Goal: Information Seeking & Learning: Learn about a topic

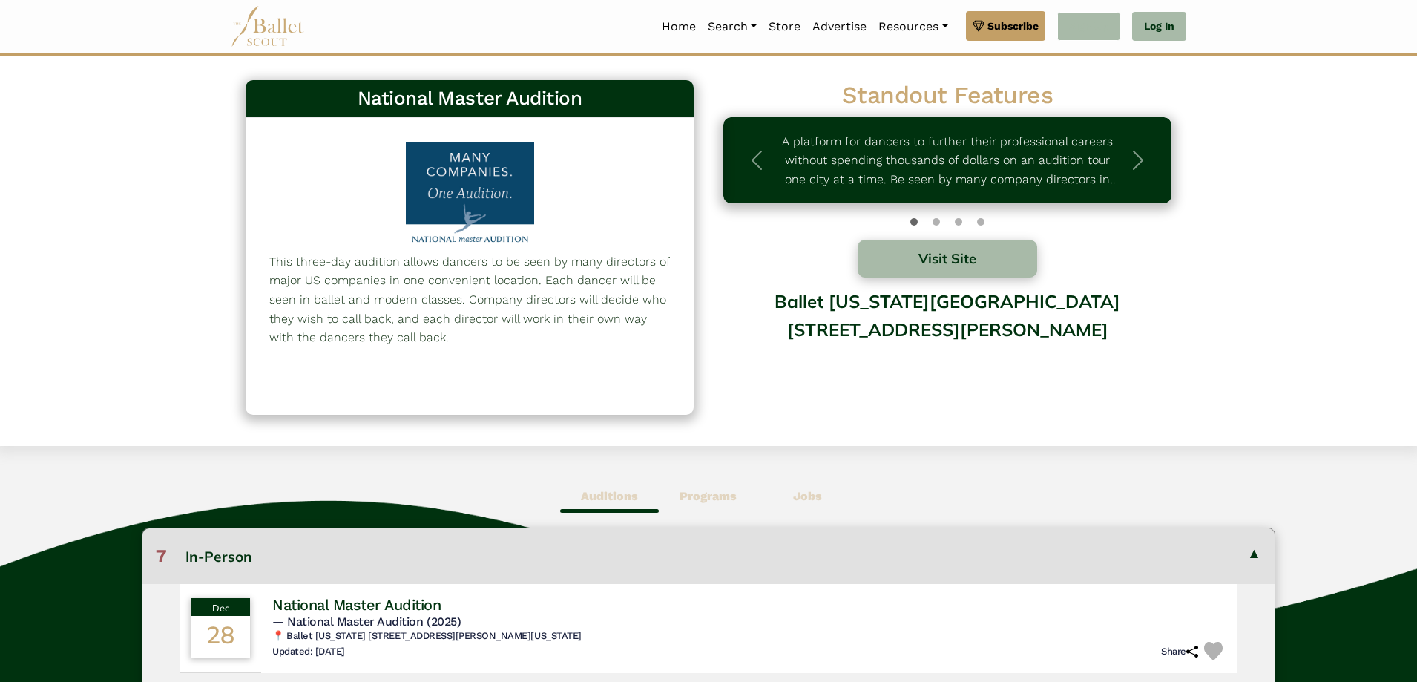
click at [1085, 15] on link "Sign Up" at bounding box center [1088, 27] width 63 height 30
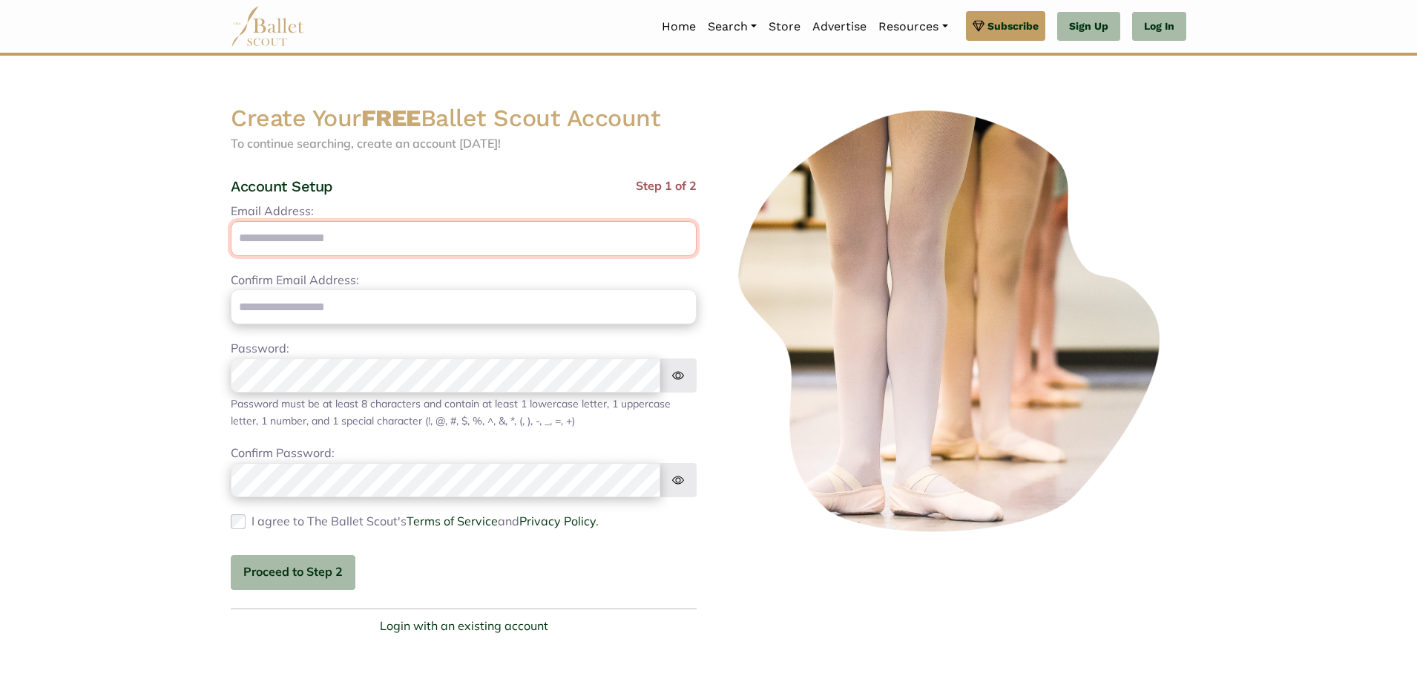
drag, startPoint x: 266, startPoint y: 243, endPoint x: 264, endPoint y: 235, distance: 8.3
click at [264, 240] on input "Email Address:" at bounding box center [464, 238] width 466 height 35
type input "**********"
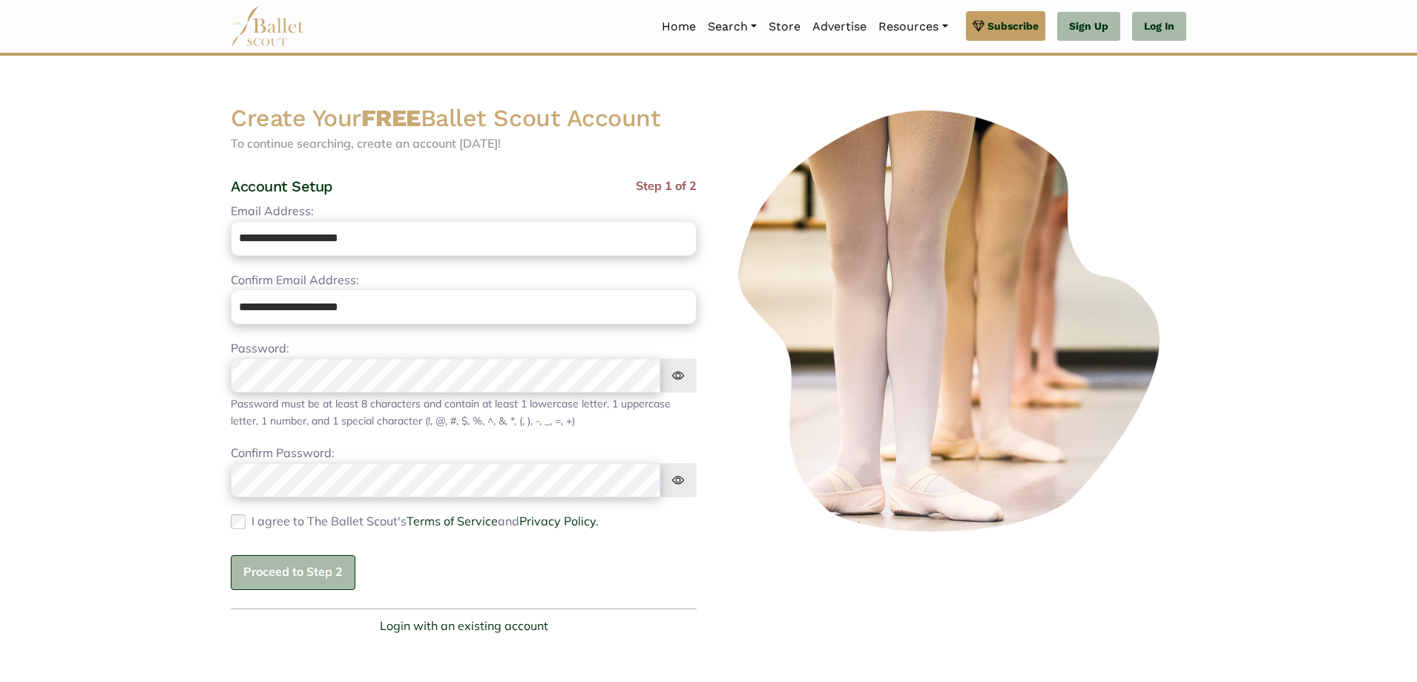
click at [274, 575] on button "Proceed to Step 2" at bounding box center [293, 572] width 125 height 35
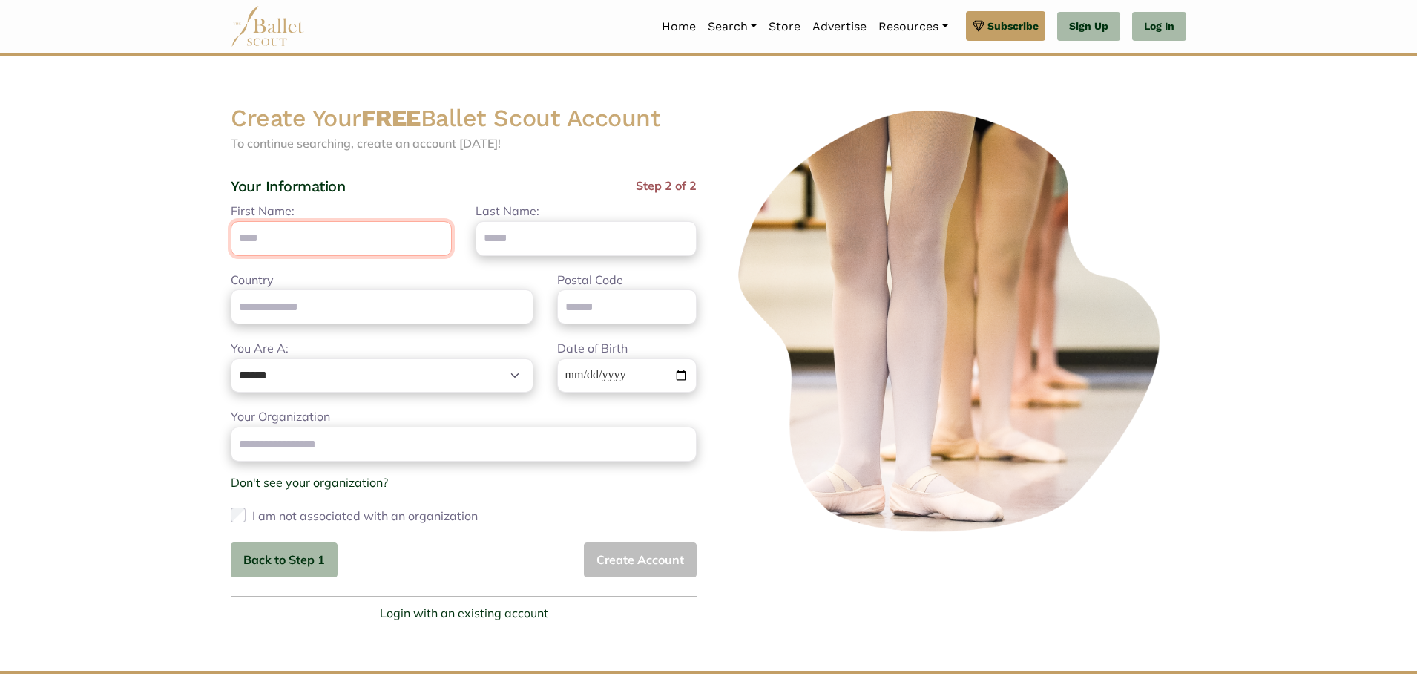
click at [289, 240] on input "First Name:" at bounding box center [341, 238] width 221 height 35
type input "********"
type input "*******"
type input "**********"
type input "*****"
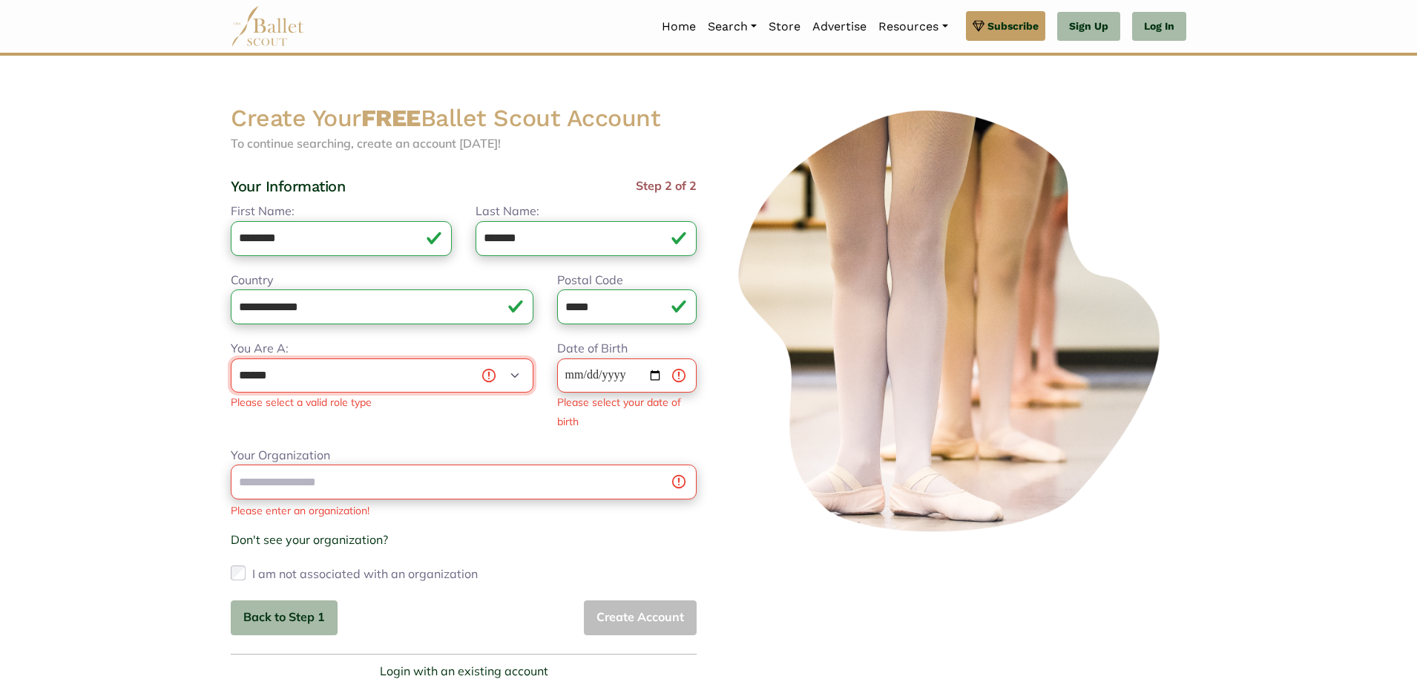
click at [278, 370] on select "**********" at bounding box center [382, 375] width 303 height 35
select select "***"
click at [231, 358] on select "**********" at bounding box center [382, 375] width 303 height 35
click at [573, 372] on input "Dancer's Date of Birth" at bounding box center [626, 375] width 139 height 35
type input "**********"
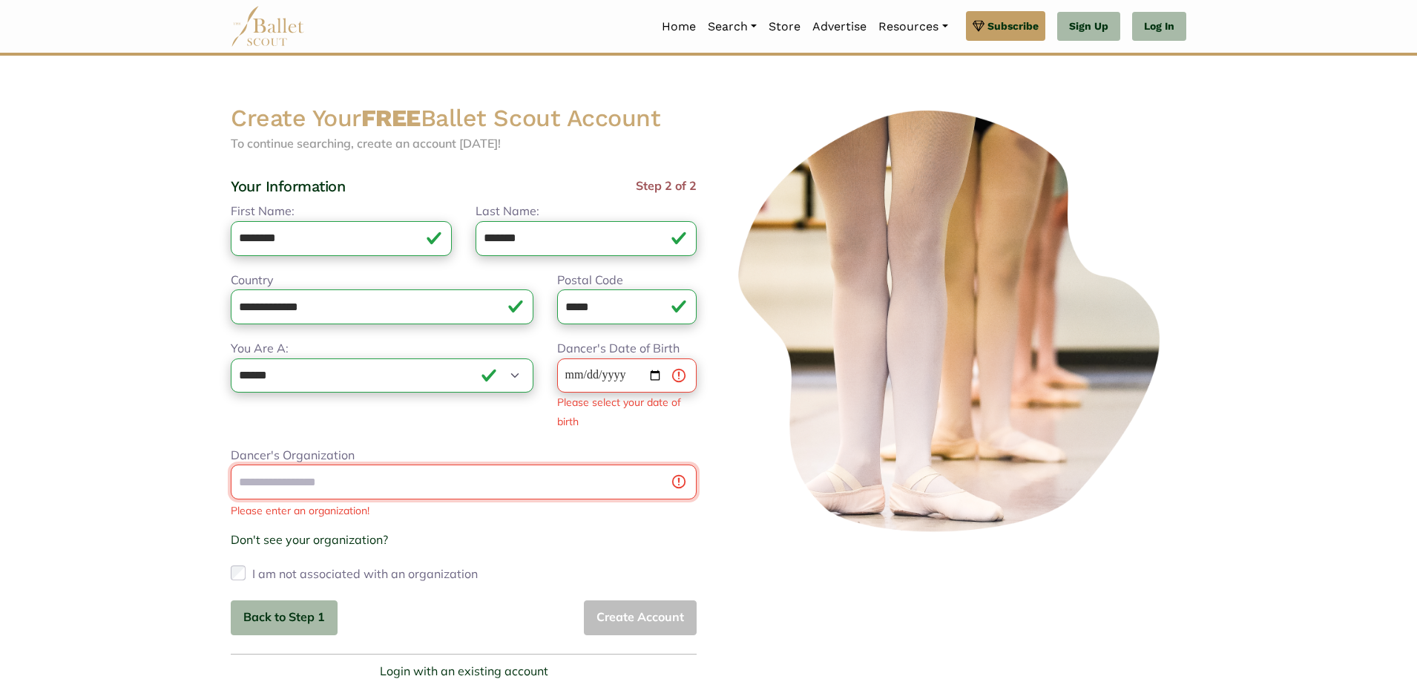
click at [670, 487] on div "Dancer's Organization Please enter an organization! Don't see your organization…" at bounding box center [464, 515] width 466 height 139
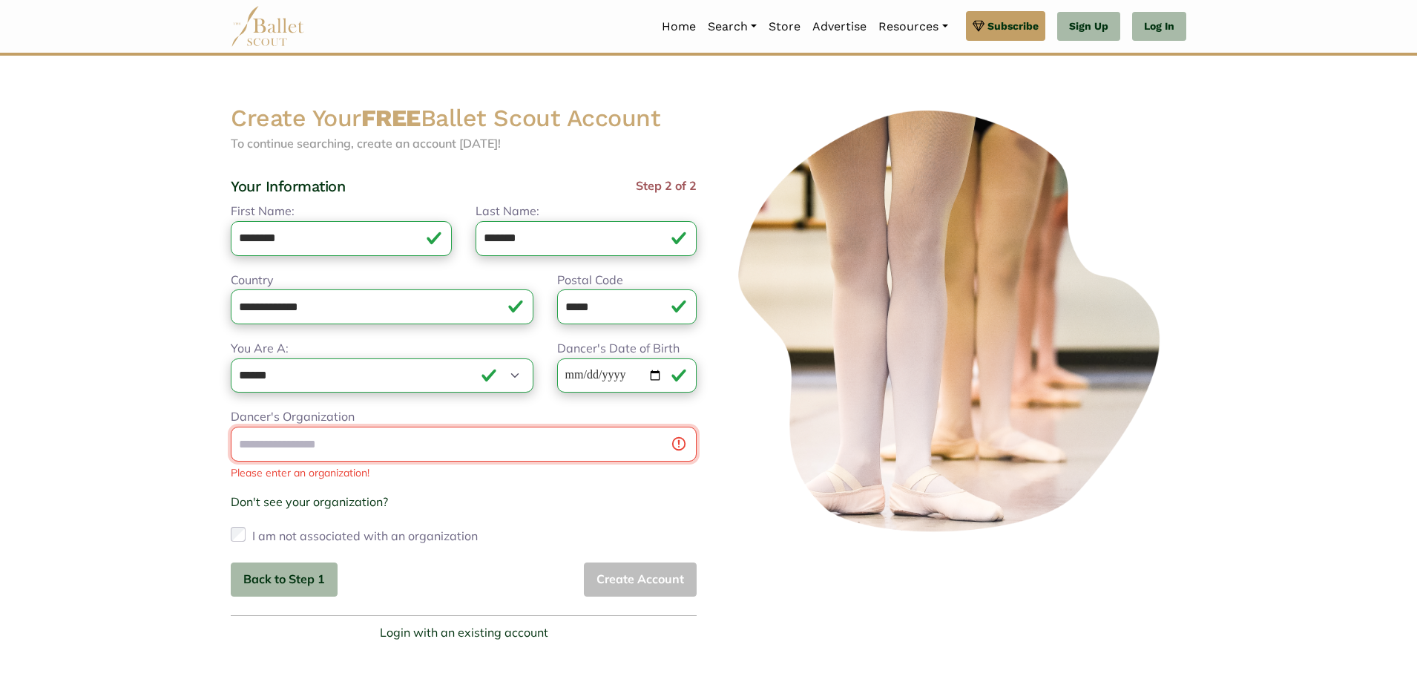
click at [441, 442] on input "Dancer's Organization" at bounding box center [464, 444] width 466 height 35
click at [326, 504] on link "Don't see your organization?" at bounding box center [309, 501] width 157 height 15
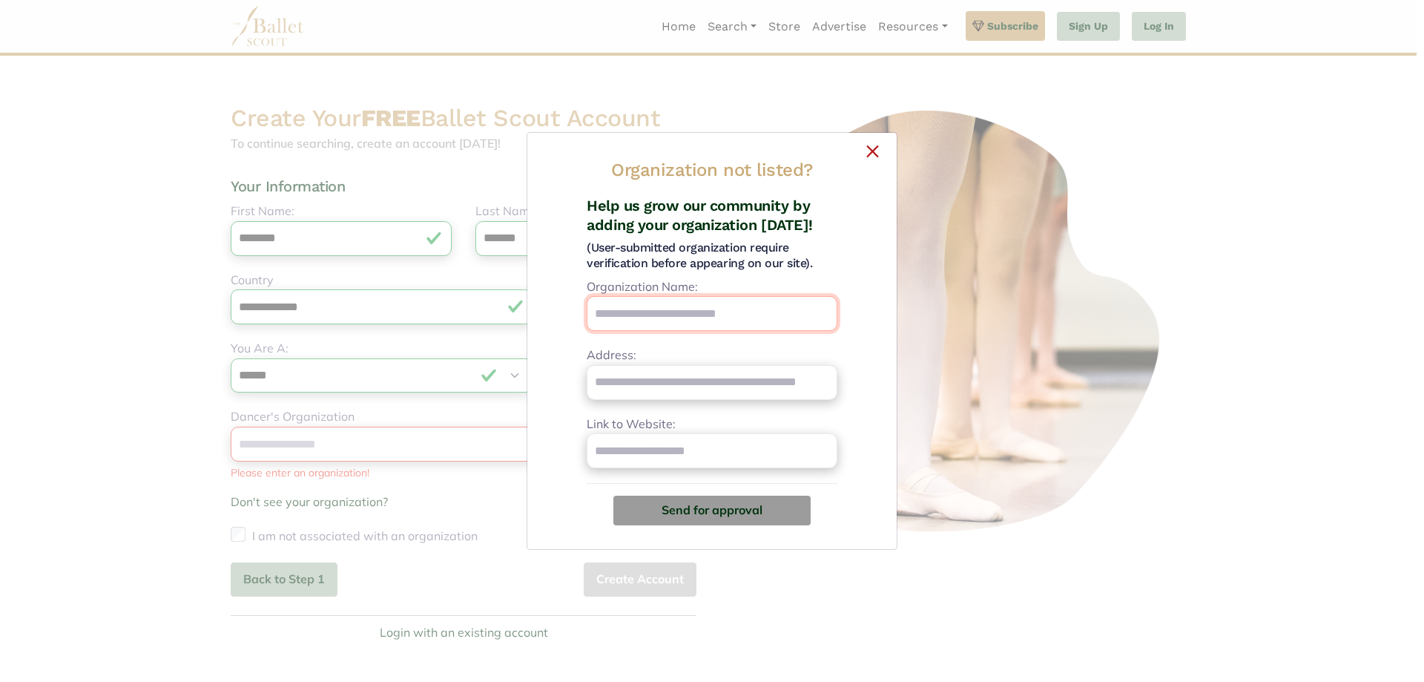
click at [674, 309] on input "Organization Name:" at bounding box center [712, 313] width 251 height 35
type input "**"
click at [872, 145] on button "×" at bounding box center [712, 149] width 346 height 9
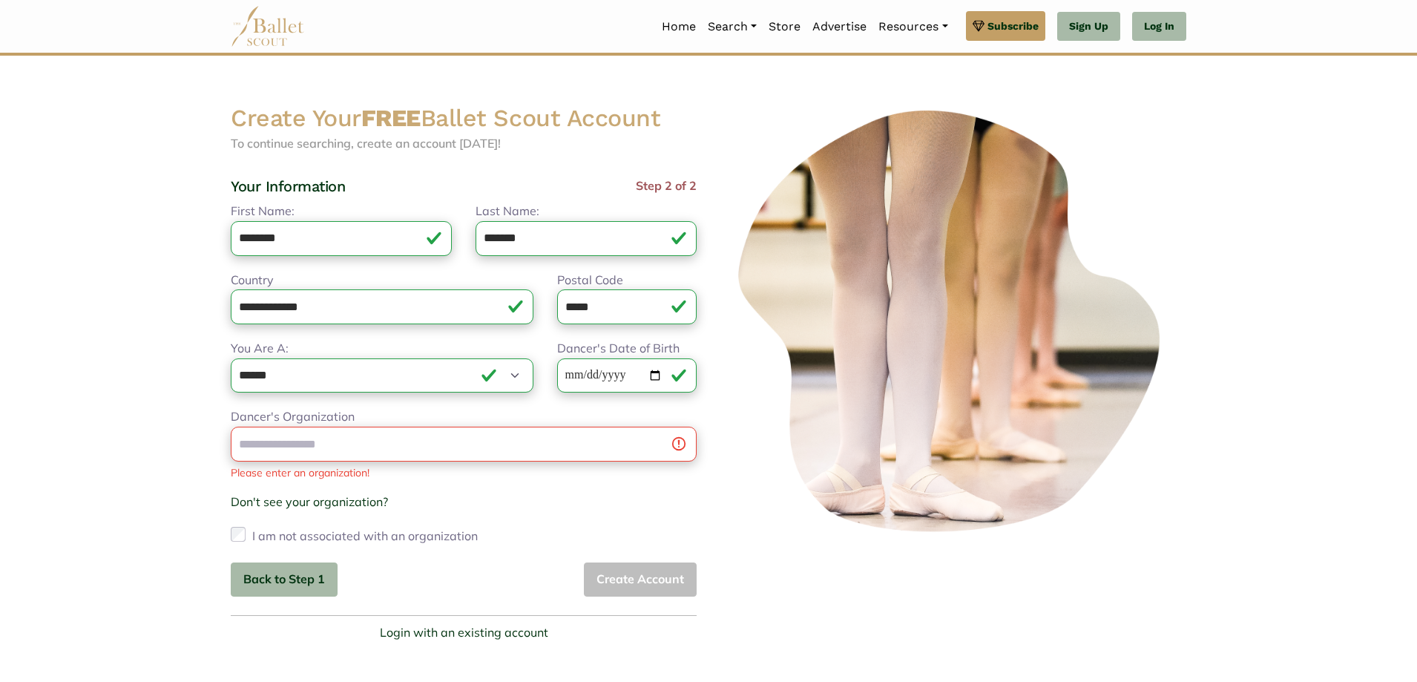
click at [246, 531] on div "I am not associated with an organization" at bounding box center [464, 536] width 466 height 24
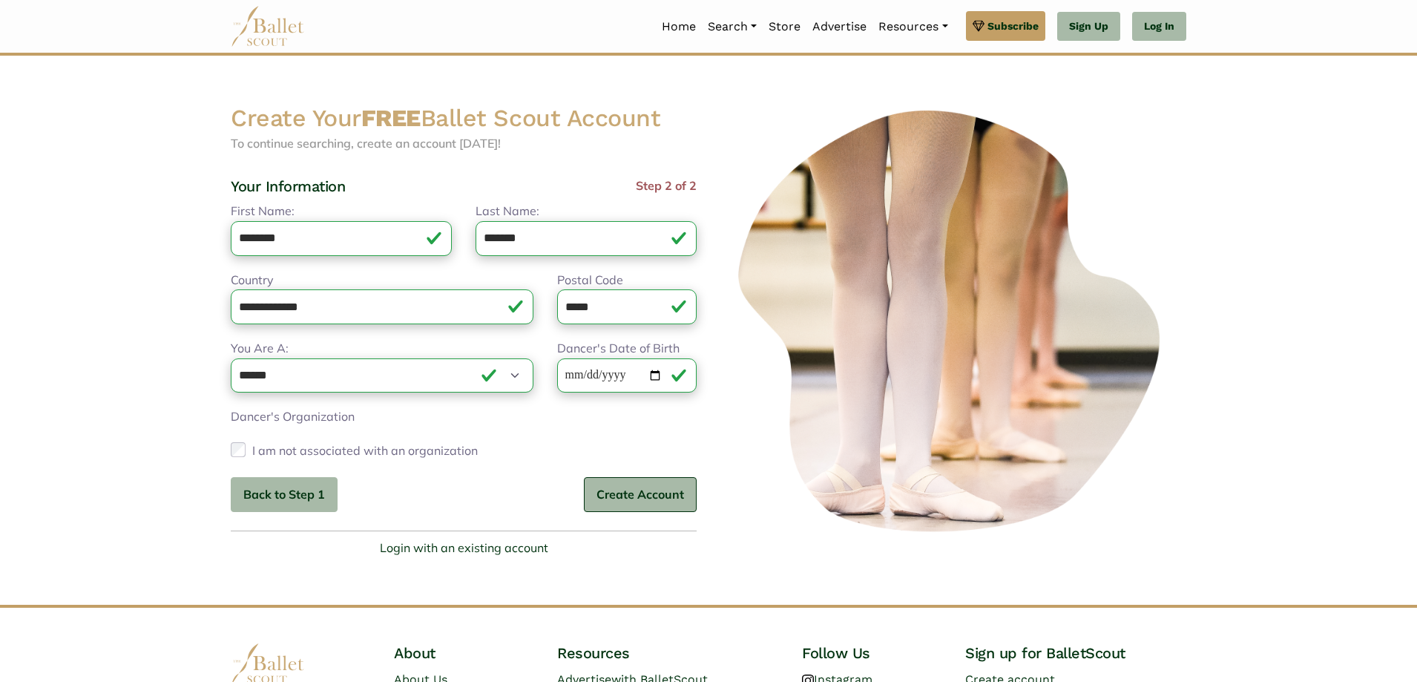
click at [639, 493] on button "Create Account" at bounding box center [640, 494] width 113 height 35
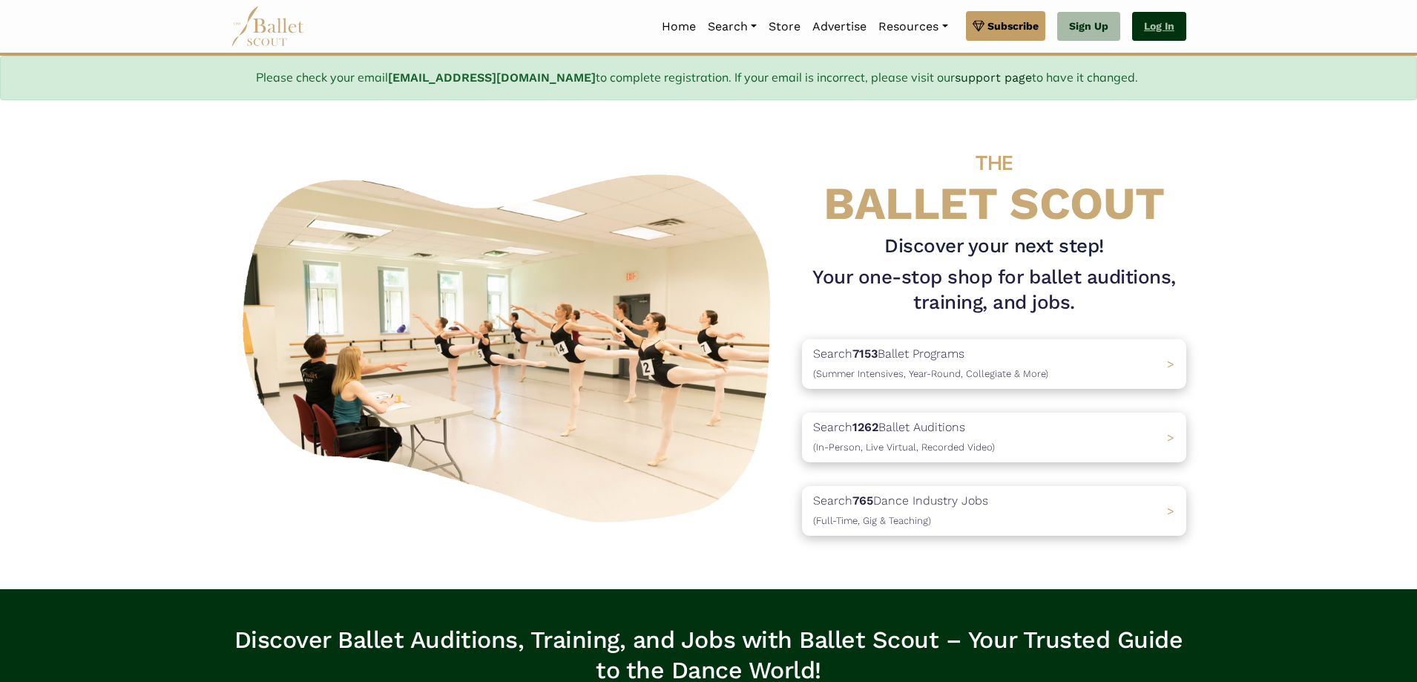
click at [1165, 26] on link "Log In" at bounding box center [1159, 27] width 54 height 30
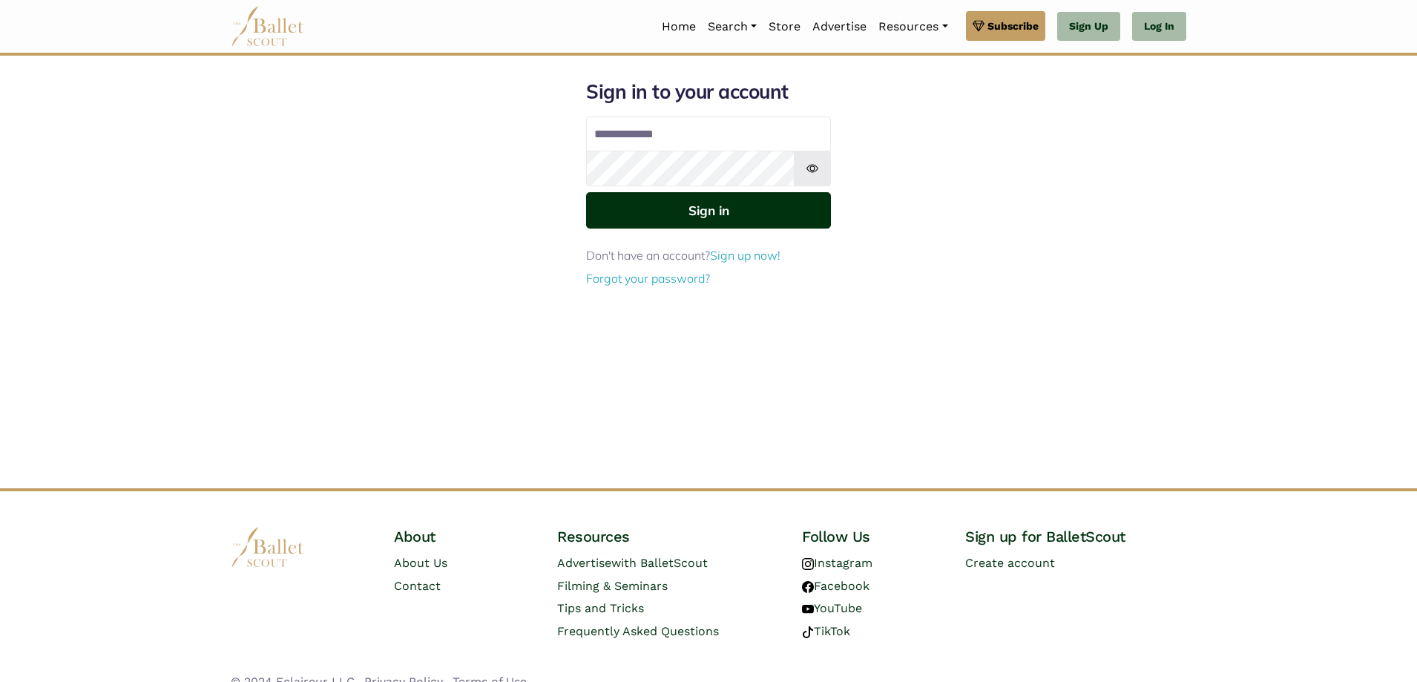
type input "**********"
click at [643, 228] on button "Sign in" at bounding box center [708, 210] width 245 height 36
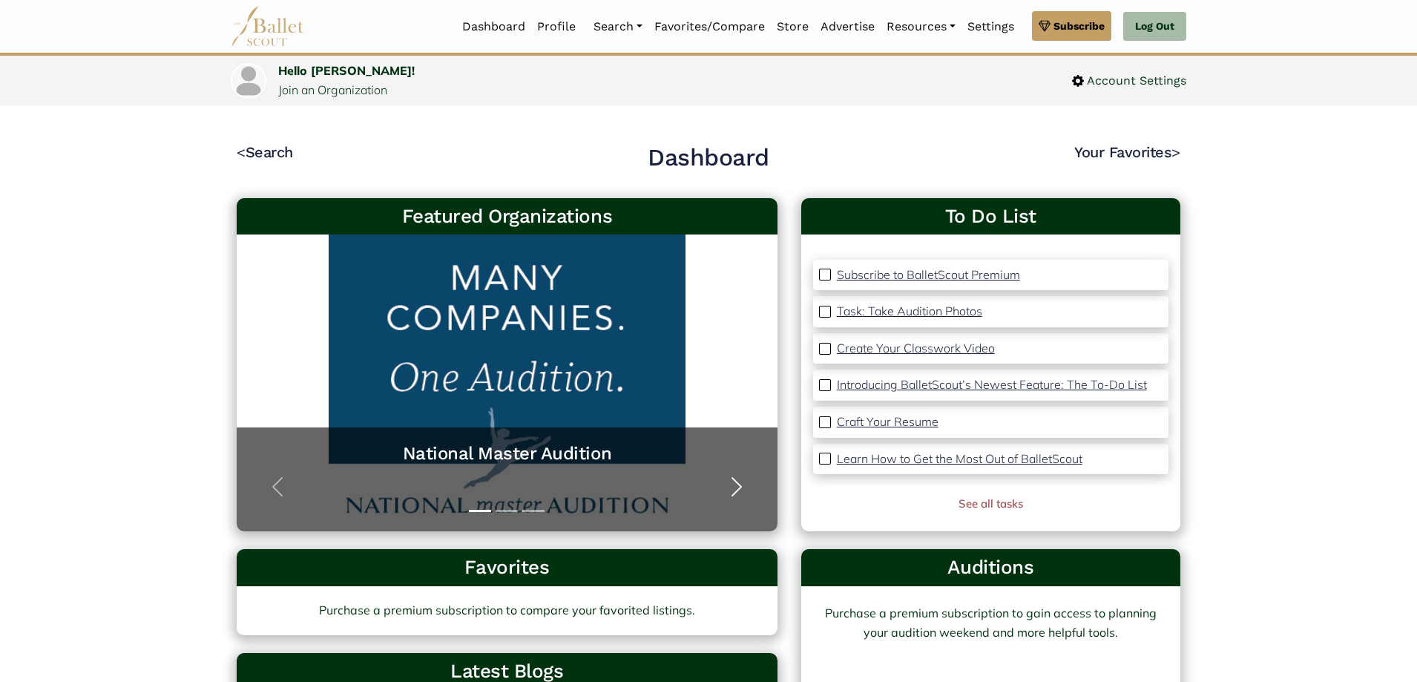
click at [736, 487] on span "button" at bounding box center [737, 487] width 24 height 24
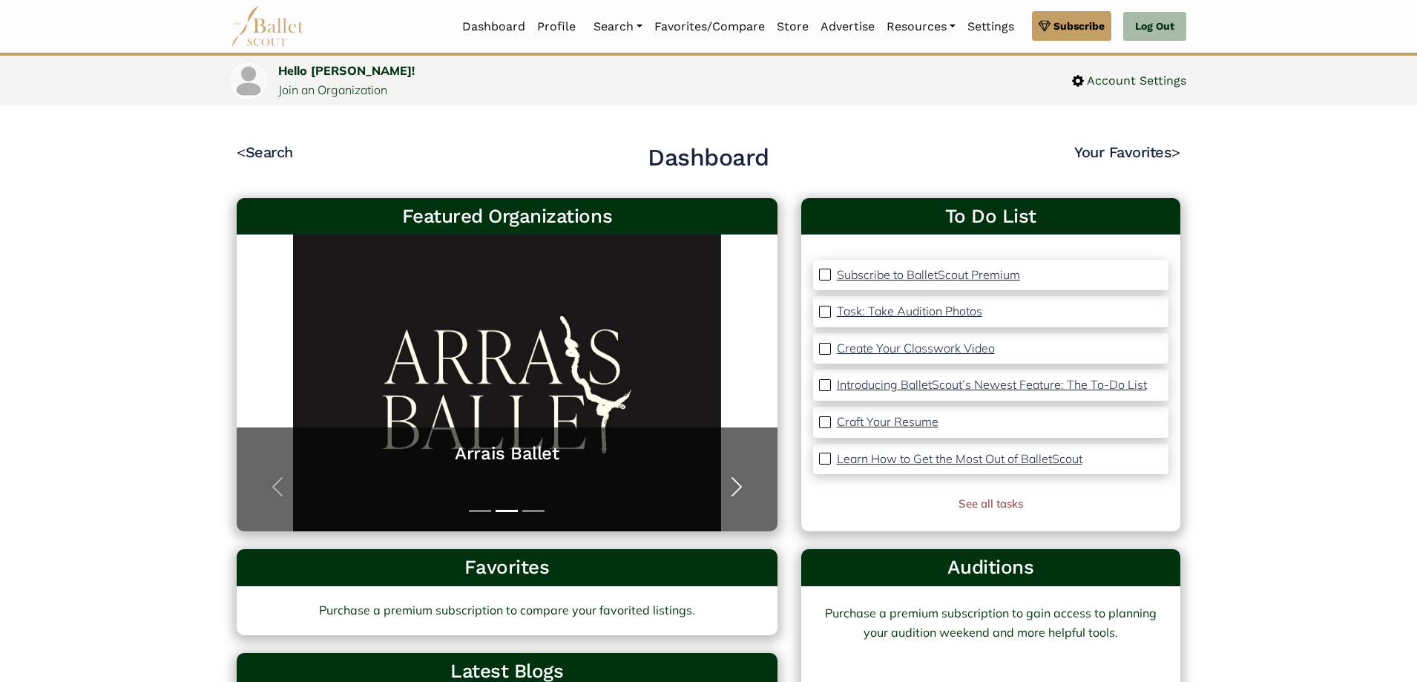
click at [736, 487] on span "button" at bounding box center [737, 487] width 24 height 24
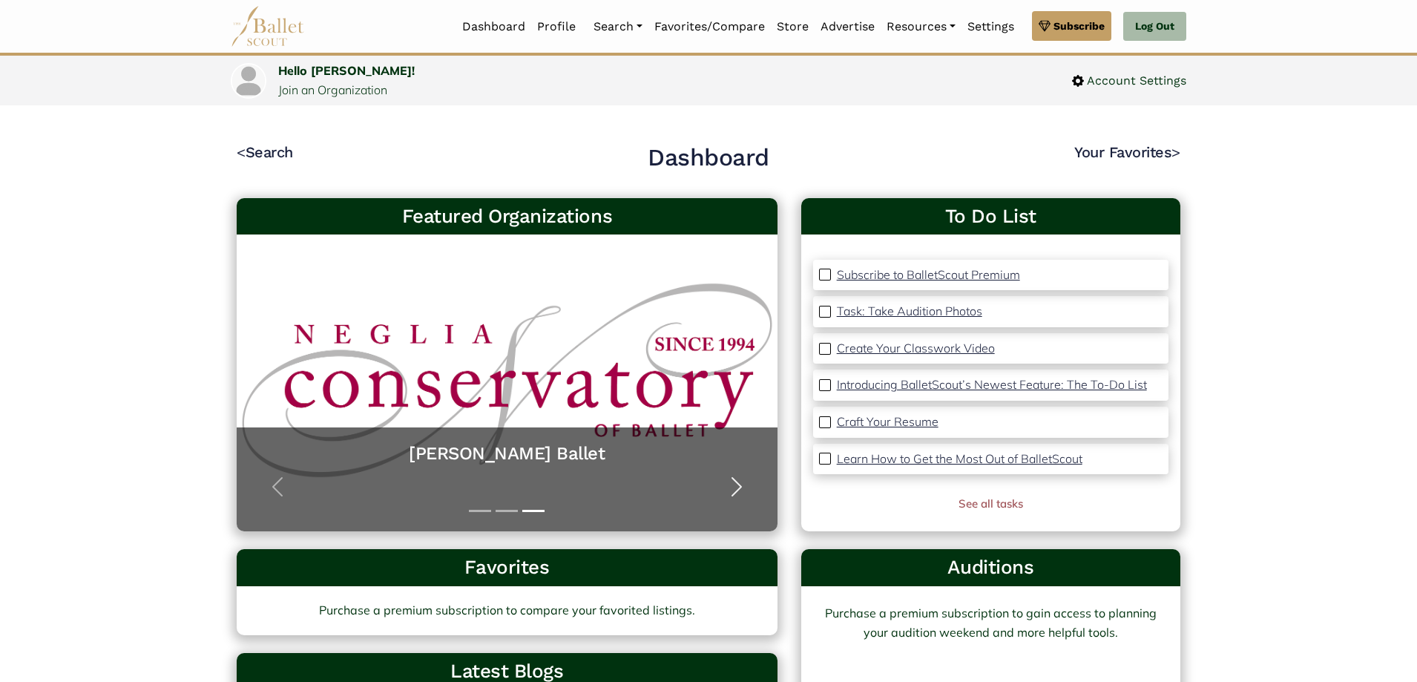
click at [736, 487] on span "button" at bounding box center [737, 487] width 24 height 24
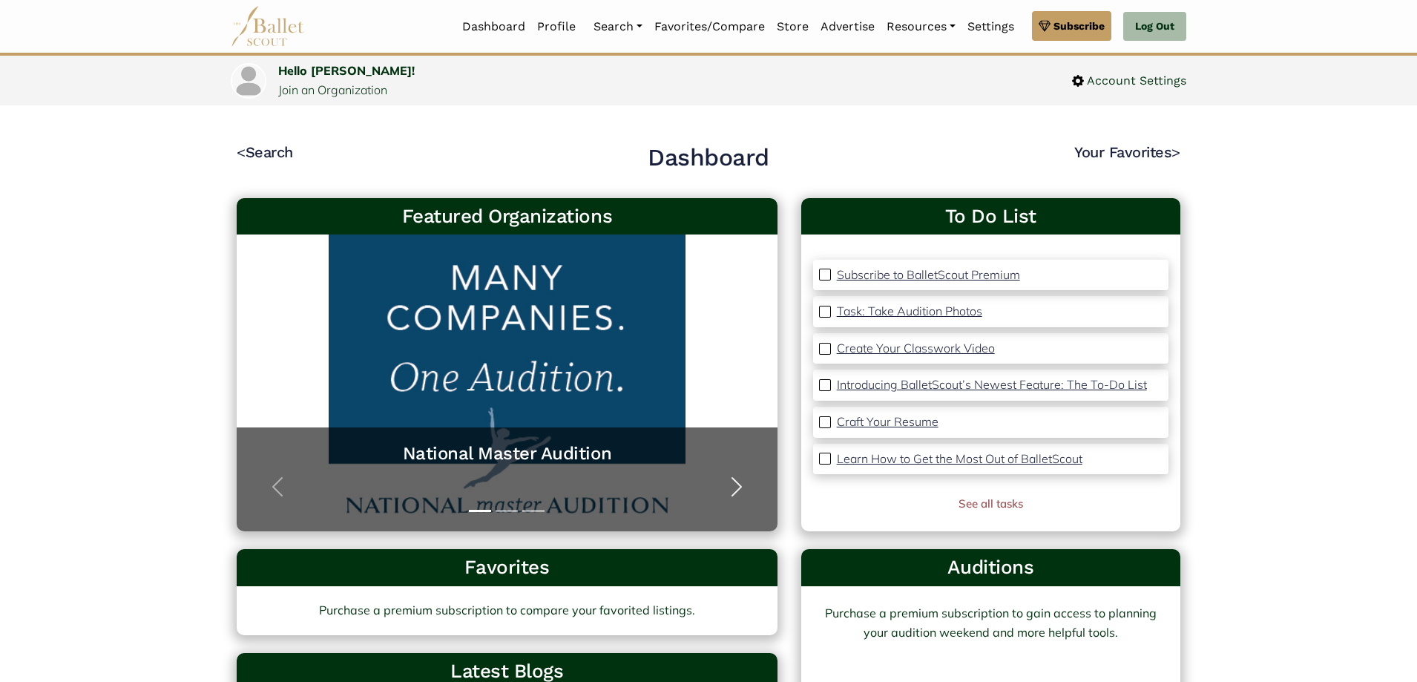
click at [736, 487] on span "button" at bounding box center [737, 487] width 24 height 24
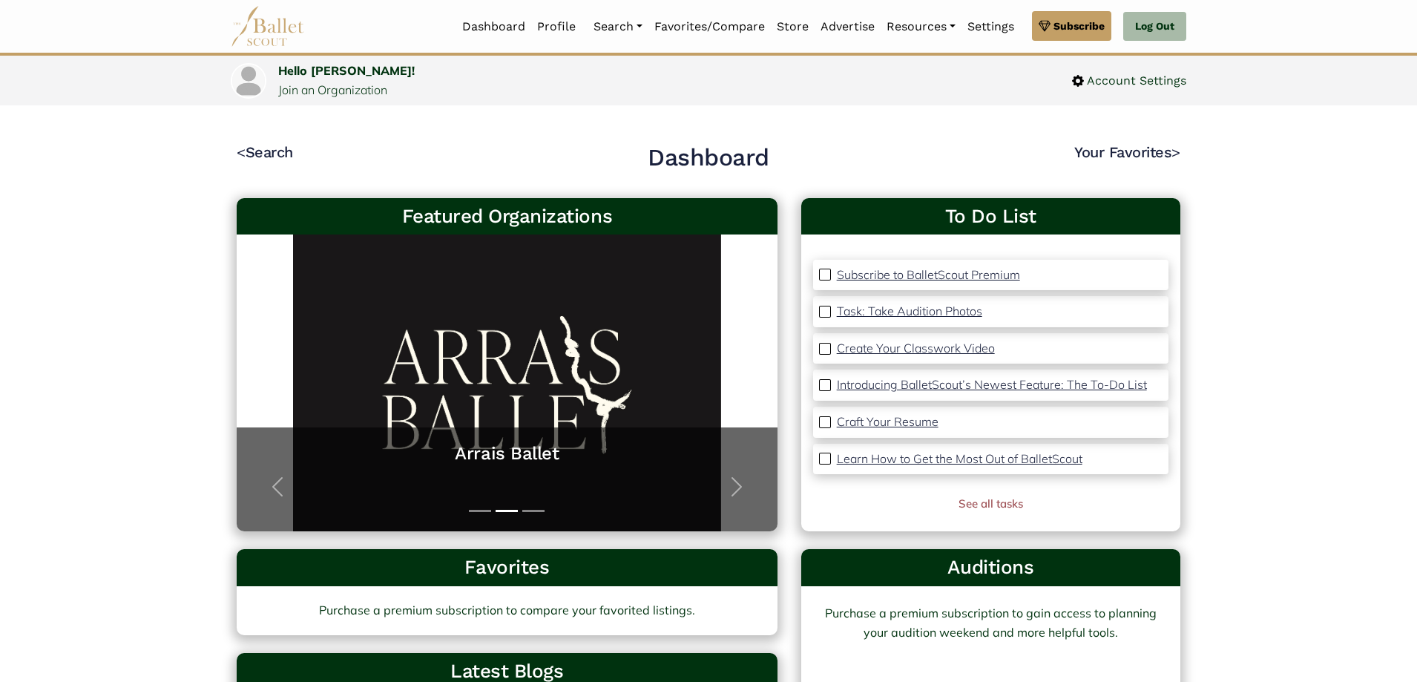
click at [826, 272] on img at bounding box center [825, 275] width 12 height 12
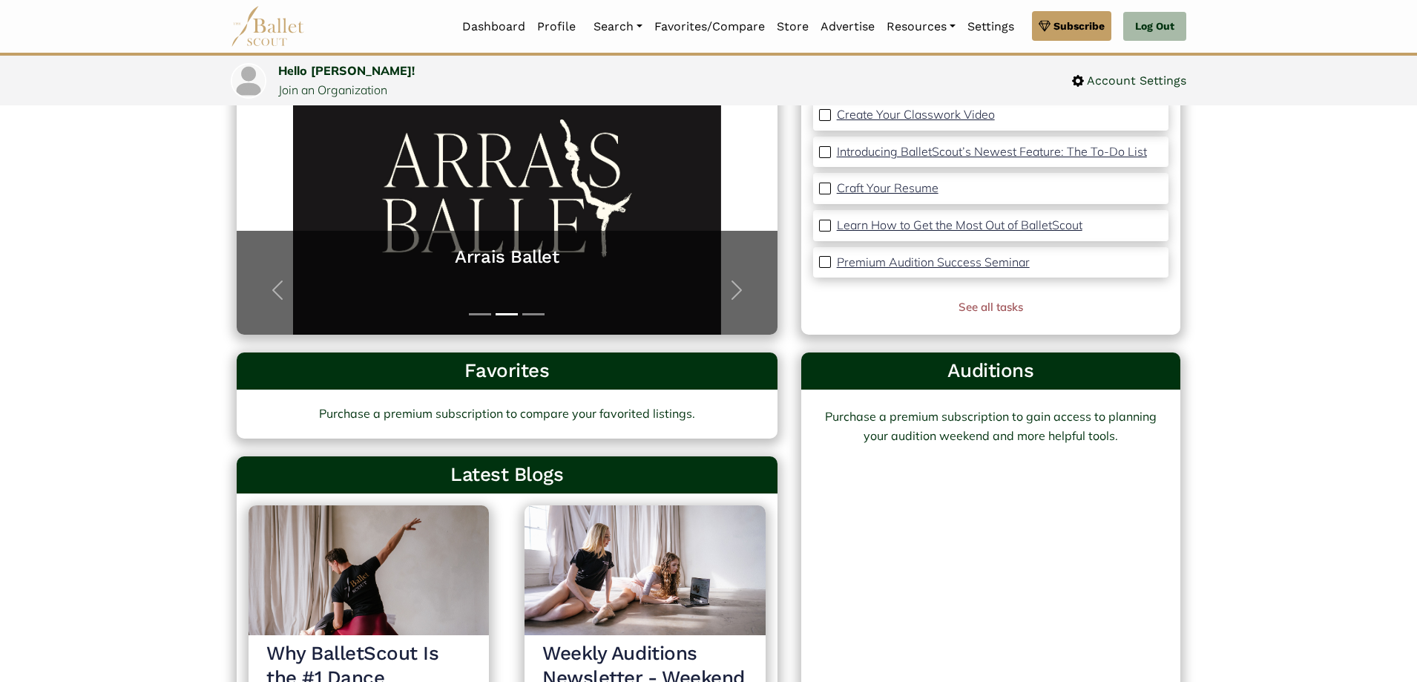
scroll to position [223, 0]
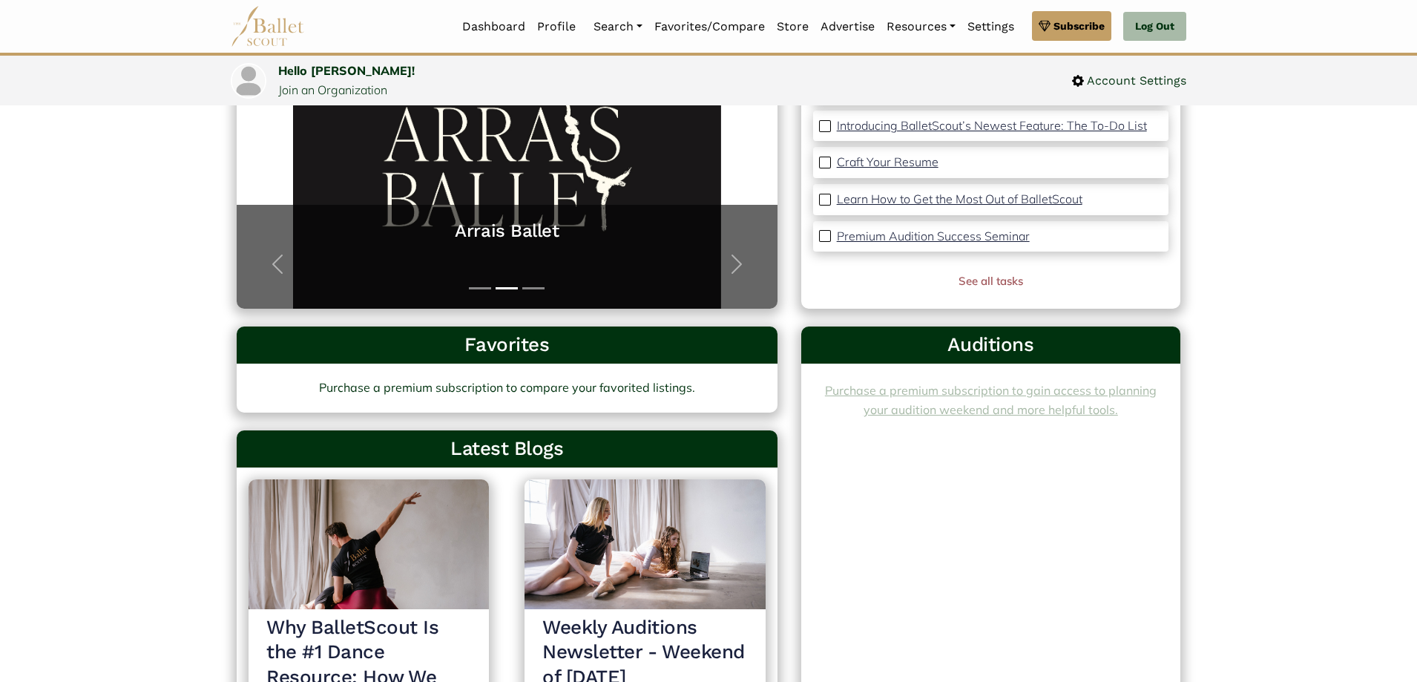
click at [1010, 405] on link "Purchase a premium subscription to gain access to planning your audition weeken…" at bounding box center [991, 400] width 332 height 34
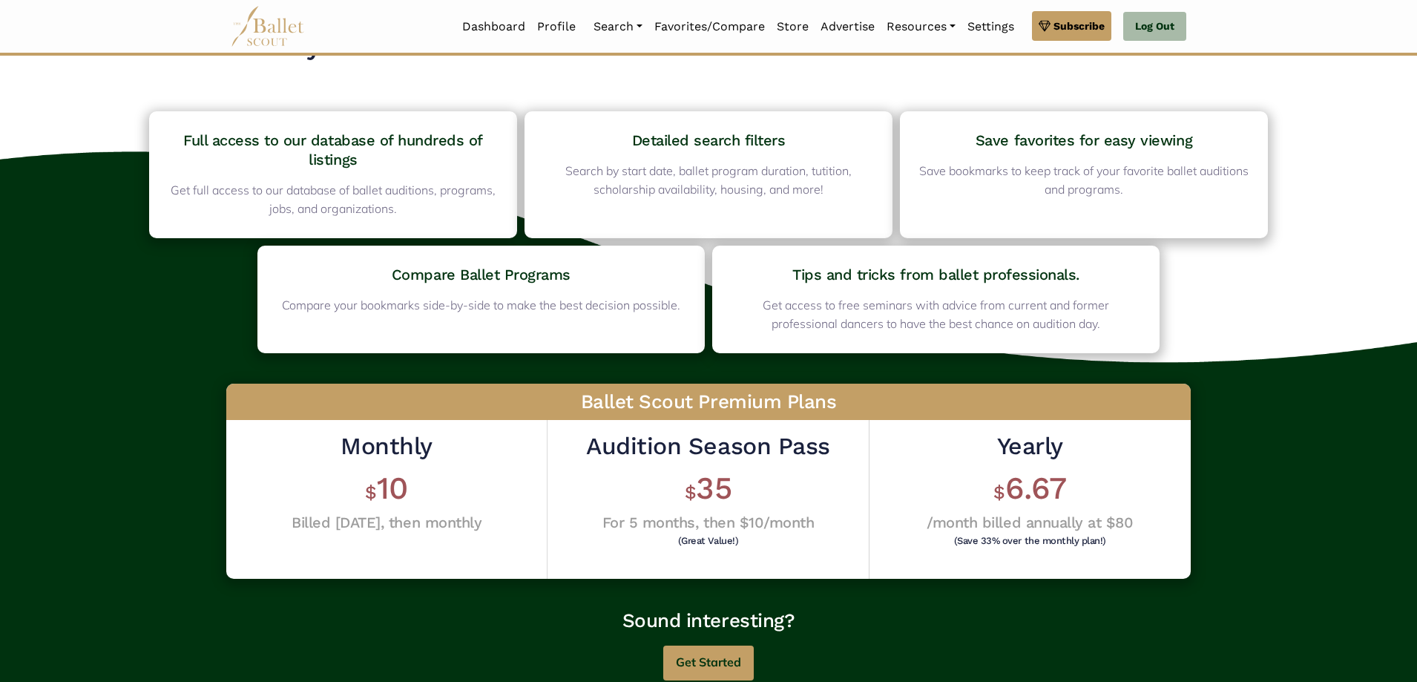
scroll to position [289, 0]
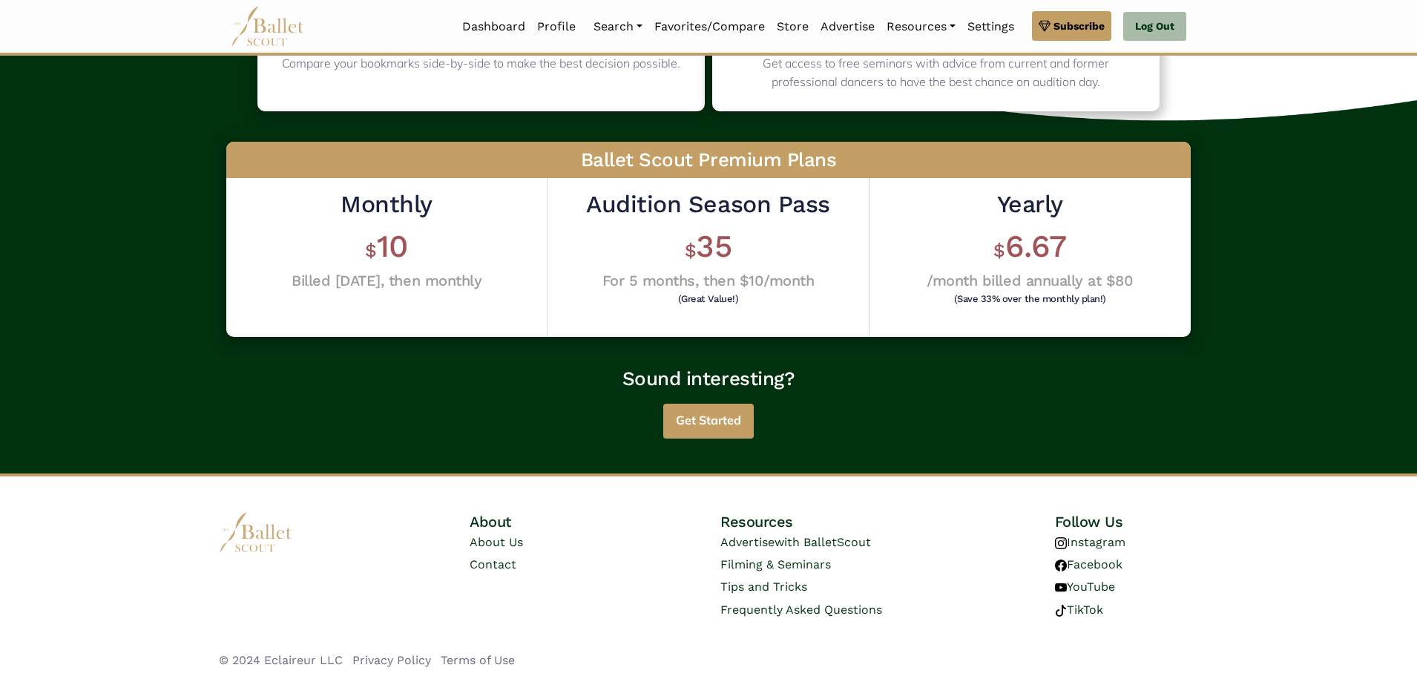
click at [714, 428] on button "Get Started" at bounding box center [708, 421] width 91 height 35
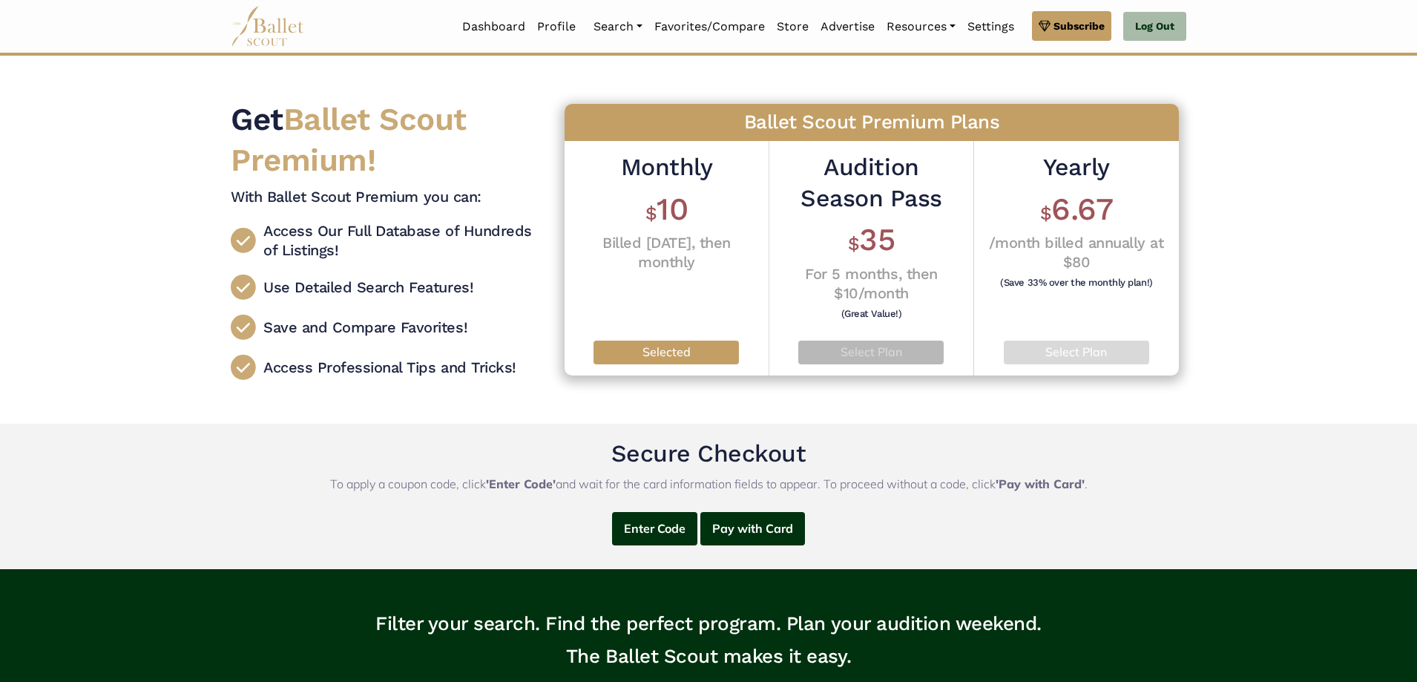
click at [881, 344] on button "Select Plan" at bounding box center [870, 353] width 145 height 24
click at [687, 363] on button "Select Plan" at bounding box center [665, 353] width 145 height 24
click at [754, 538] on button "Pay with Card" at bounding box center [752, 528] width 105 height 33
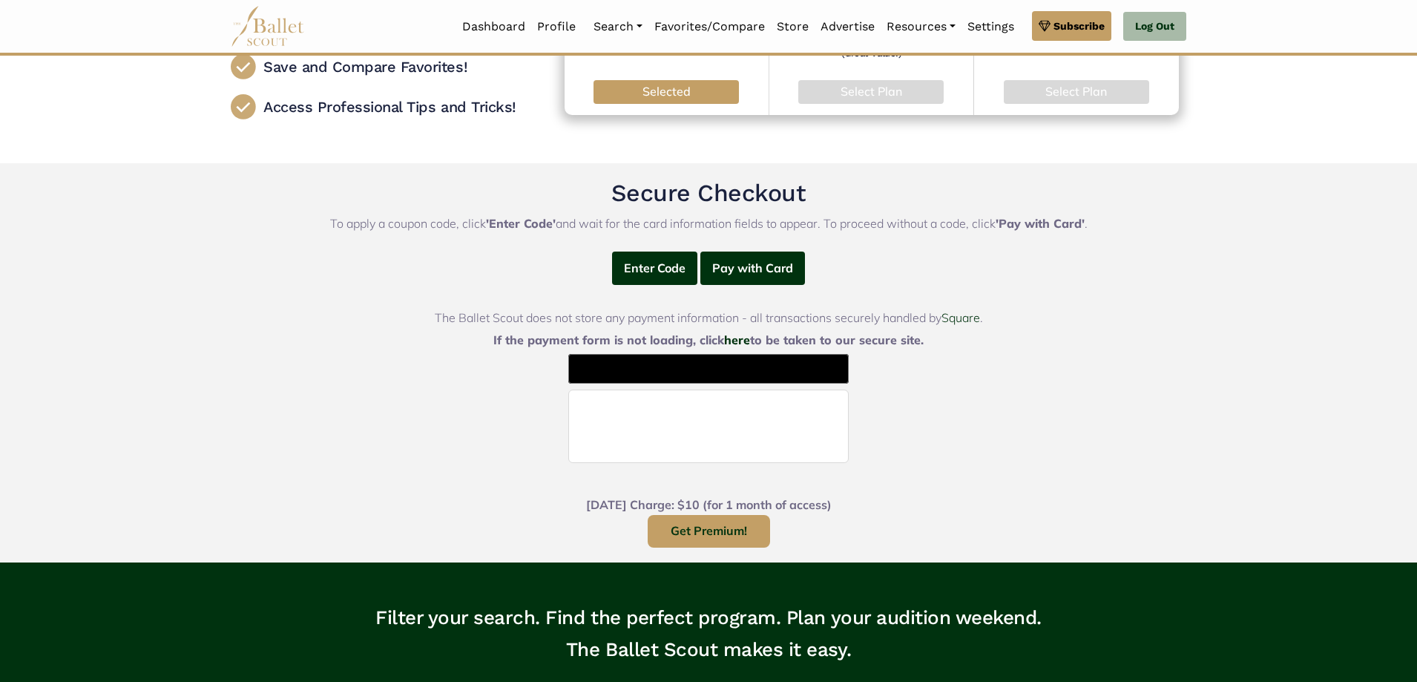
scroll to position [297, 0]
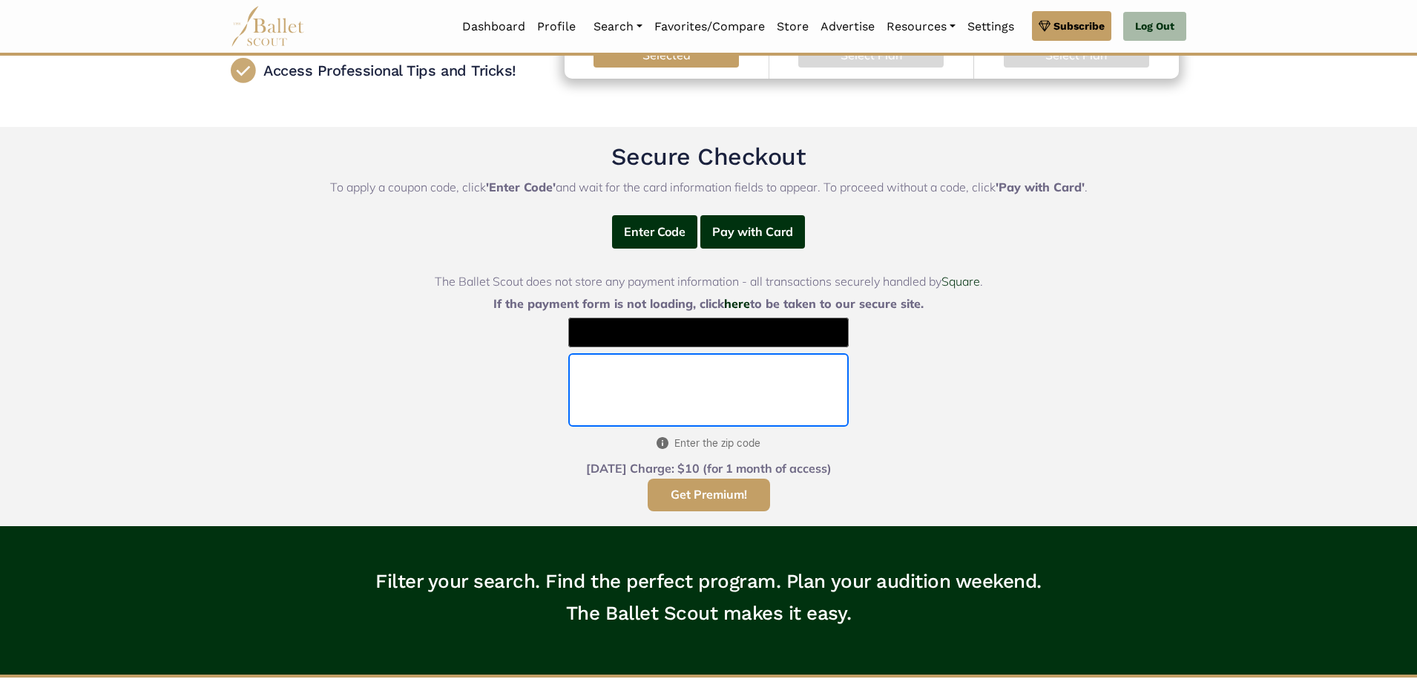
click at [692, 507] on button "Get Premium!" at bounding box center [709, 494] width 122 height 33
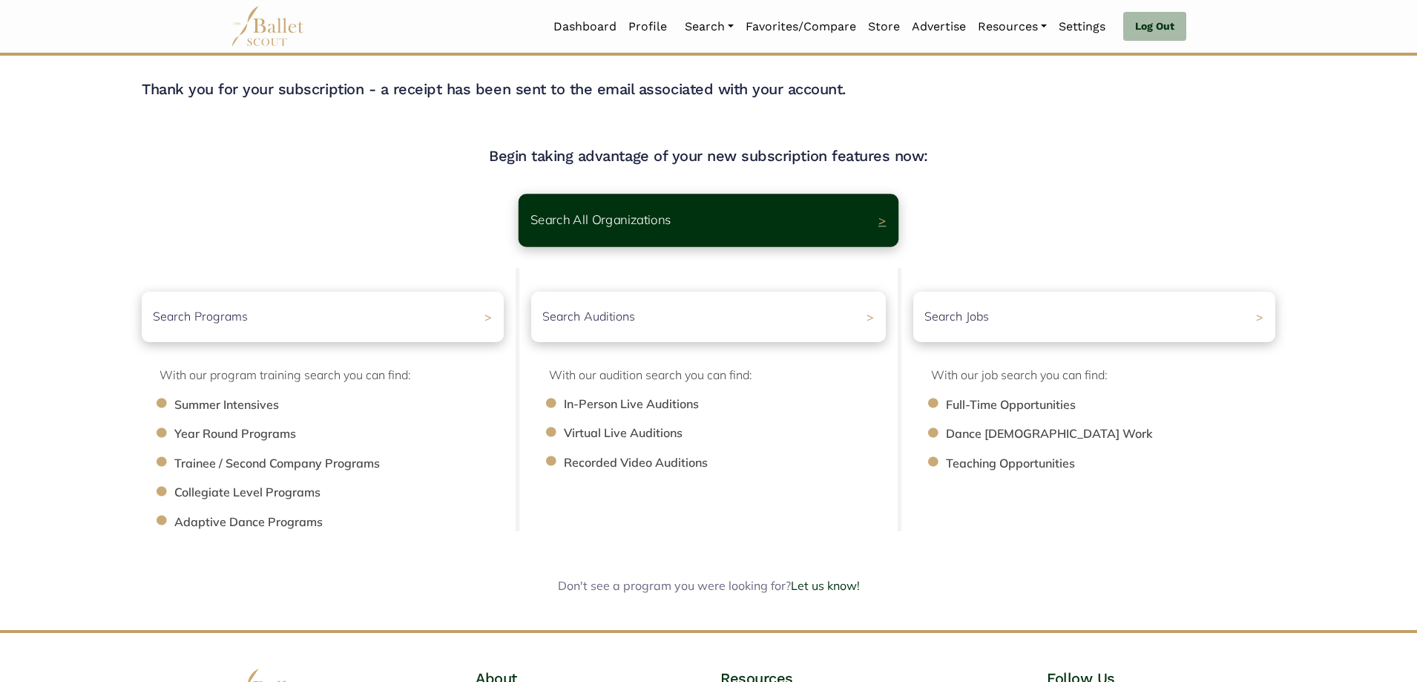
click at [668, 230] on div "Search All Organizations >" at bounding box center [709, 220] width 380 height 53
click at [490, 318] on div "Search Programs >" at bounding box center [323, 316] width 380 height 53
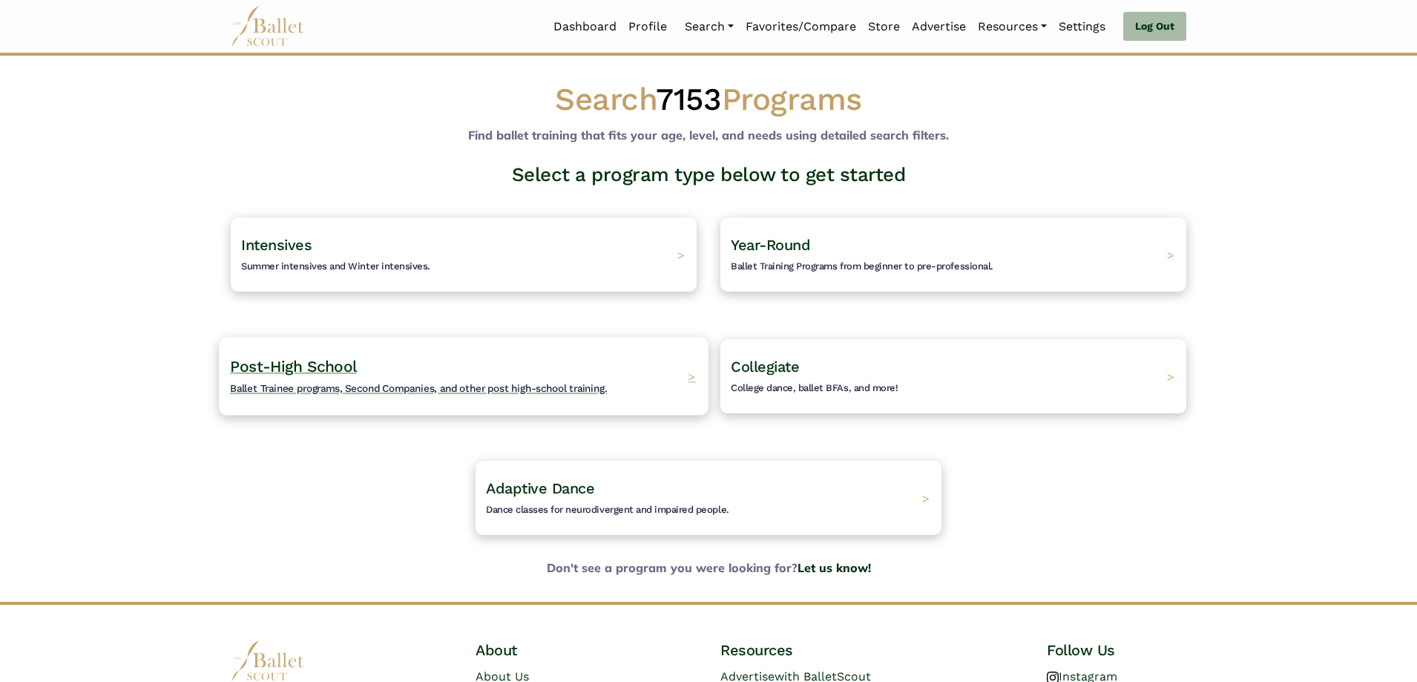
click at [282, 388] on span "Ballet Trainee programs, Second Companies, and other post high-school training." at bounding box center [418, 388] width 377 height 12
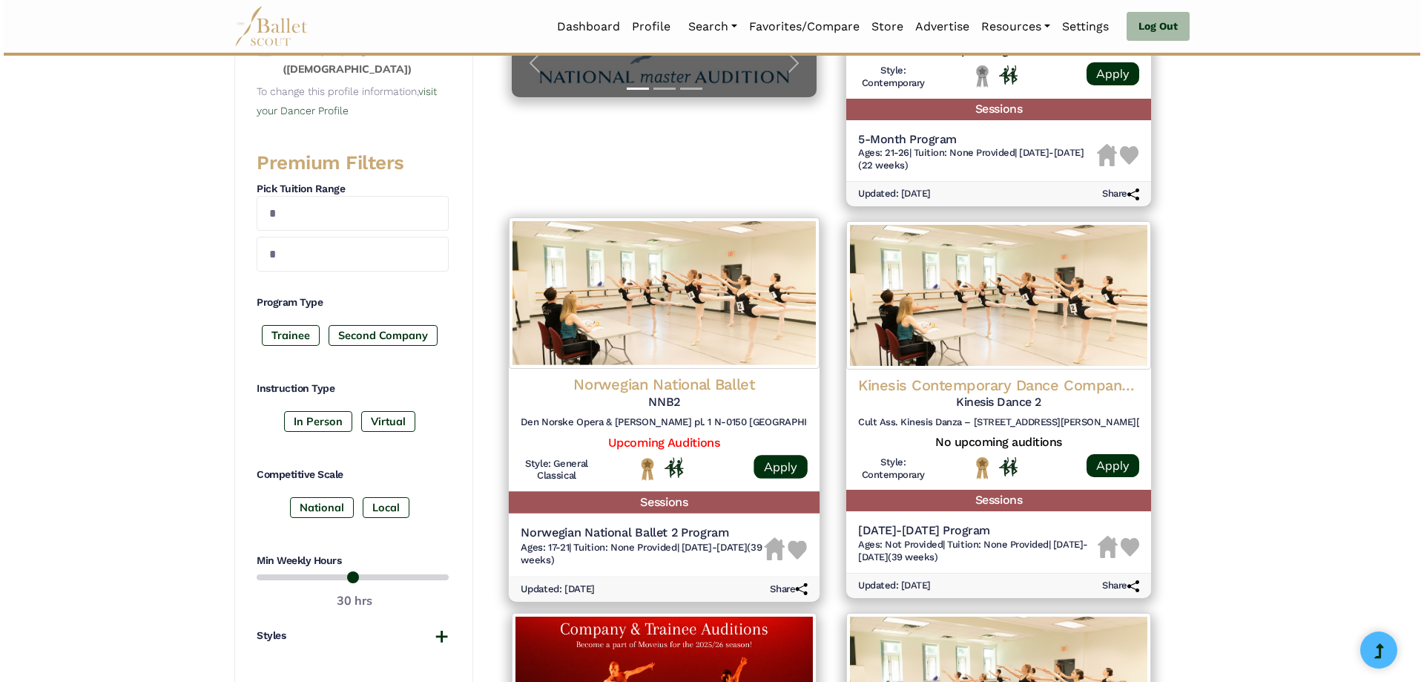
scroll to position [519, 0]
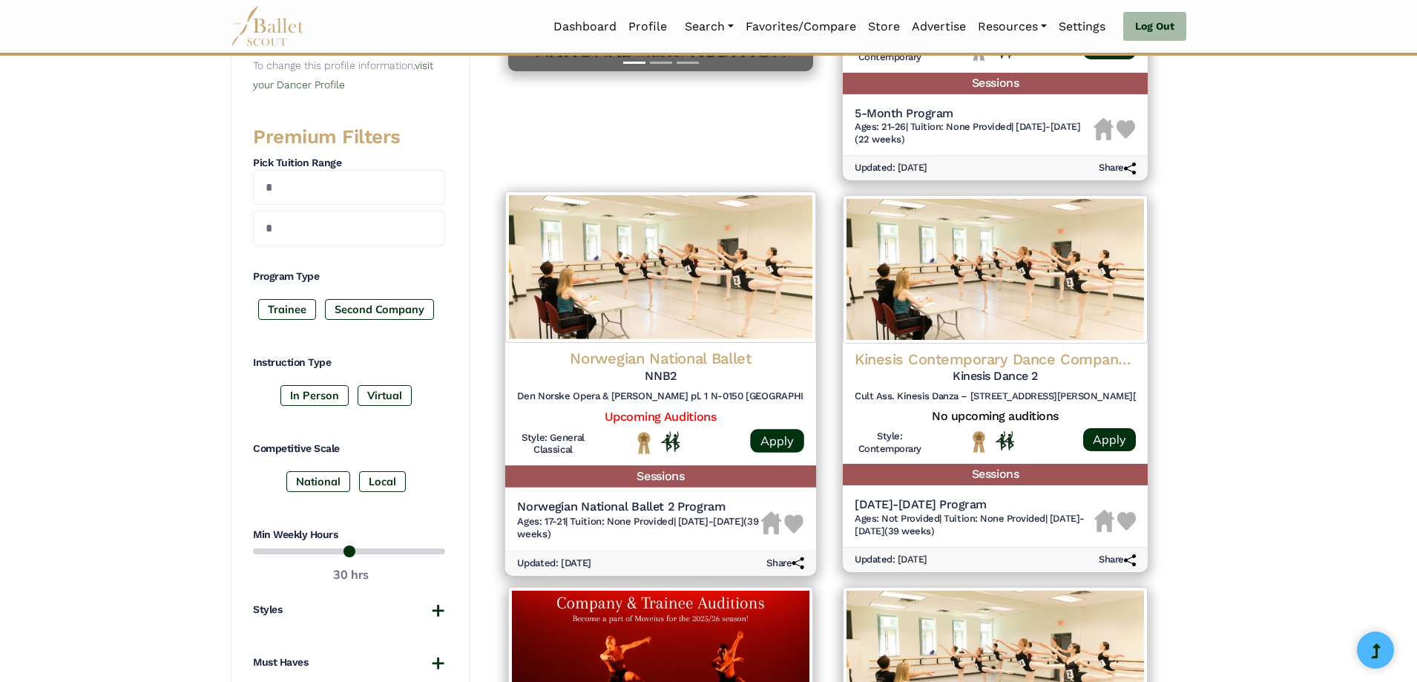
click at [700, 355] on h4 "Norwegian National Ballet" at bounding box center [660, 359] width 287 height 20
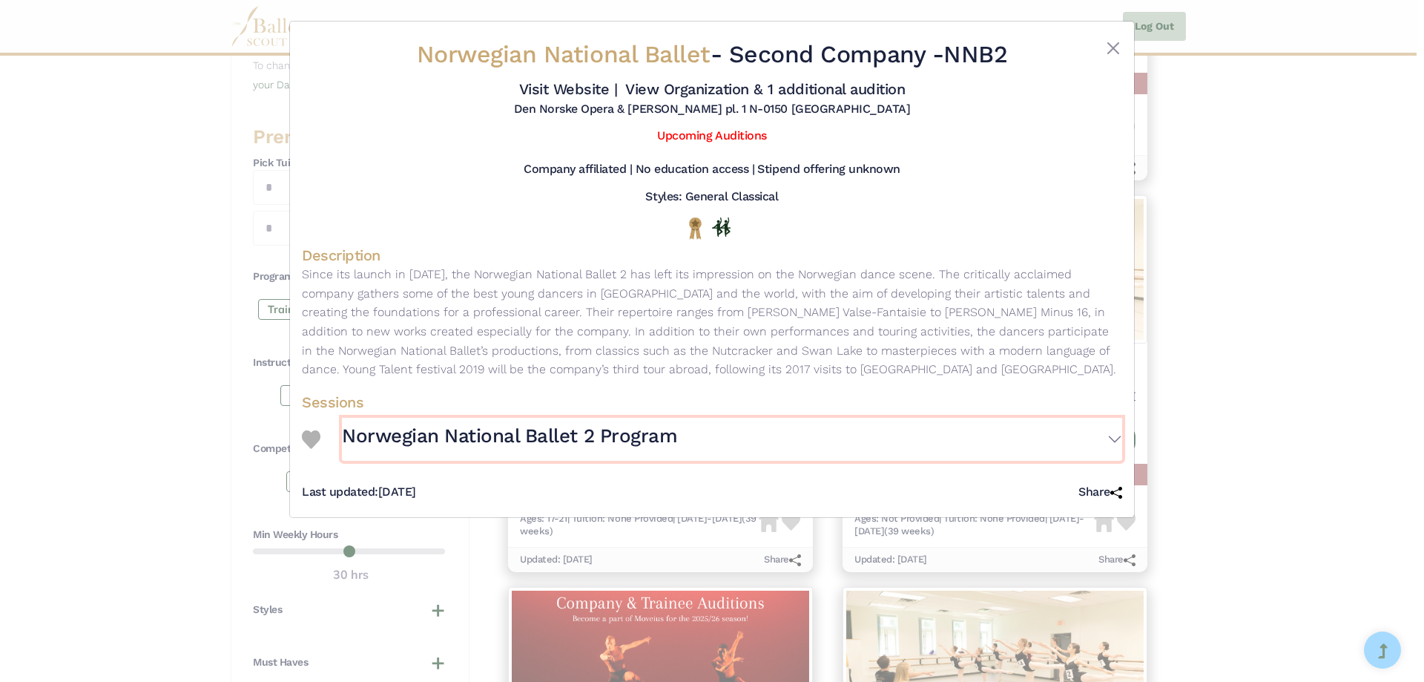
click at [553, 434] on h3 "Norwegian National Ballet 2 Program" at bounding box center [509, 436] width 335 height 25
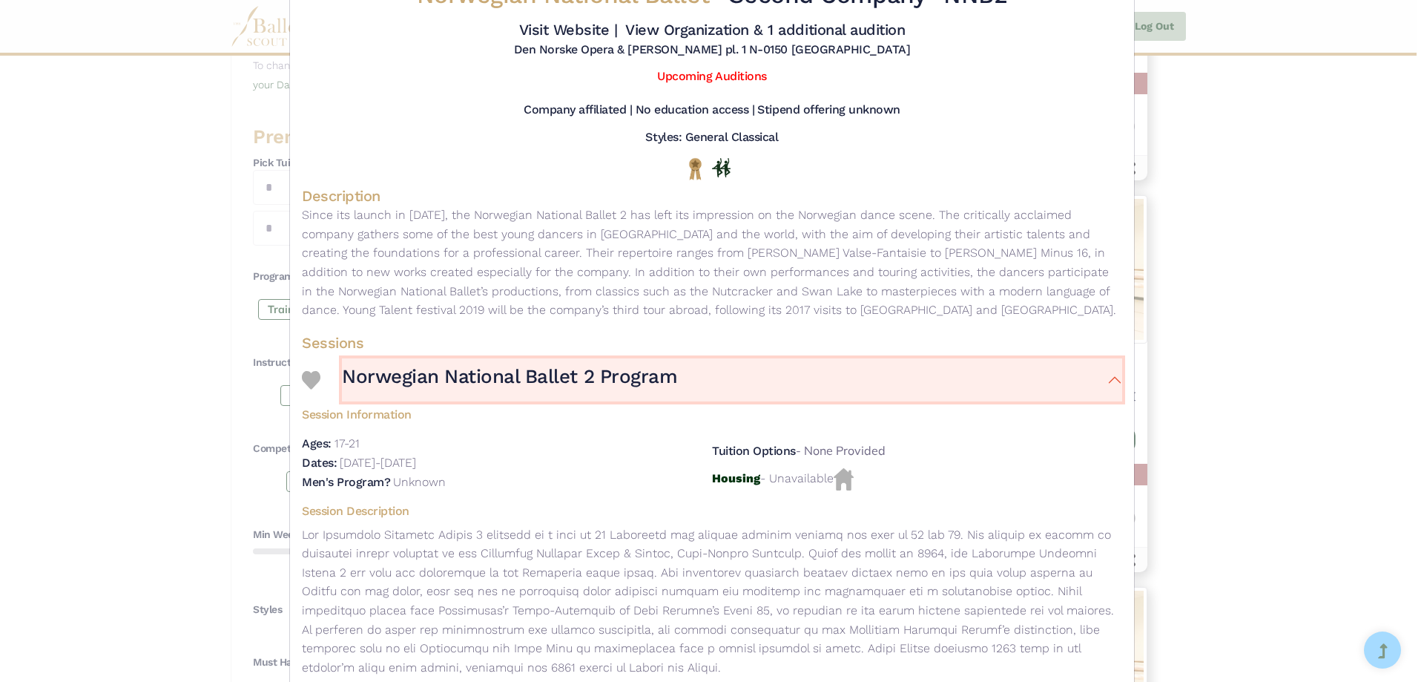
scroll to position [0, 0]
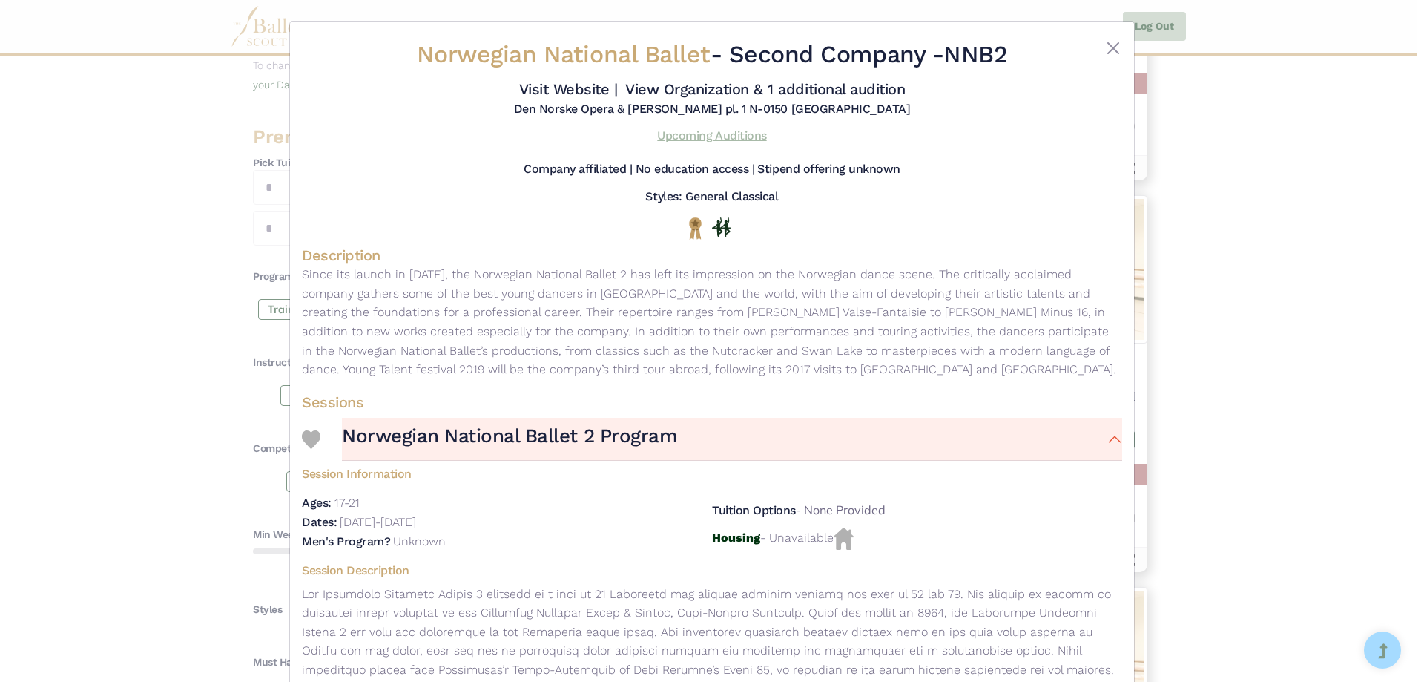
click at [686, 134] on link "Upcoming Auditions" at bounding box center [711, 135] width 109 height 14
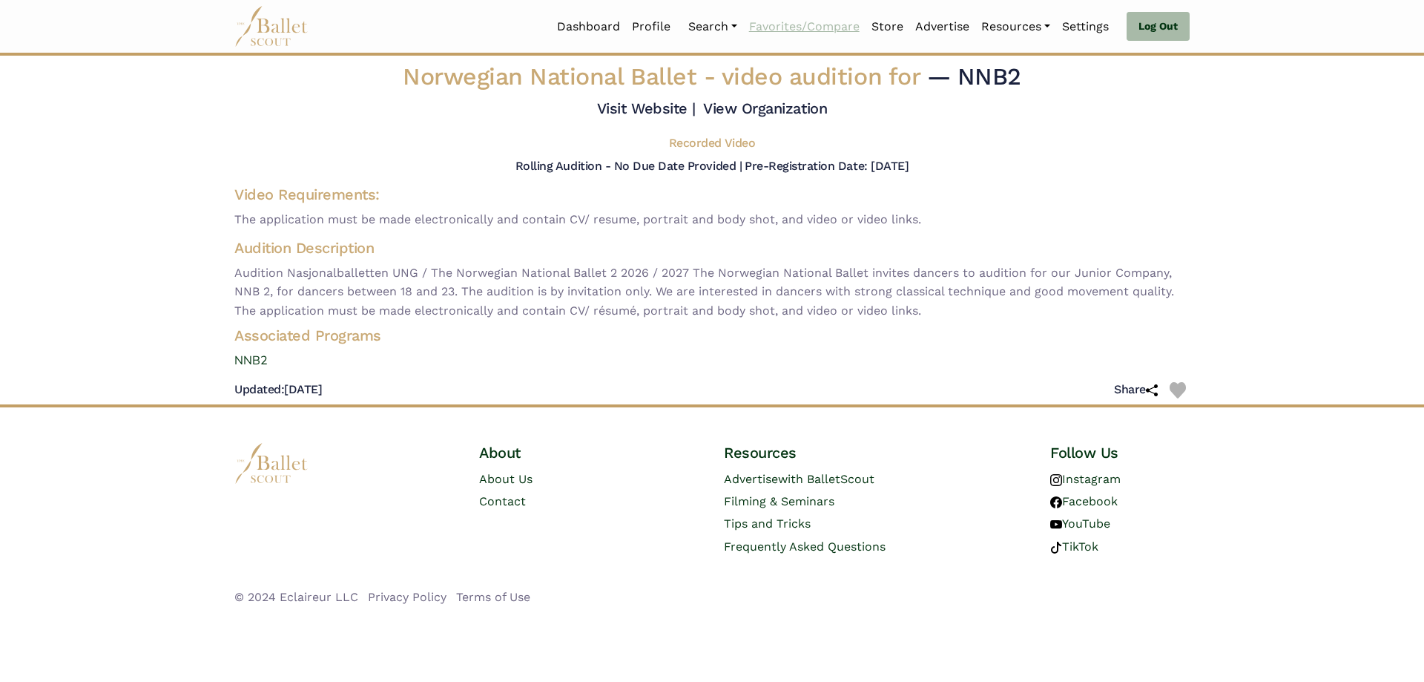
click at [786, 25] on link "Favorites/Compare" at bounding box center [804, 26] width 122 height 31
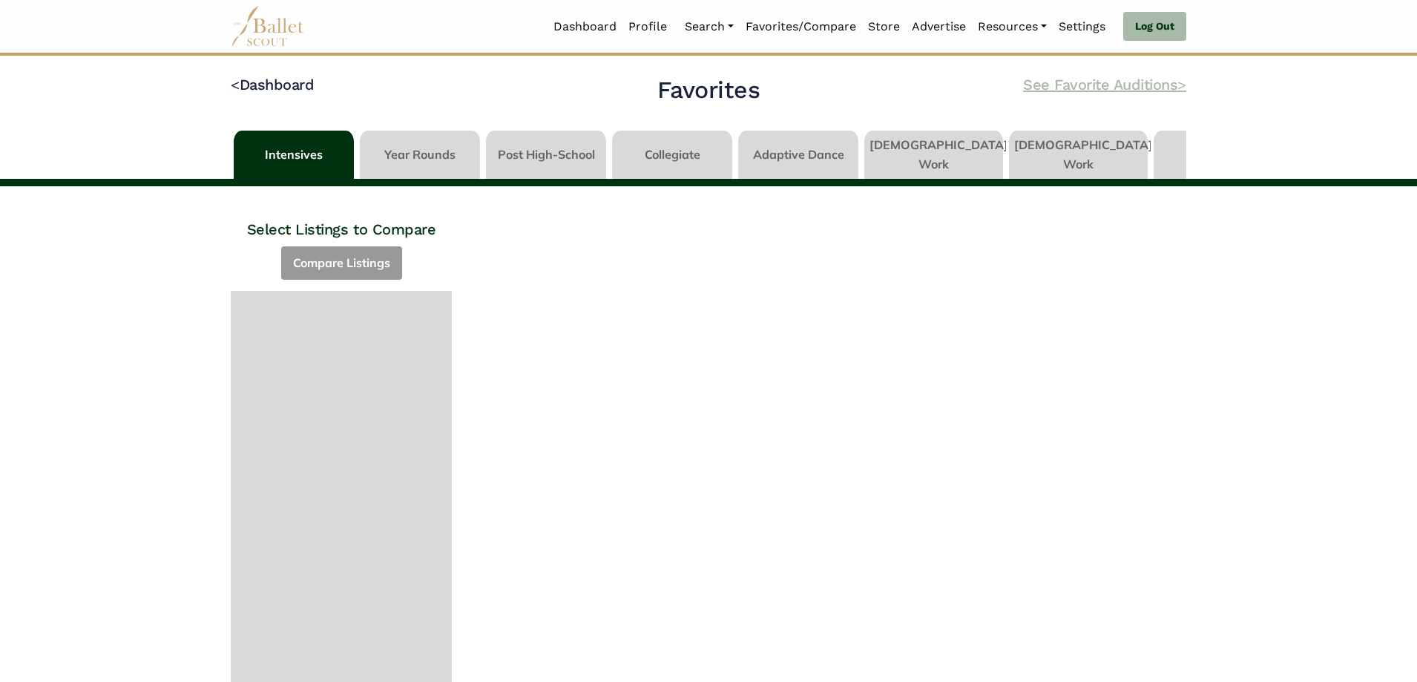
click at [1181, 81] on code ">" at bounding box center [1181, 84] width 9 height 19
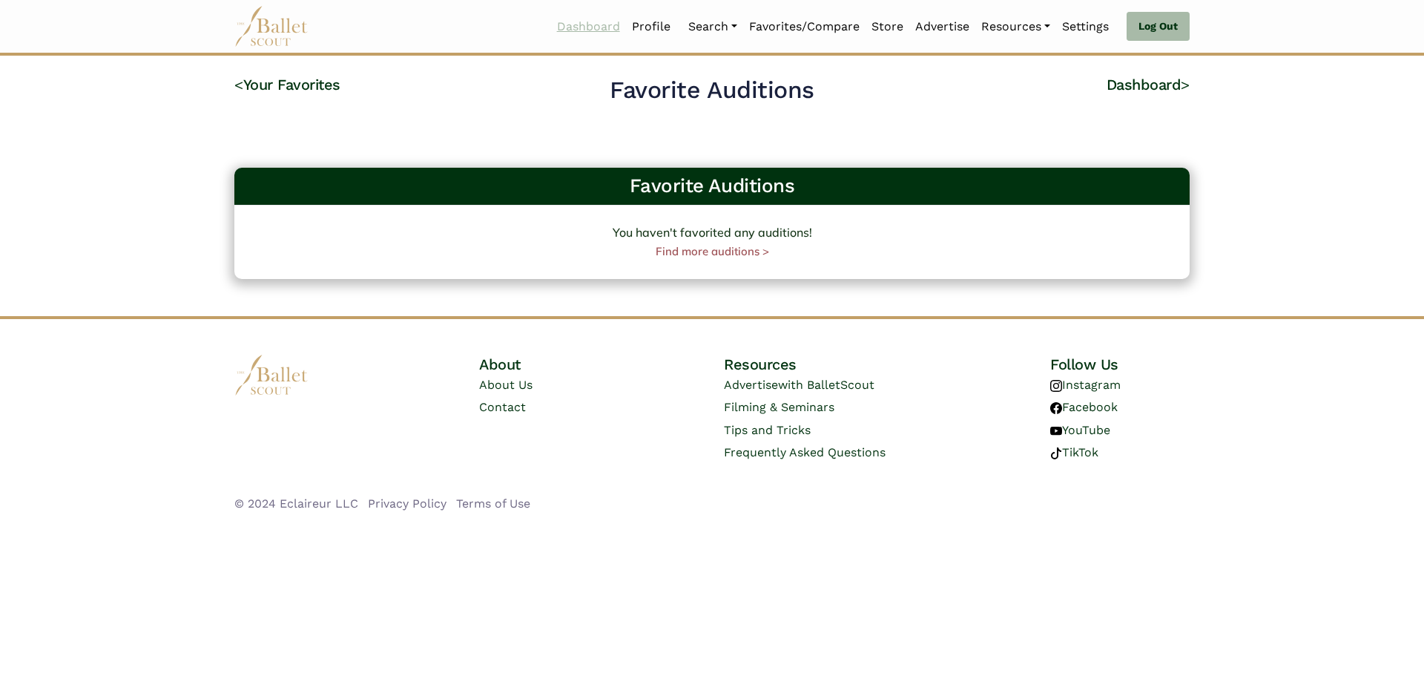
click at [593, 25] on link "Dashboard" at bounding box center [588, 26] width 75 height 31
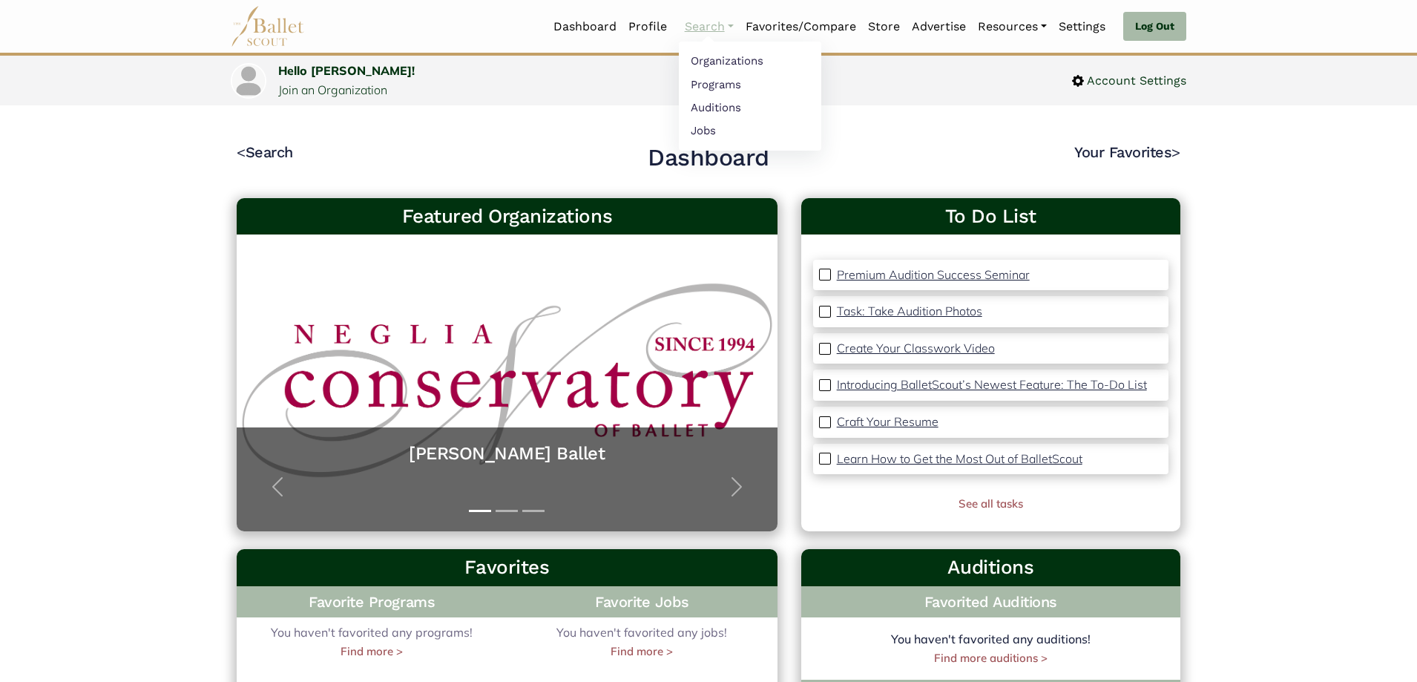
click at [709, 26] on link "Search" at bounding box center [709, 26] width 61 height 31
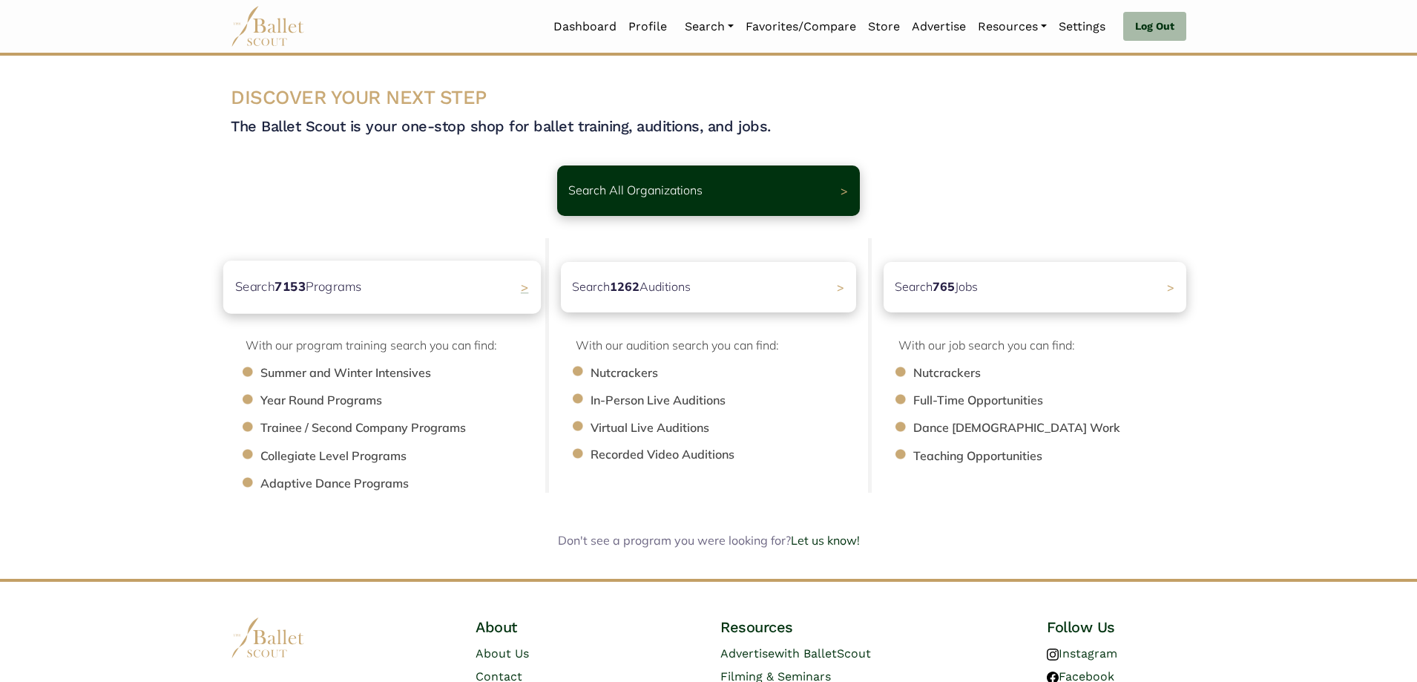
click at [352, 274] on div "Search 7153 Programs >" at bounding box center [382, 286] width 318 height 53
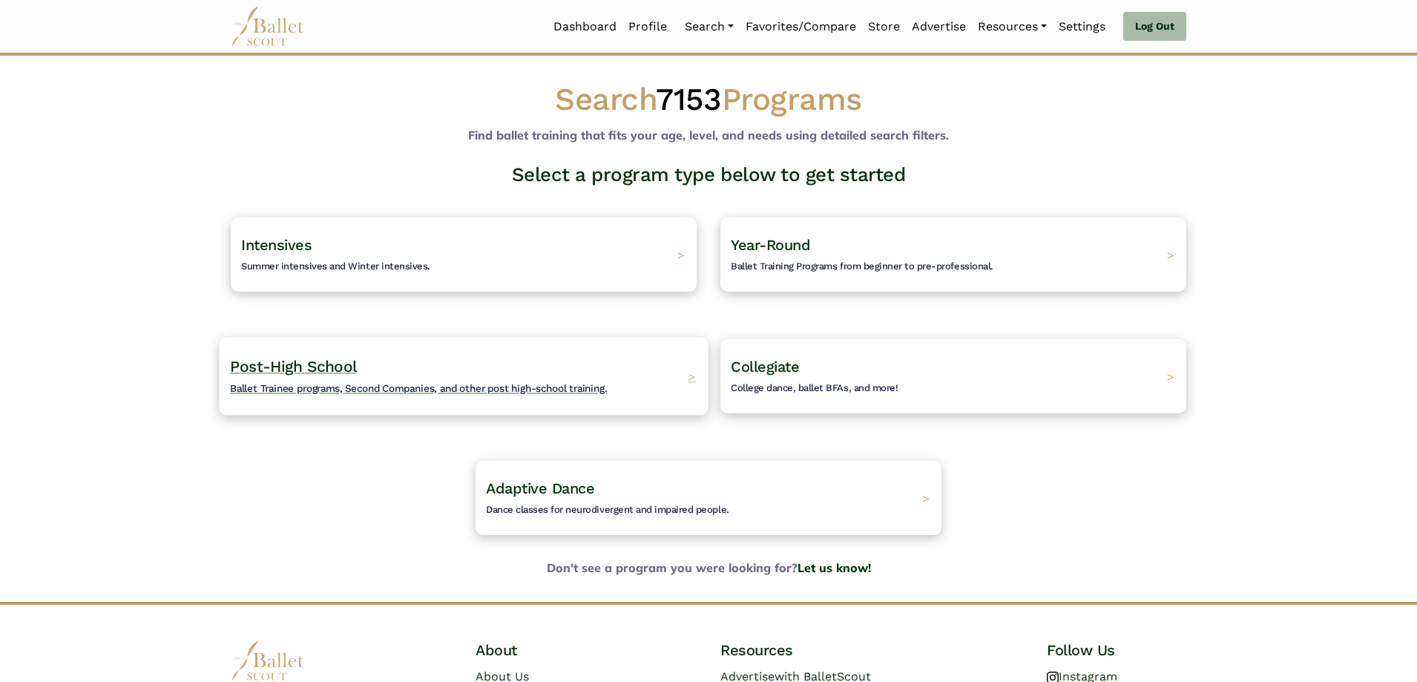
click at [344, 373] on span "Post-High School" at bounding box center [293, 366] width 126 height 19
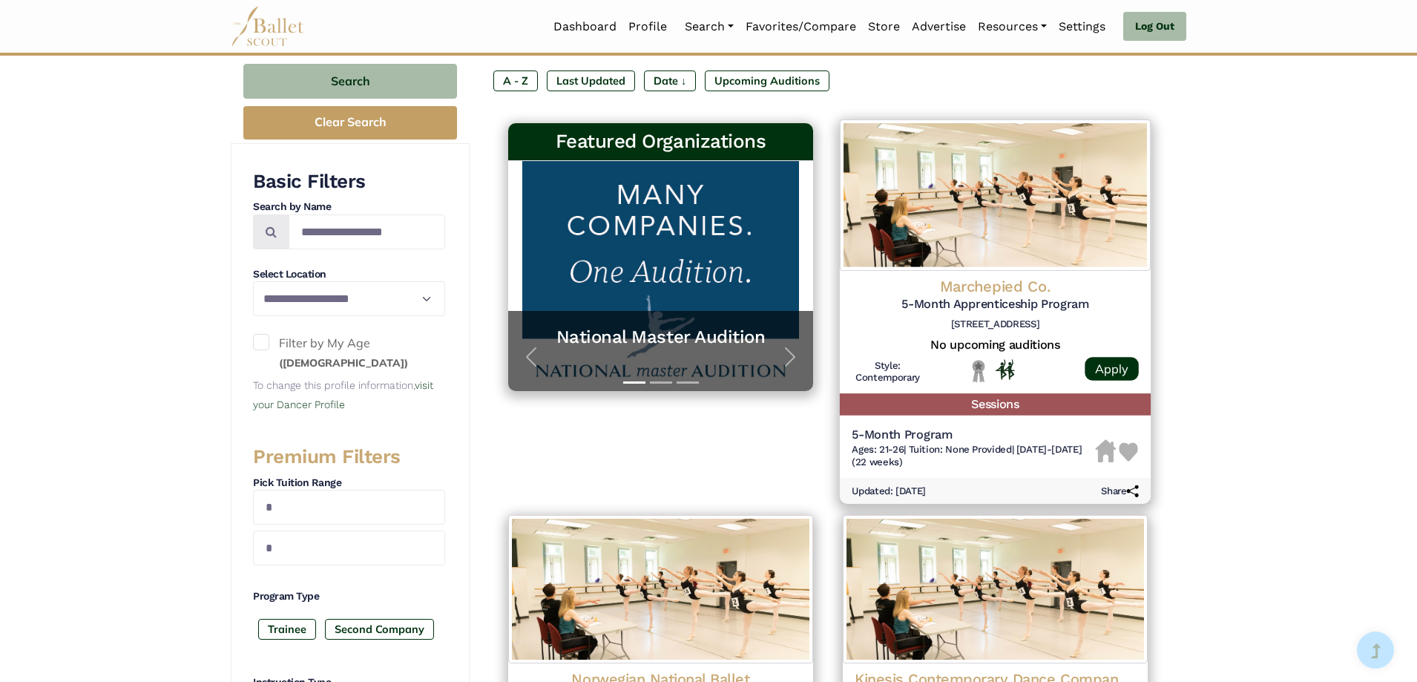
scroll to position [223, 0]
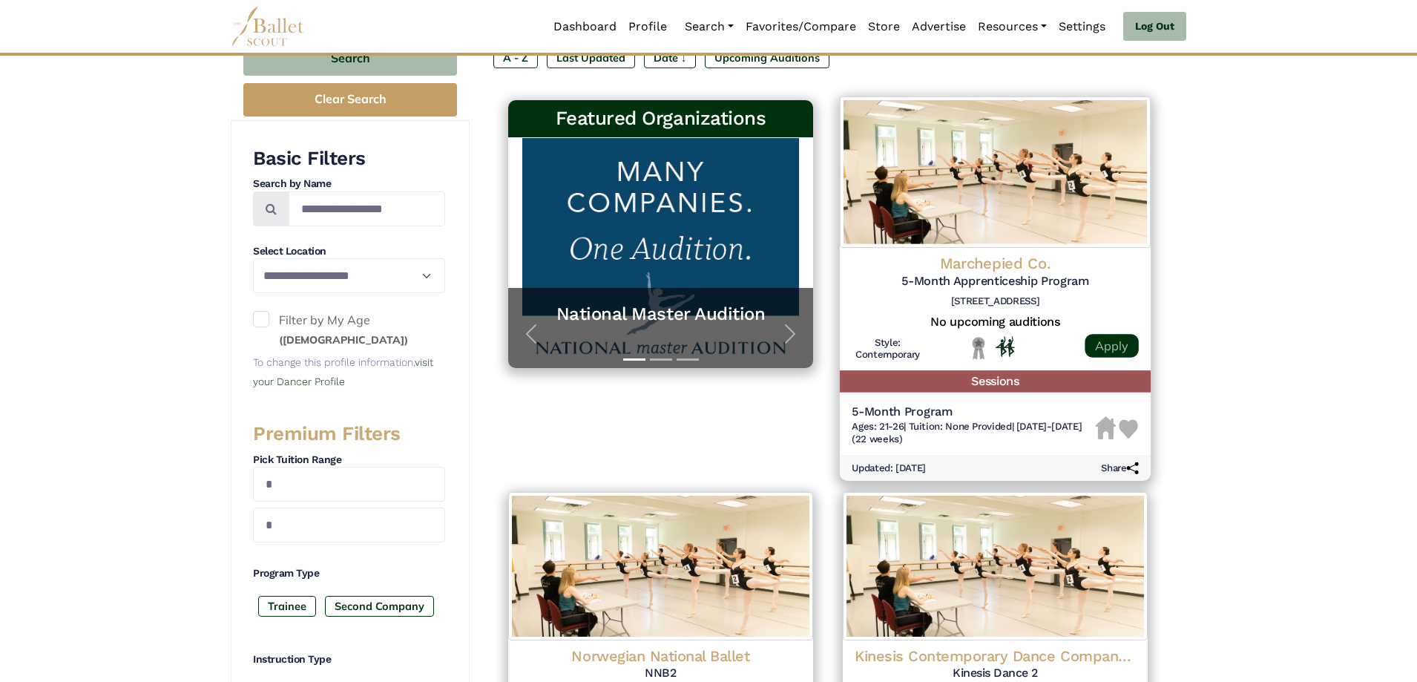
click at [1118, 352] on link "Apply" at bounding box center [1111, 346] width 53 height 24
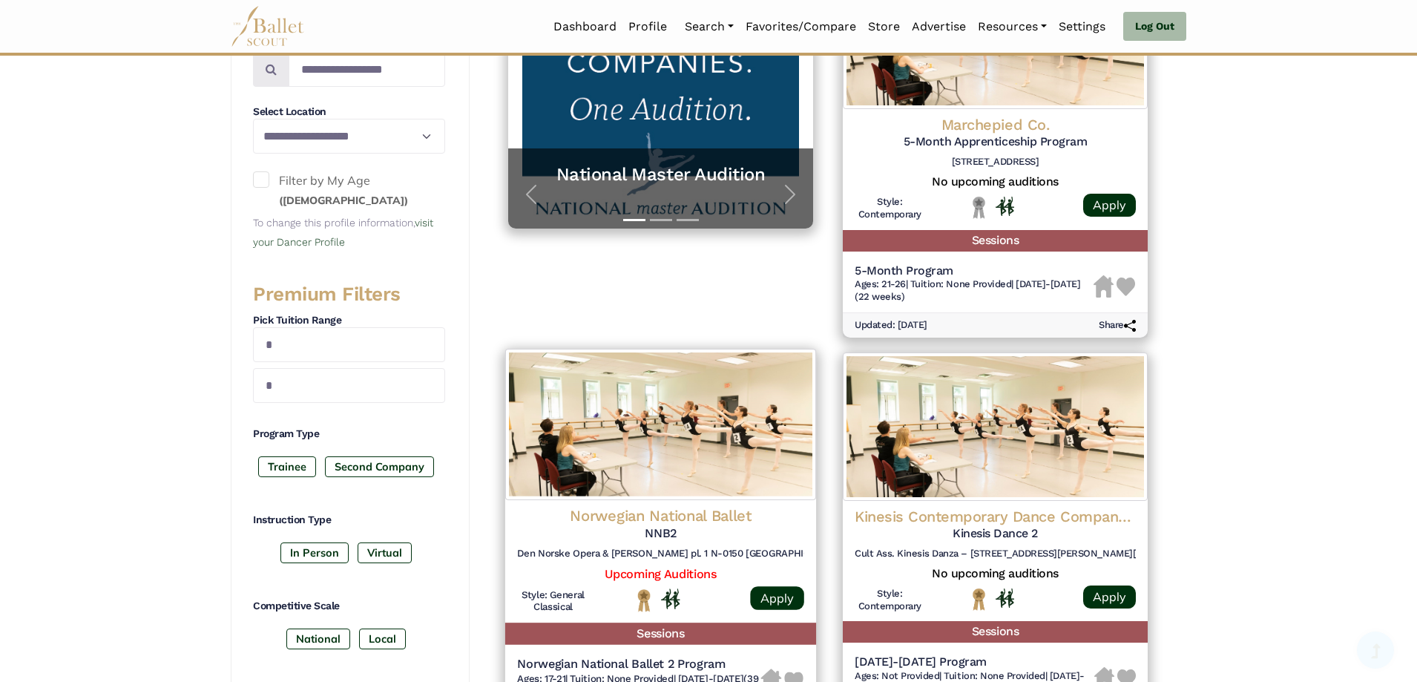
scroll to position [519, 0]
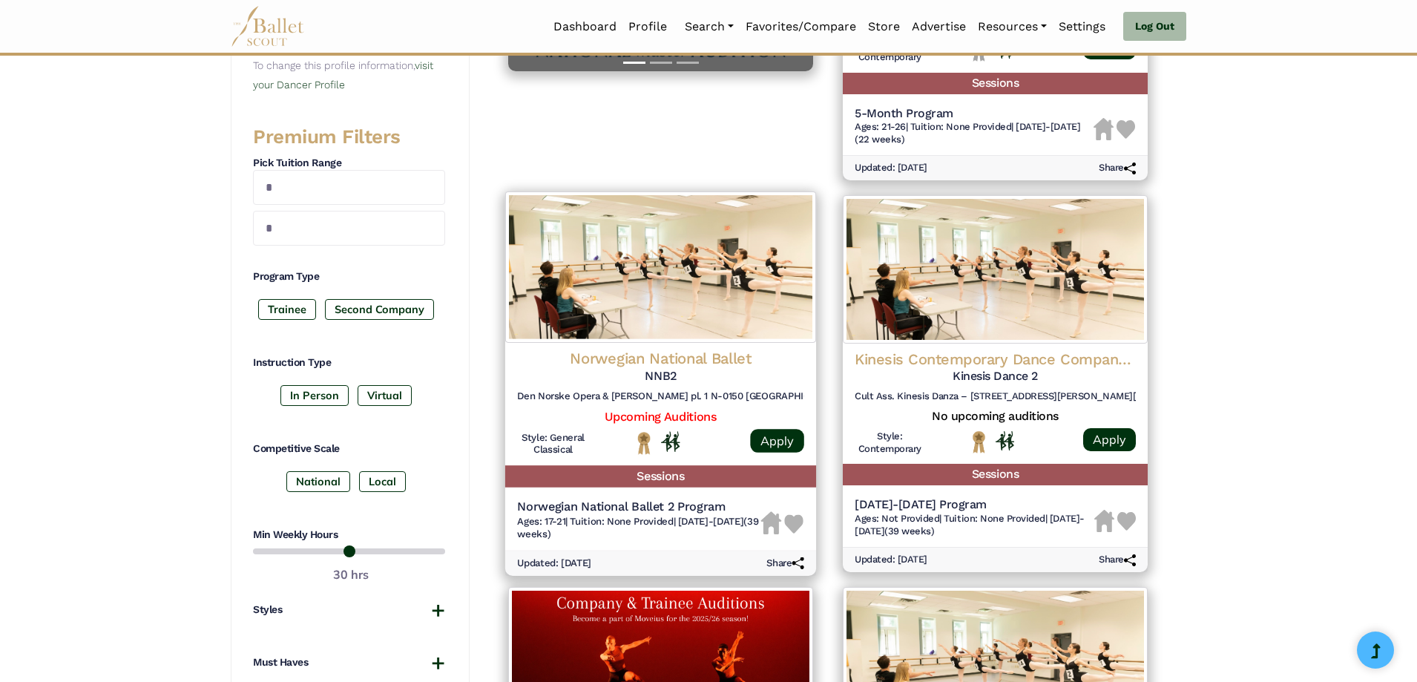
click at [796, 524] on img at bounding box center [793, 523] width 19 height 19
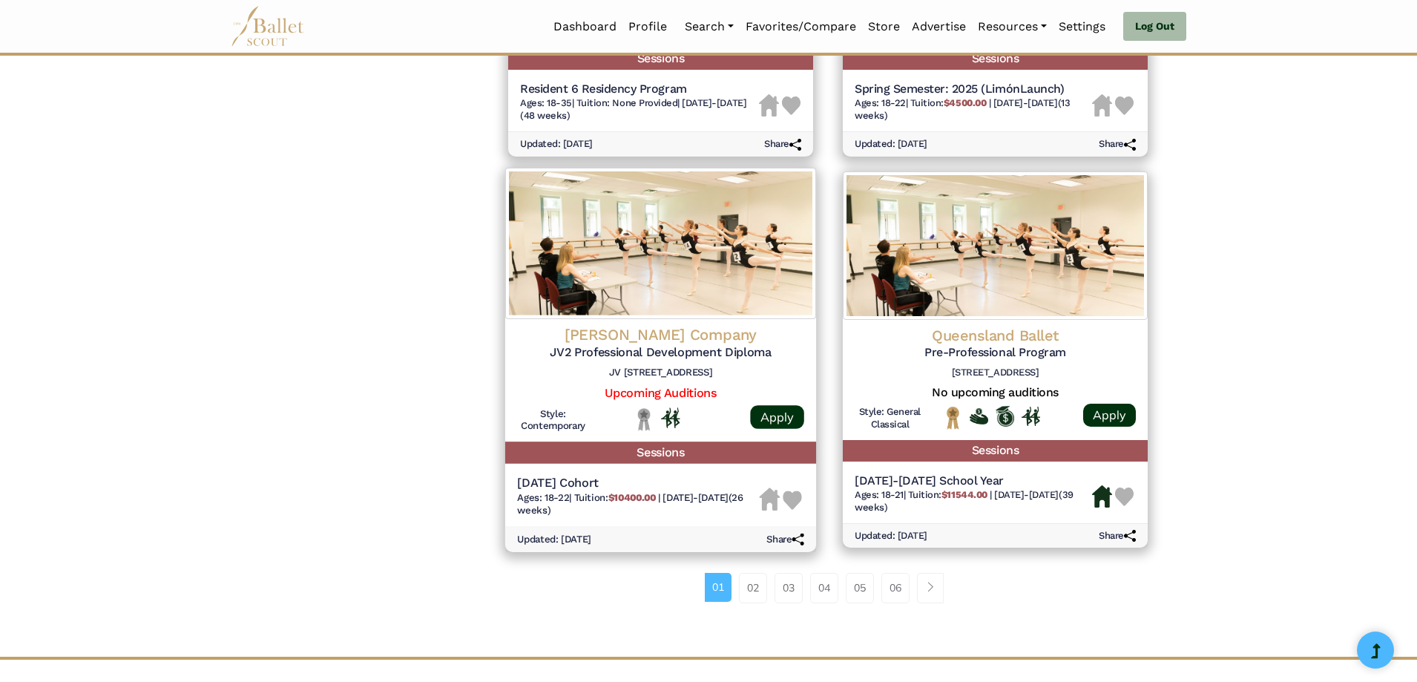
scroll to position [1780, 0]
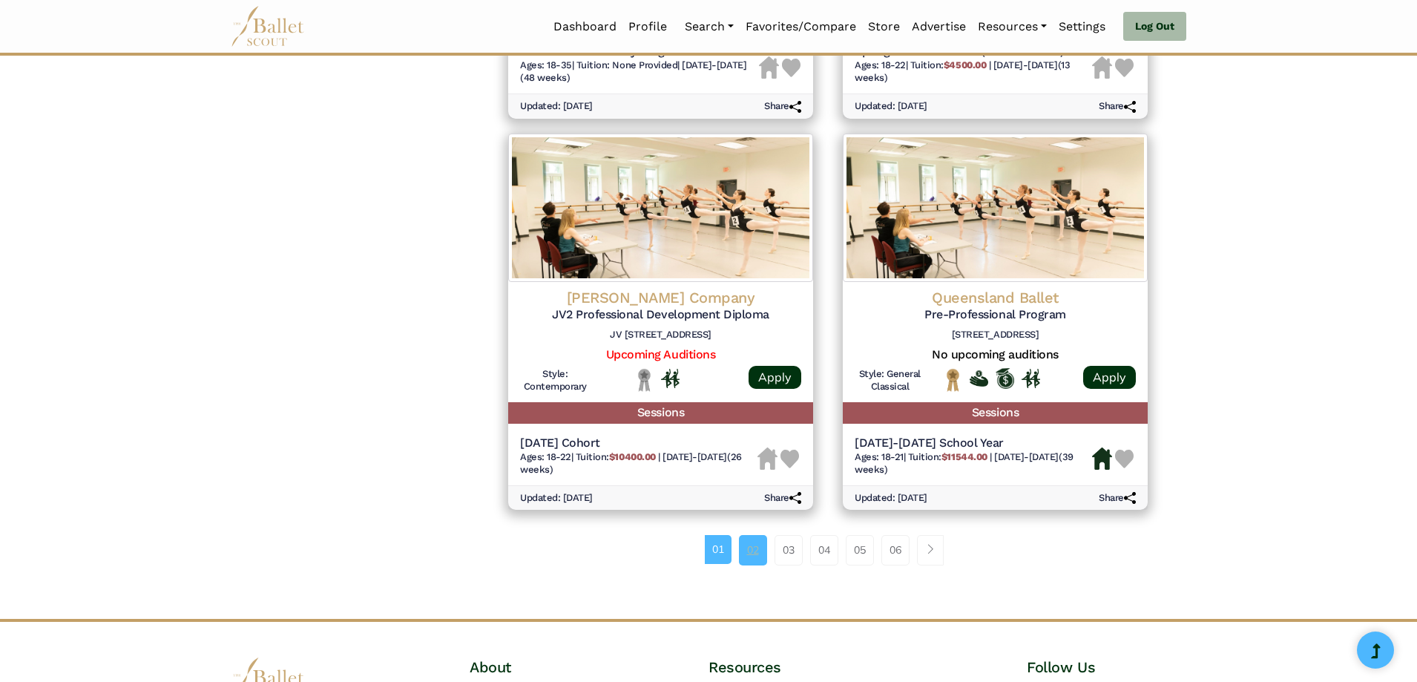
click at [745, 555] on link "02" at bounding box center [753, 550] width 28 height 30
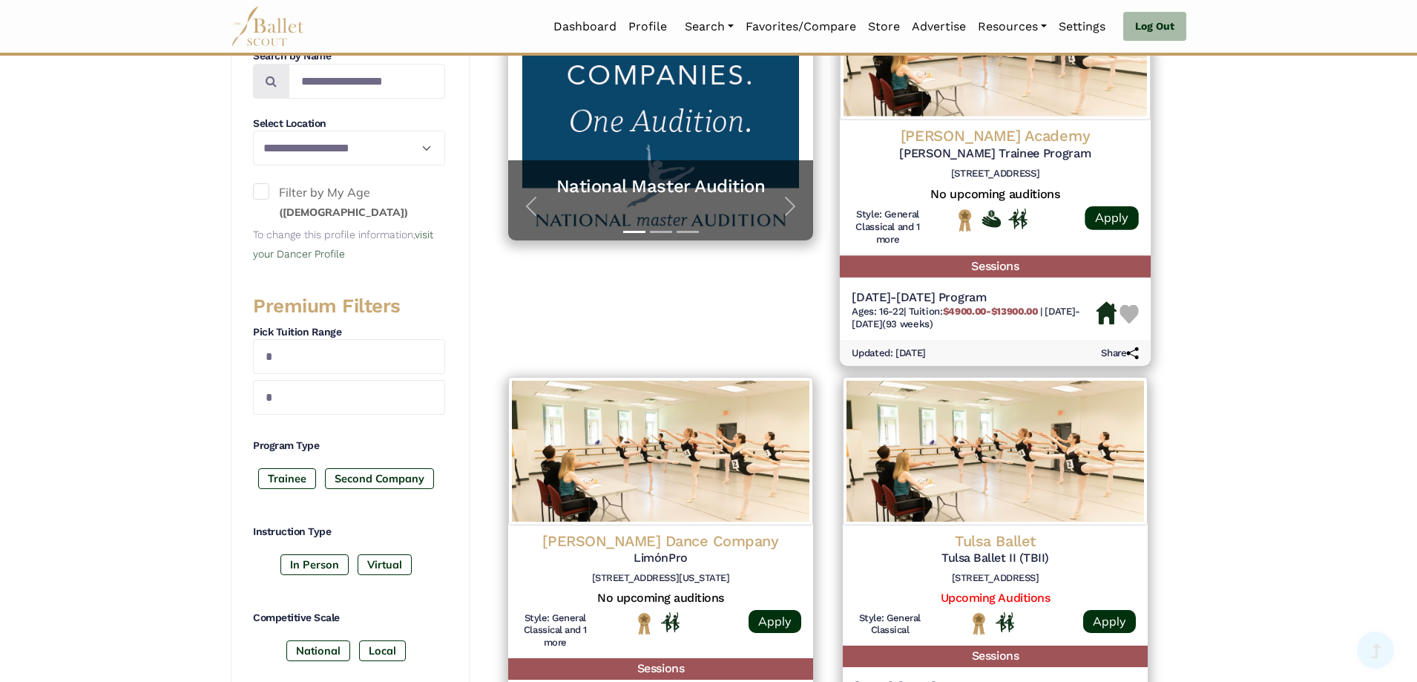
scroll to position [519, 0]
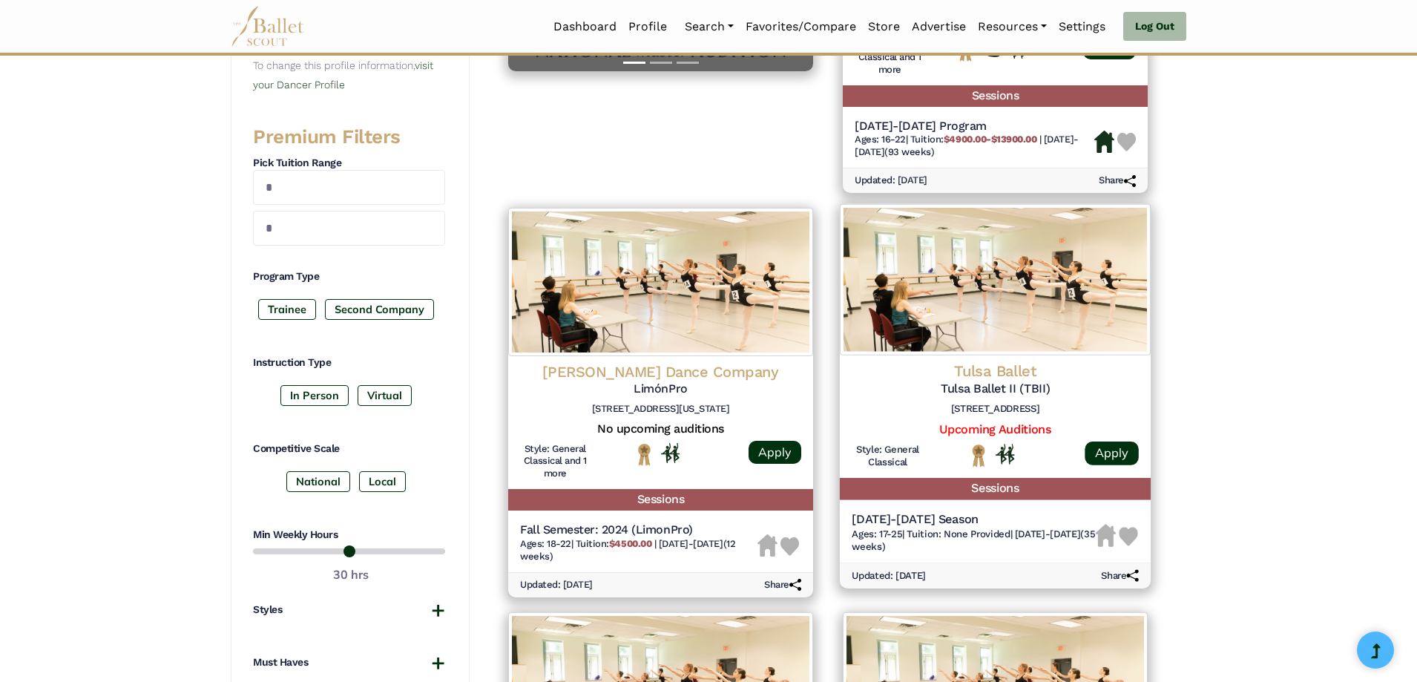
click at [1128, 532] on img at bounding box center [1128, 536] width 19 height 19
click at [962, 371] on h4 "Tulsa Ballet" at bounding box center [995, 371] width 287 height 20
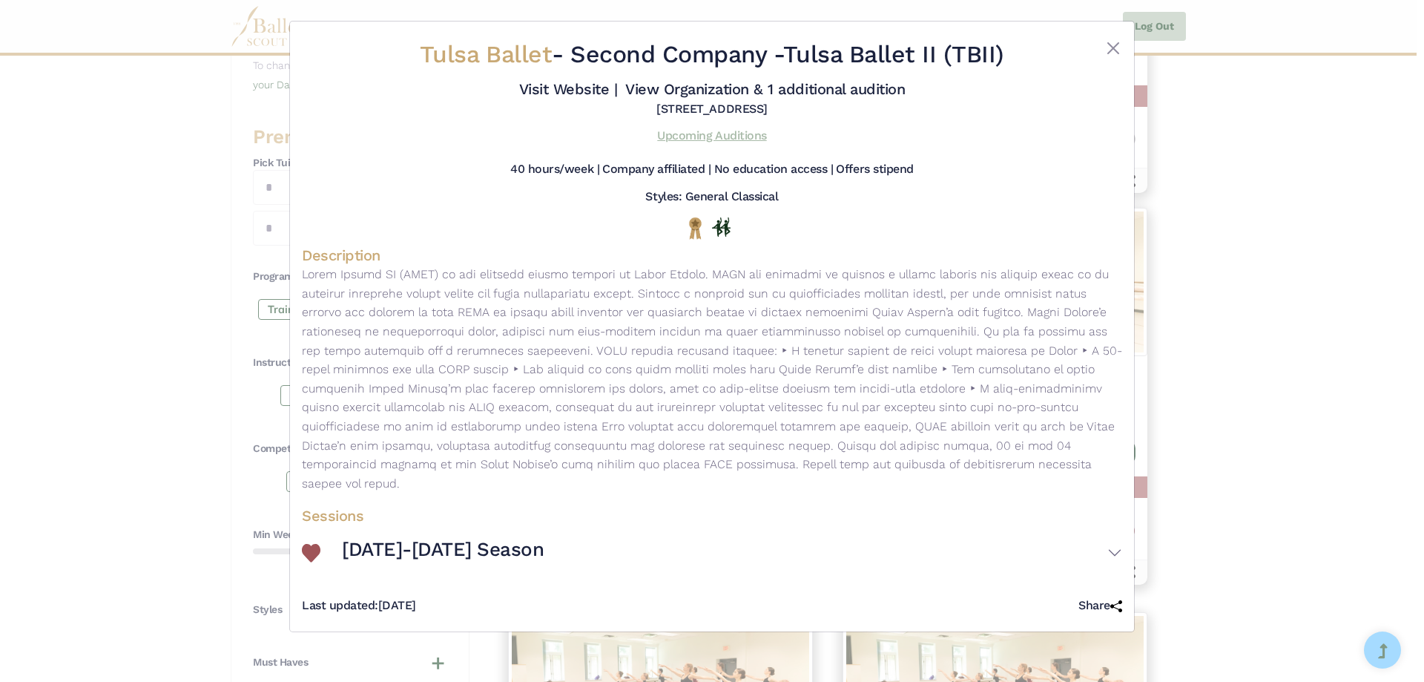
click at [687, 139] on link "Upcoming Auditions" at bounding box center [711, 135] width 109 height 14
click at [1112, 50] on button "Close" at bounding box center [1114, 48] width 18 height 18
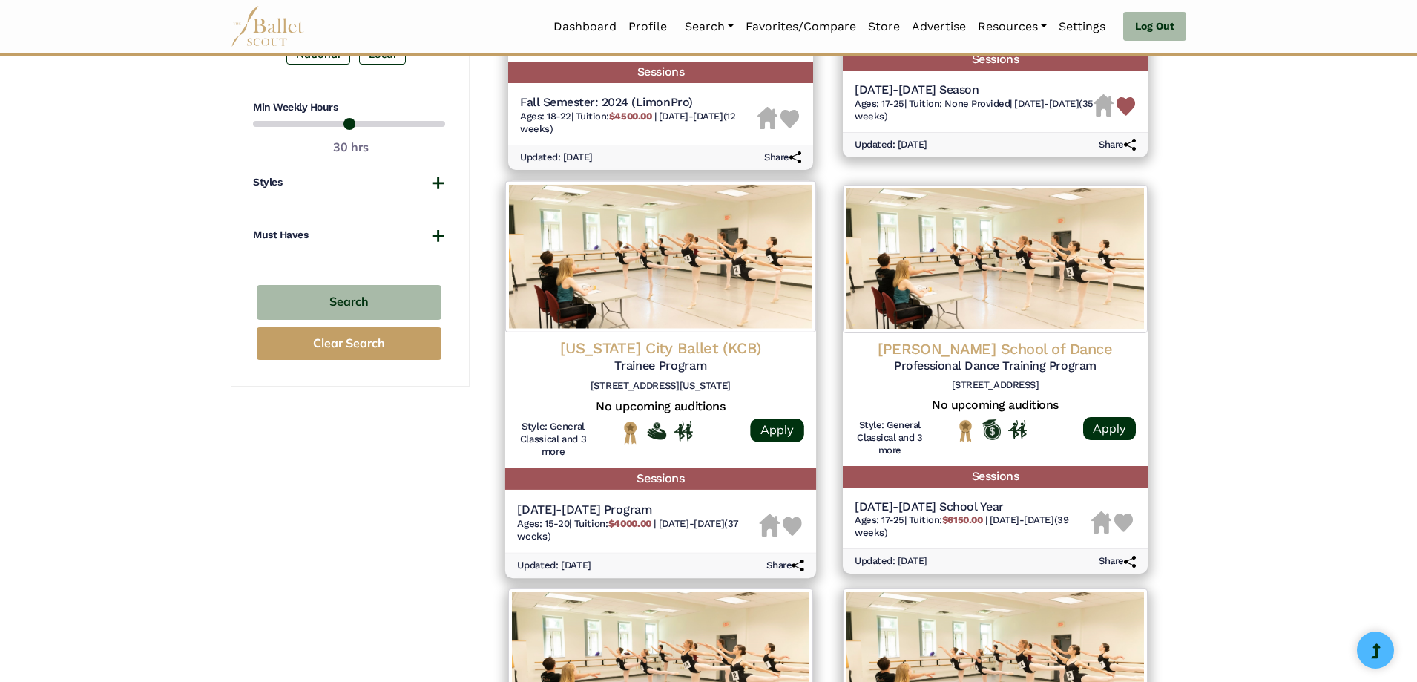
scroll to position [964, 0]
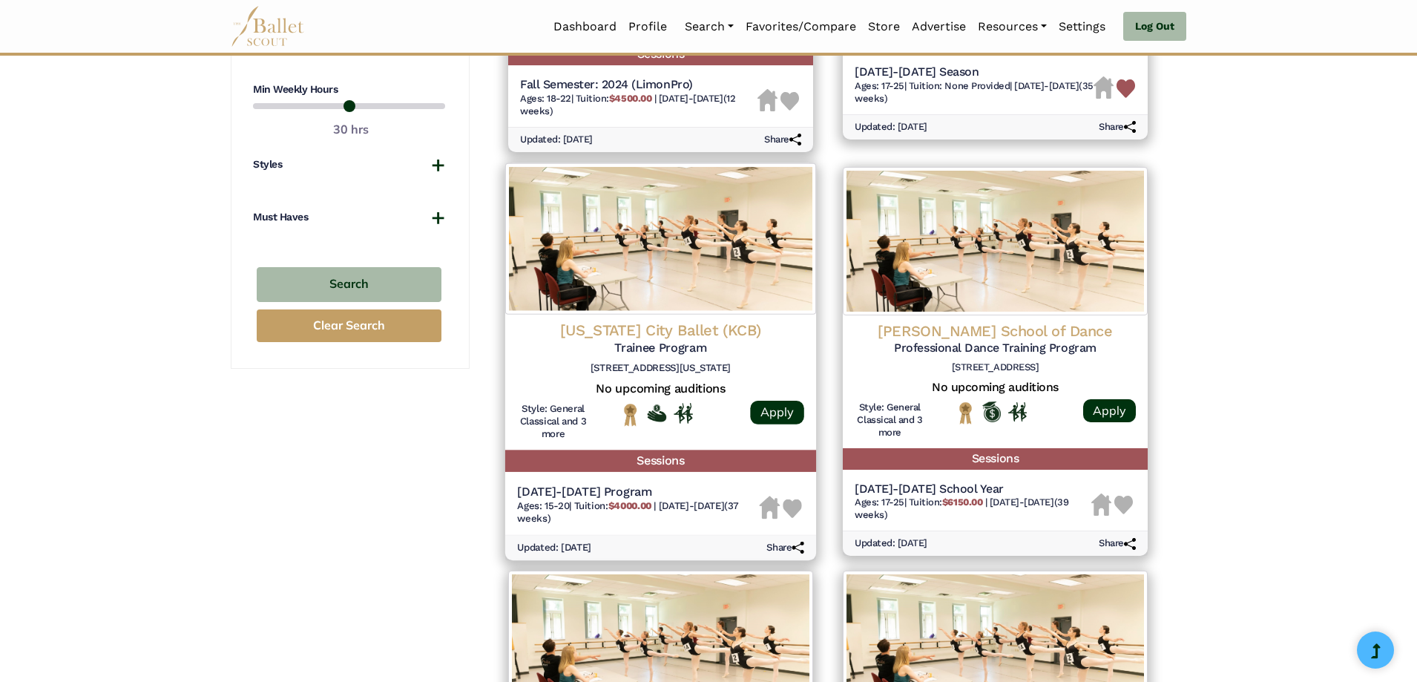
click at [795, 507] on img at bounding box center [792, 508] width 19 height 19
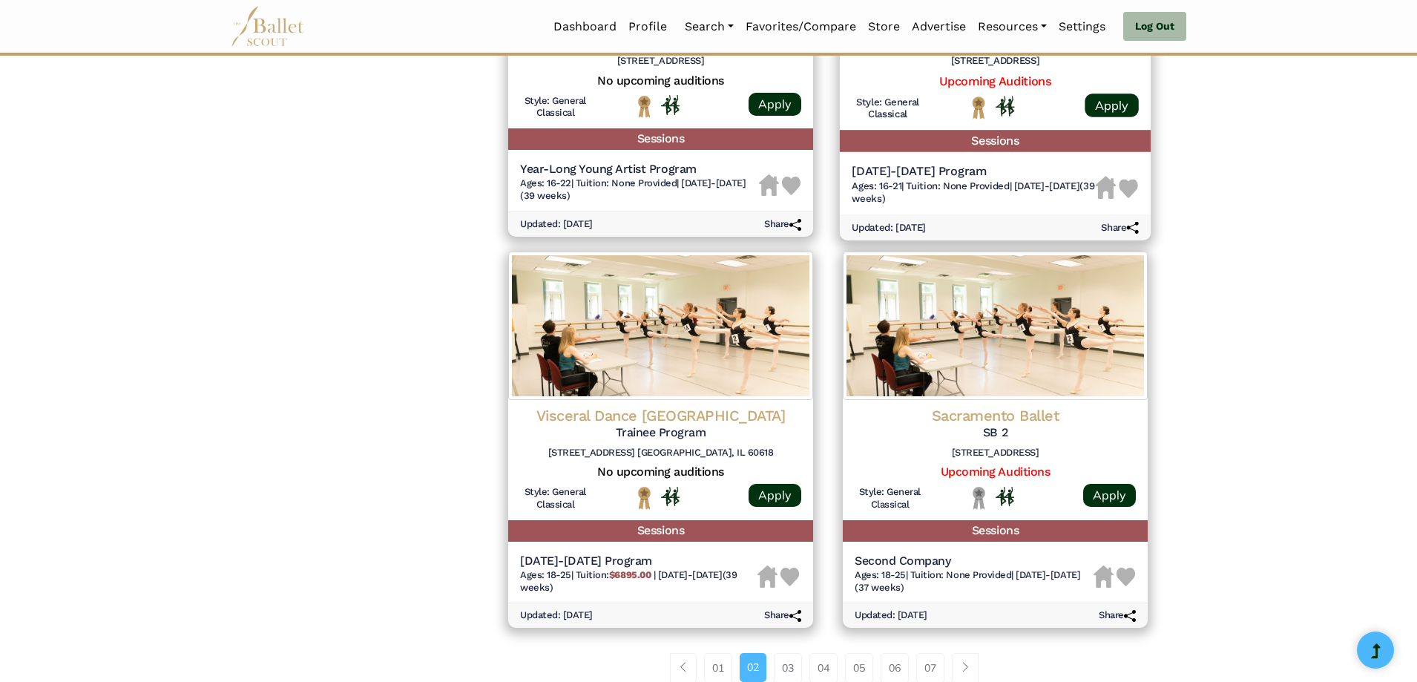
scroll to position [1706, 0]
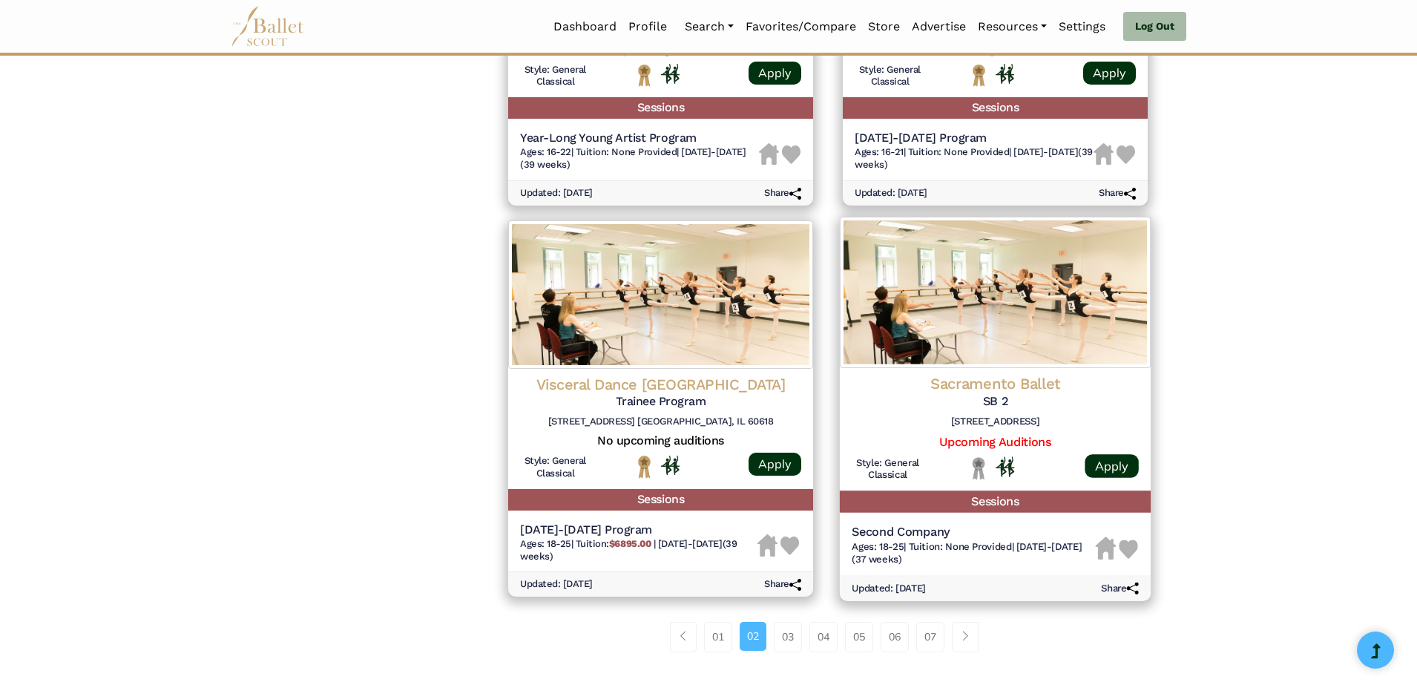
click at [1127, 547] on img at bounding box center [1128, 548] width 19 height 19
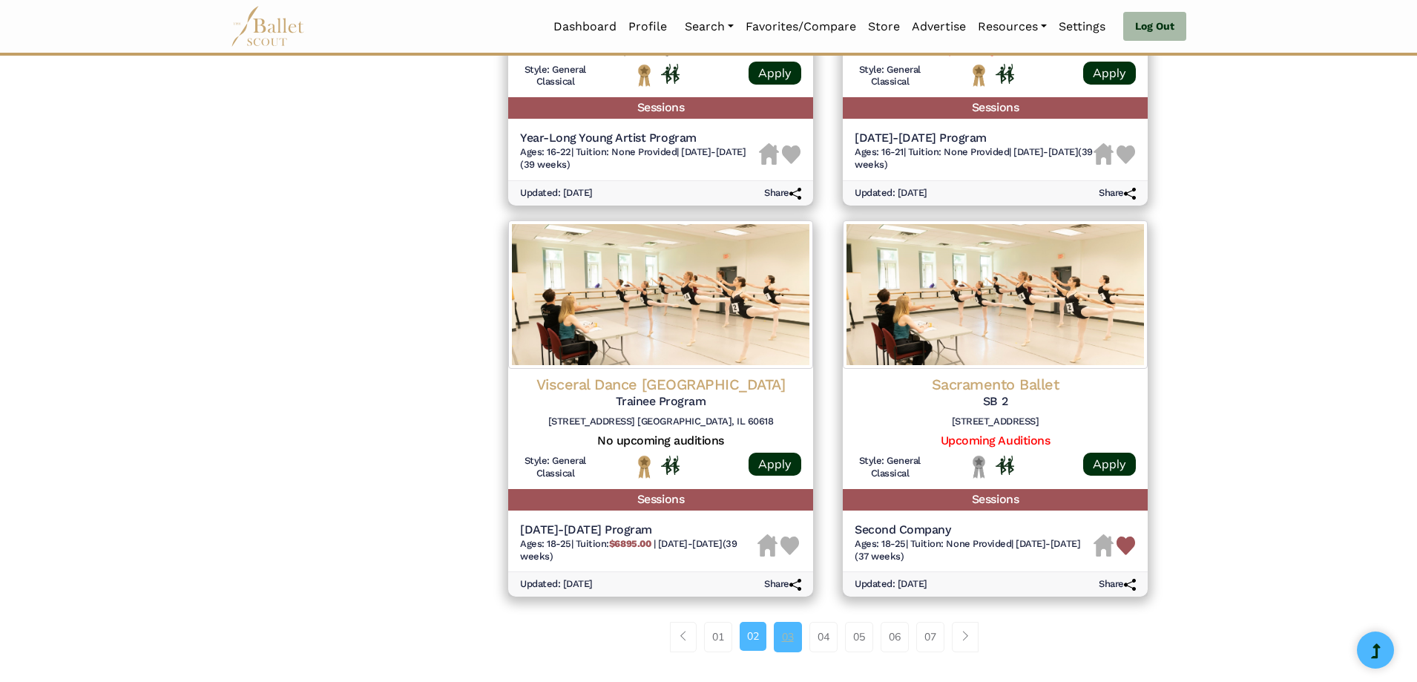
click at [791, 635] on link "03" at bounding box center [788, 637] width 28 height 30
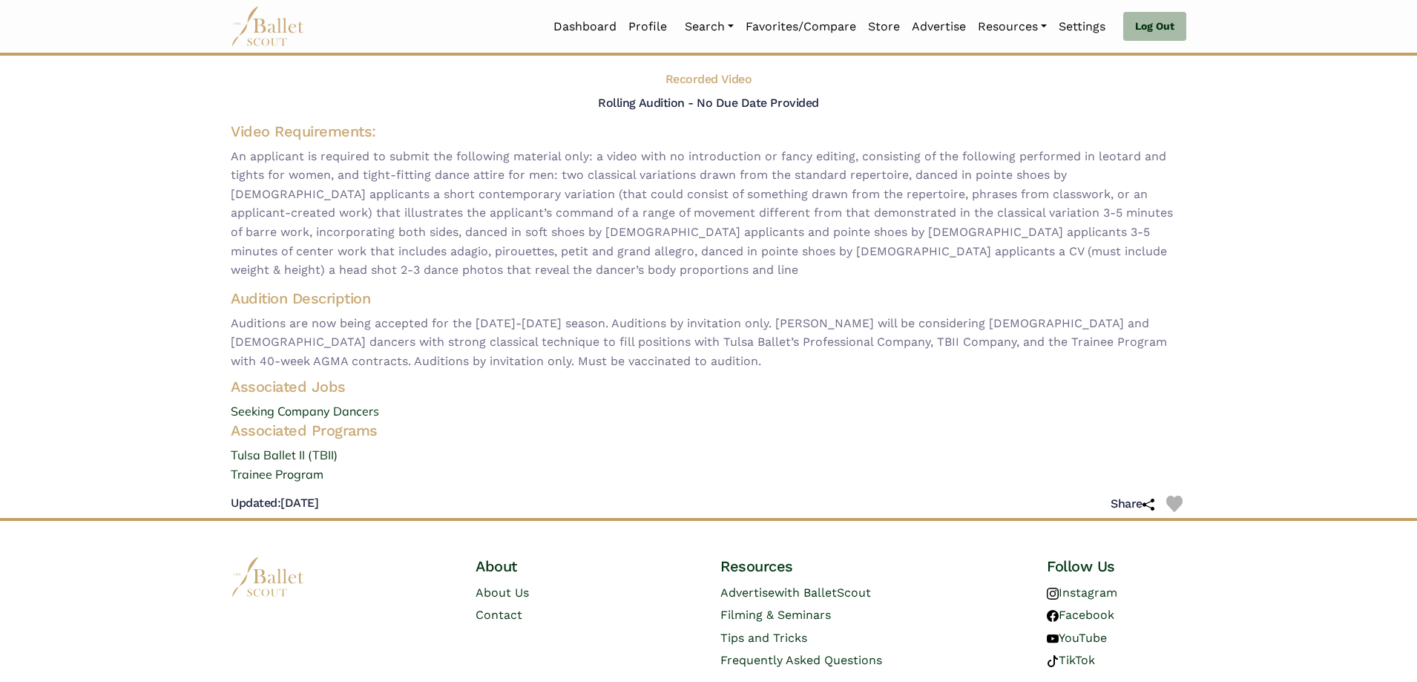
scroll to position [70, 0]
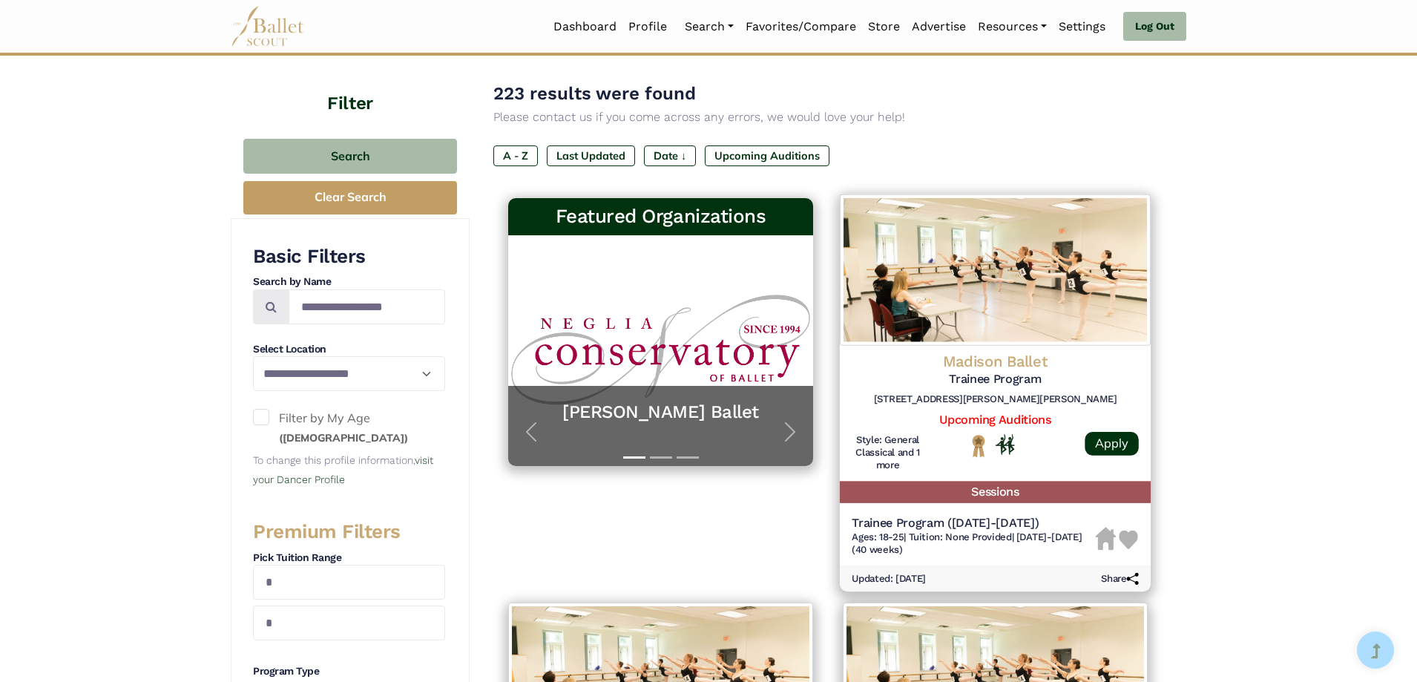
scroll to position [148, 0]
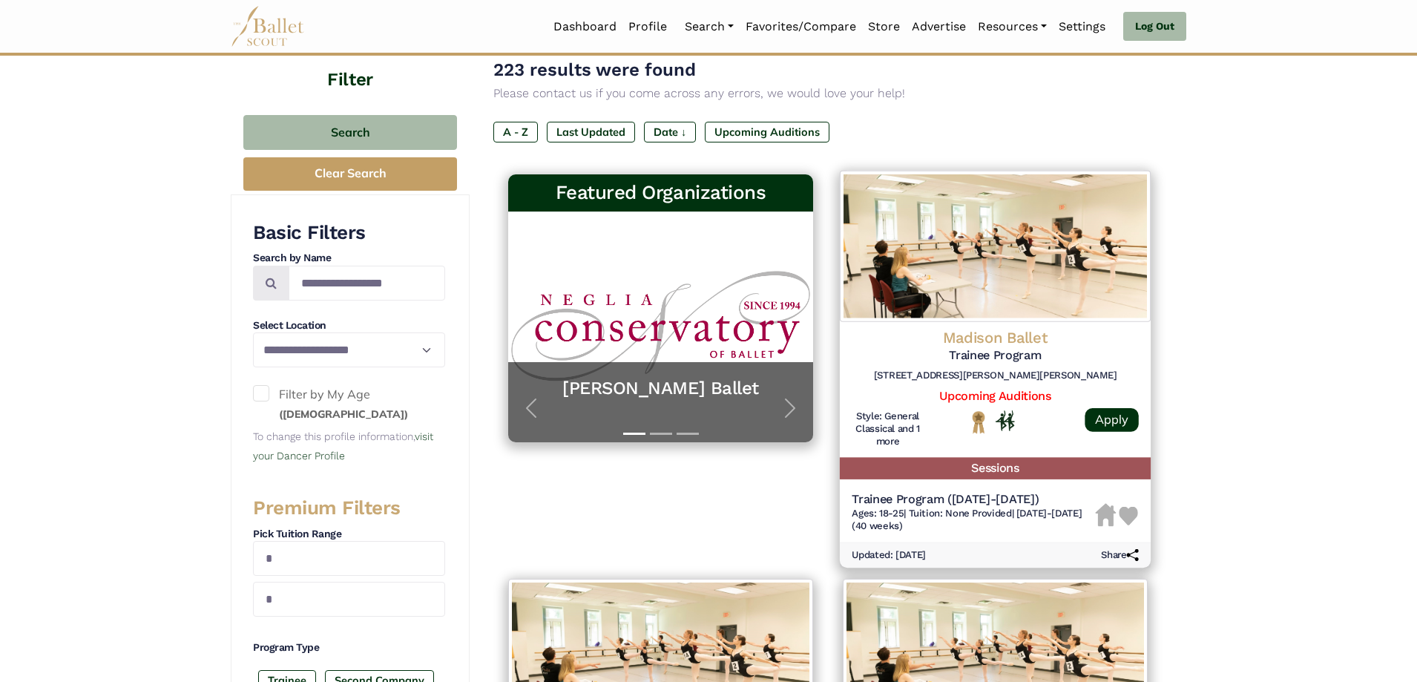
click at [1131, 518] on img at bounding box center [1128, 516] width 19 height 19
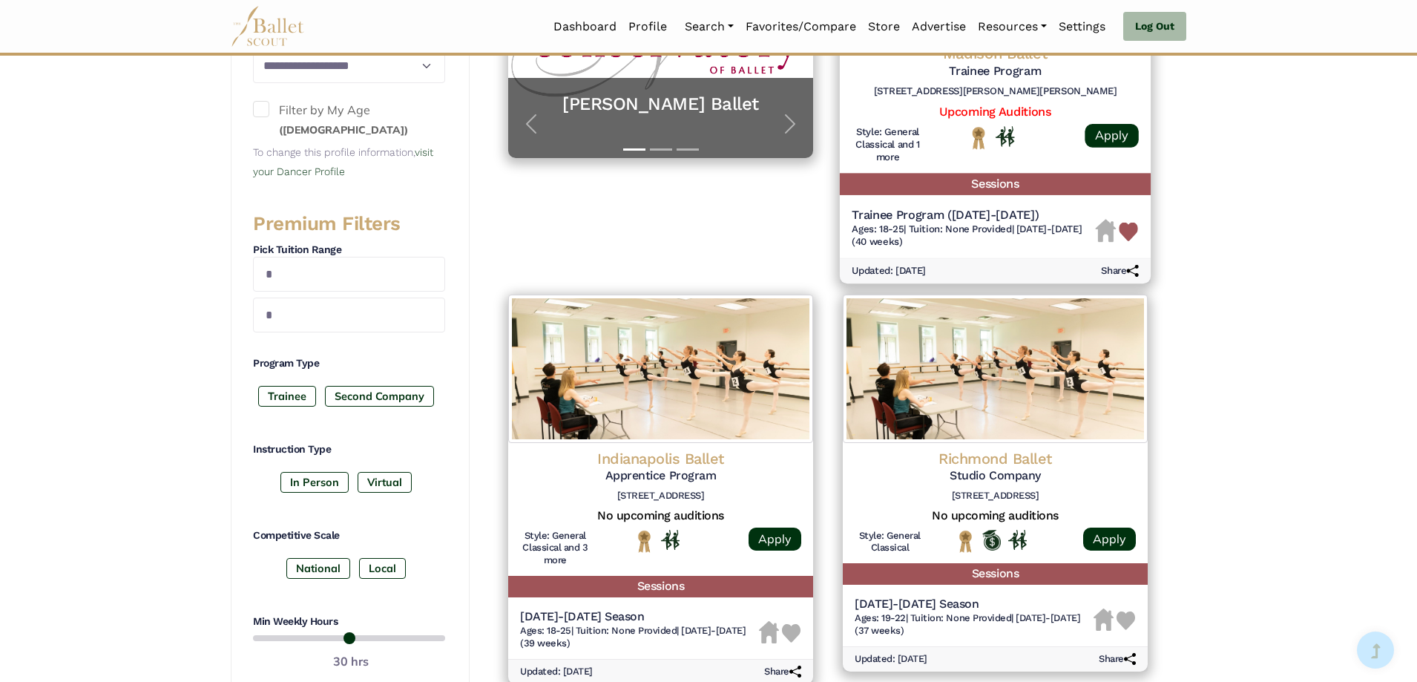
scroll to position [445, 0]
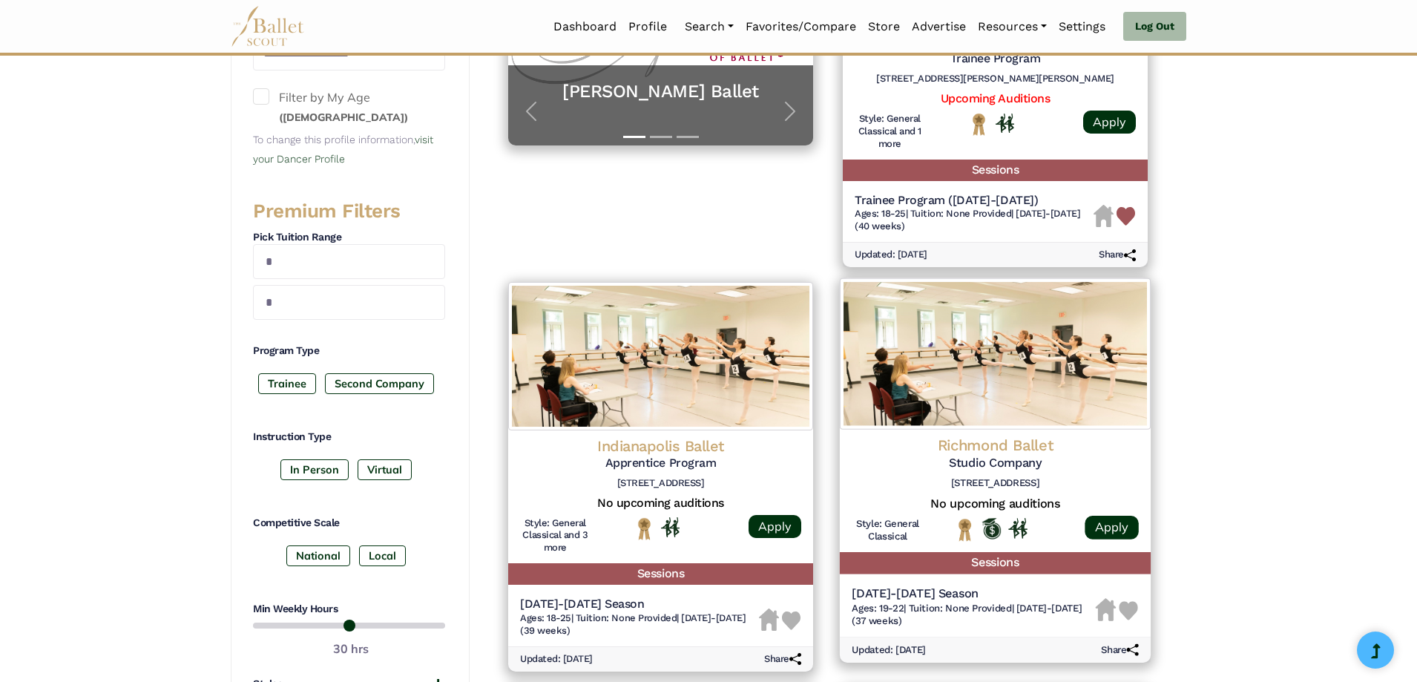
click at [1130, 610] on img at bounding box center [1128, 610] width 19 height 19
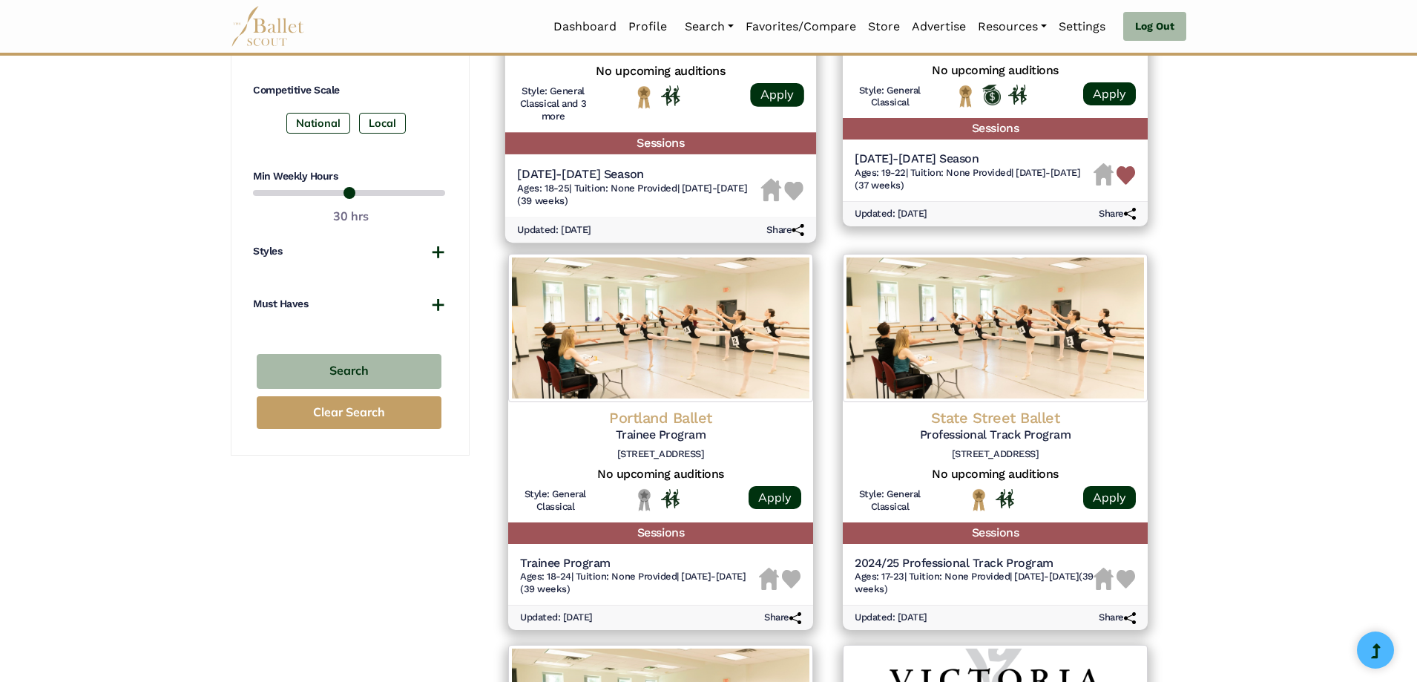
scroll to position [890, 0]
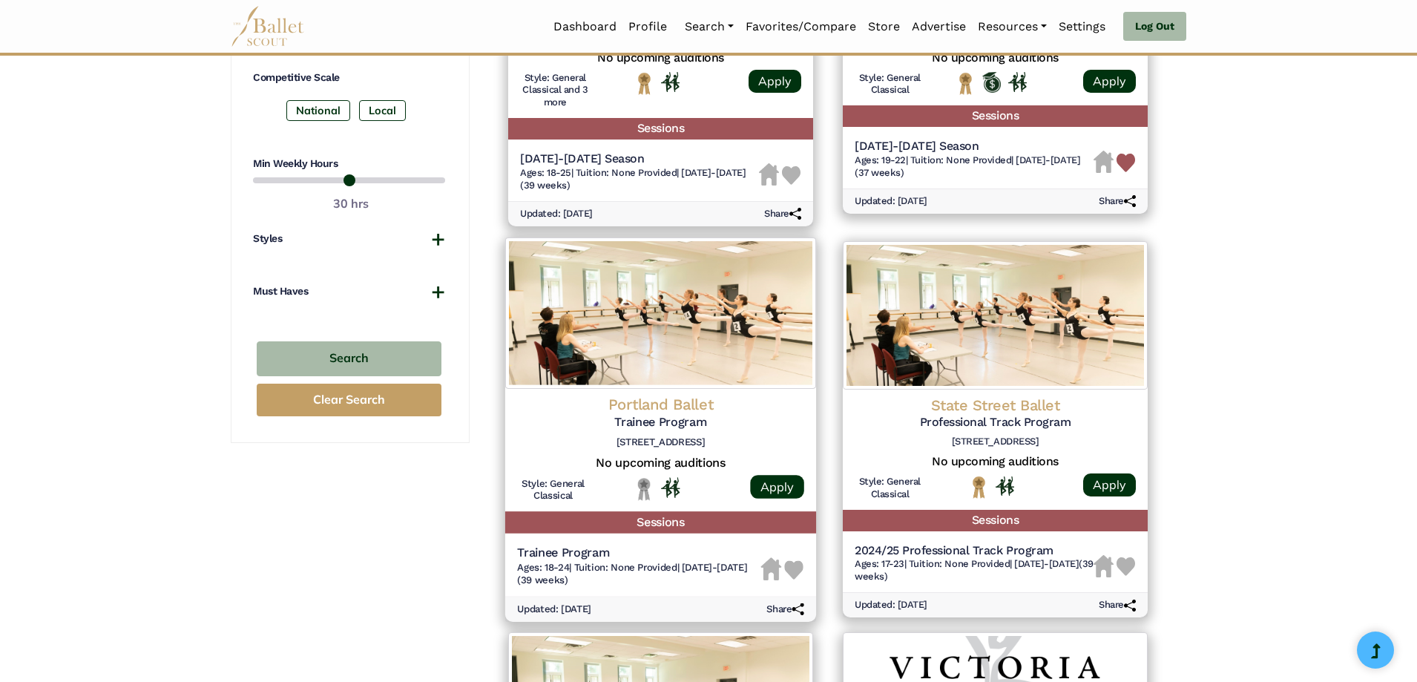
click at [557, 565] on span "Ages: 18-24" at bounding box center [543, 566] width 52 height 11
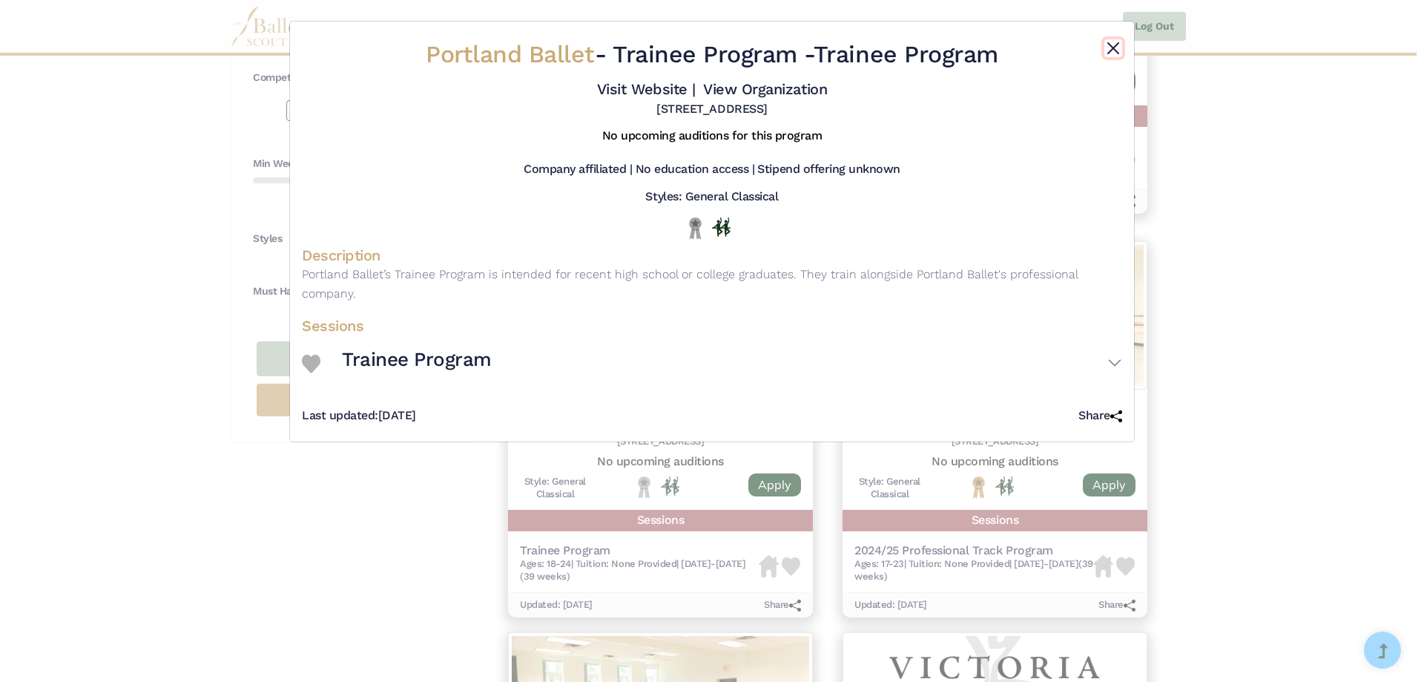
click at [1116, 47] on button "Close" at bounding box center [1114, 48] width 18 height 18
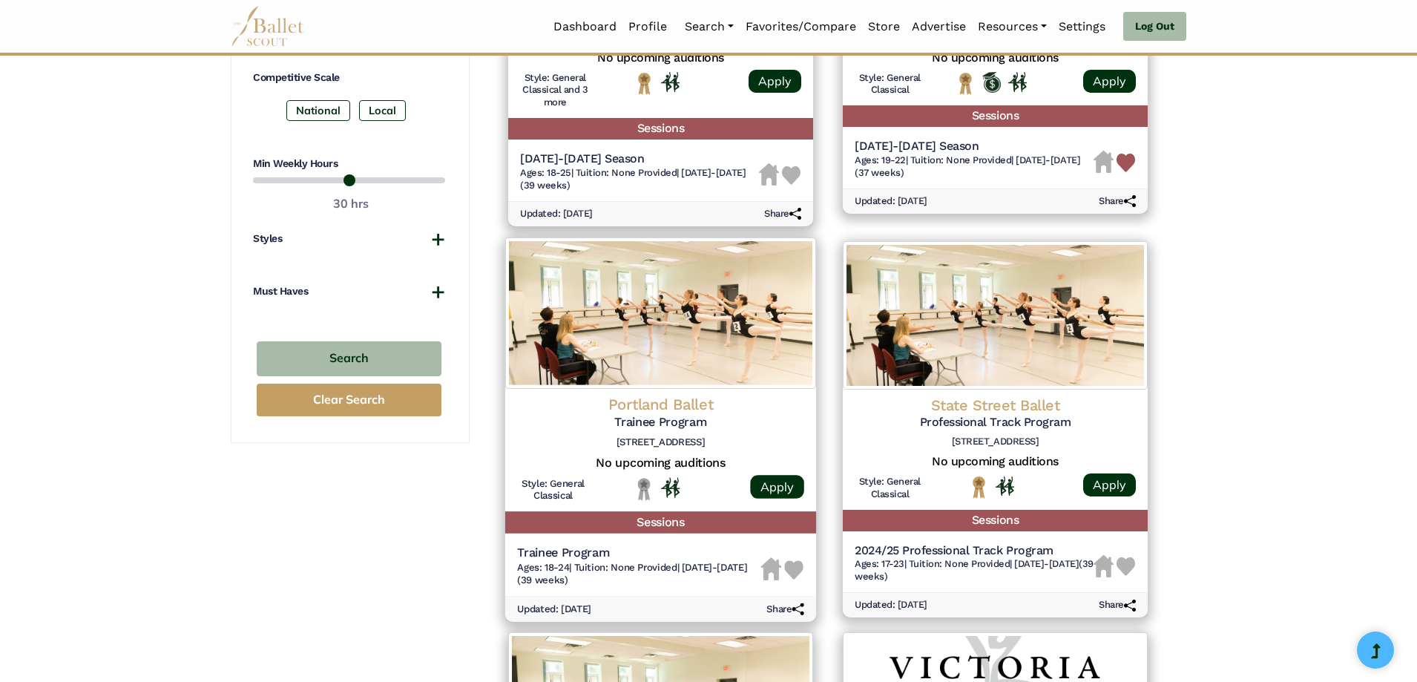
click at [797, 566] on img at bounding box center [793, 569] width 19 height 19
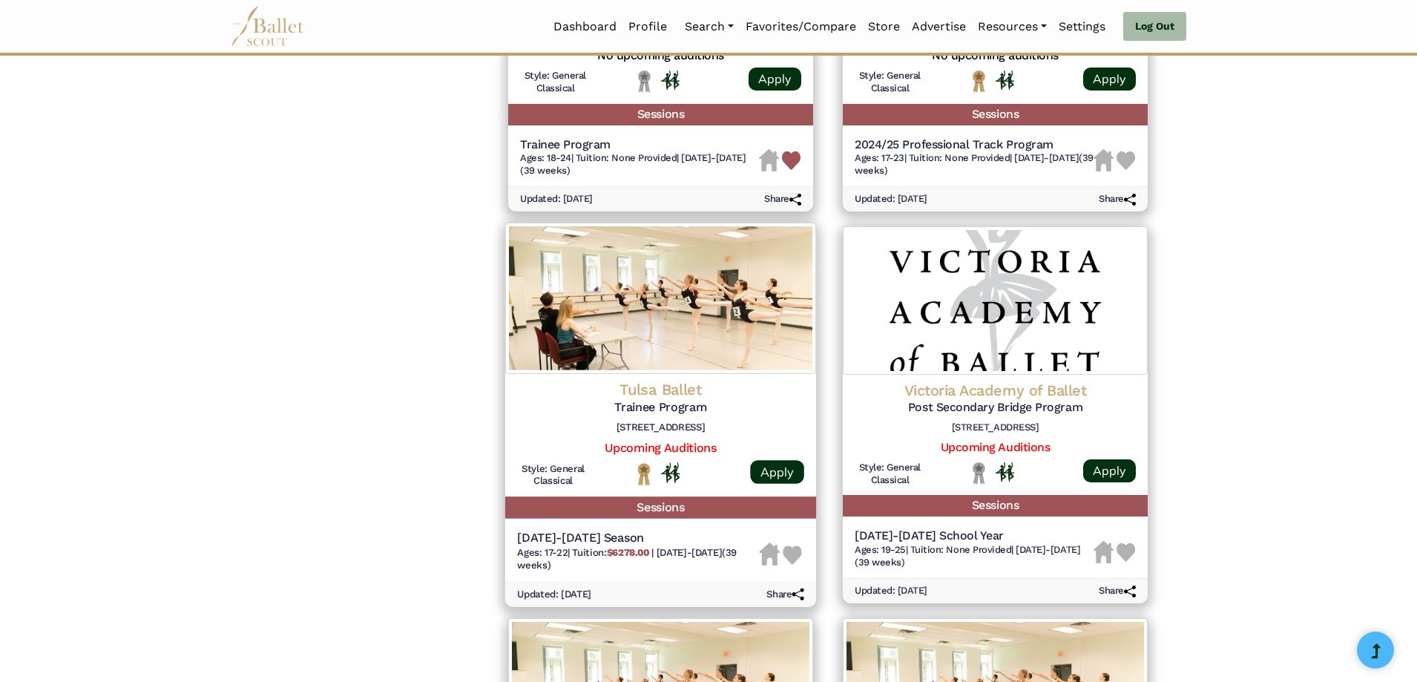
scroll to position [1335, 0]
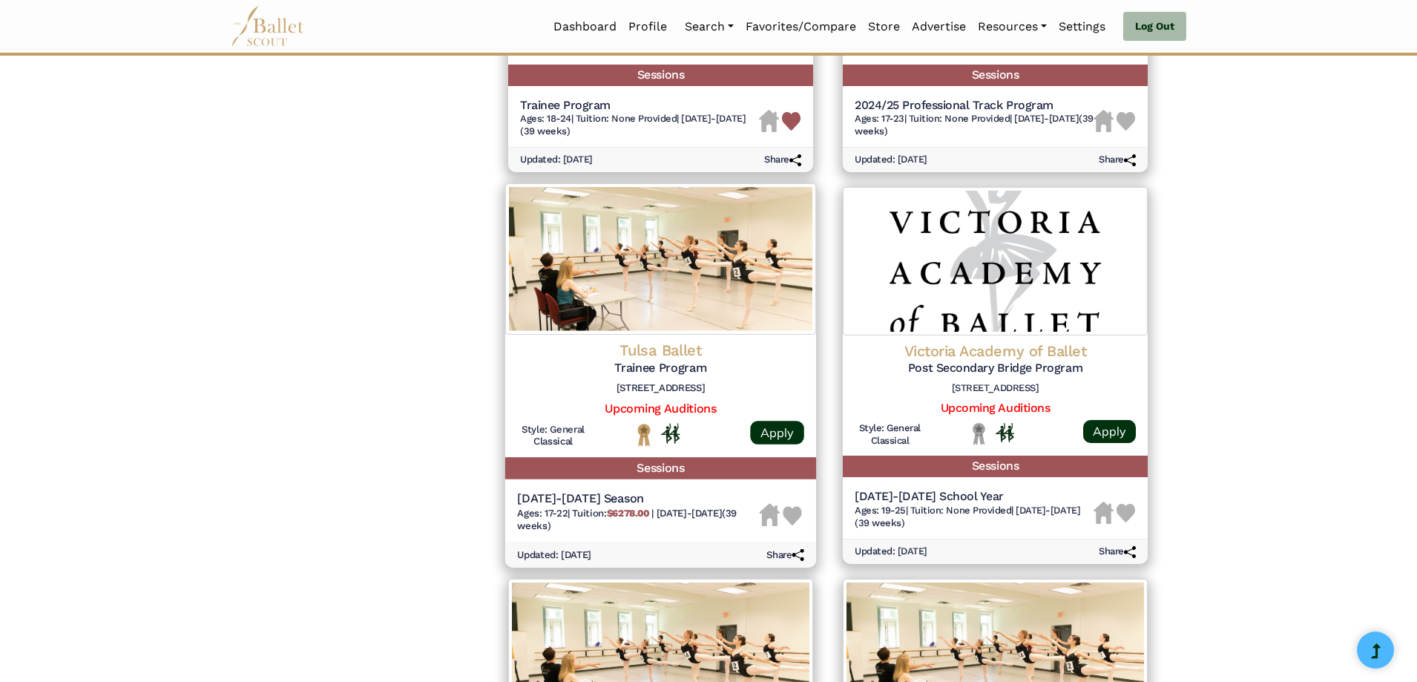
click at [798, 517] on img at bounding box center [792, 515] width 19 height 19
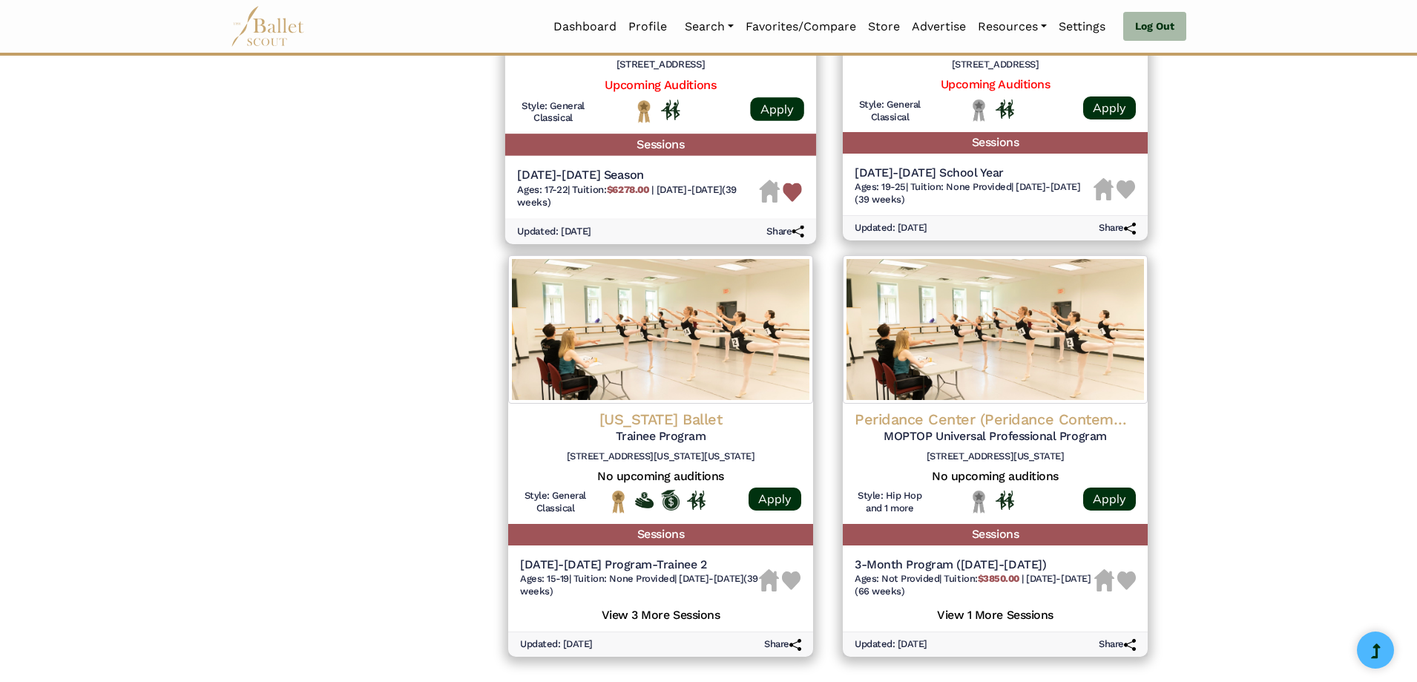
scroll to position [1706, 0]
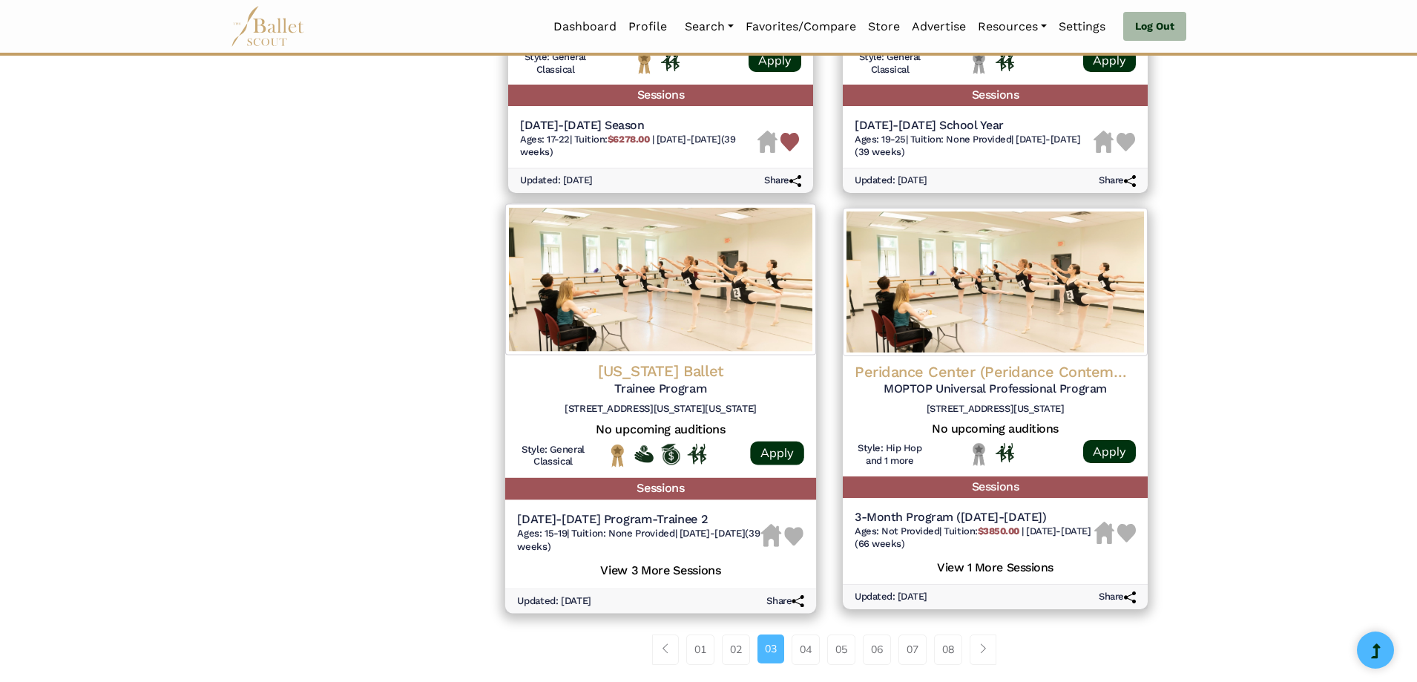
click at [793, 537] on img at bounding box center [793, 536] width 19 height 19
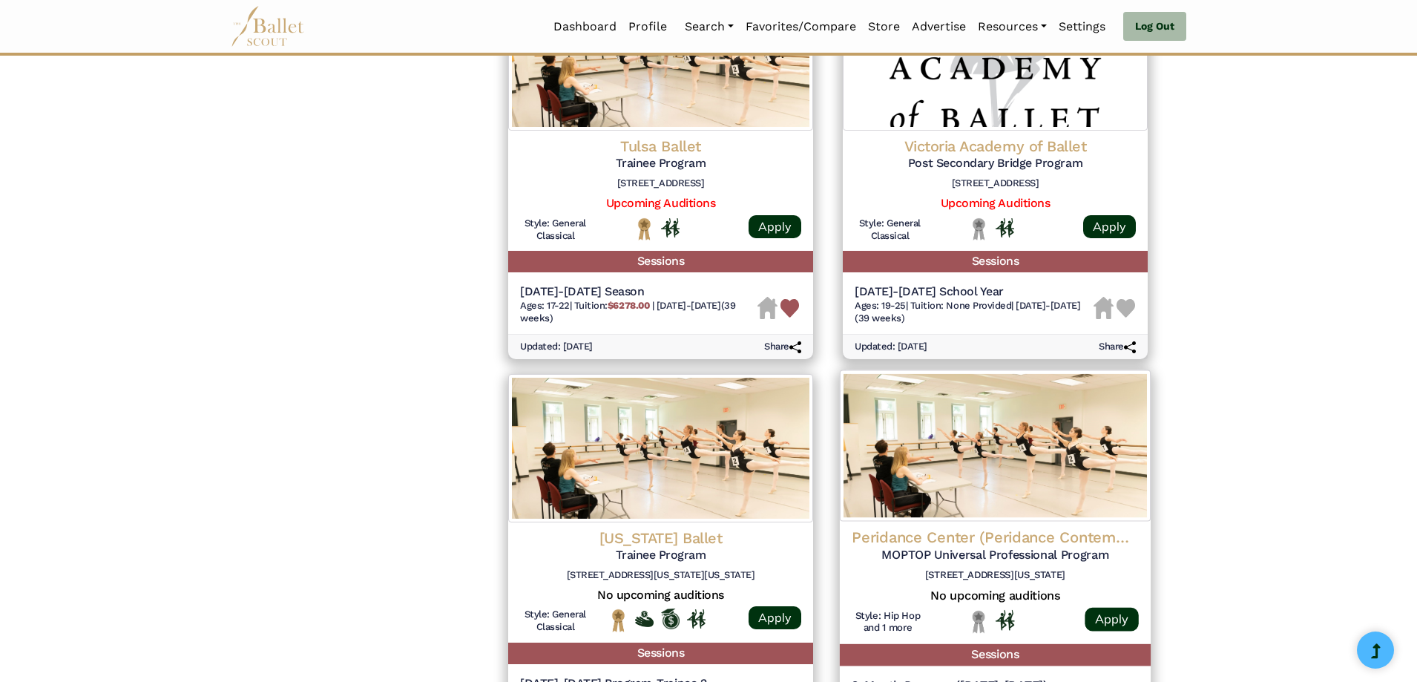
scroll to position [1113, 0]
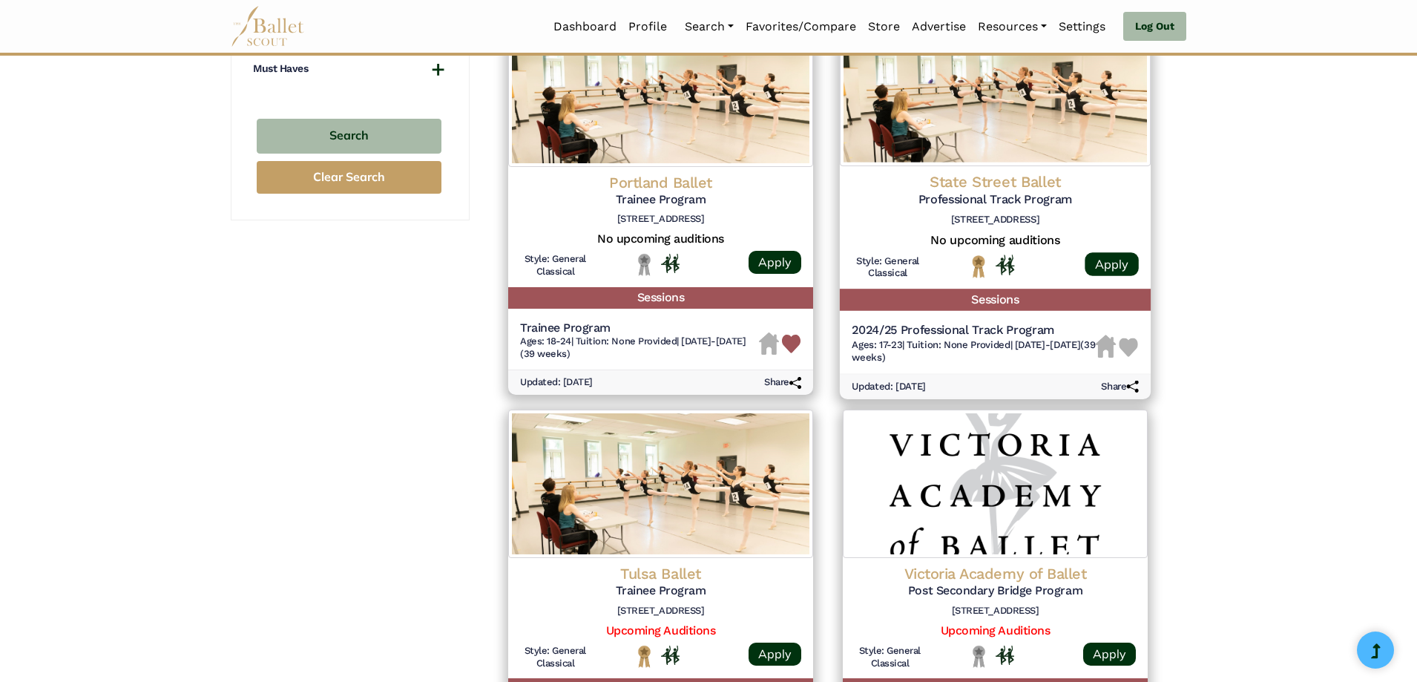
click at [1119, 348] on img at bounding box center [1128, 347] width 19 height 19
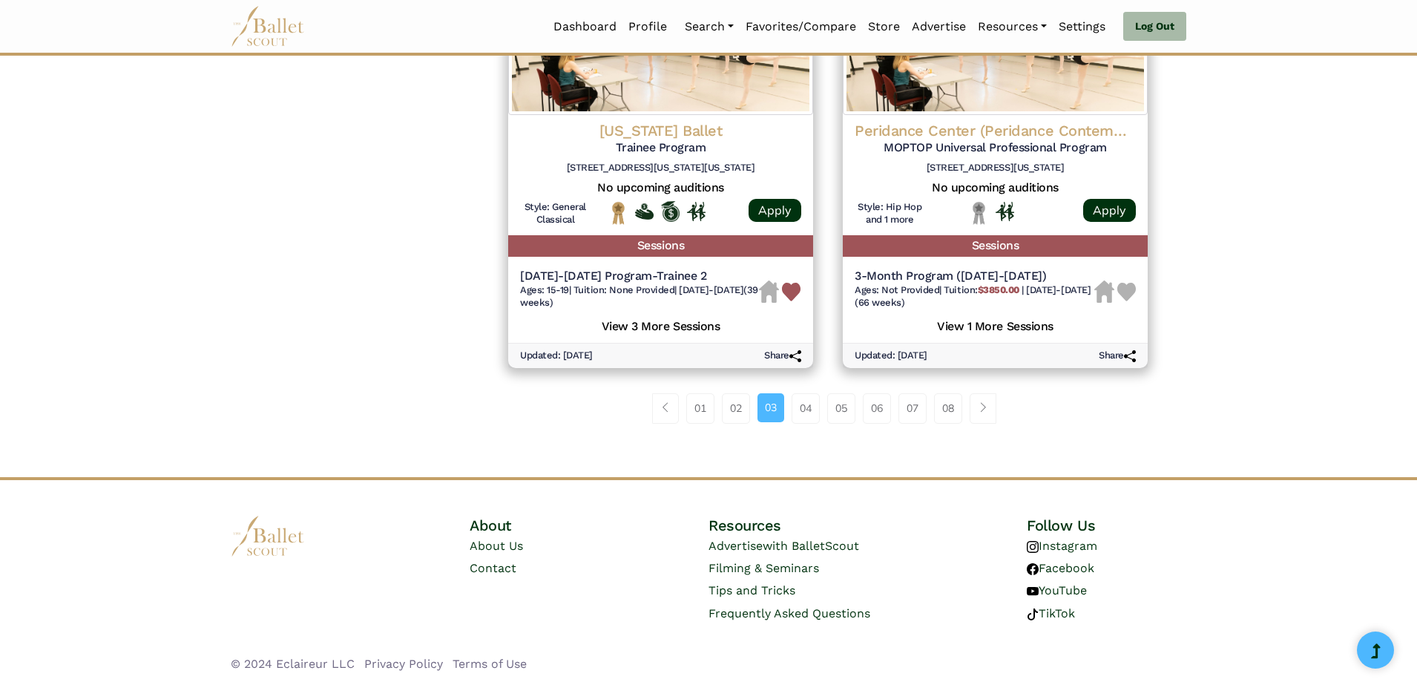
scroll to position [1951, 0]
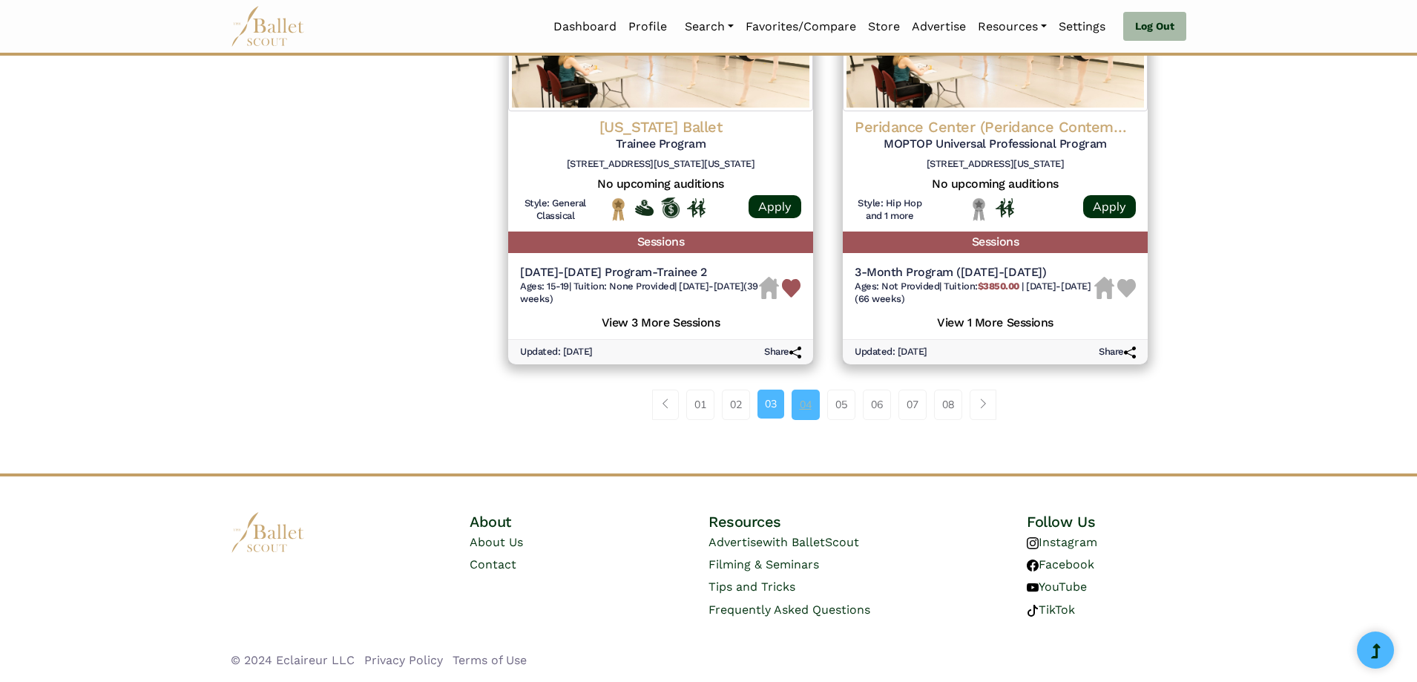
click at [807, 405] on link "04" at bounding box center [806, 404] width 28 height 30
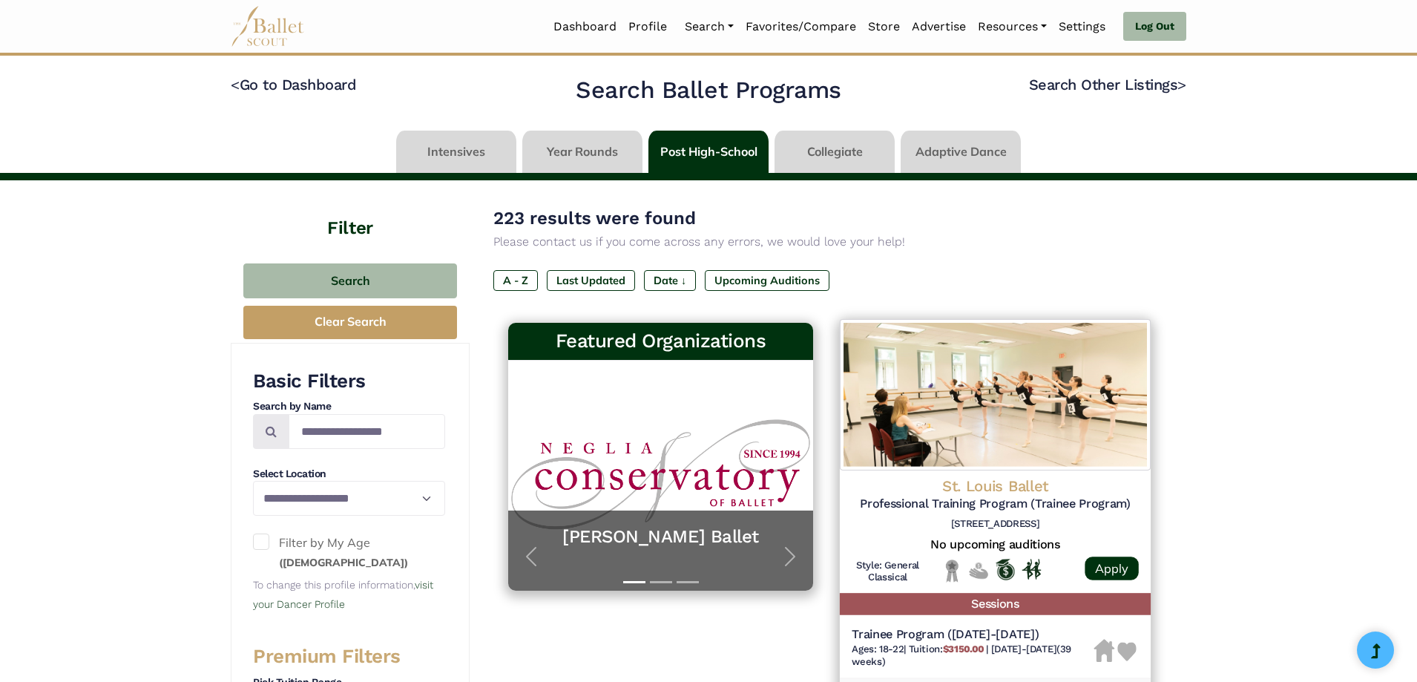
click at [1128, 643] on img at bounding box center [1126, 651] width 19 height 19
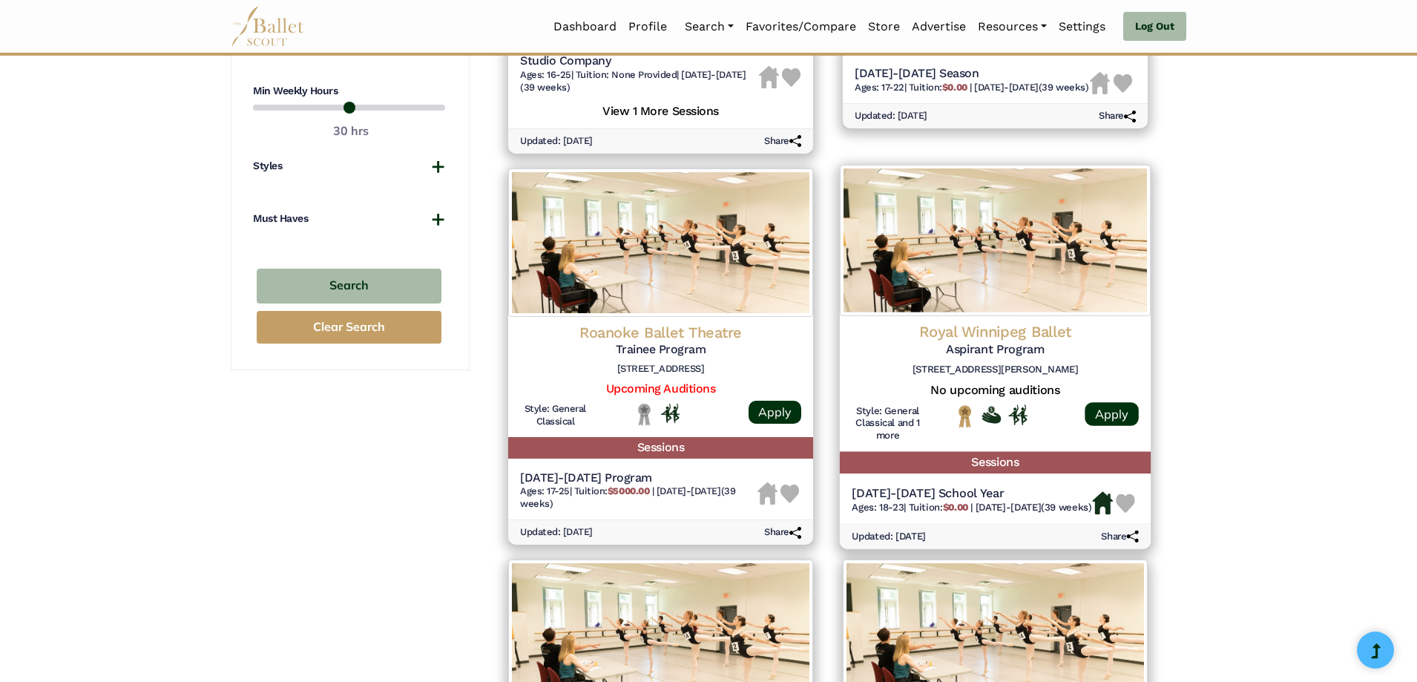
scroll to position [964, 0]
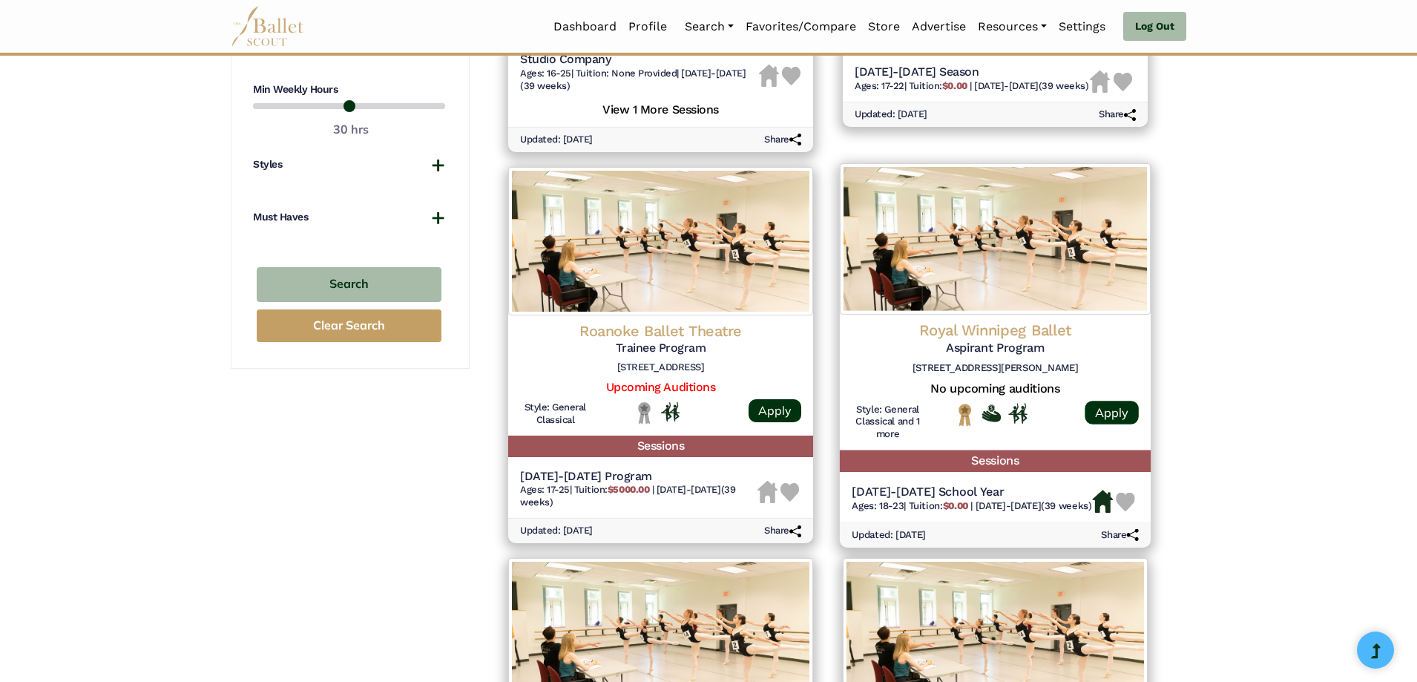
click at [1127, 504] on img at bounding box center [1125, 501] width 19 height 19
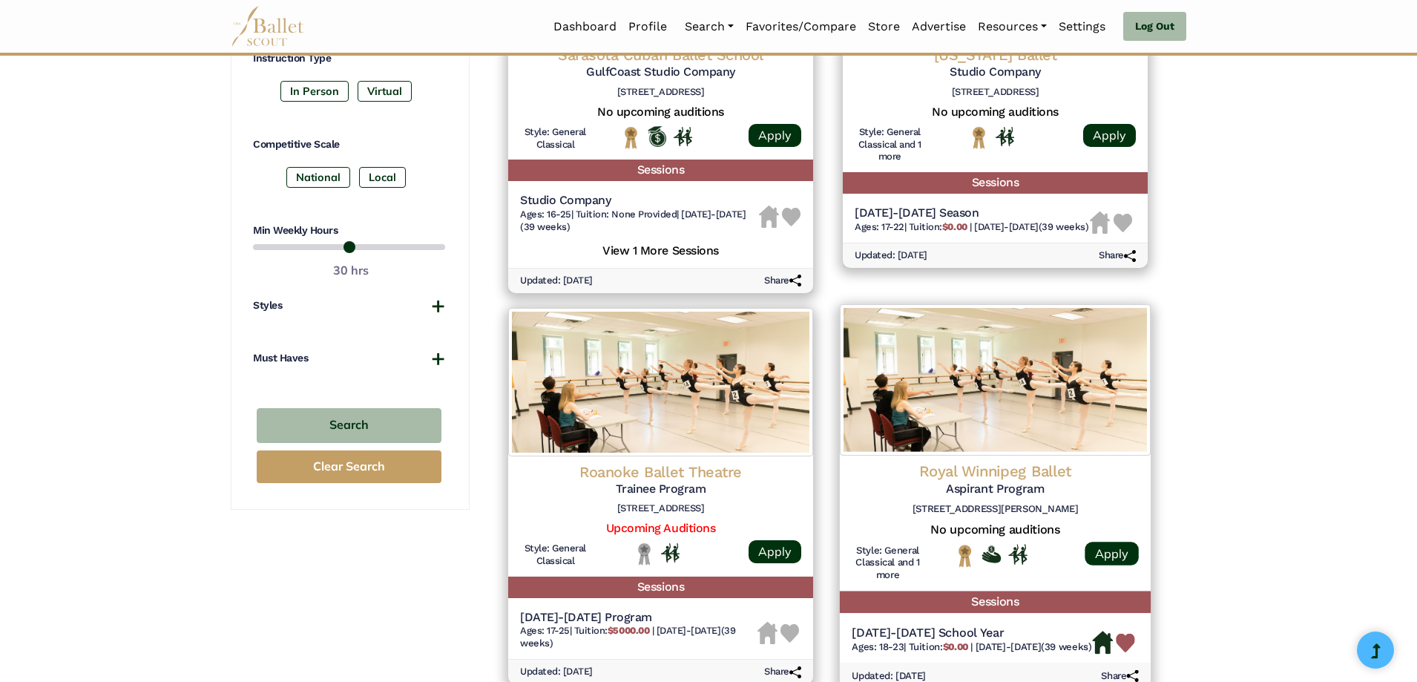
scroll to position [742, 0]
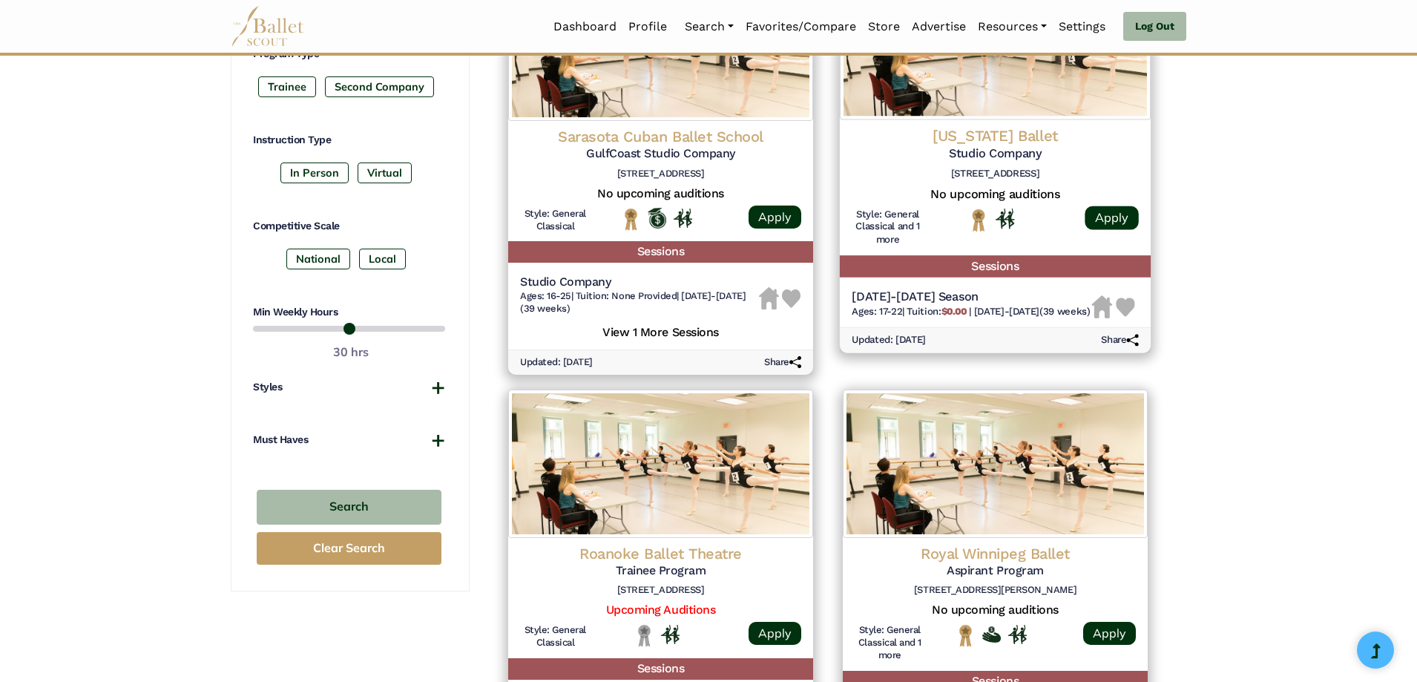
click at [1131, 305] on img at bounding box center [1125, 307] width 19 height 19
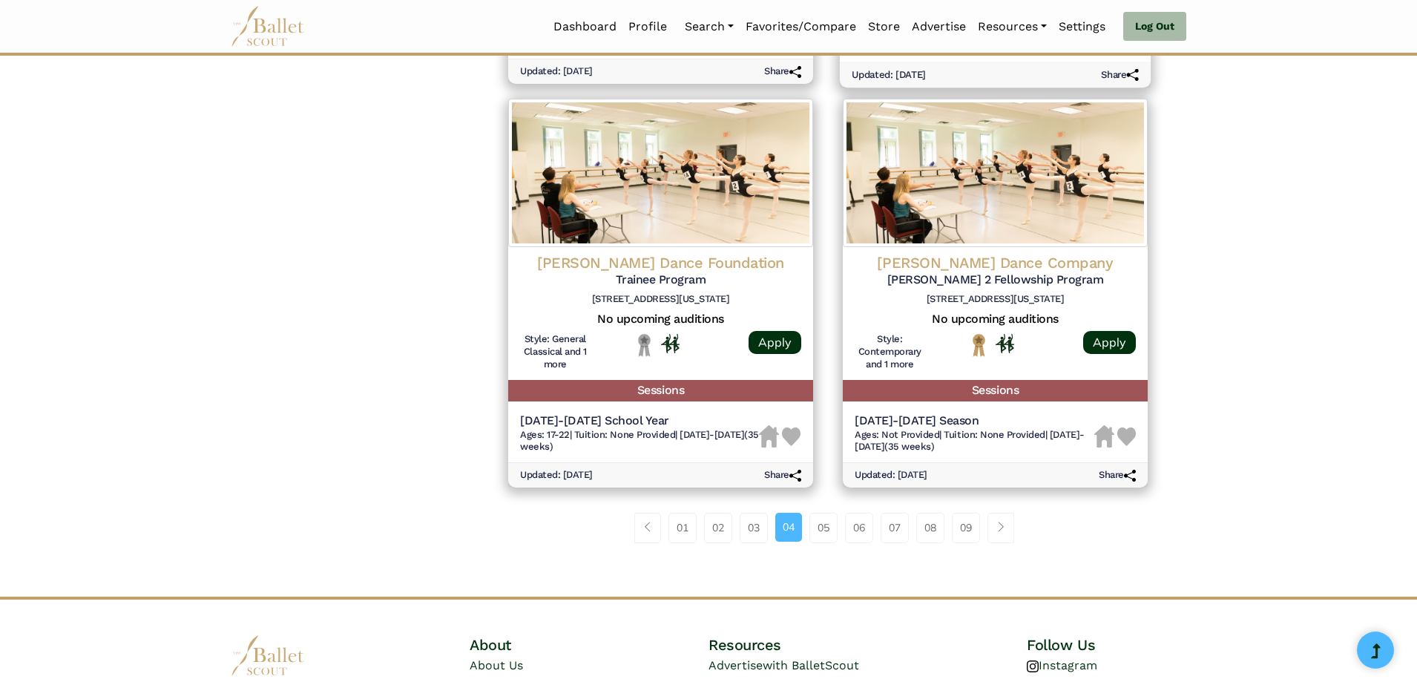
scroll to position [1855, 0]
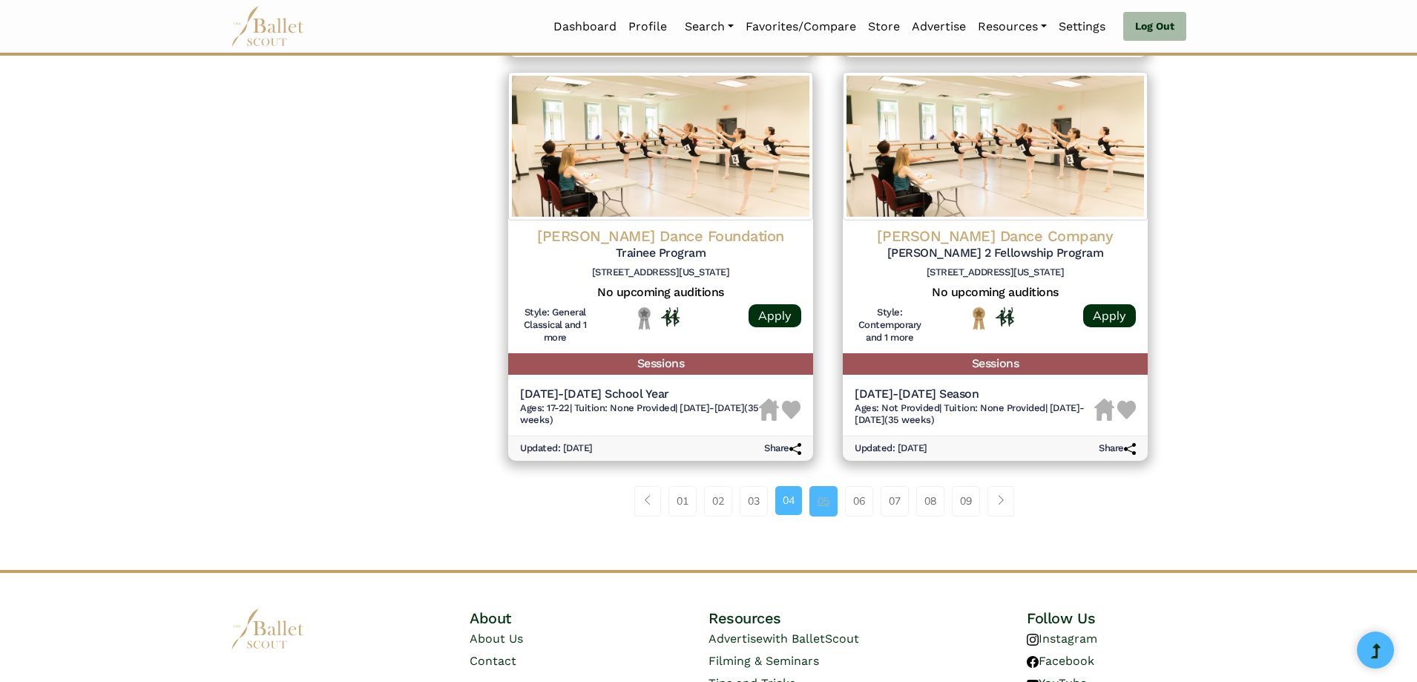
click at [818, 506] on link "05" at bounding box center [823, 501] width 28 height 30
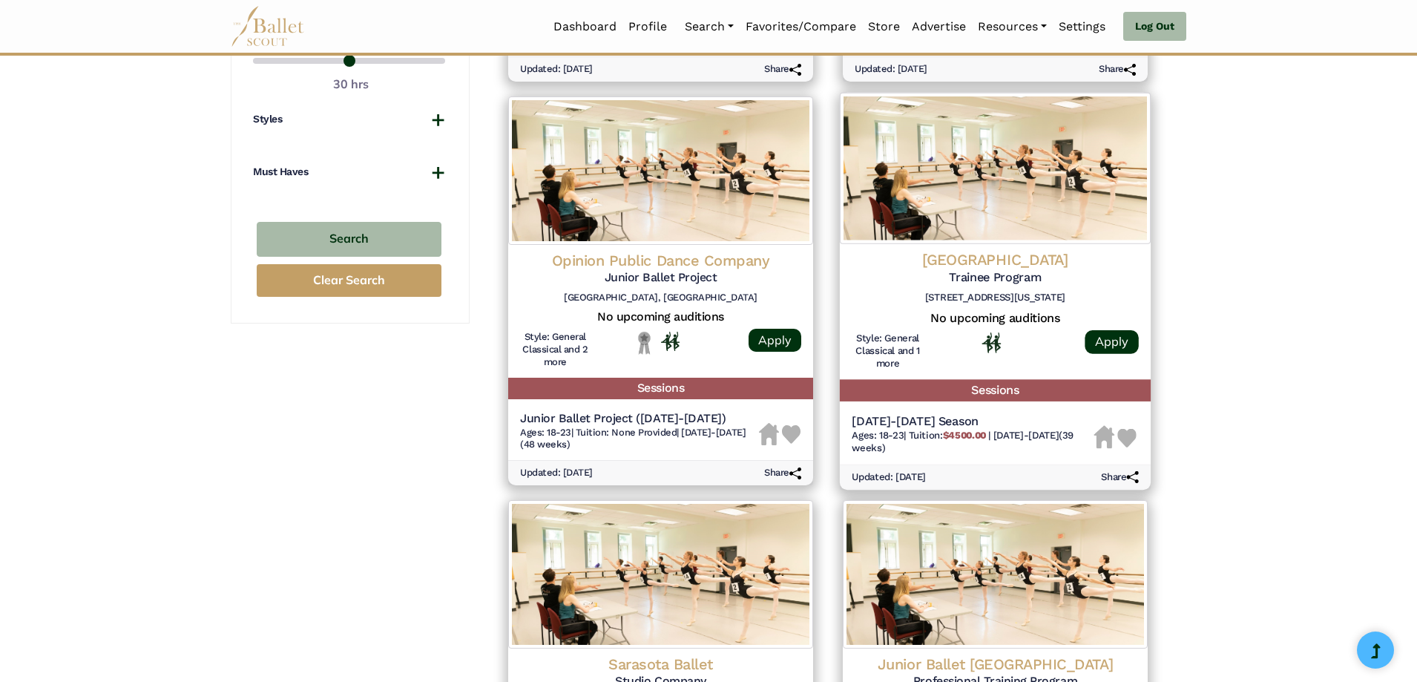
scroll to position [1039, 0]
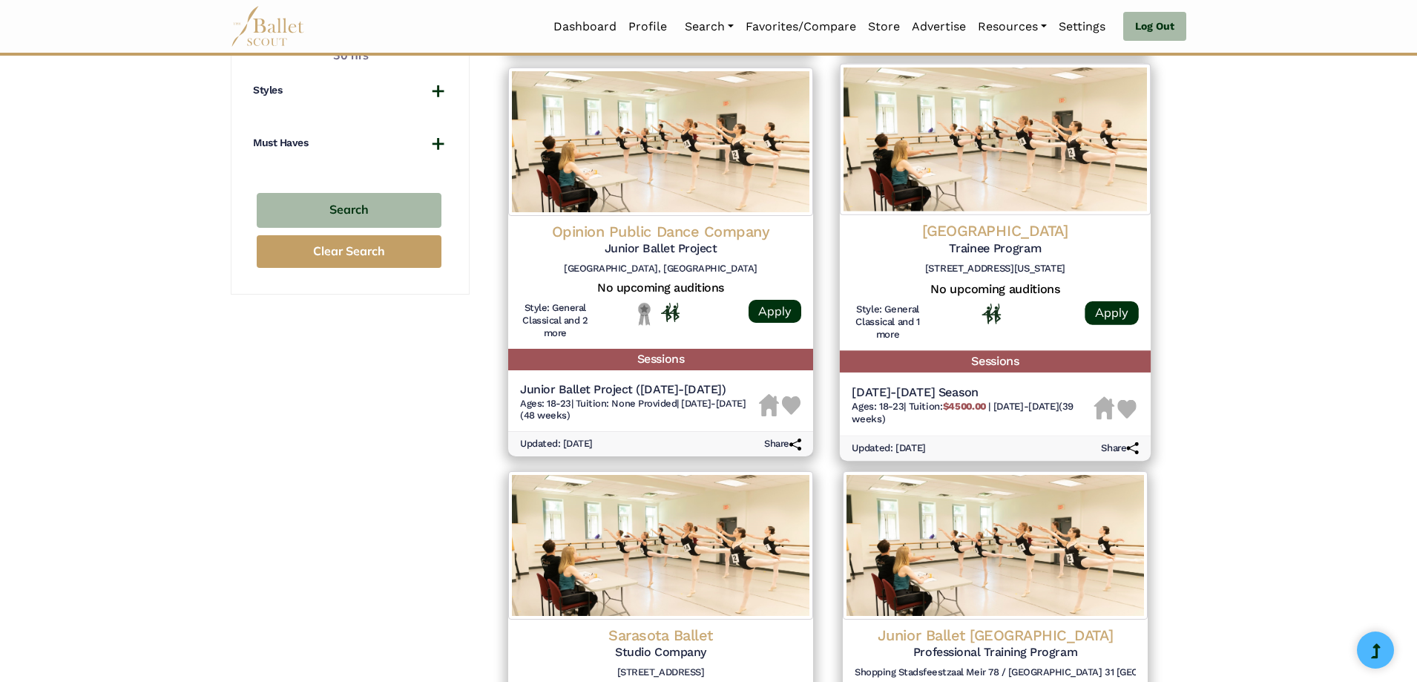
click at [1126, 404] on img at bounding box center [1126, 408] width 19 height 19
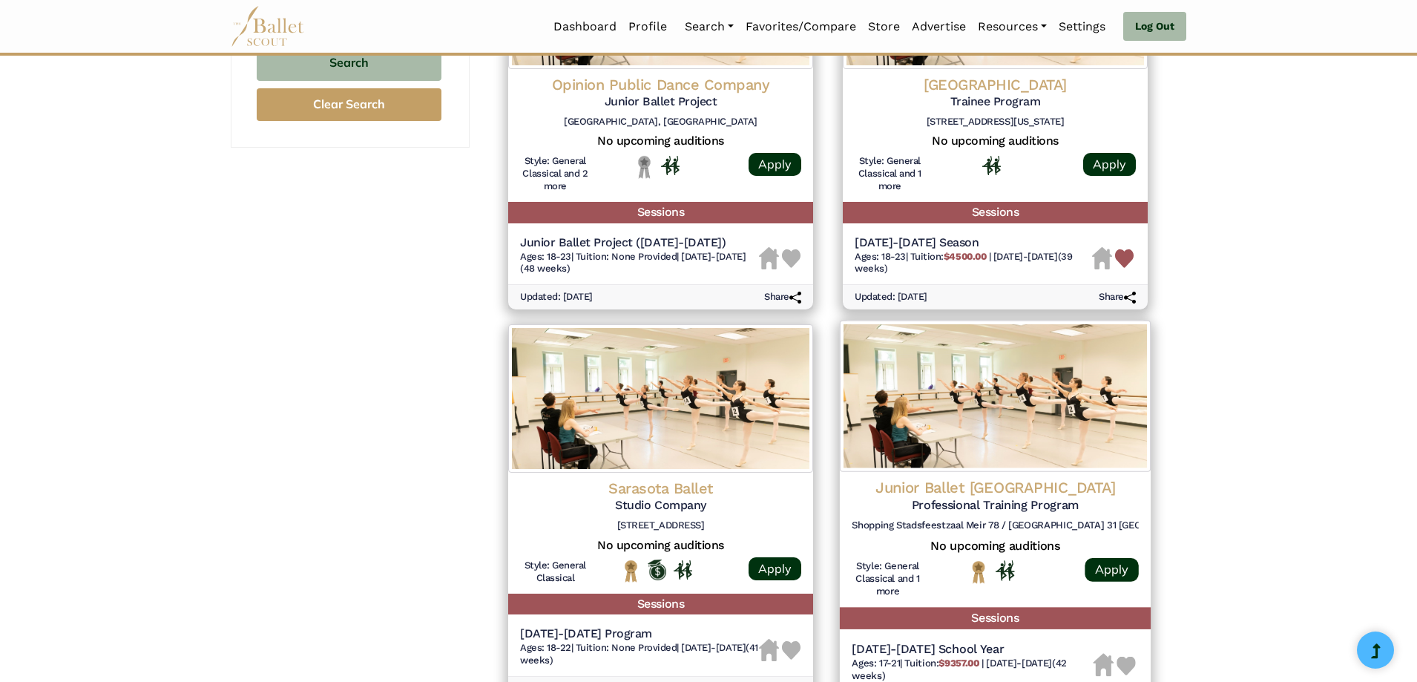
scroll to position [1261, 0]
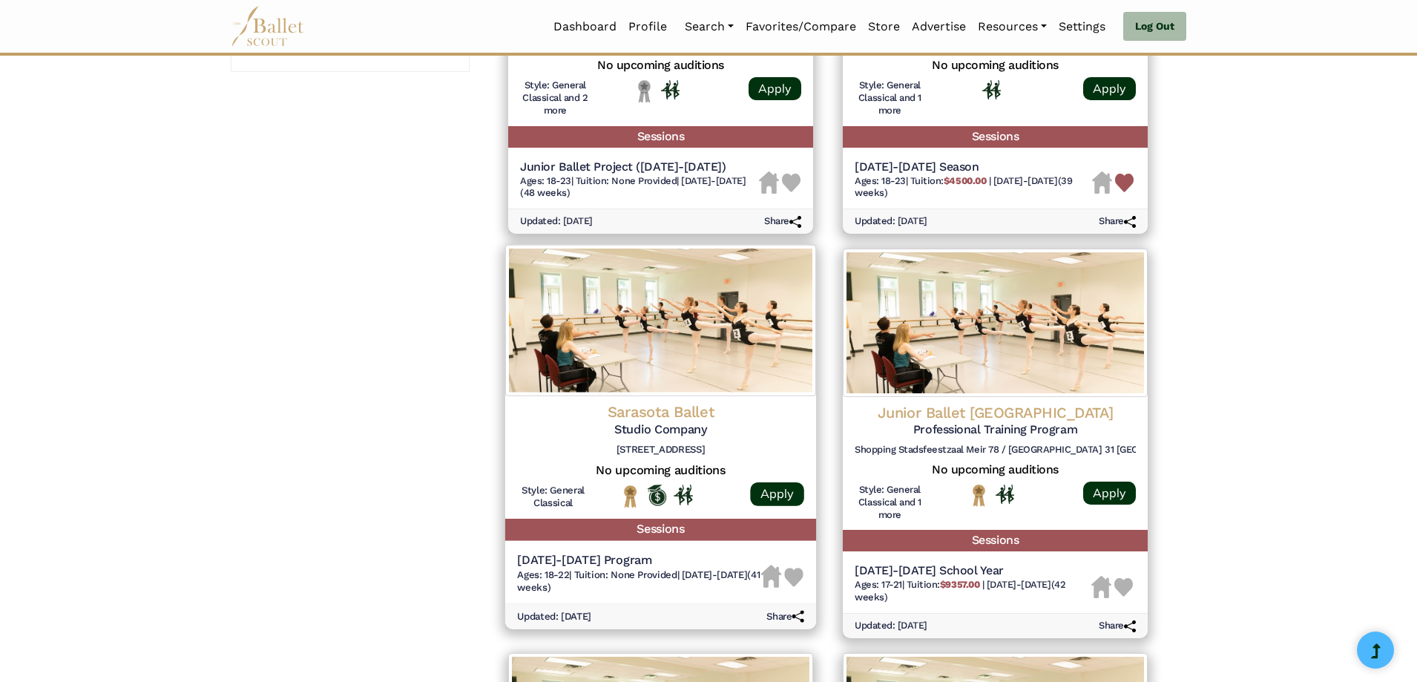
click at [795, 581] on img at bounding box center [793, 577] width 19 height 19
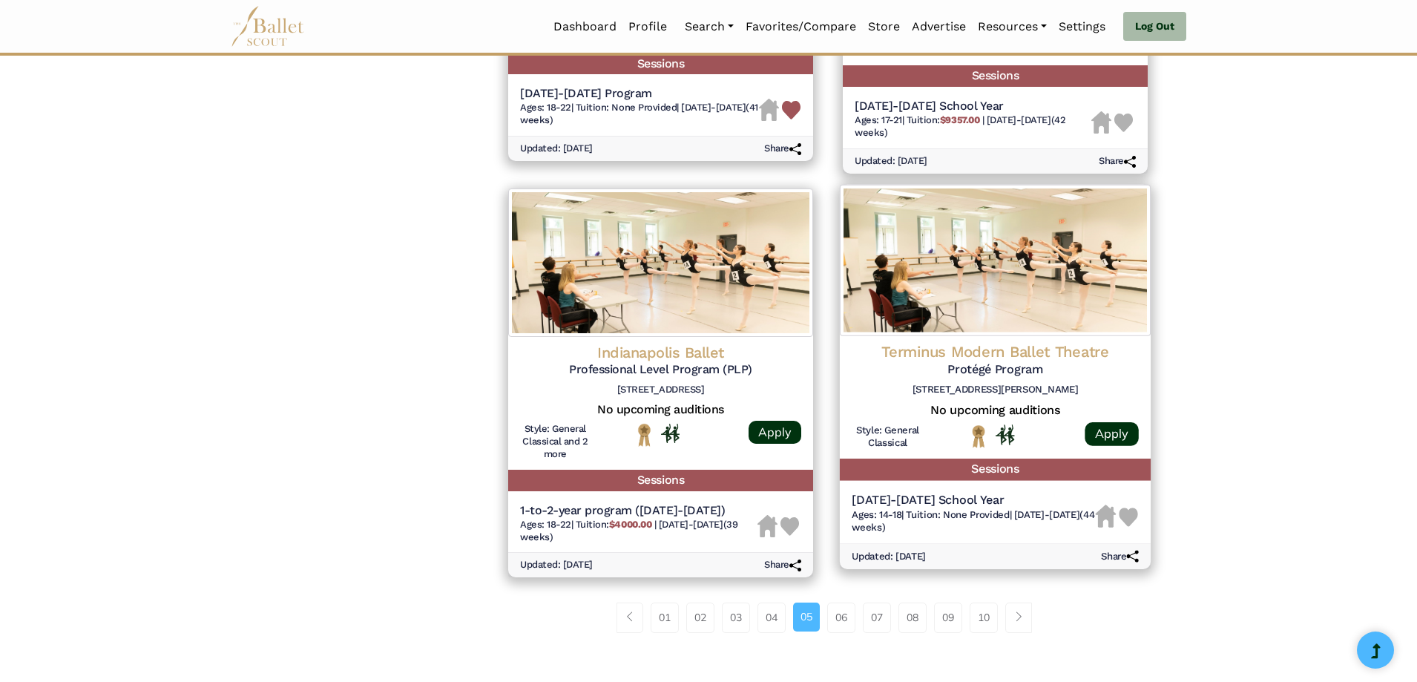
scroll to position [1855, 0]
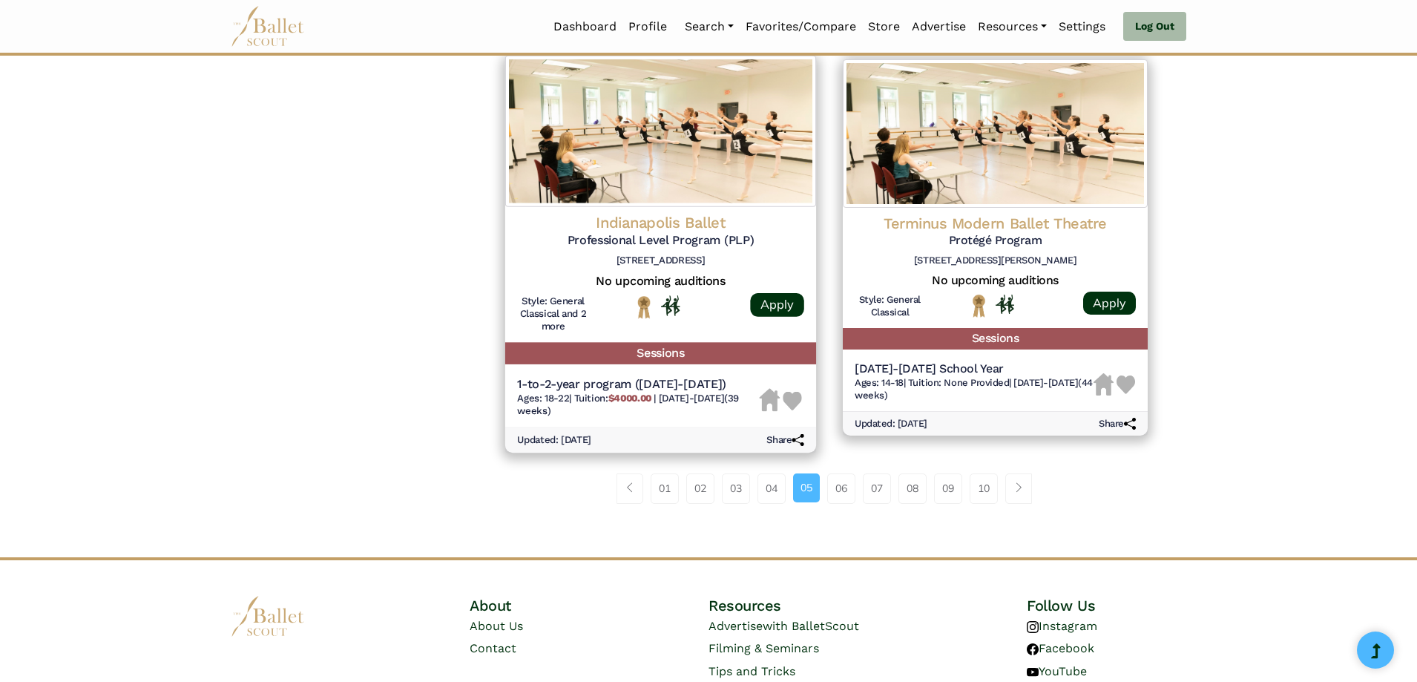
click at [789, 400] on img at bounding box center [792, 400] width 19 height 19
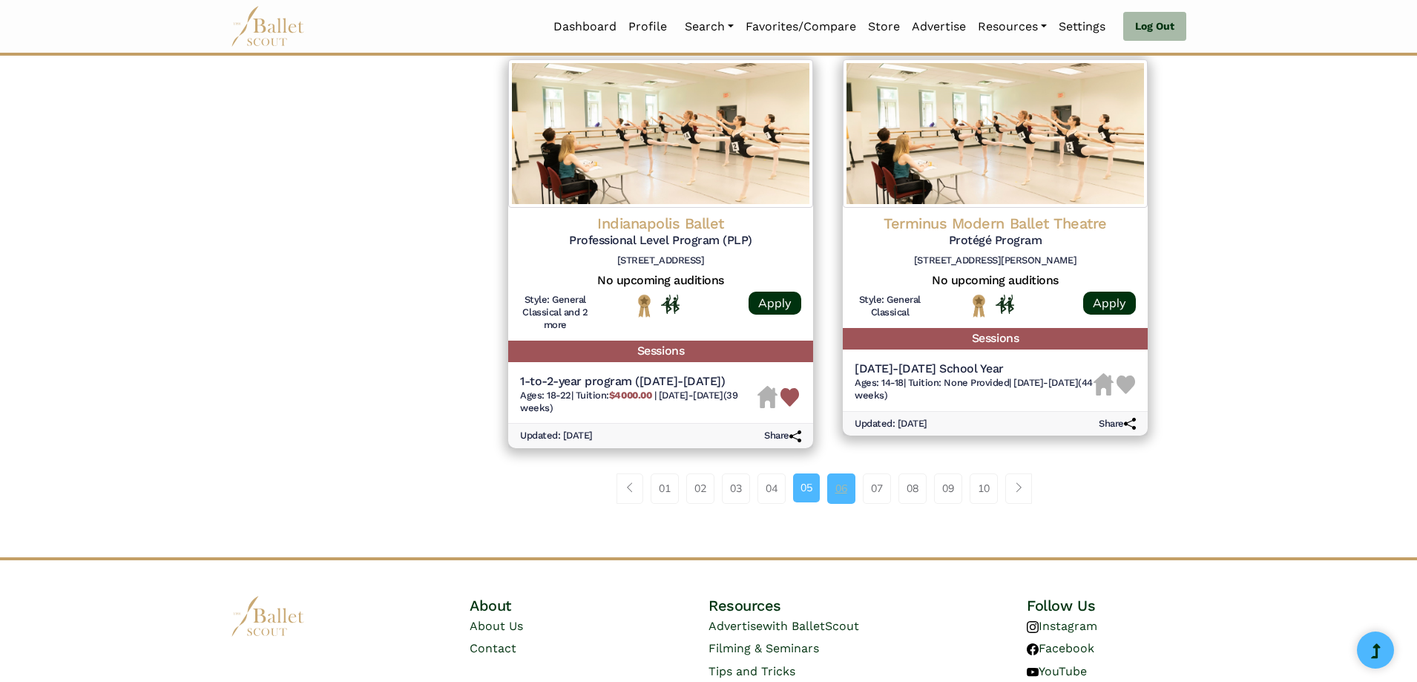
click at [838, 481] on link "06" at bounding box center [841, 488] width 28 height 30
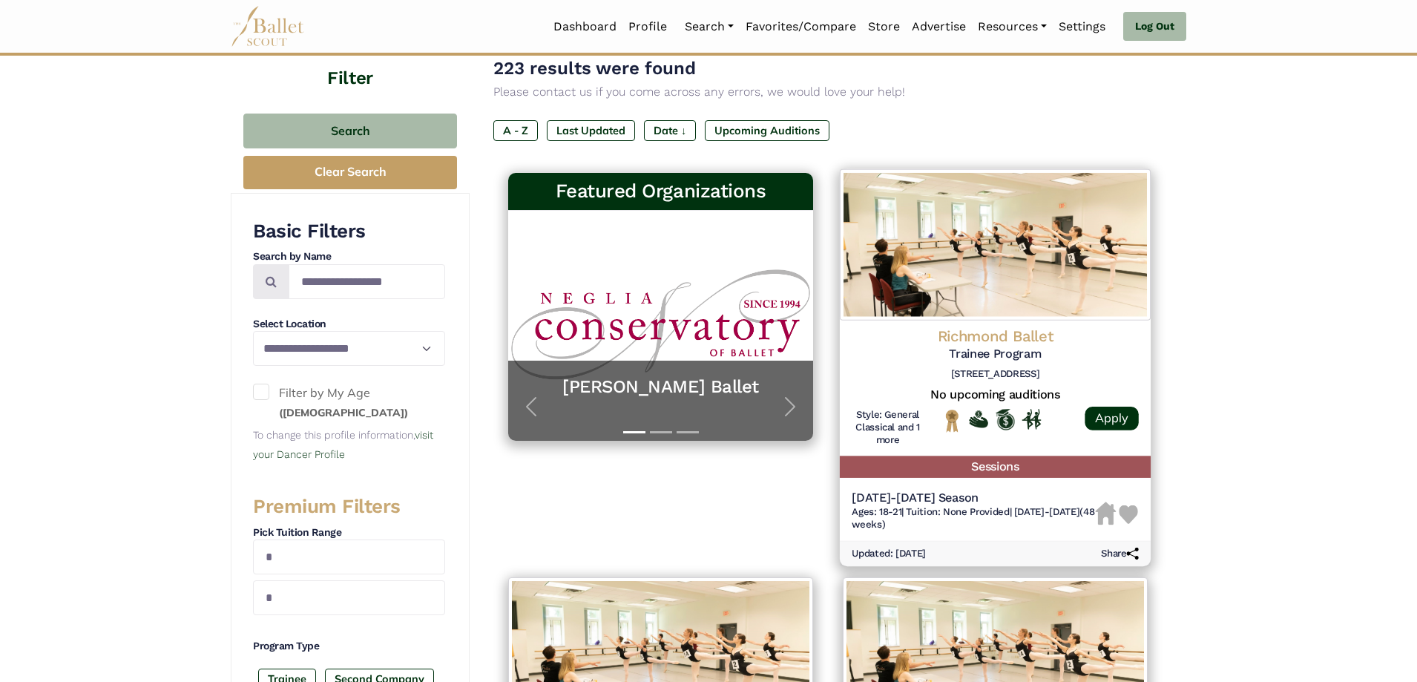
scroll to position [223, 0]
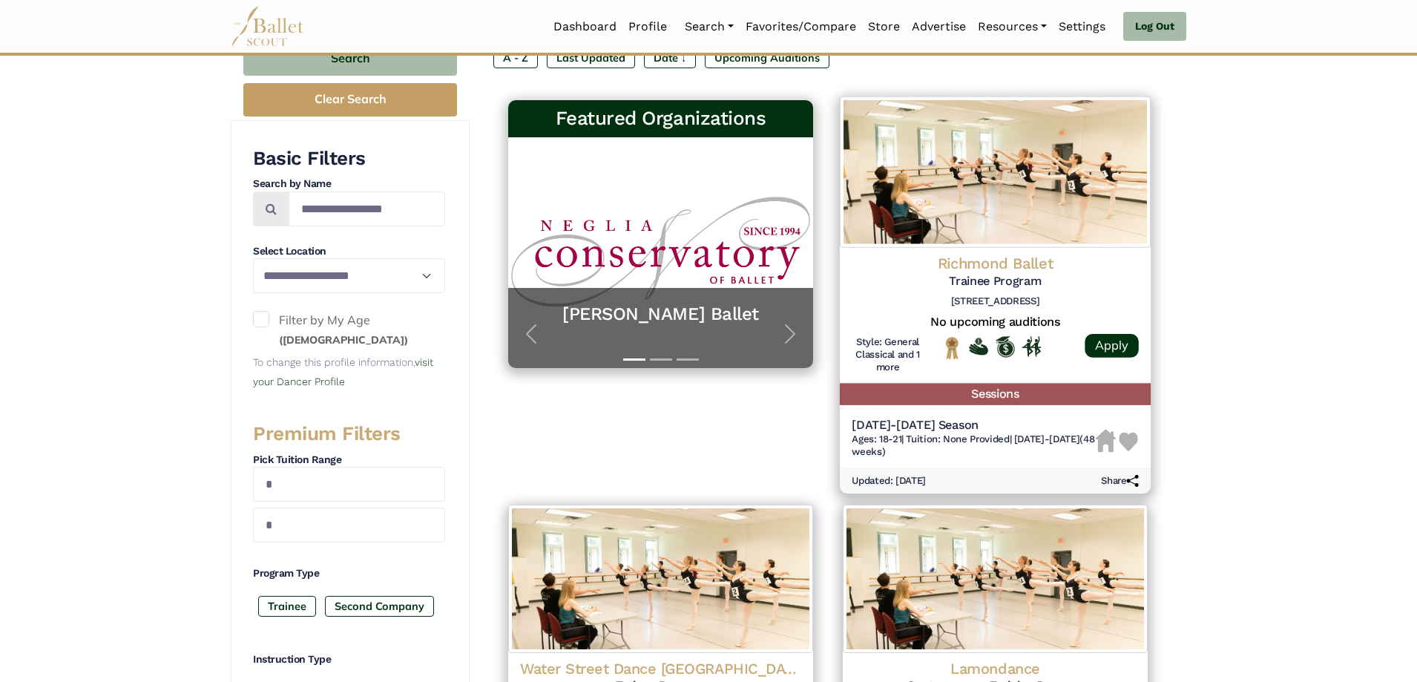
click at [1127, 444] on img at bounding box center [1128, 441] width 19 height 19
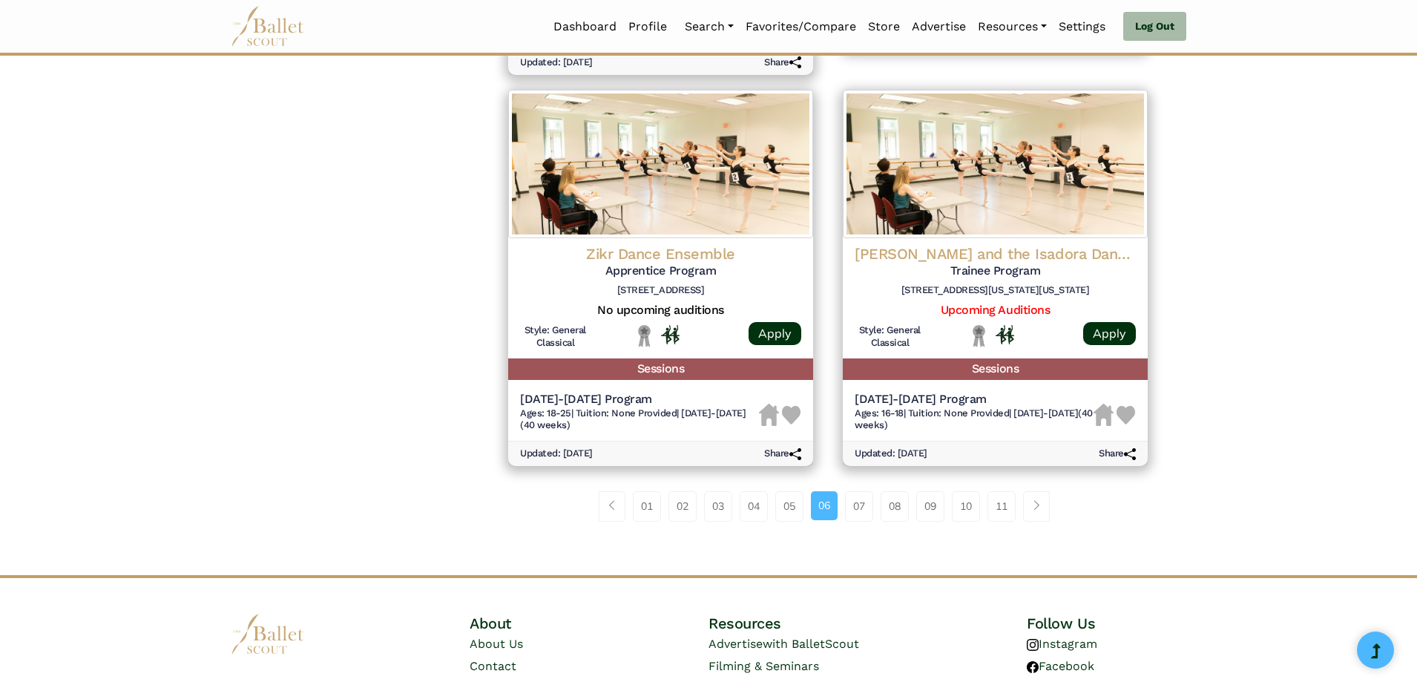
scroll to position [1855, 0]
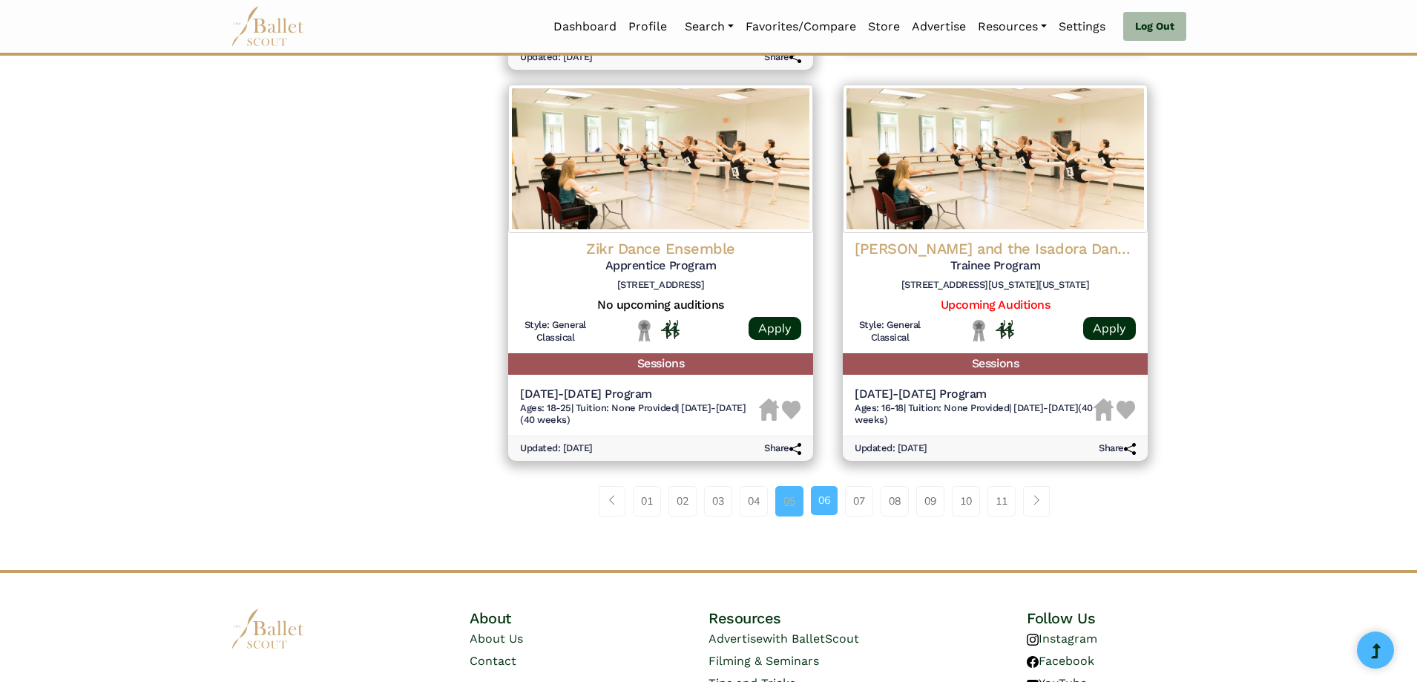
click at [782, 501] on link "05" at bounding box center [789, 501] width 28 height 30
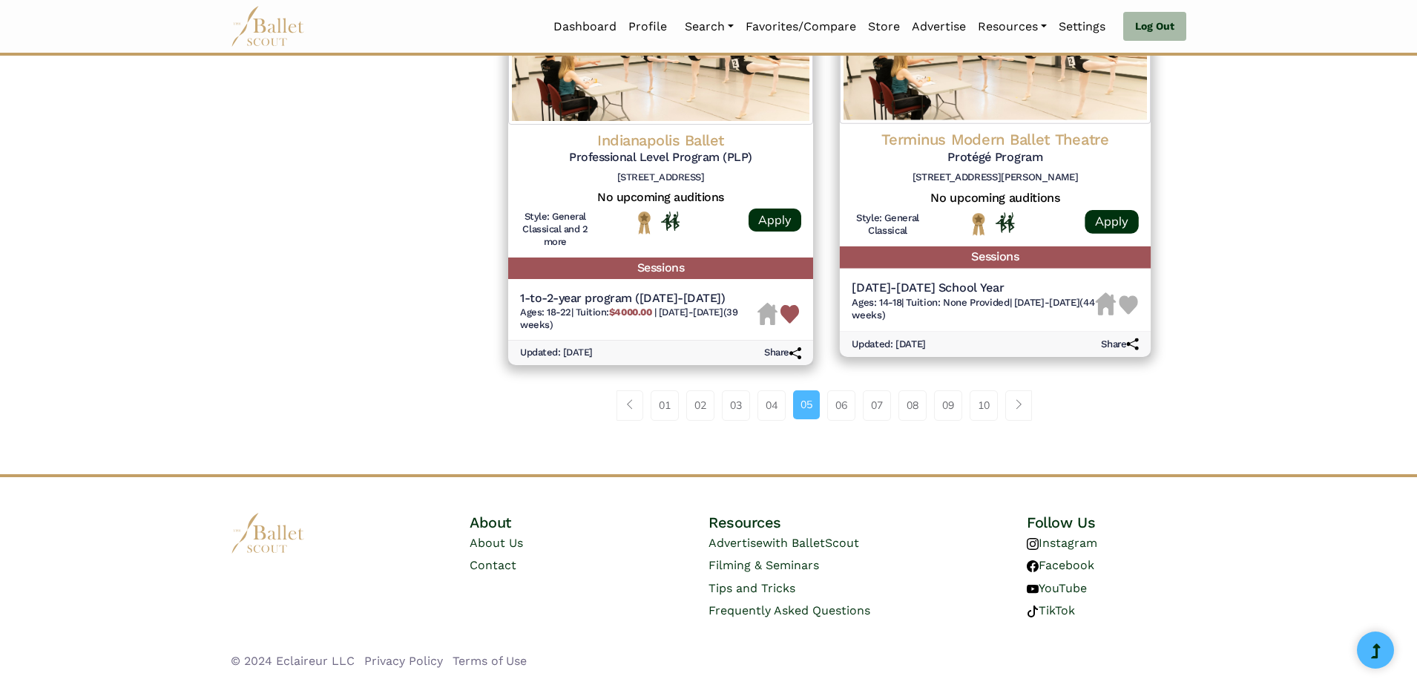
scroll to position [1938, 0]
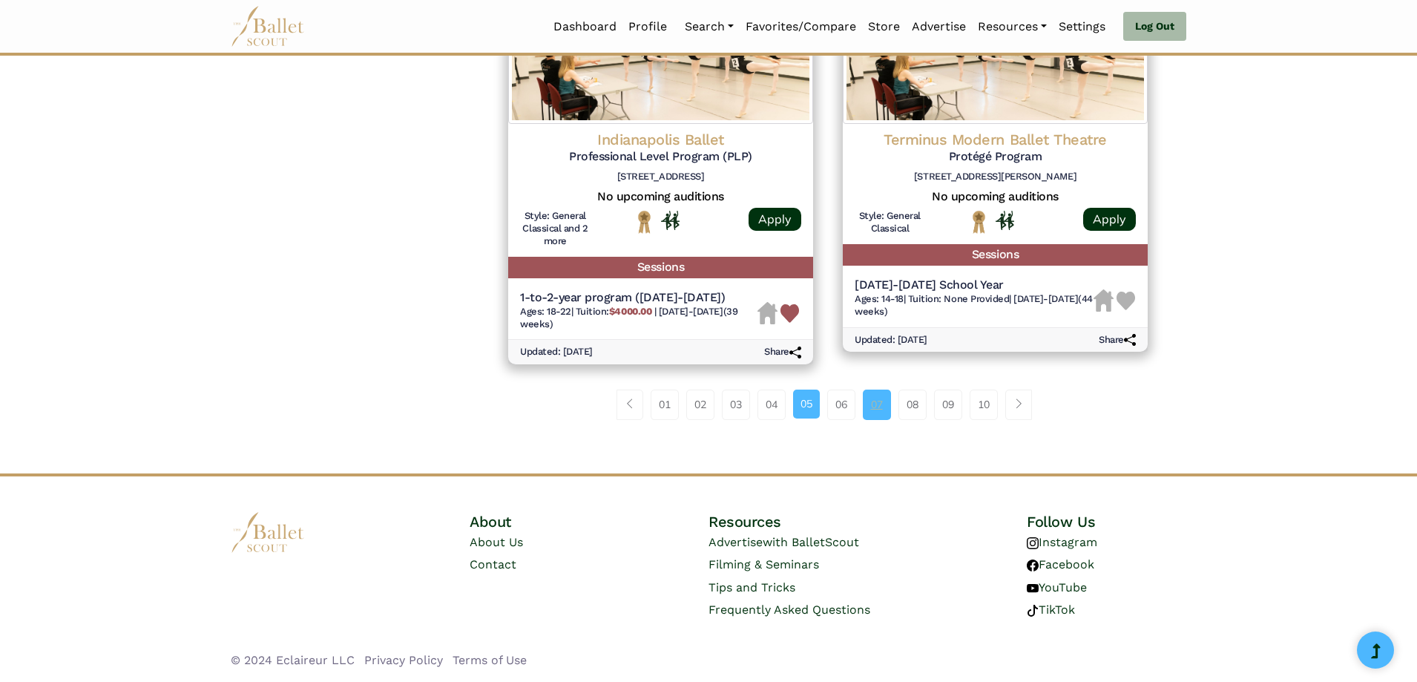
click at [865, 410] on link "07" at bounding box center [877, 404] width 28 height 30
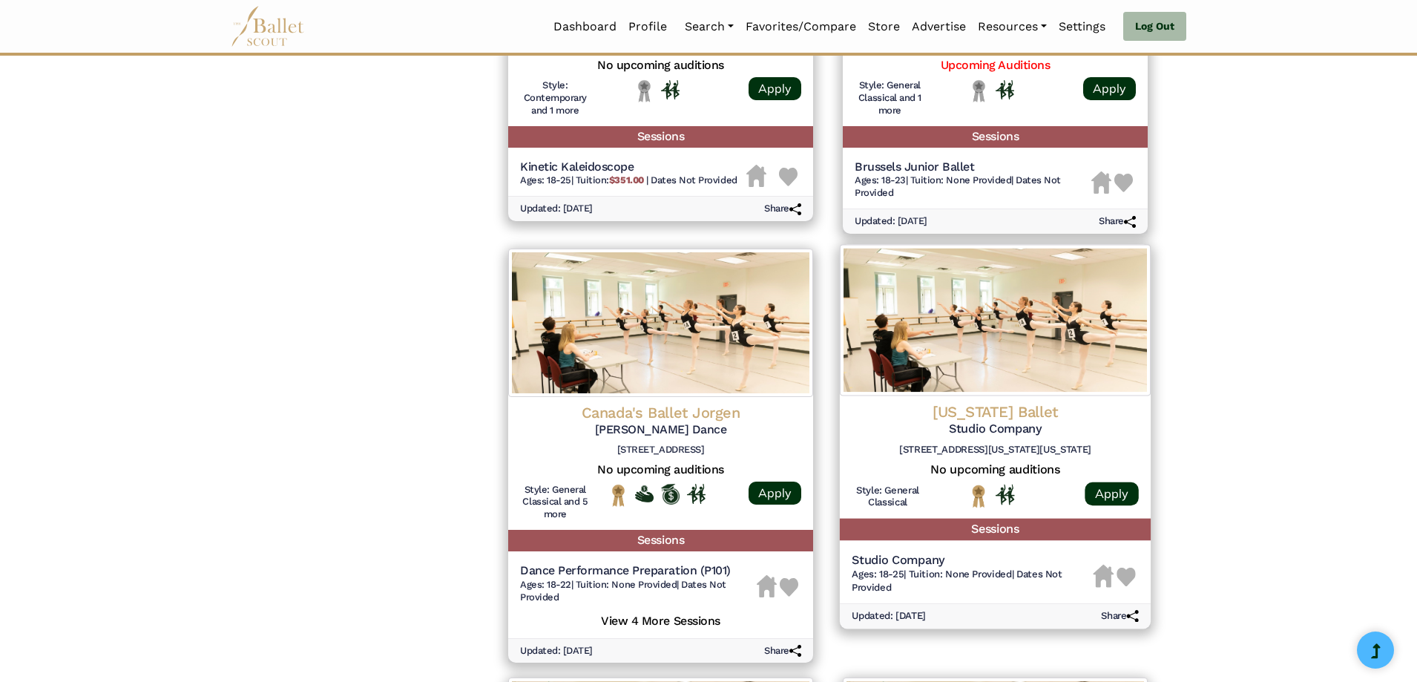
scroll to position [1335, 0]
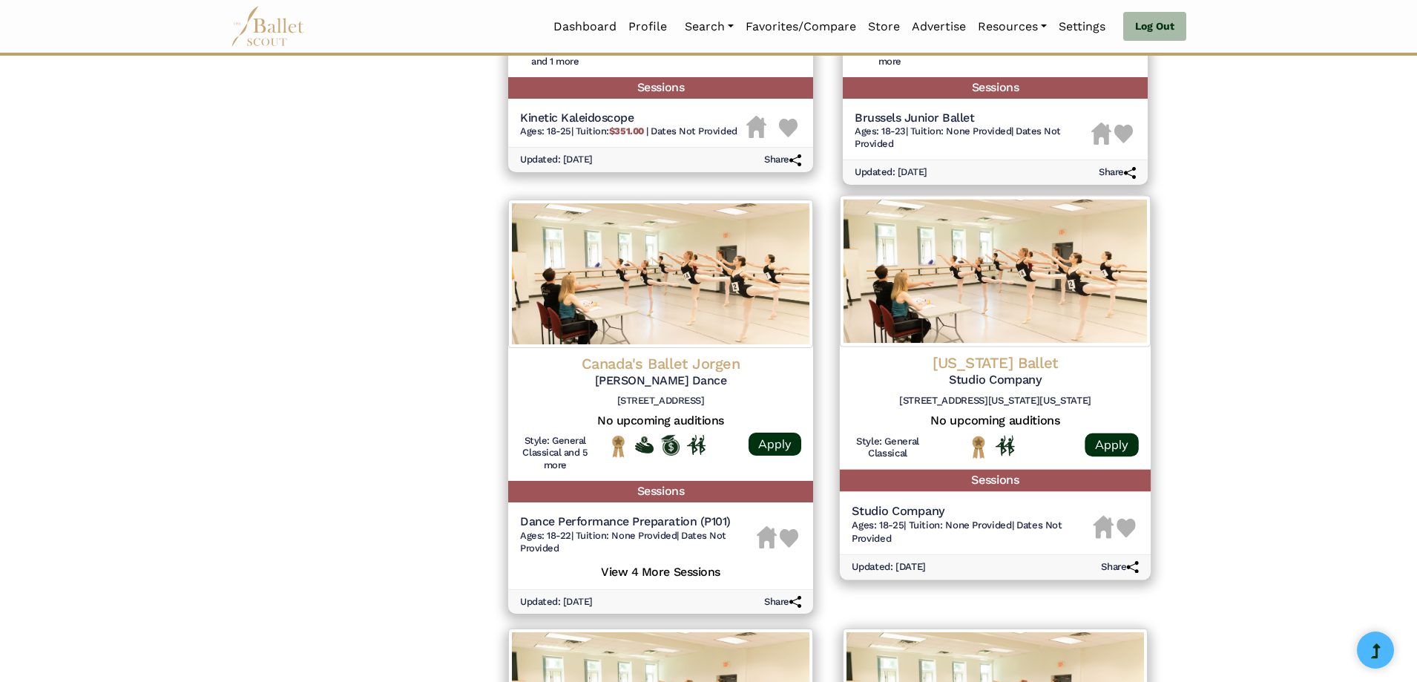
click at [1124, 526] on img at bounding box center [1126, 528] width 19 height 19
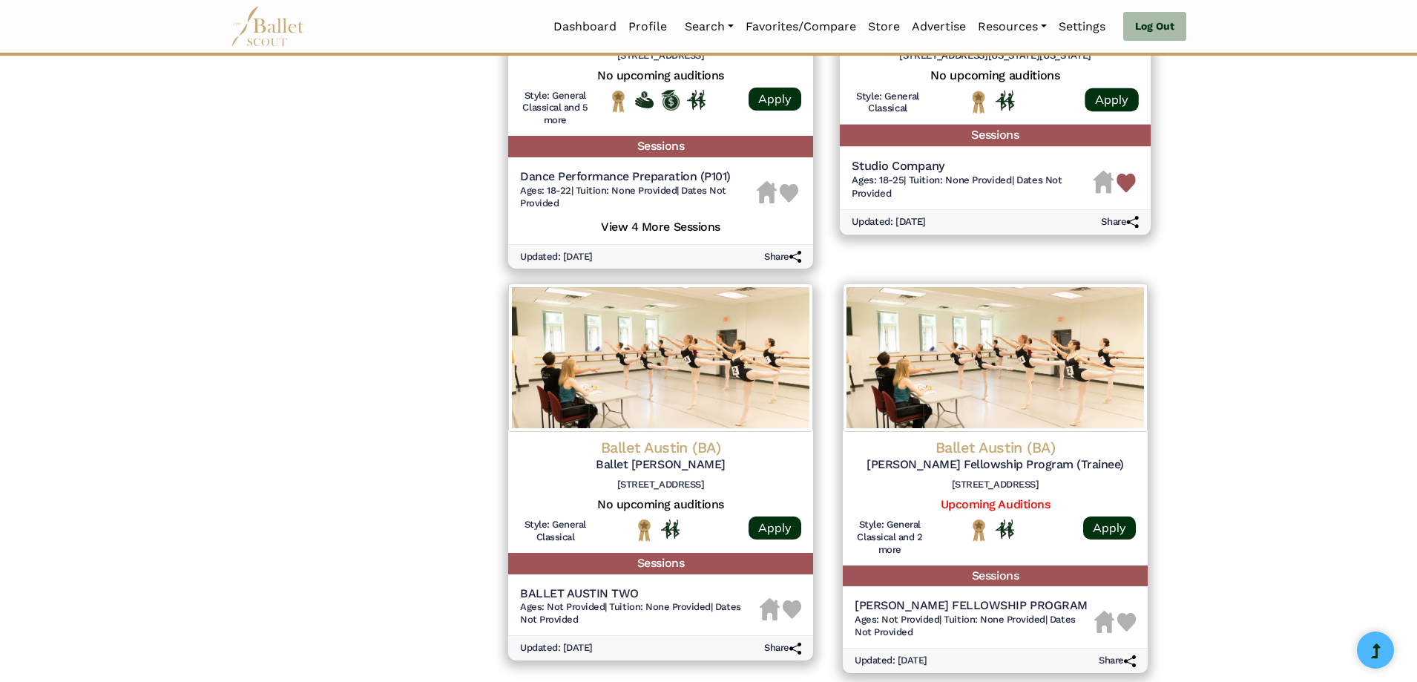
scroll to position [1780, 0]
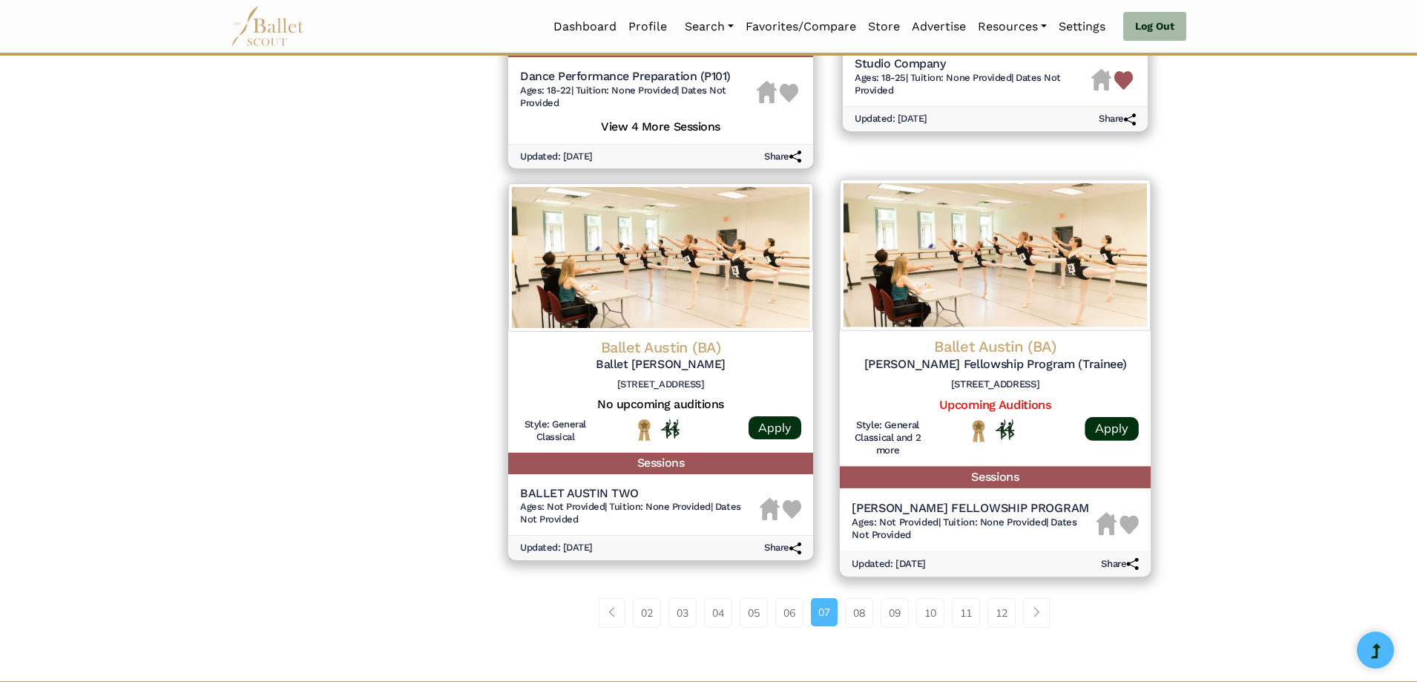
click at [1129, 527] on img at bounding box center [1128, 525] width 19 height 19
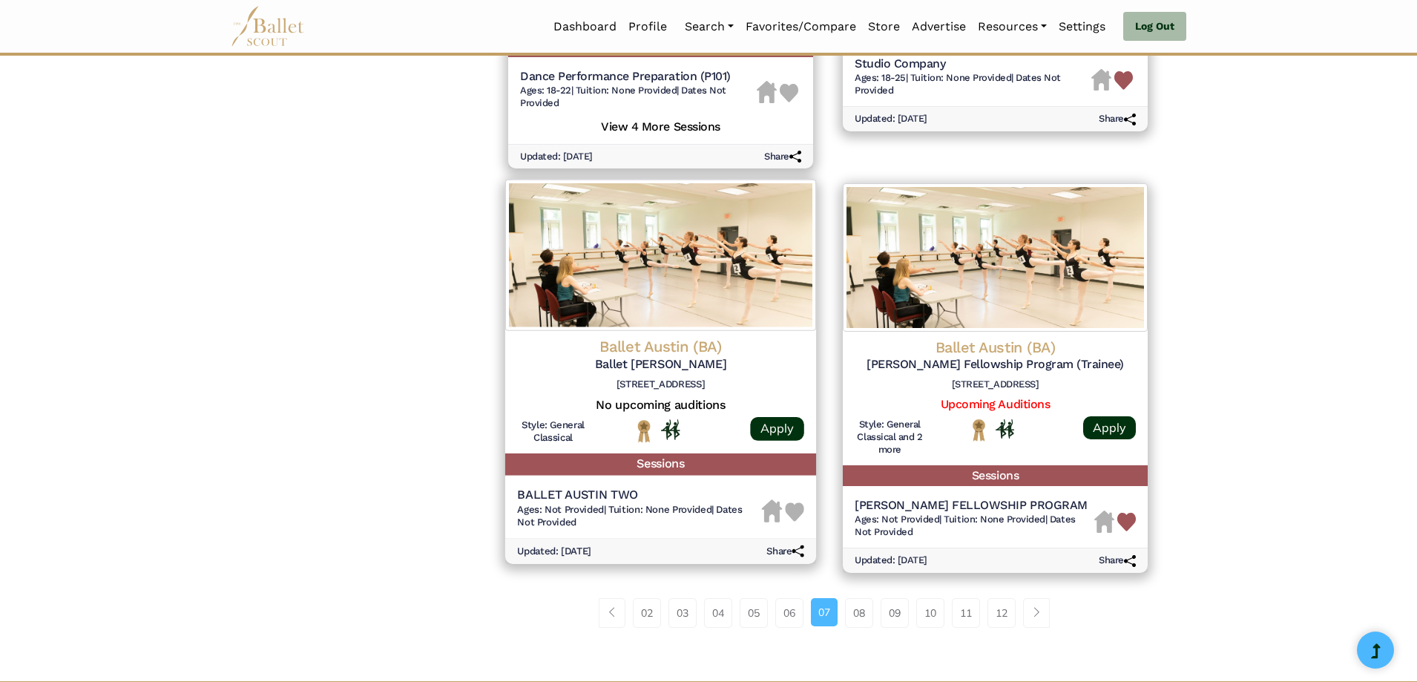
click at [792, 514] on img at bounding box center [794, 511] width 19 height 19
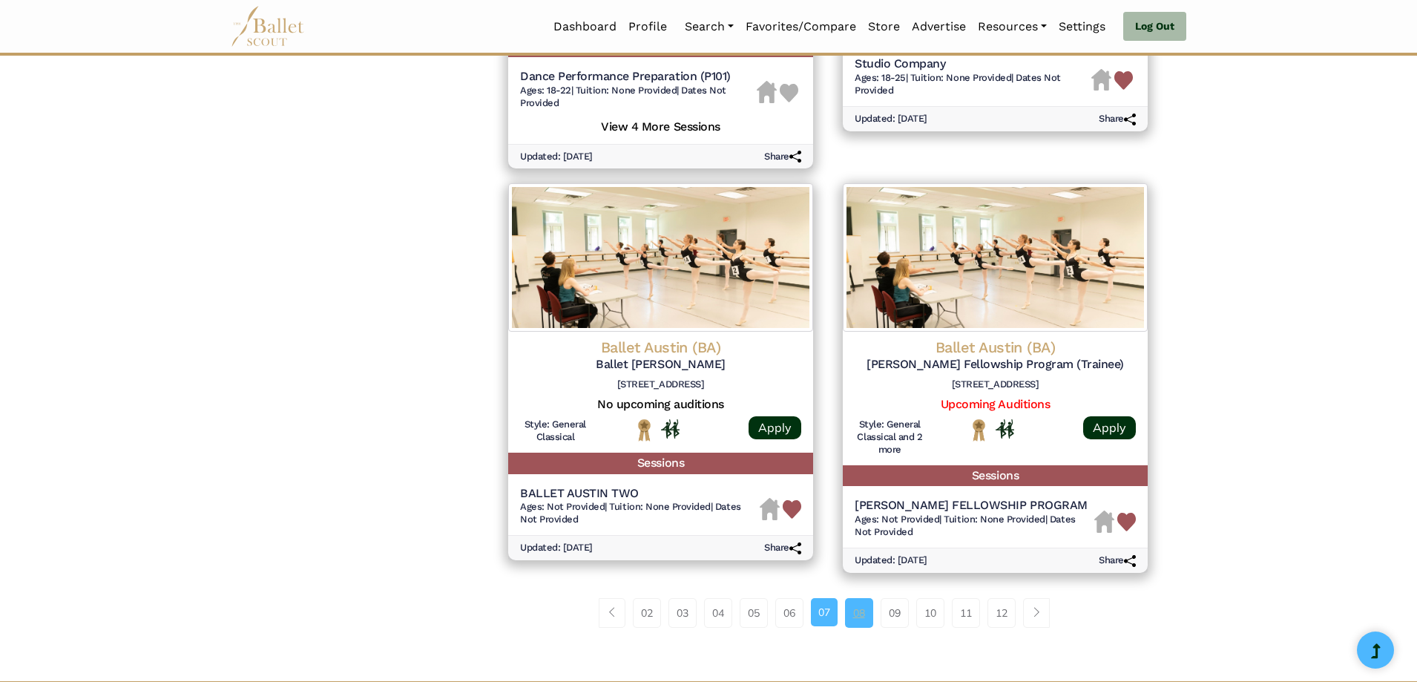
click at [856, 613] on link "08" at bounding box center [859, 613] width 28 height 30
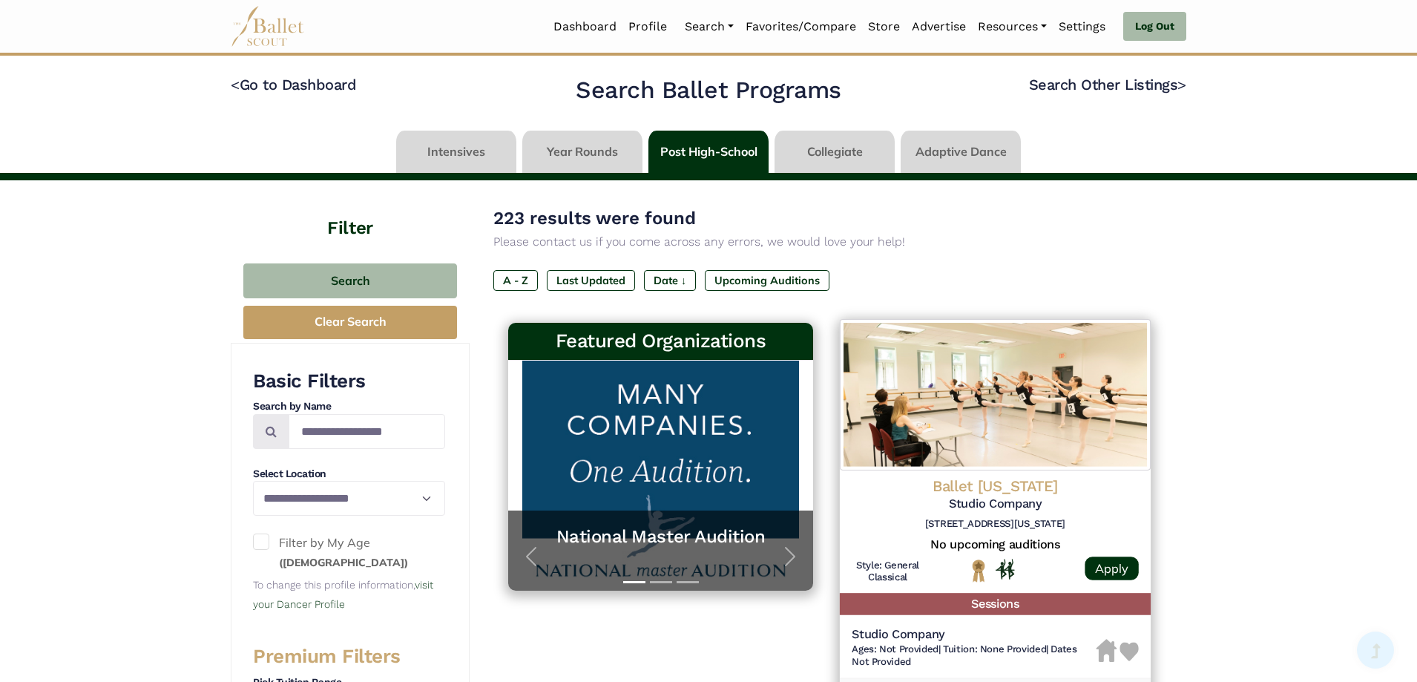
scroll to position [223, 0]
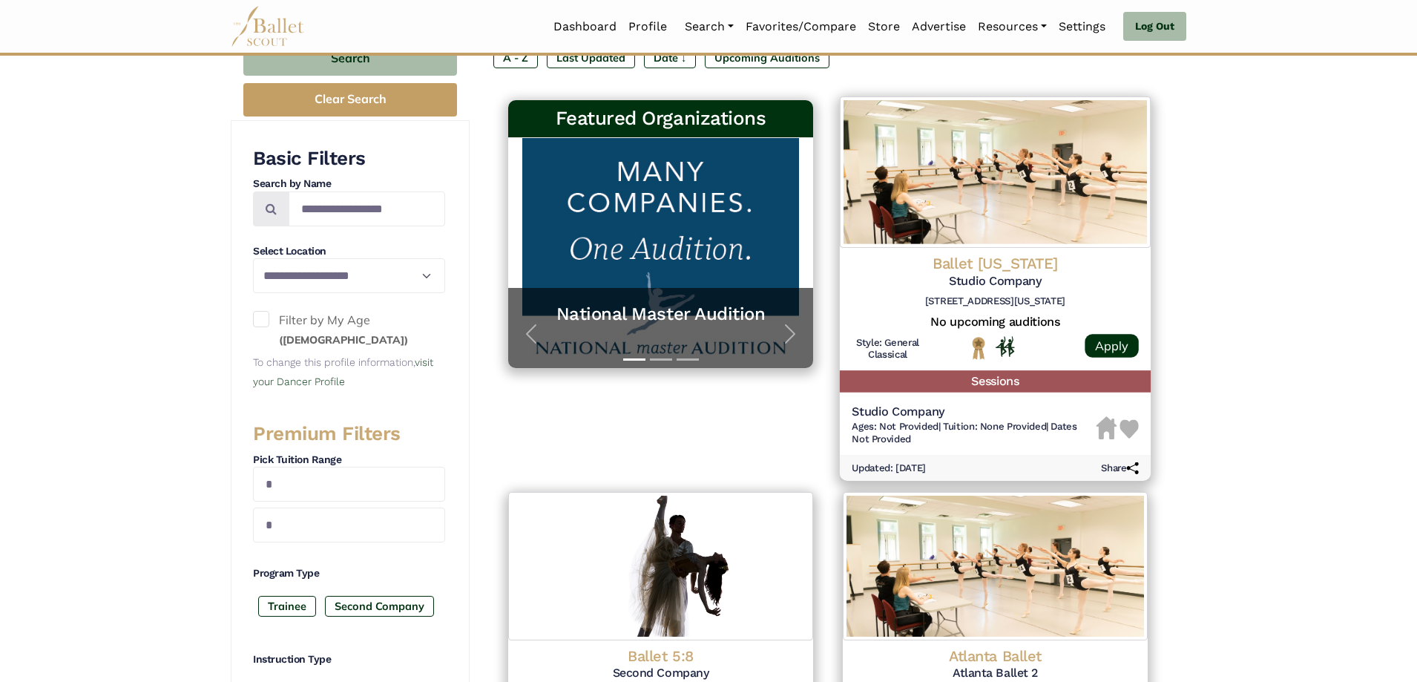
click at [1131, 432] on img at bounding box center [1128, 429] width 19 height 19
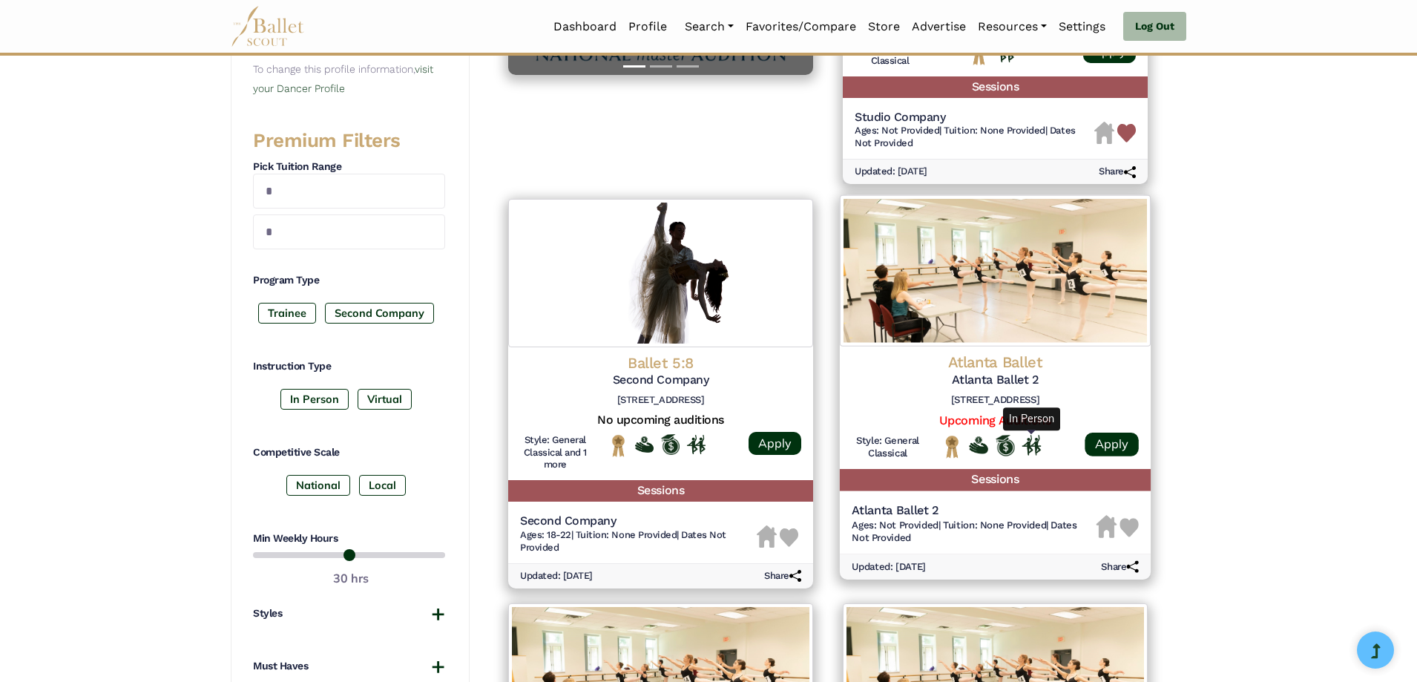
scroll to position [519, 0]
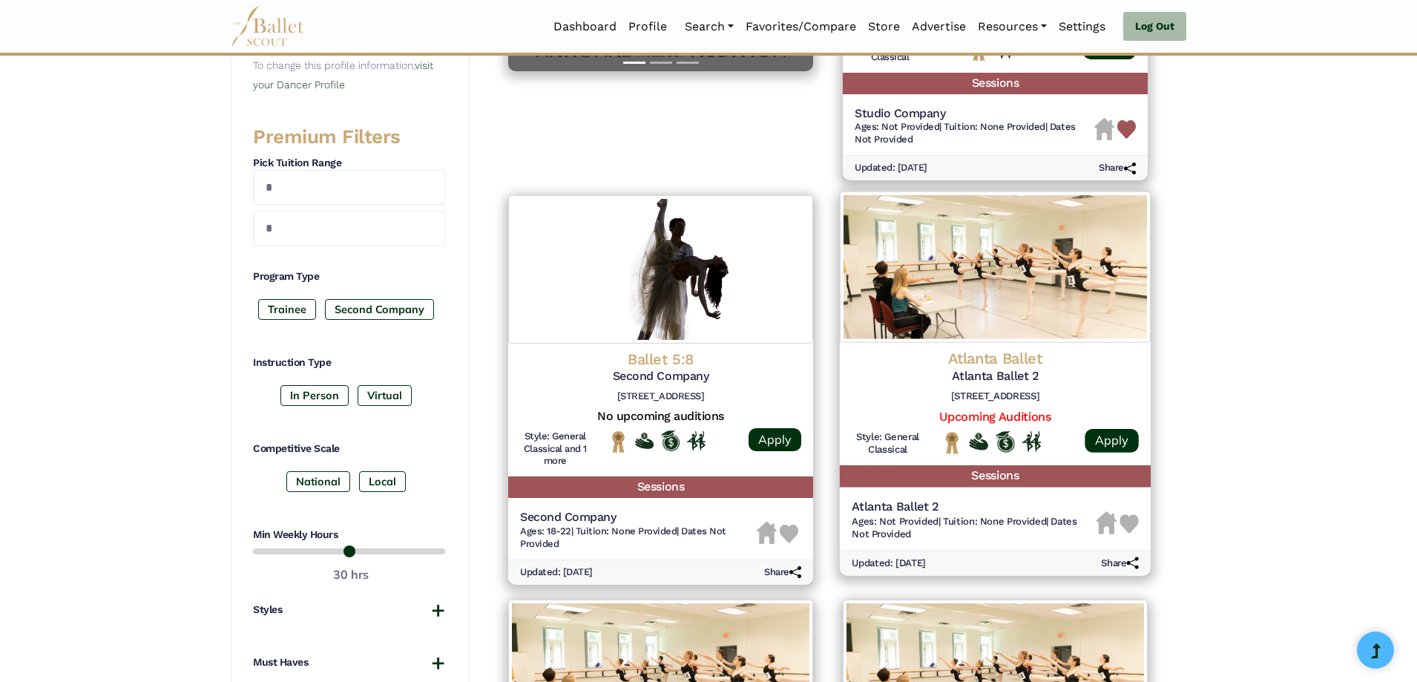
click at [987, 390] on h6 "1695 Marietta Blvd NW, Atlanta, GA 30318" at bounding box center [995, 396] width 287 height 13
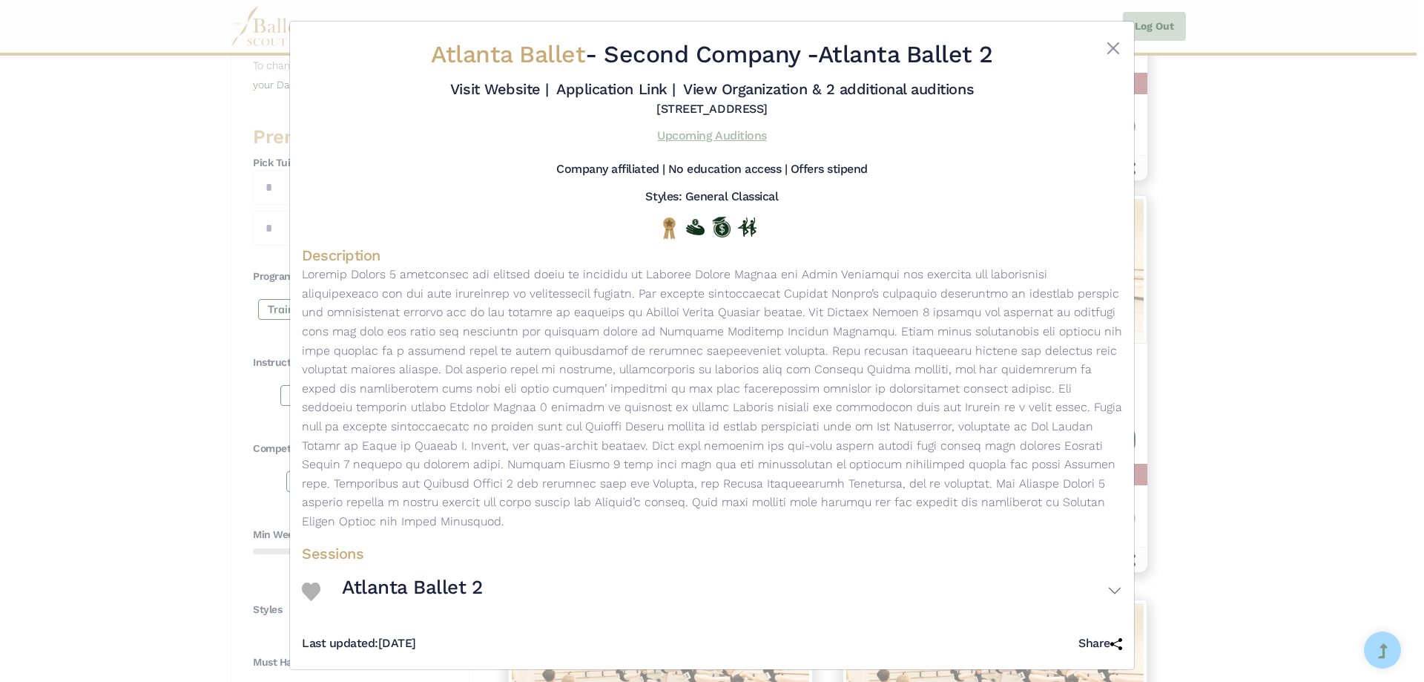
click at [715, 132] on link "Upcoming Auditions" at bounding box center [711, 135] width 109 height 14
click at [1113, 47] on button "Close" at bounding box center [1114, 48] width 18 height 18
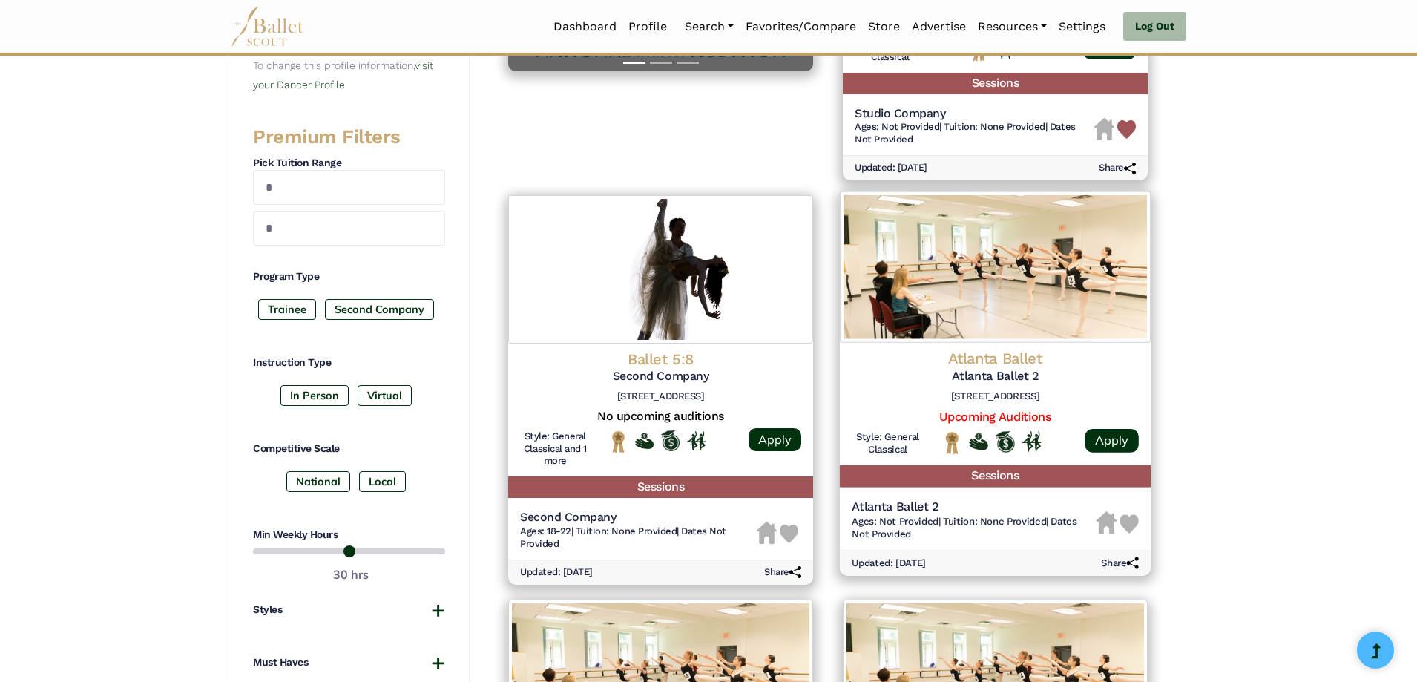
click at [1131, 521] on img at bounding box center [1128, 523] width 19 height 19
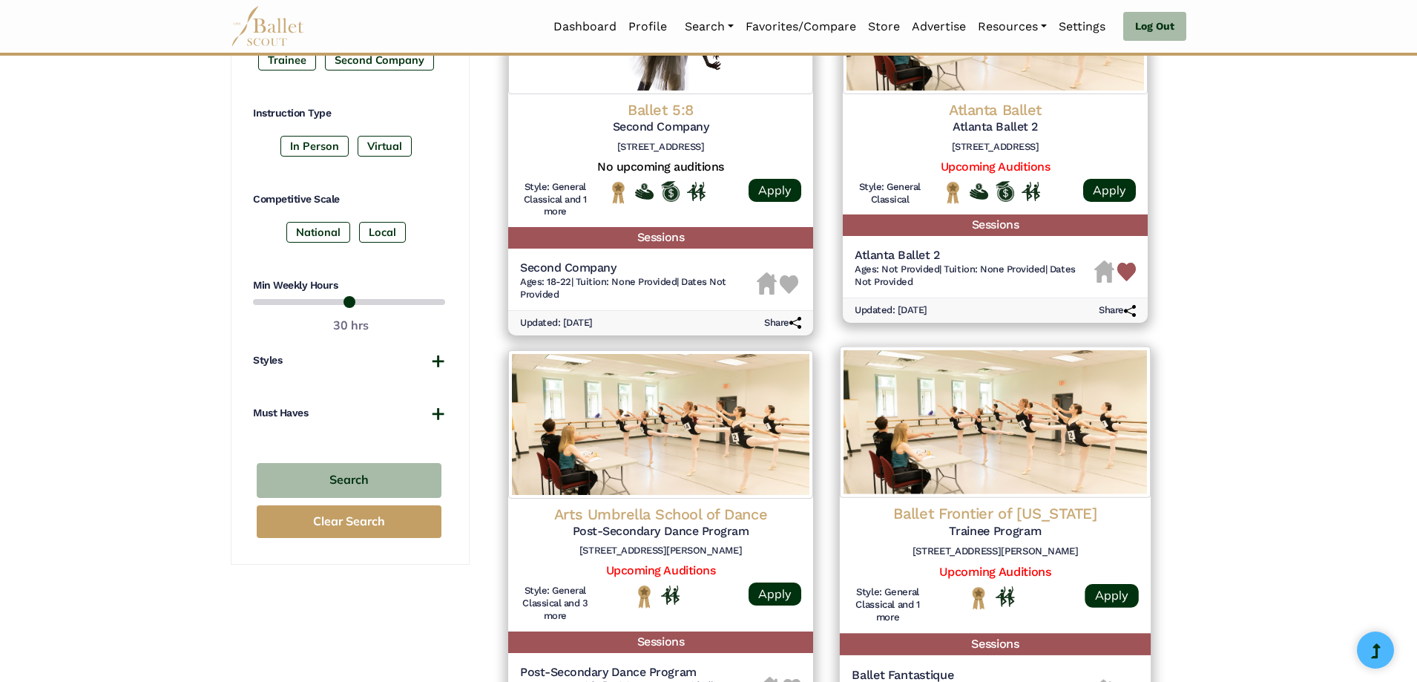
scroll to position [742, 0]
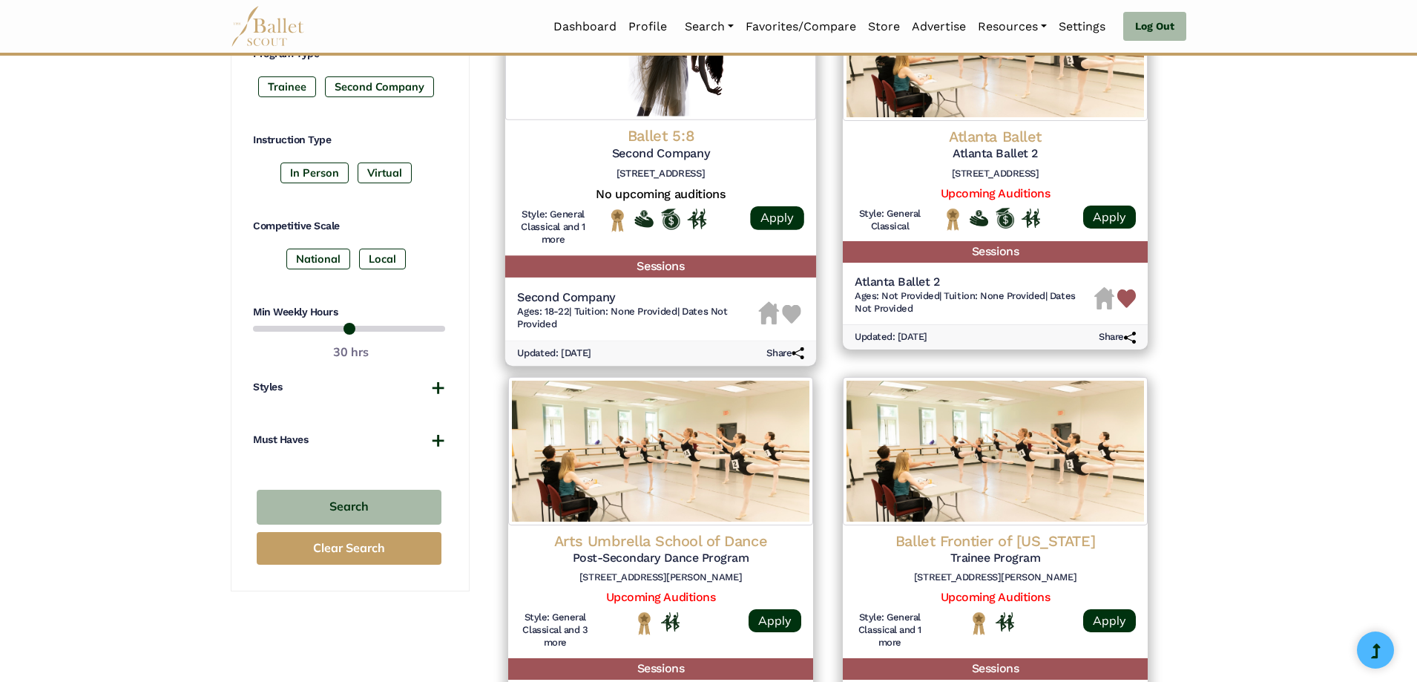
click at [794, 306] on img at bounding box center [792, 313] width 19 height 19
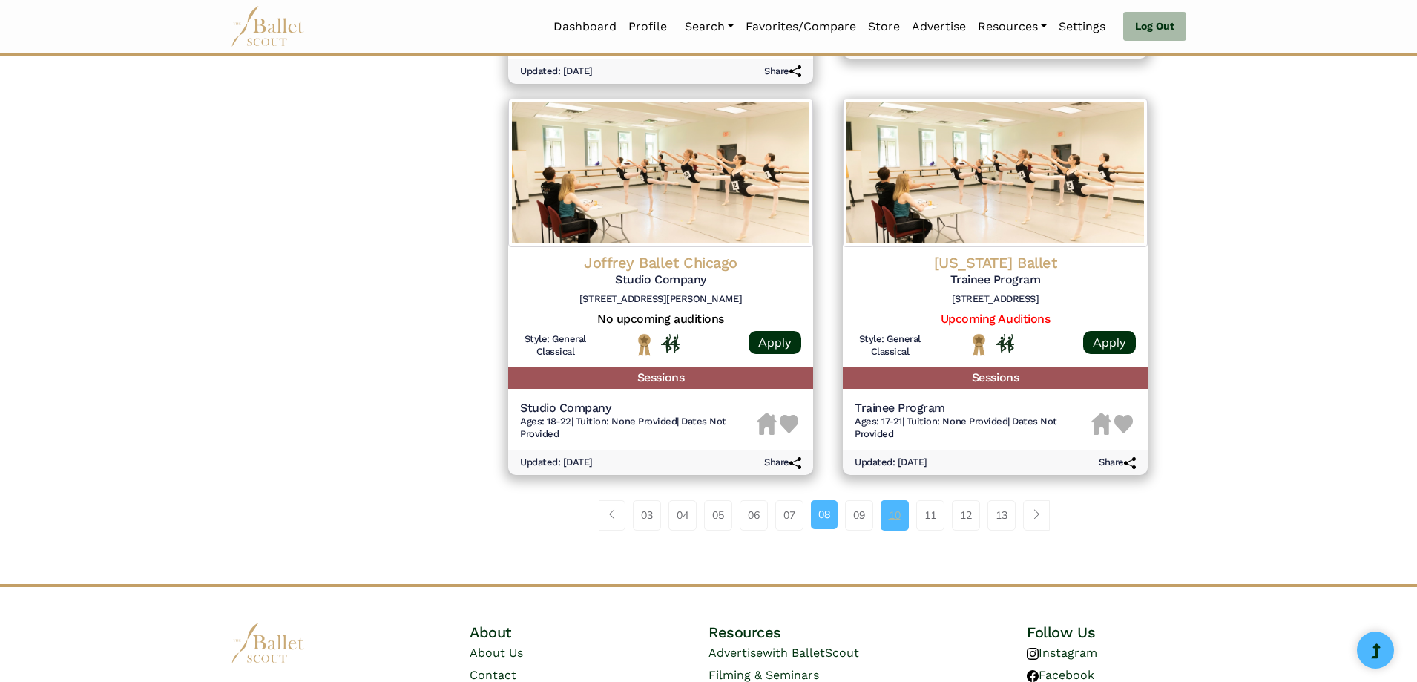
scroll to position [1855, 0]
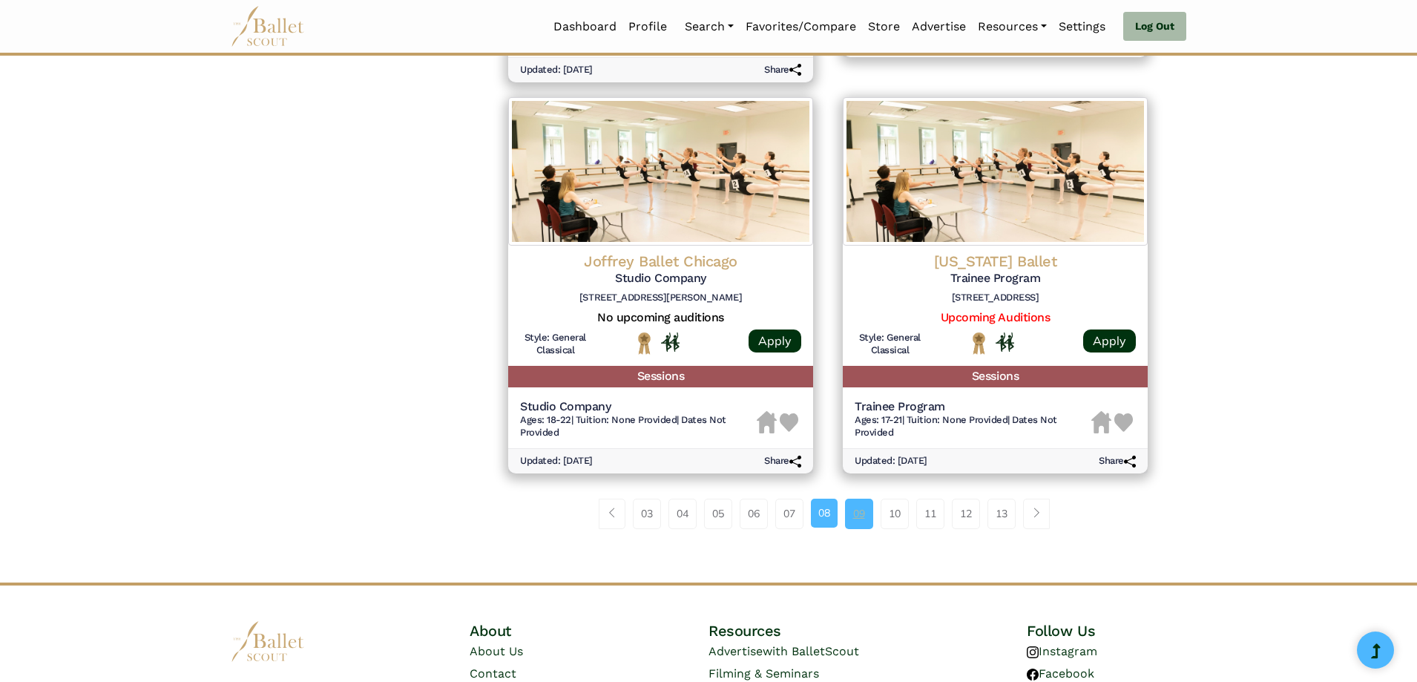
click at [861, 507] on link "09" at bounding box center [859, 514] width 28 height 30
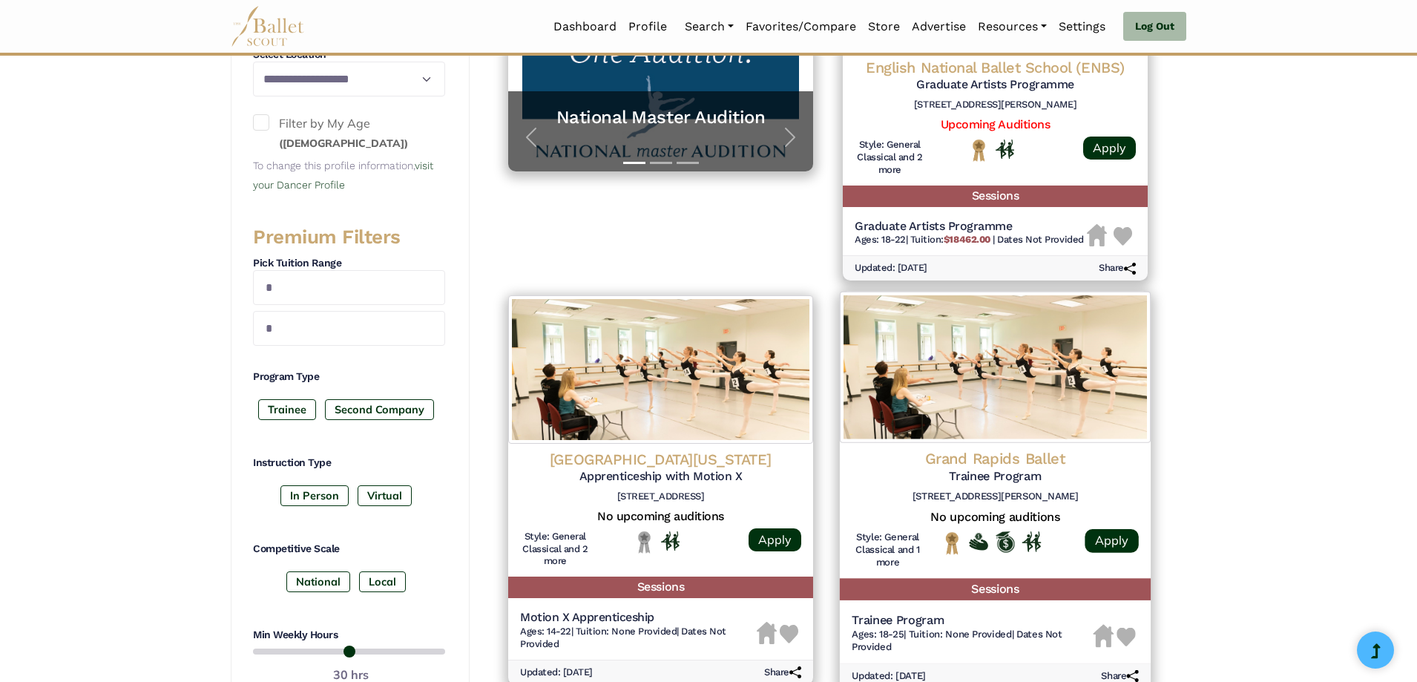
scroll to position [445, 0]
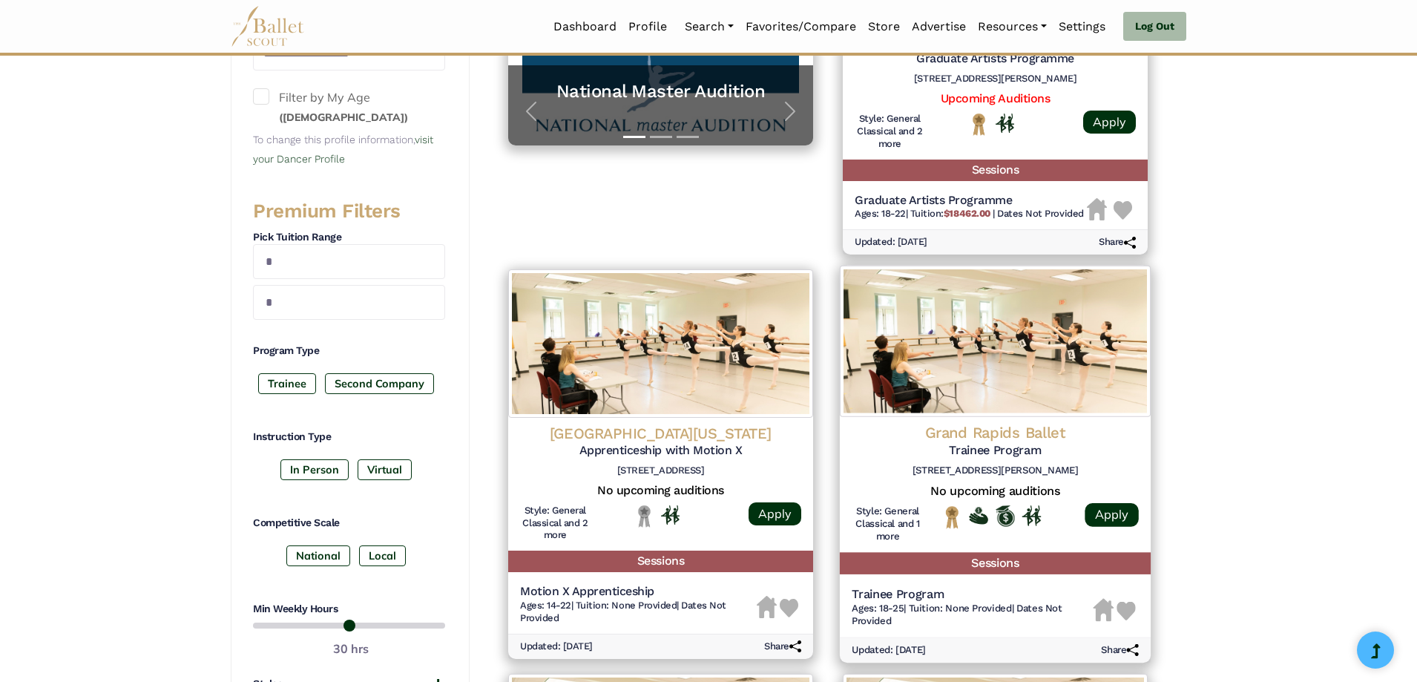
click at [1127, 609] on img at bounding box center [1126, 610] width 19 height 19
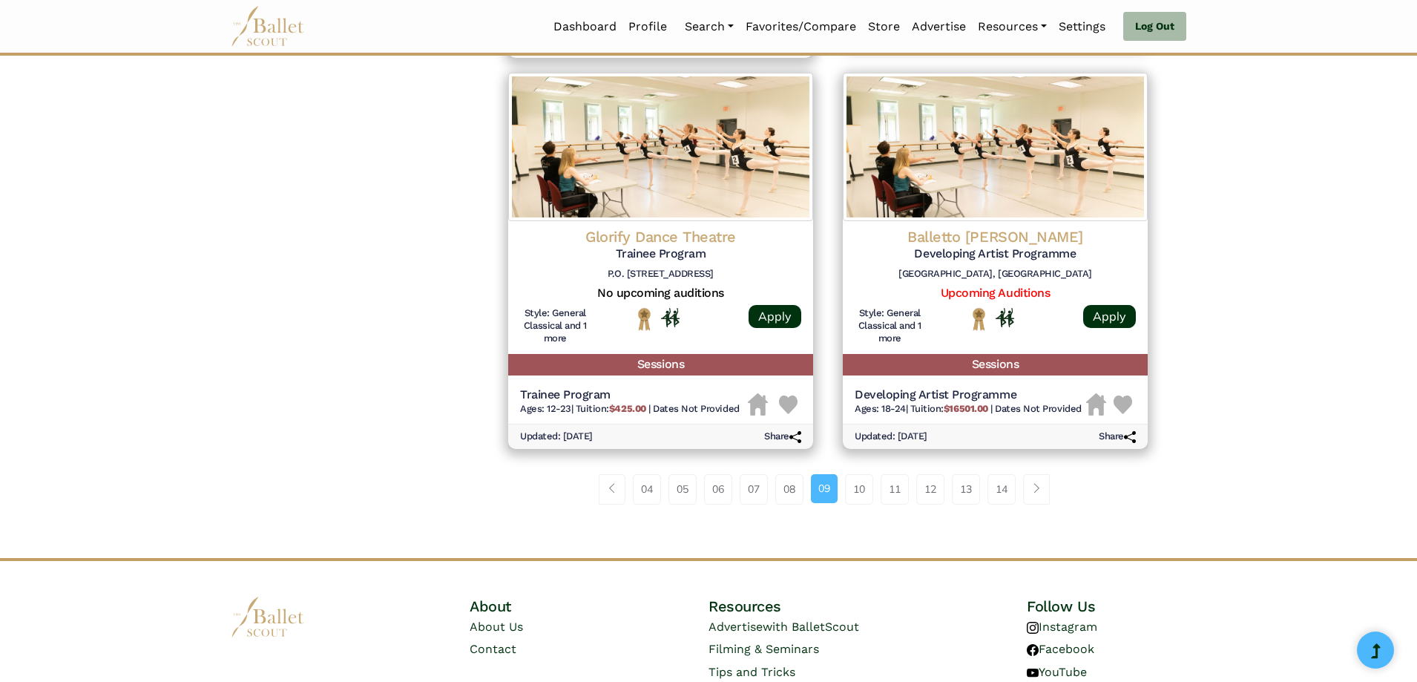
scroll to position [1855, 0]
click at [861, 491] on link "10" at bounding box center [859, 488] width 28 height 30
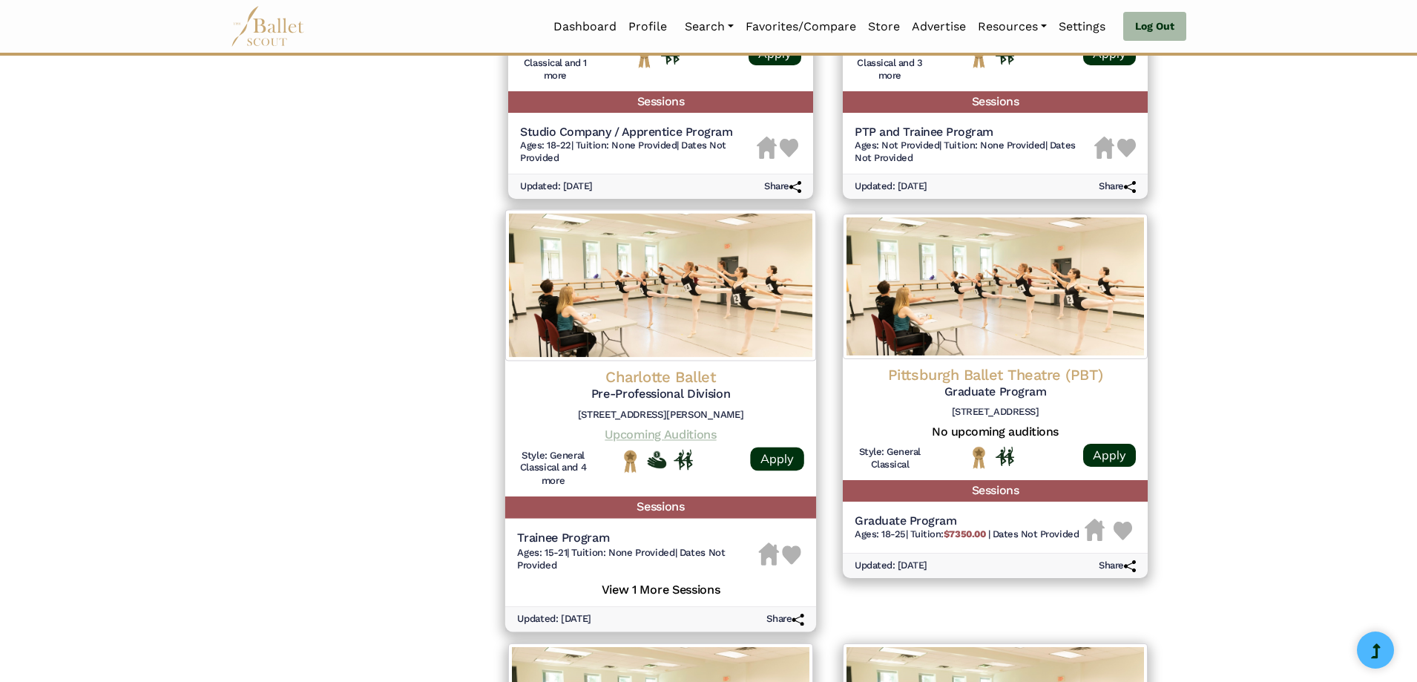
scroll to position [1335, 0]
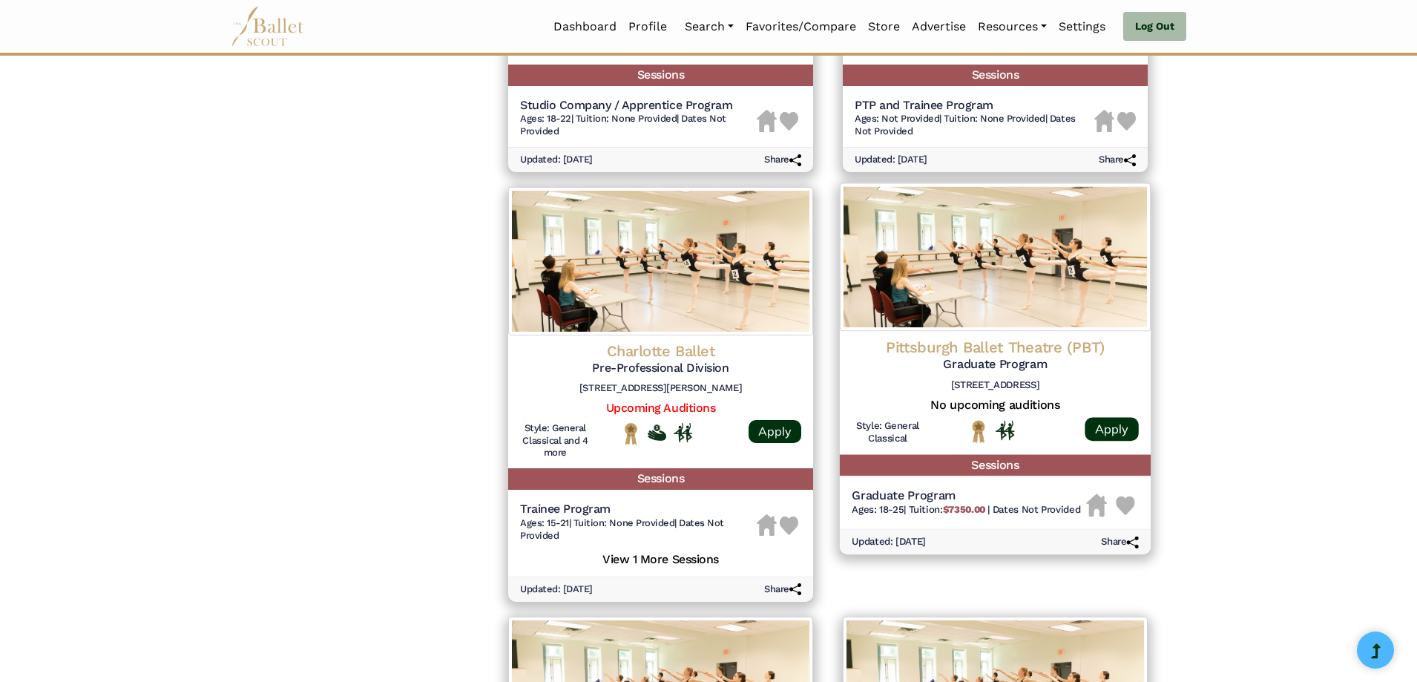
click at [1122, 506] on img at bounding box center [1125, 505] width 19 height 19
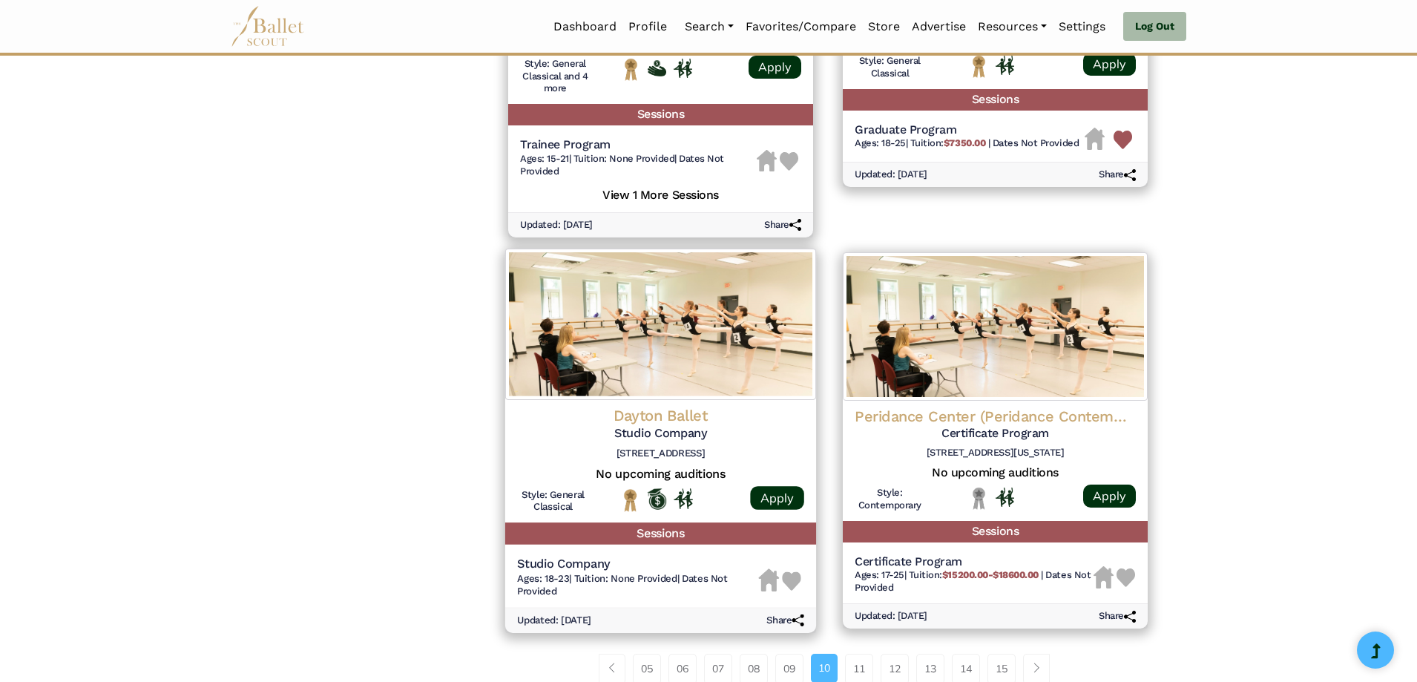
scroll to position [1706, 0]
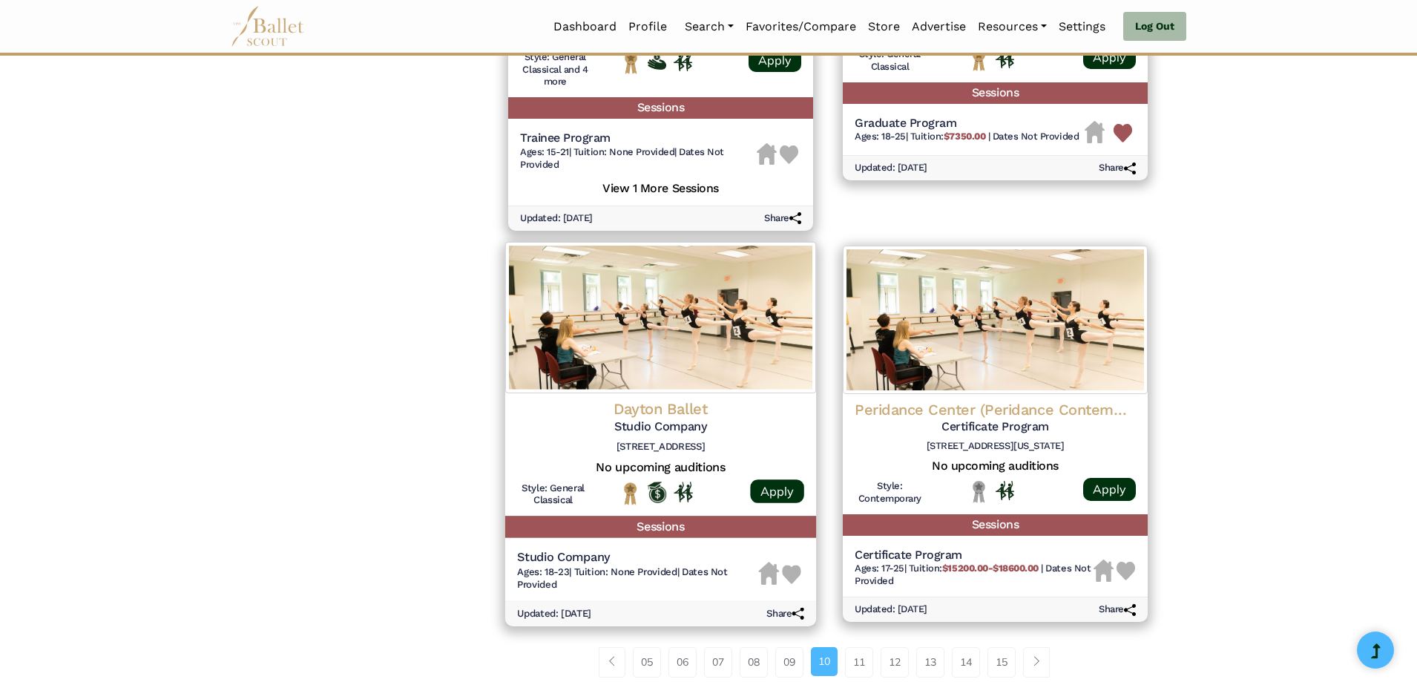
click at [794, 573] on img at bounding box center [792, 574] width 19 height 19
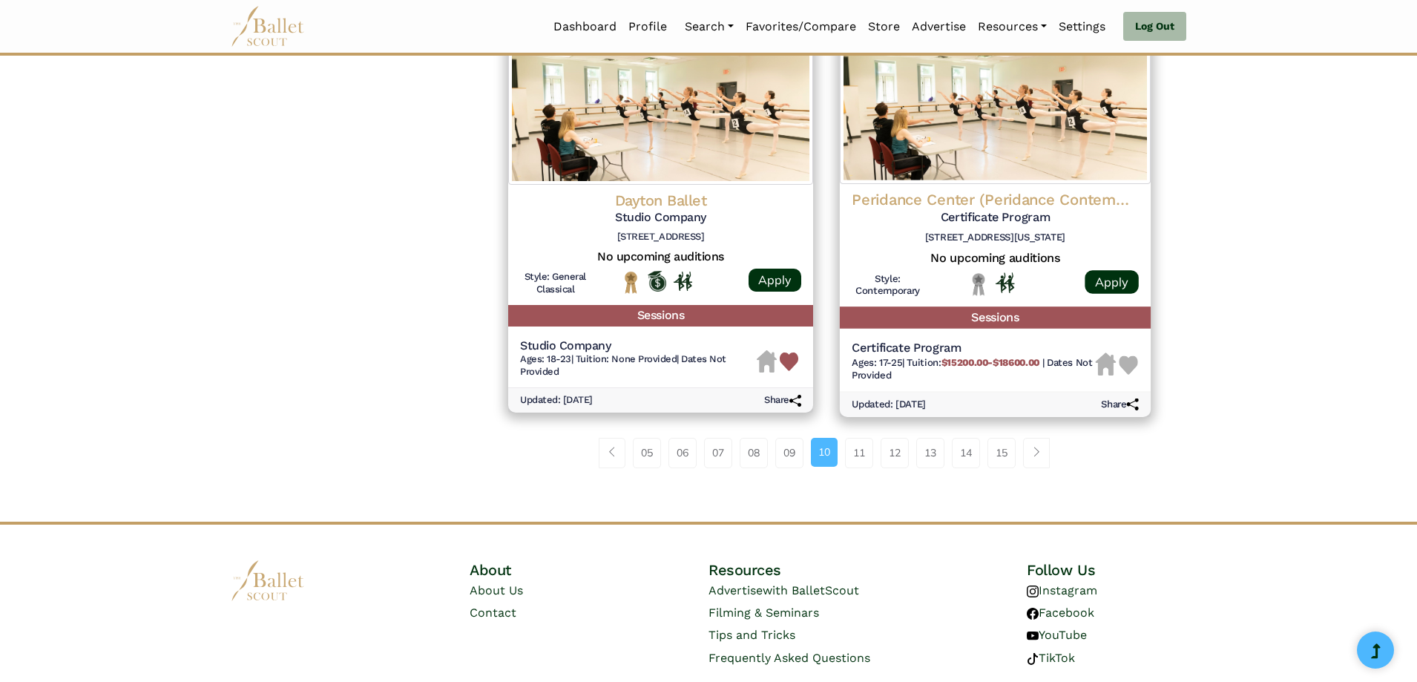
scroll to position [1889, 0]
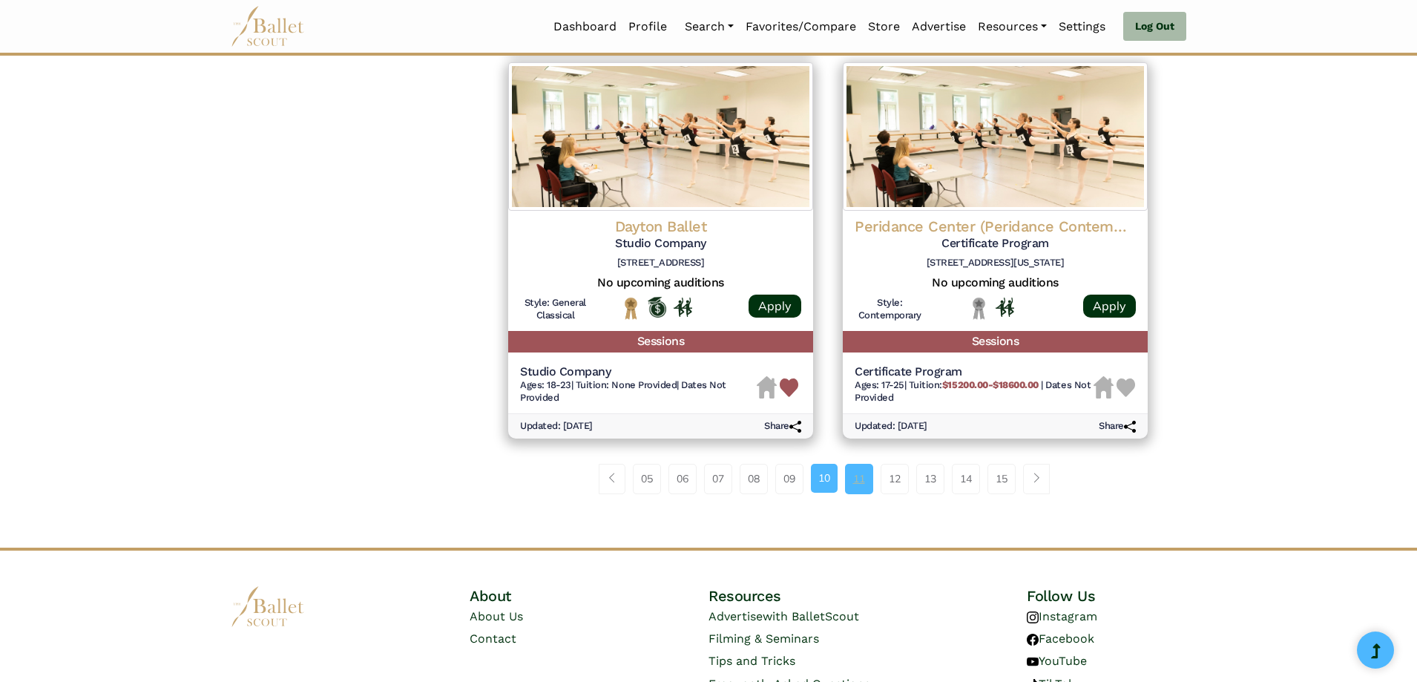
click at [858, 474] on link "11" at bounding box center [859, 479] width 28 height 30
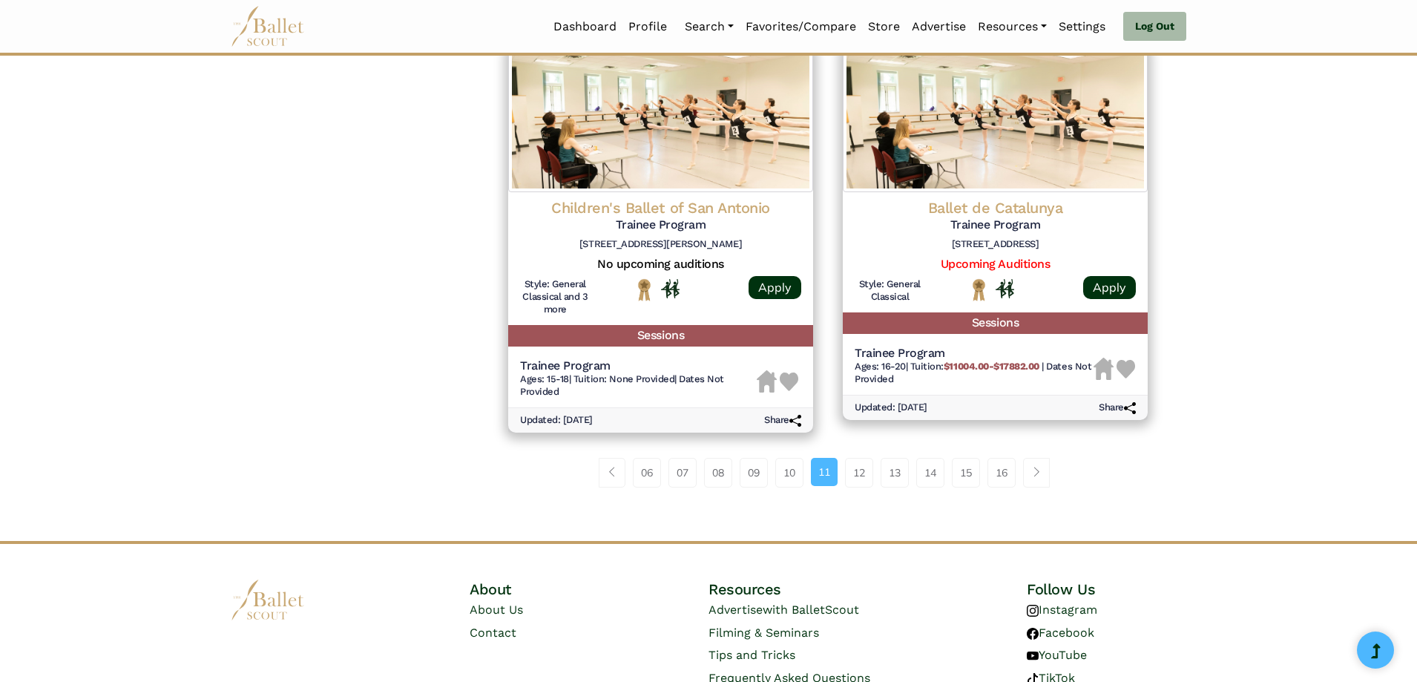
scroll to position [1929, 0]
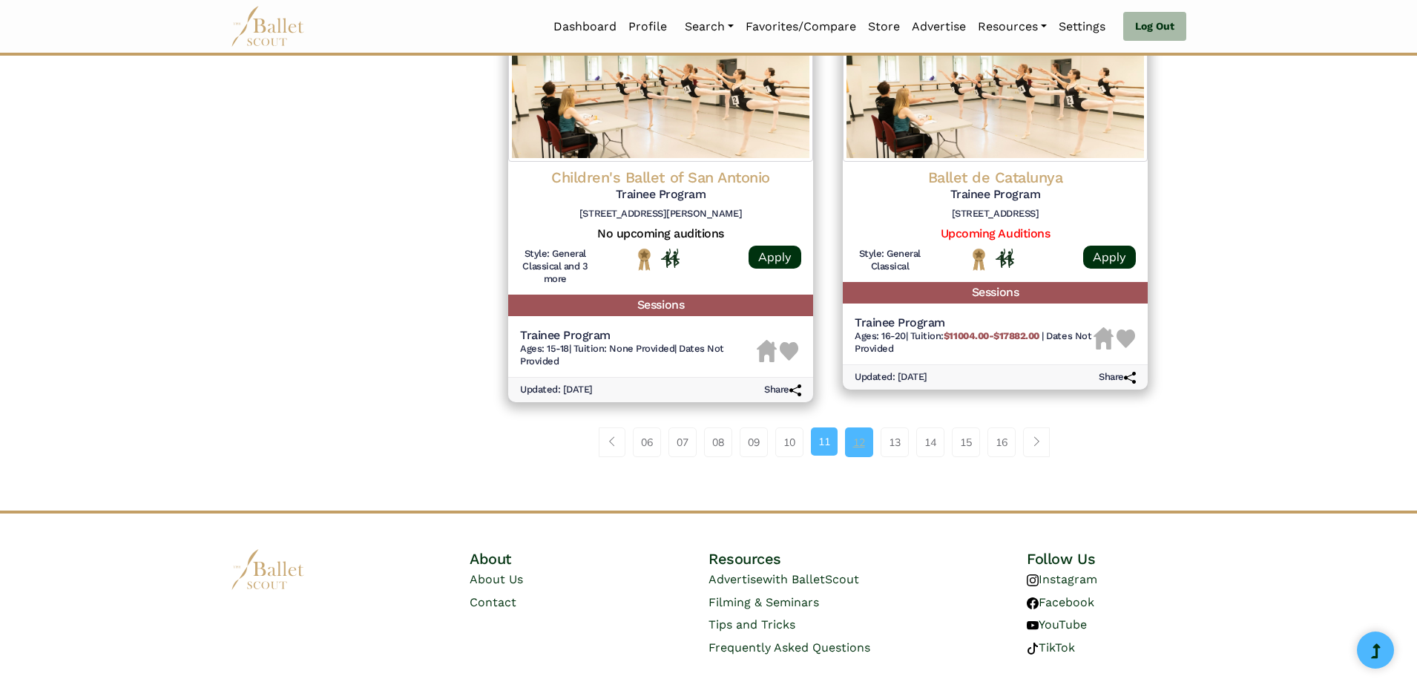
click at [858, 437] on link "12" at bounding box center [859, 442] width 28 height 30
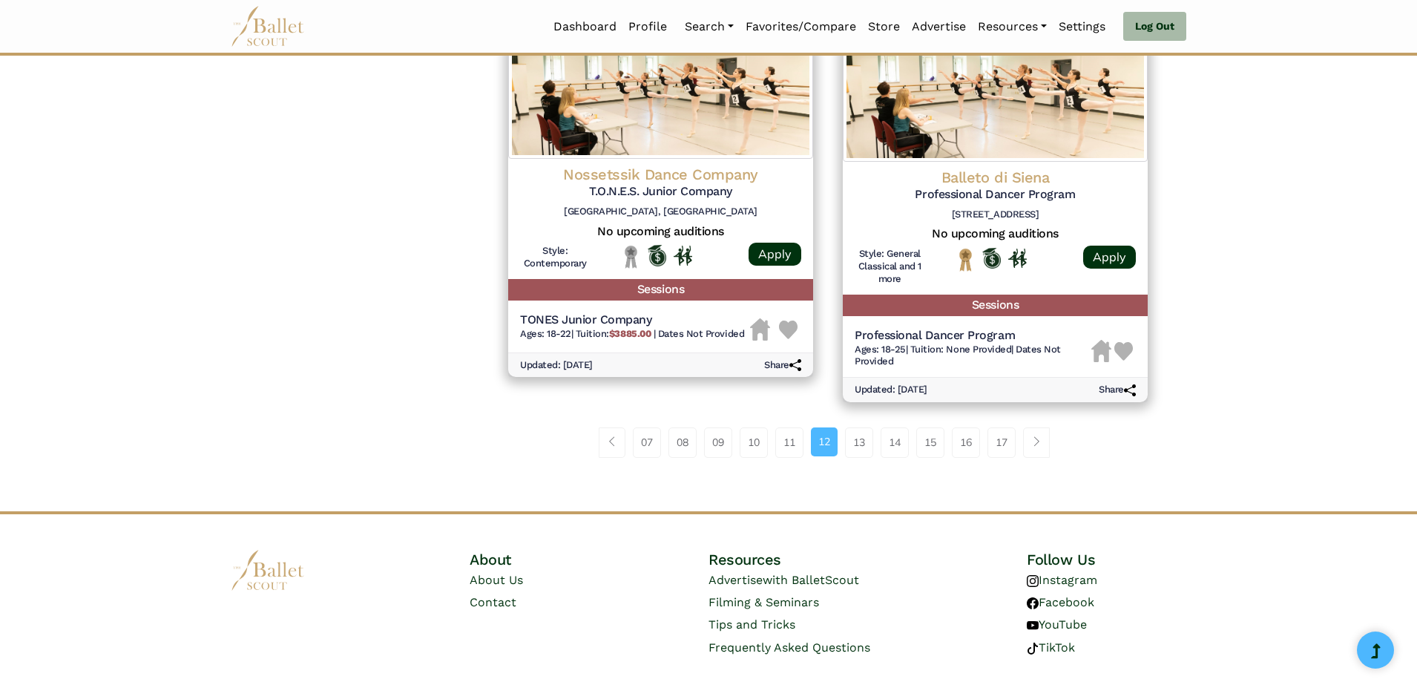
scroll to position [1929, 0]
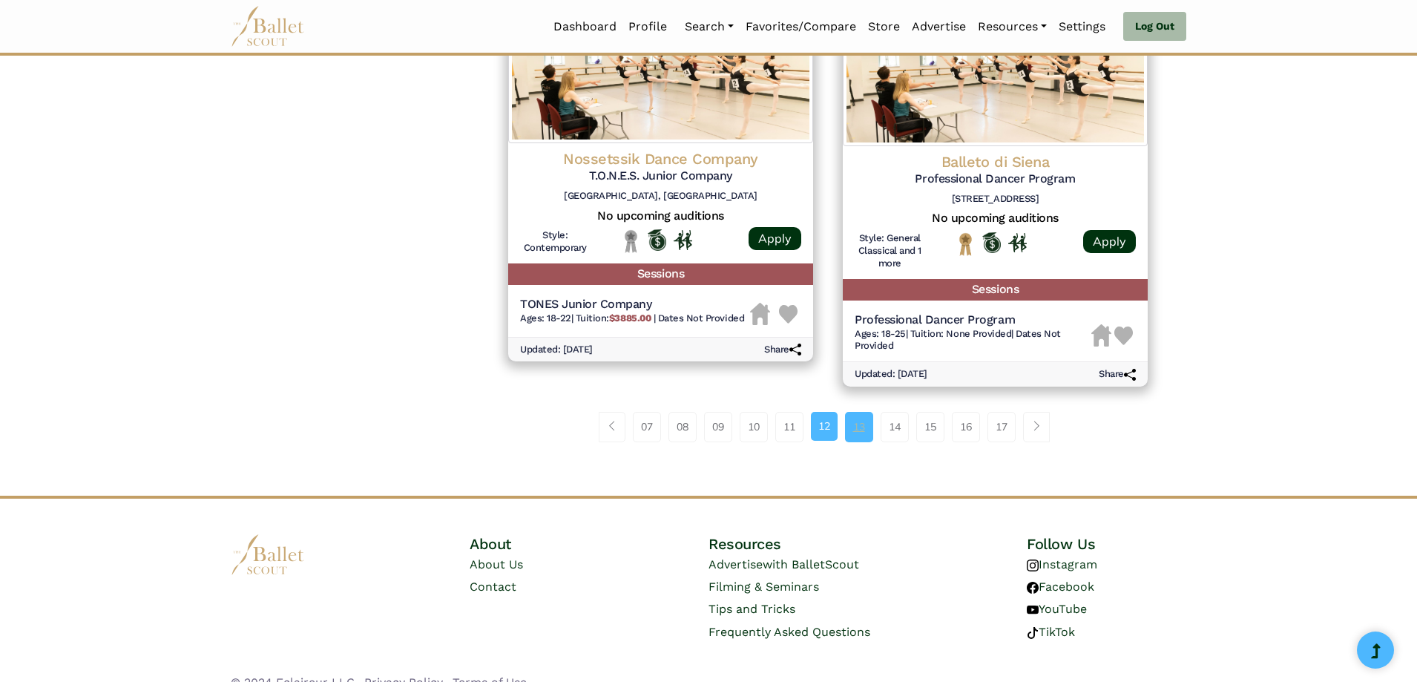
click at [862, 429] on link "13" at bounding box center [859, 427] width 28 height 30
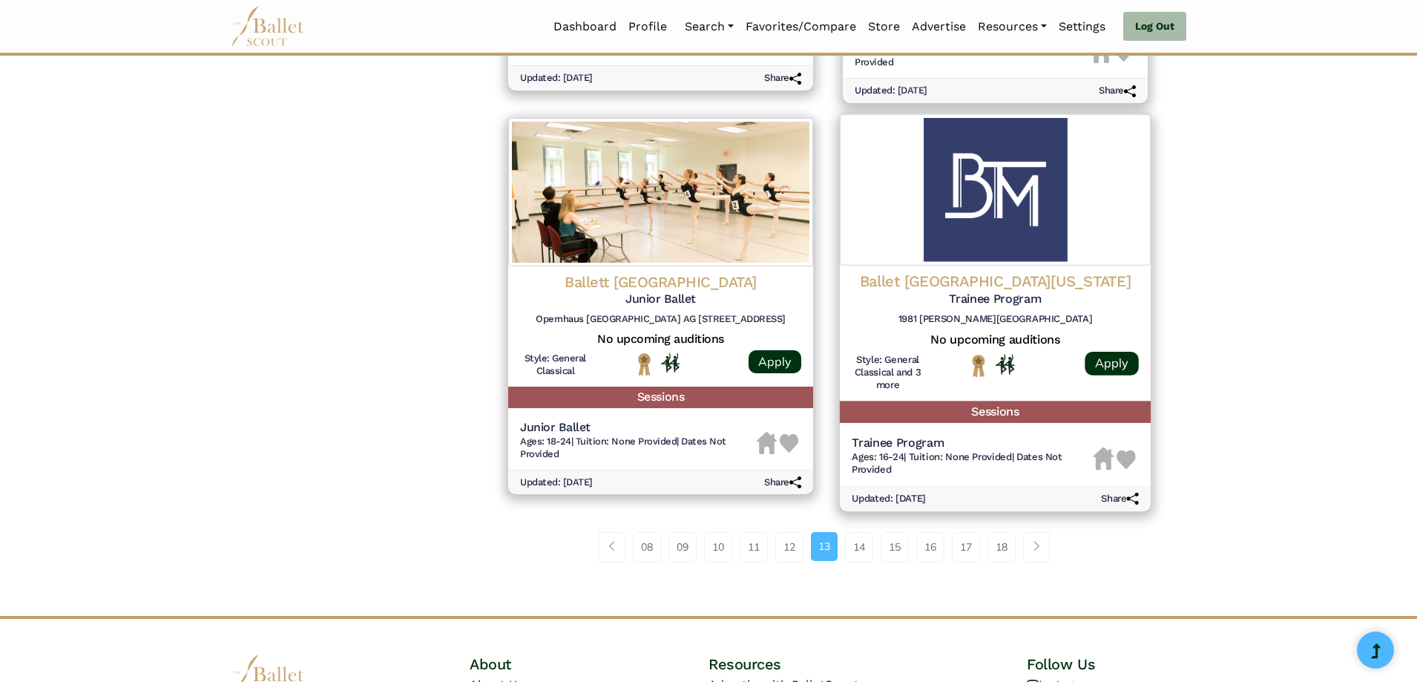
scroll to position [1855, 0]
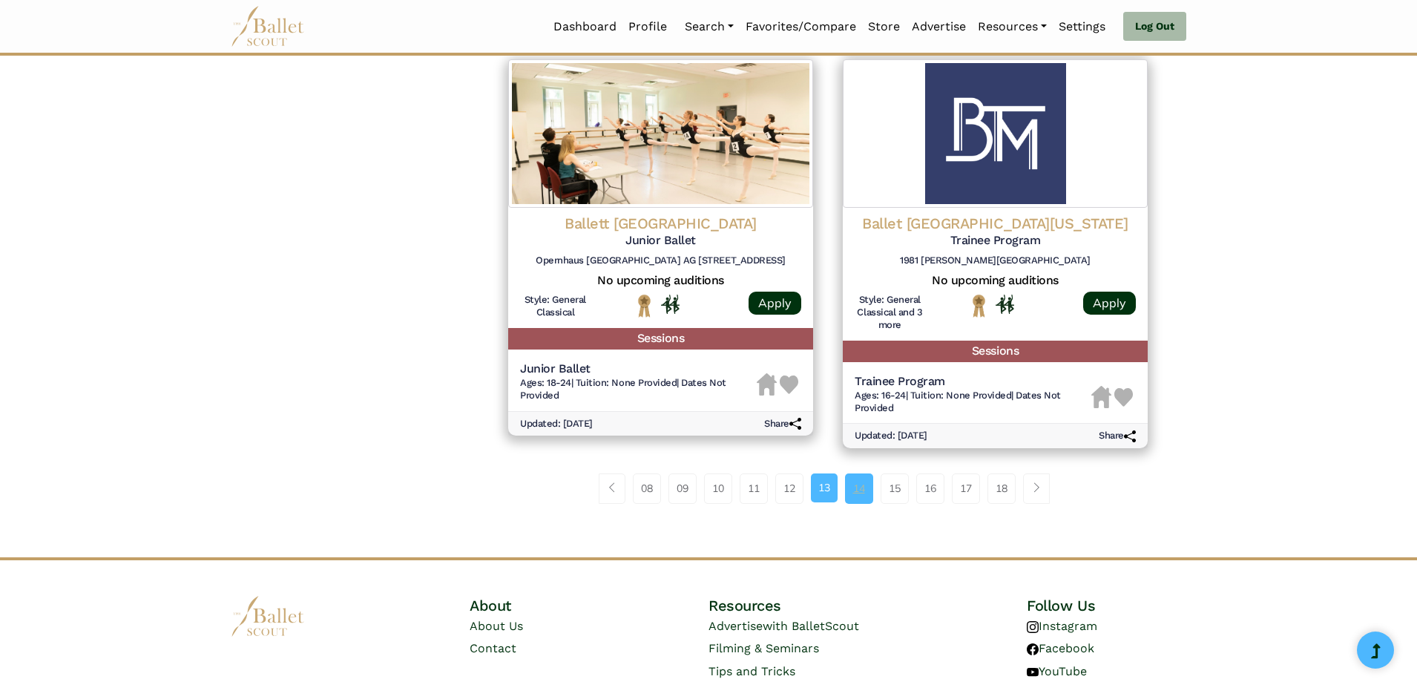
click at [864, 494] on link "14" at bounding box center [859, 488] width 28 height 30
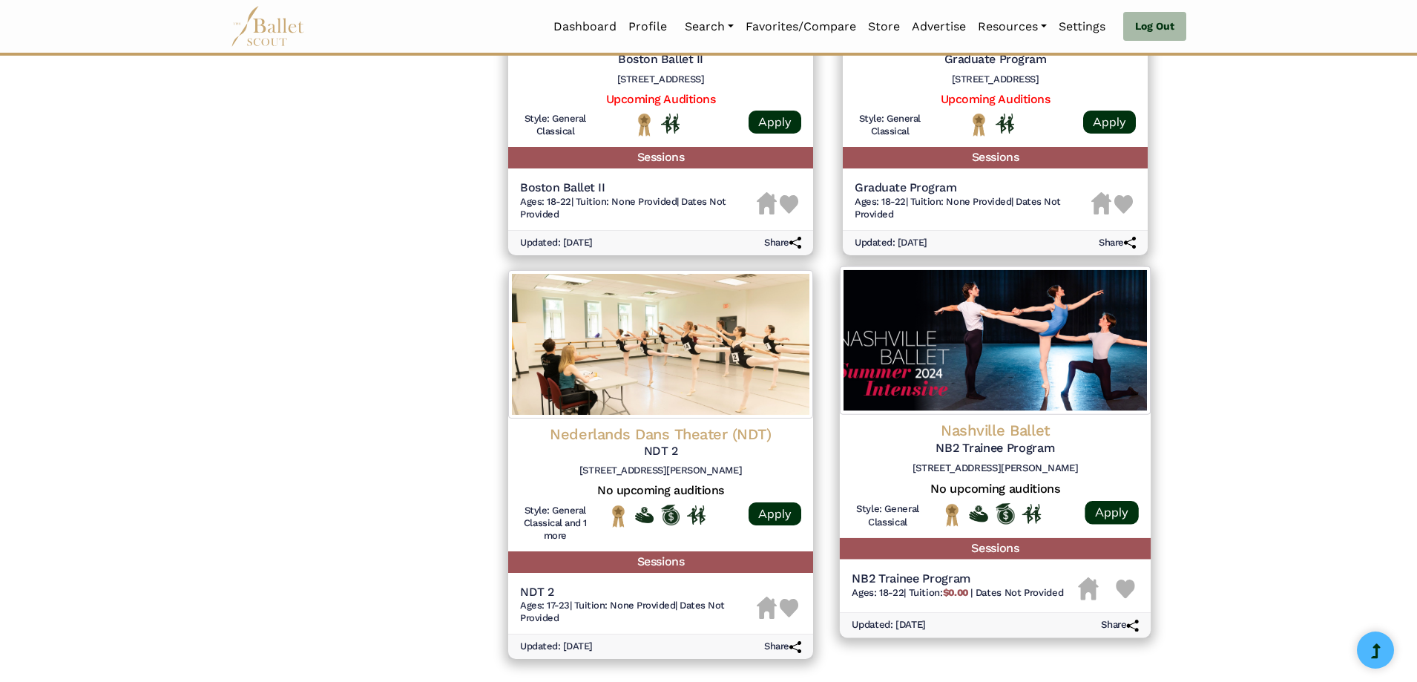
scroll to position [1706, 0]
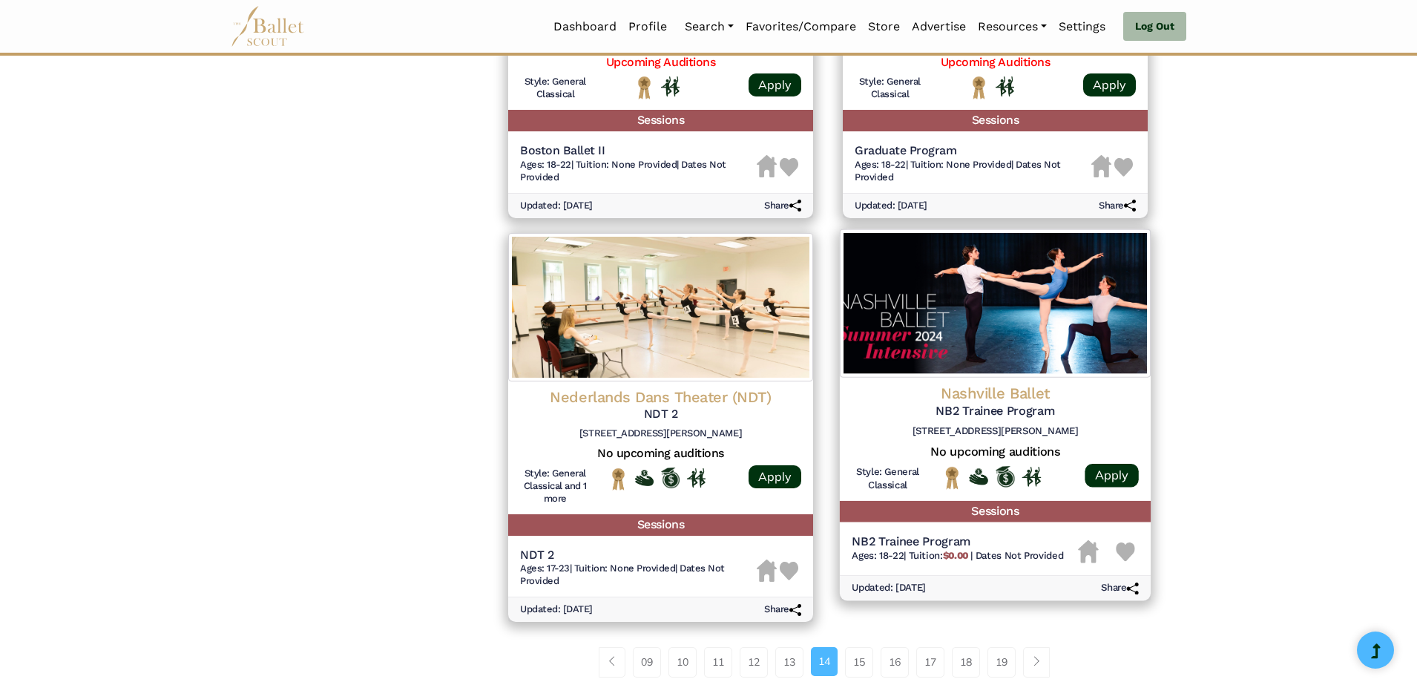
click at [1128, 544] on img at bounding box center [1125, 551] width 19 height 19
click at [984, 387] on h4 "Nashville Ballet" at bounding box center [995, 394] width 287 height 20
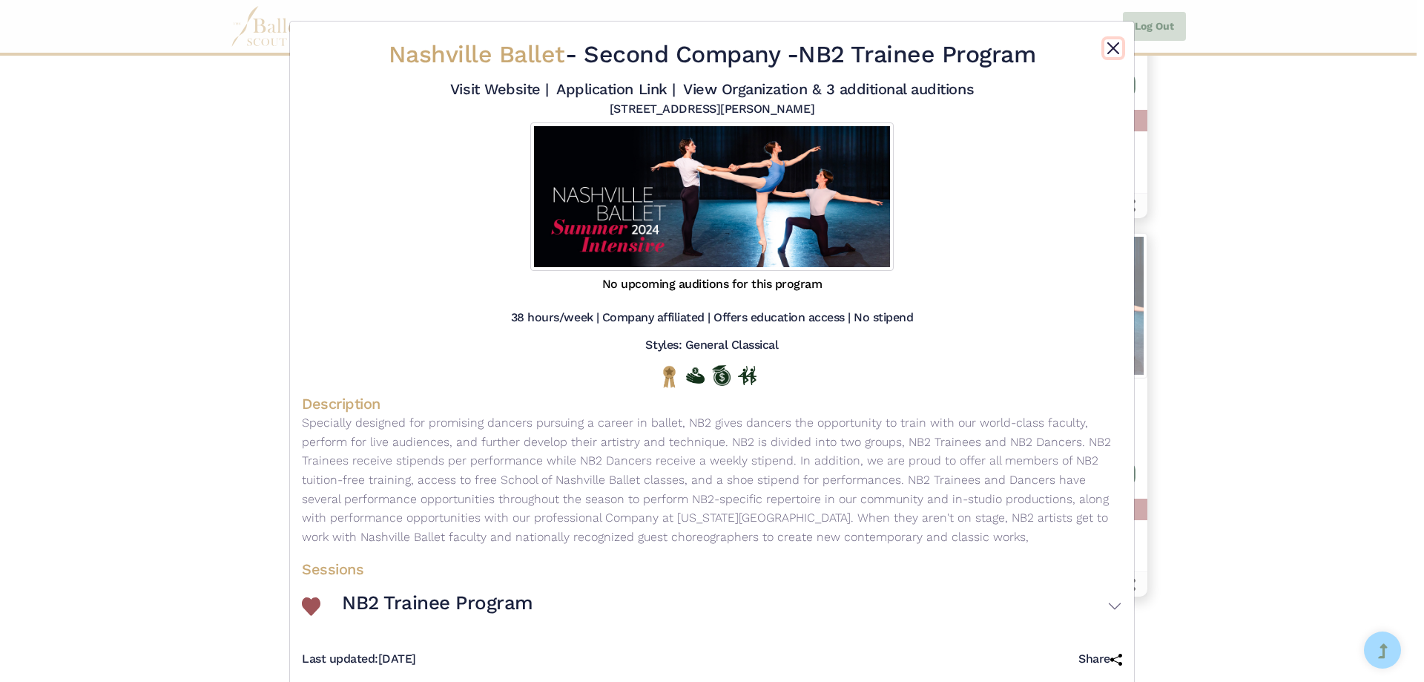
click at [1114, 49] on button "Close" at bounding box center [1114, 48] width 18 height 18
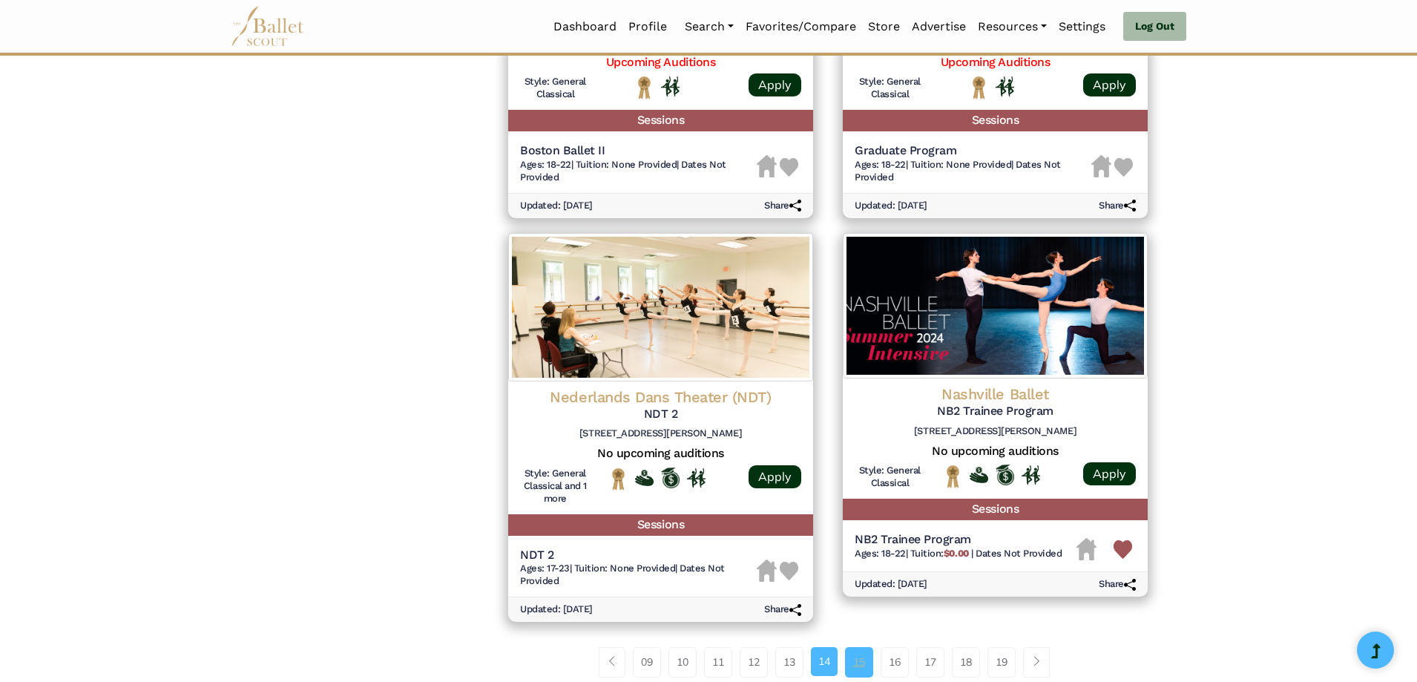
click at [848, 668] on link "15" at bounding box center [859, 662] width 28 height 30
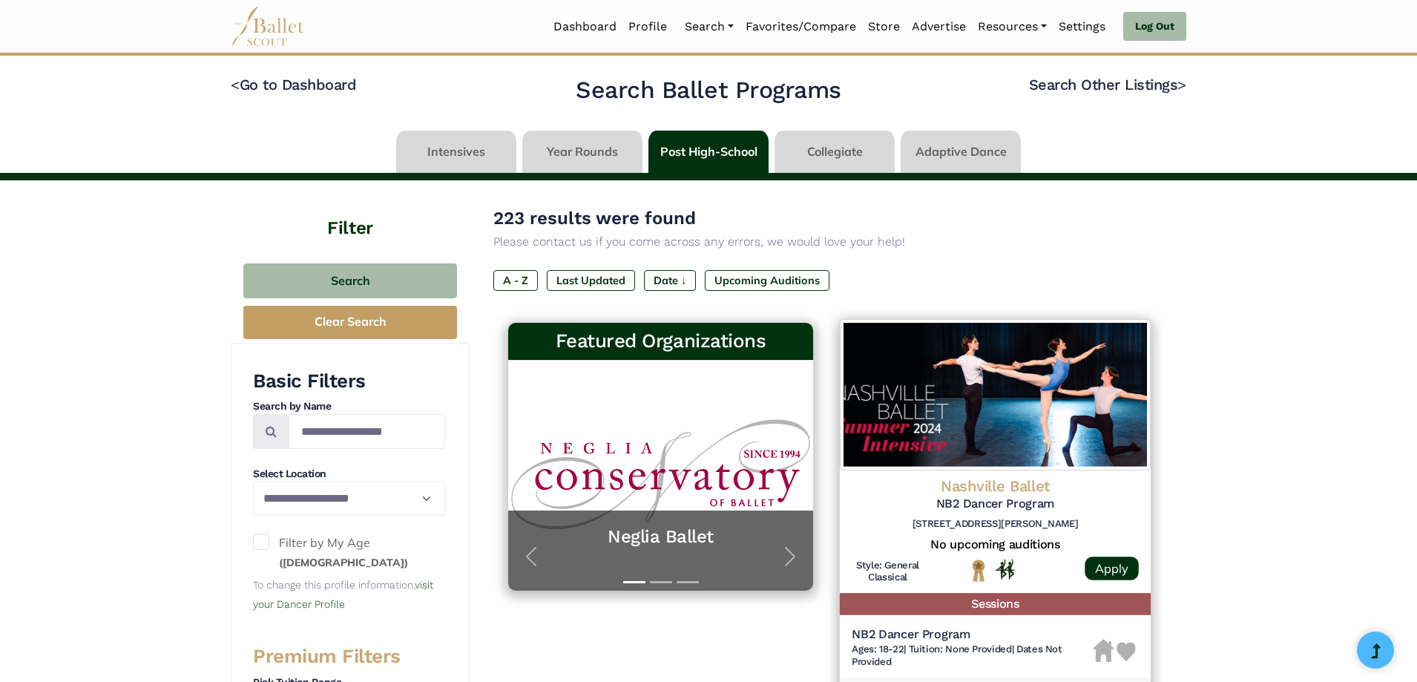
click at [1135, 648] on img at bounding box center [1126, 651] width 19 height 19
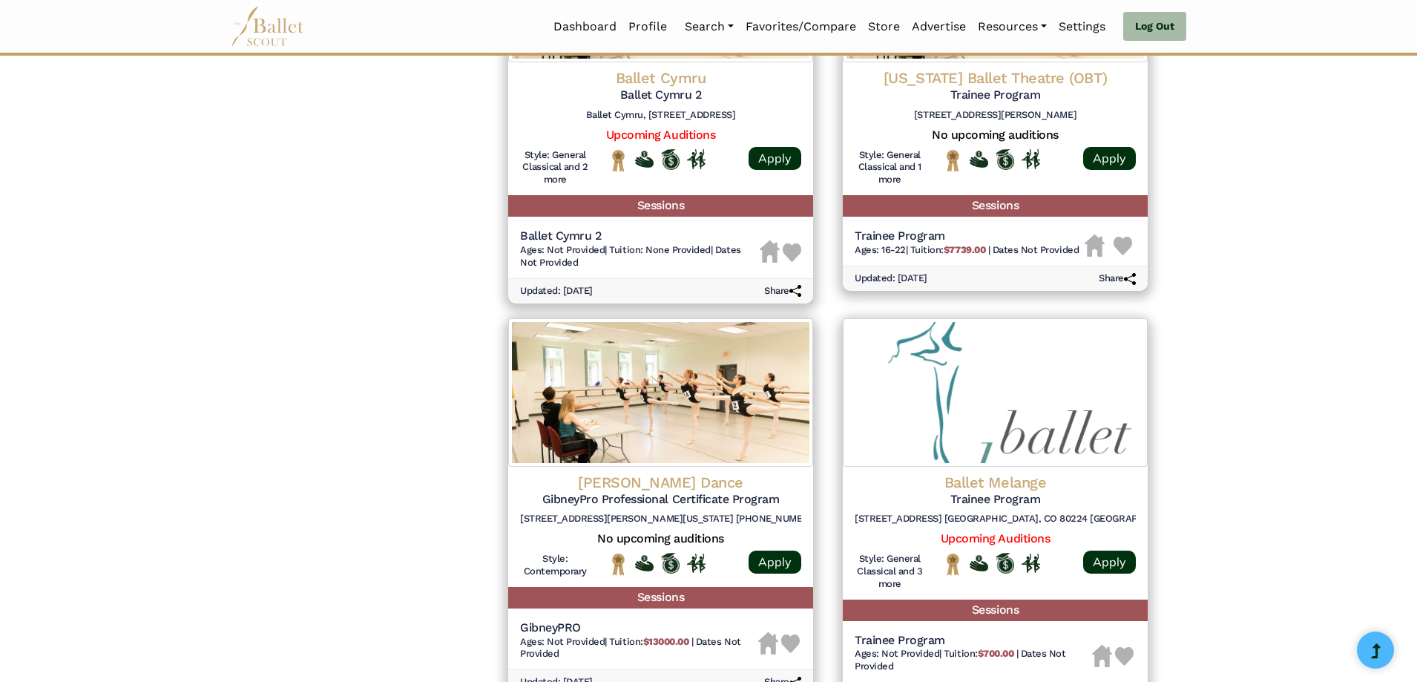
scroll to position [1706, 0]
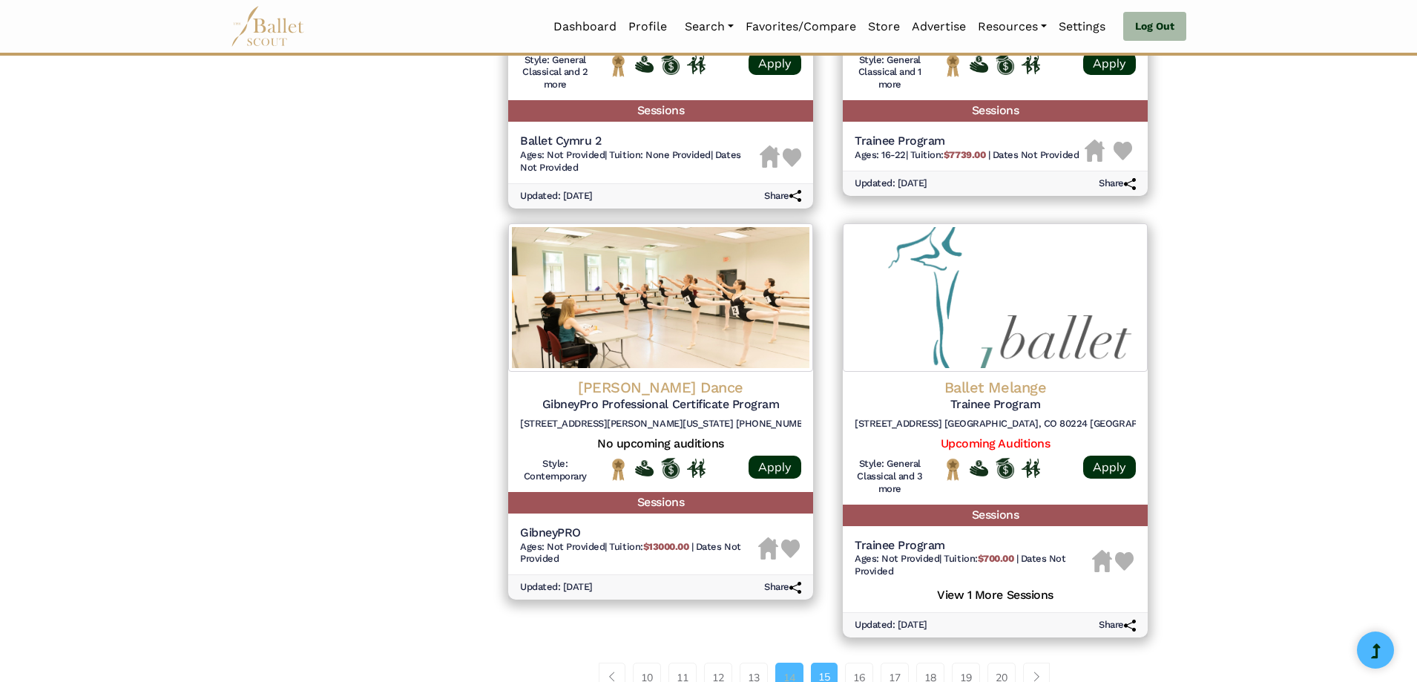
click at [787, 666] on link "14" at bounding box center [789, 677] width 28 height 30
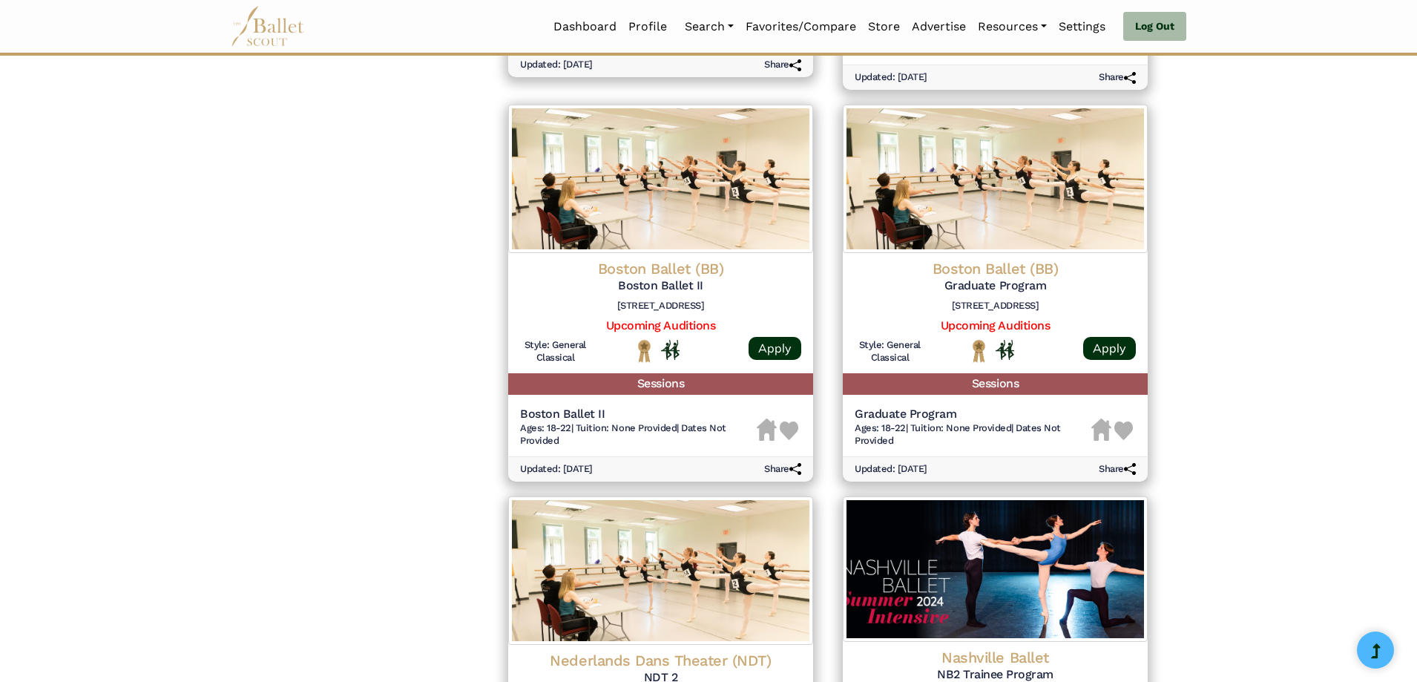
scroll to position [1706, 0]
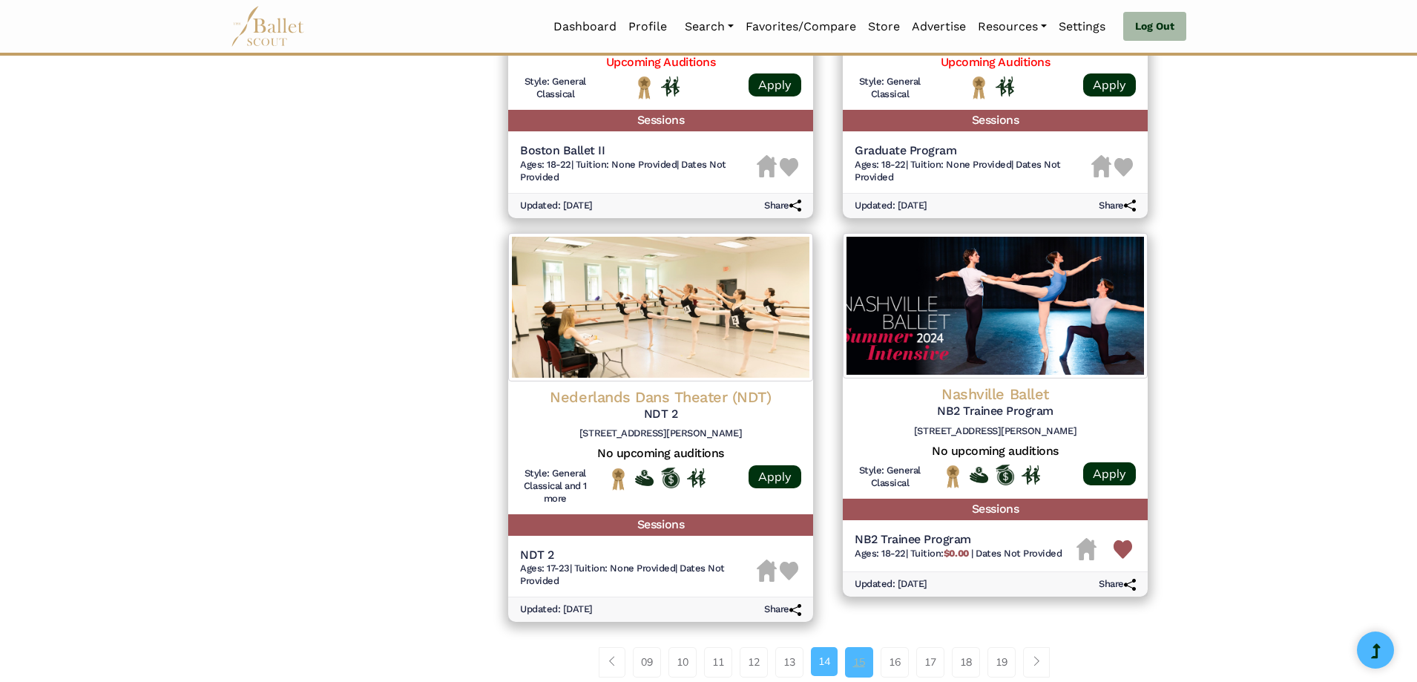
click at [858, 665] on link "15" at bounding box center [859, 662] width 28 height 30
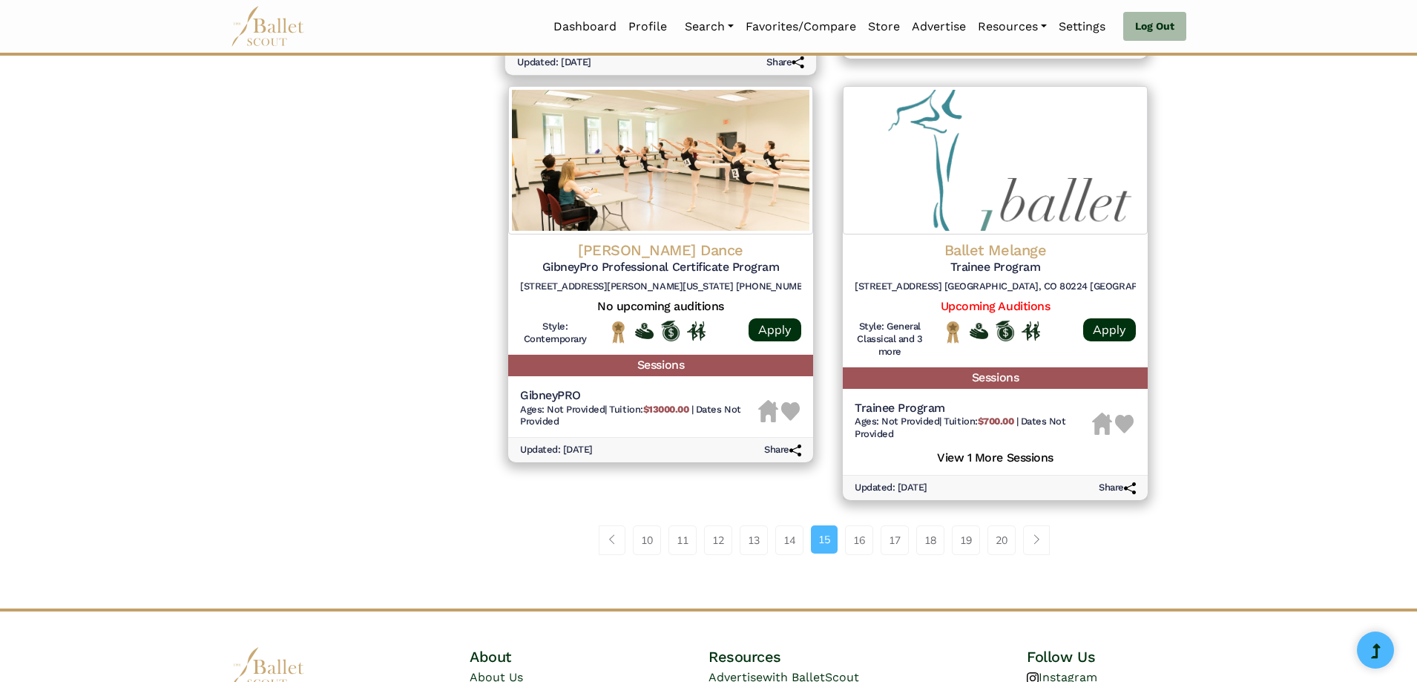
scroll to position [1855, 0]
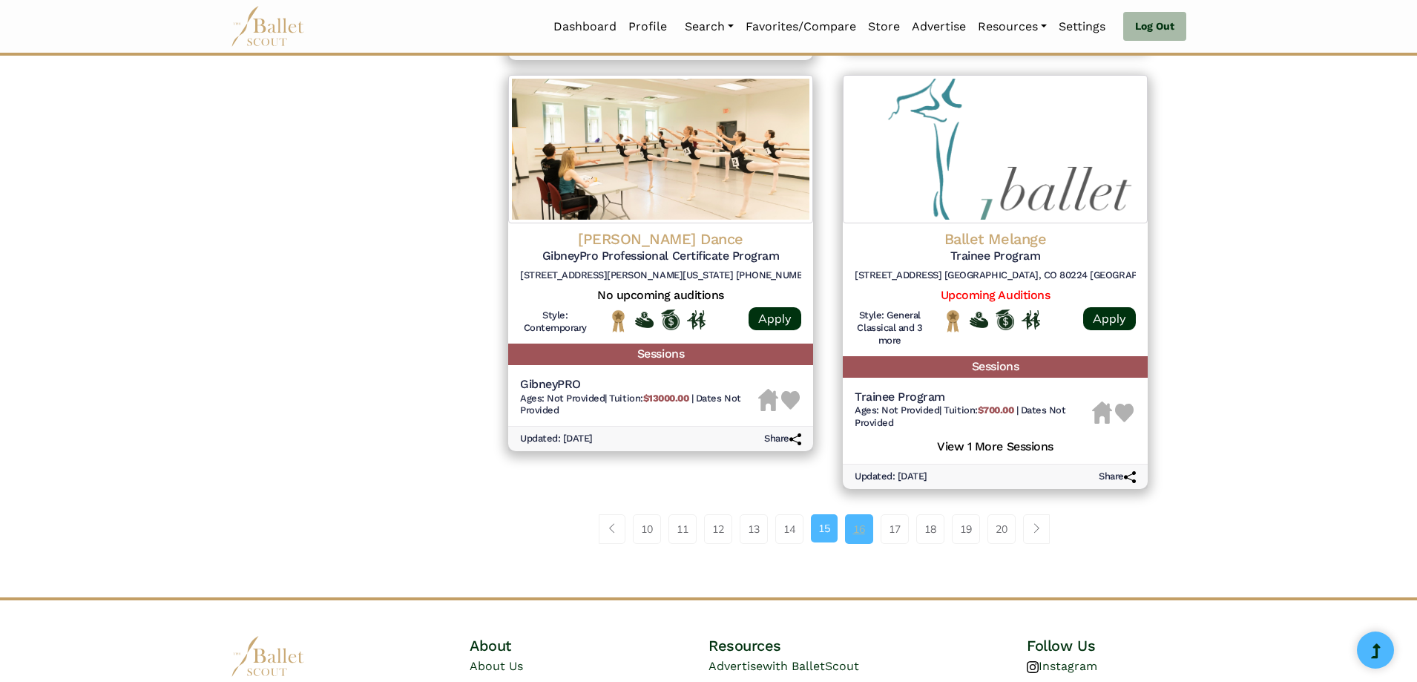
click at [861, 514] on link "16" at bounding box center [859, 529] width 28 height 30
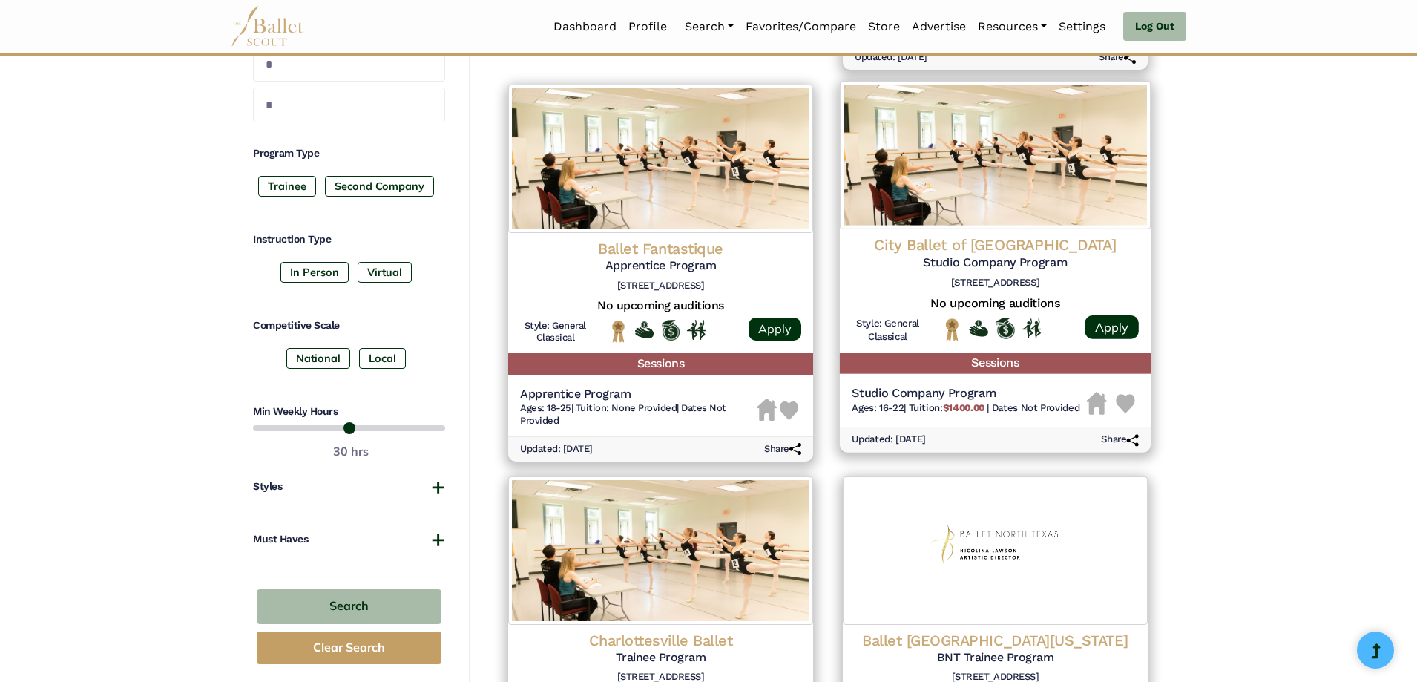
scroll to position [668, 0]
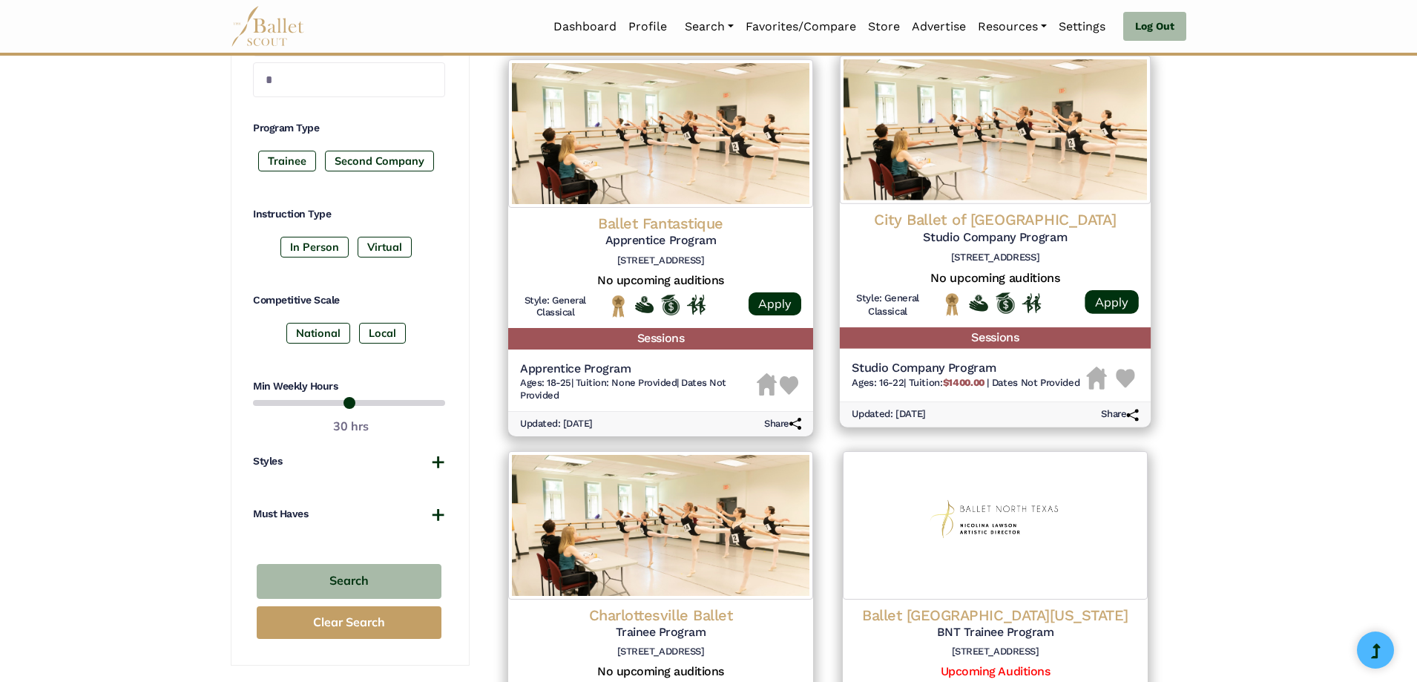
click at [1128, 377] on img at bounding box center [1125, 378] width 19 height 19
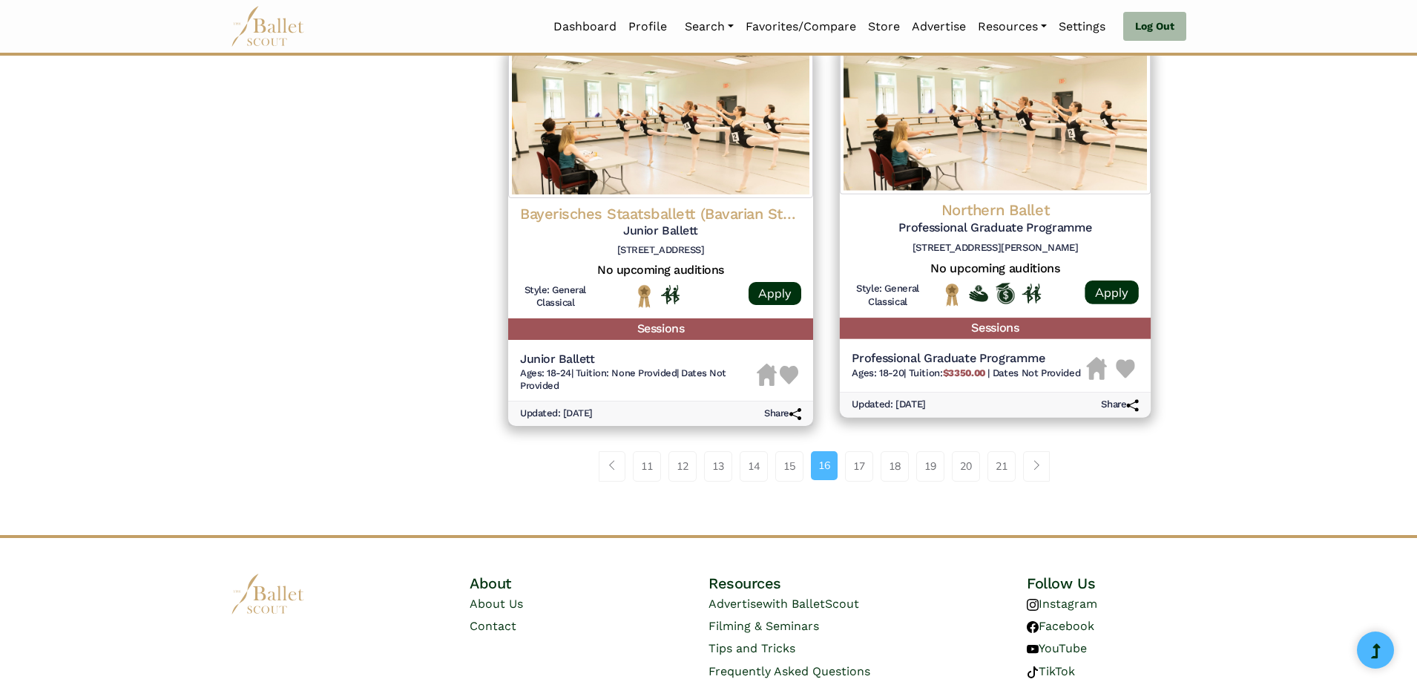
scroll to position [1929, 0]
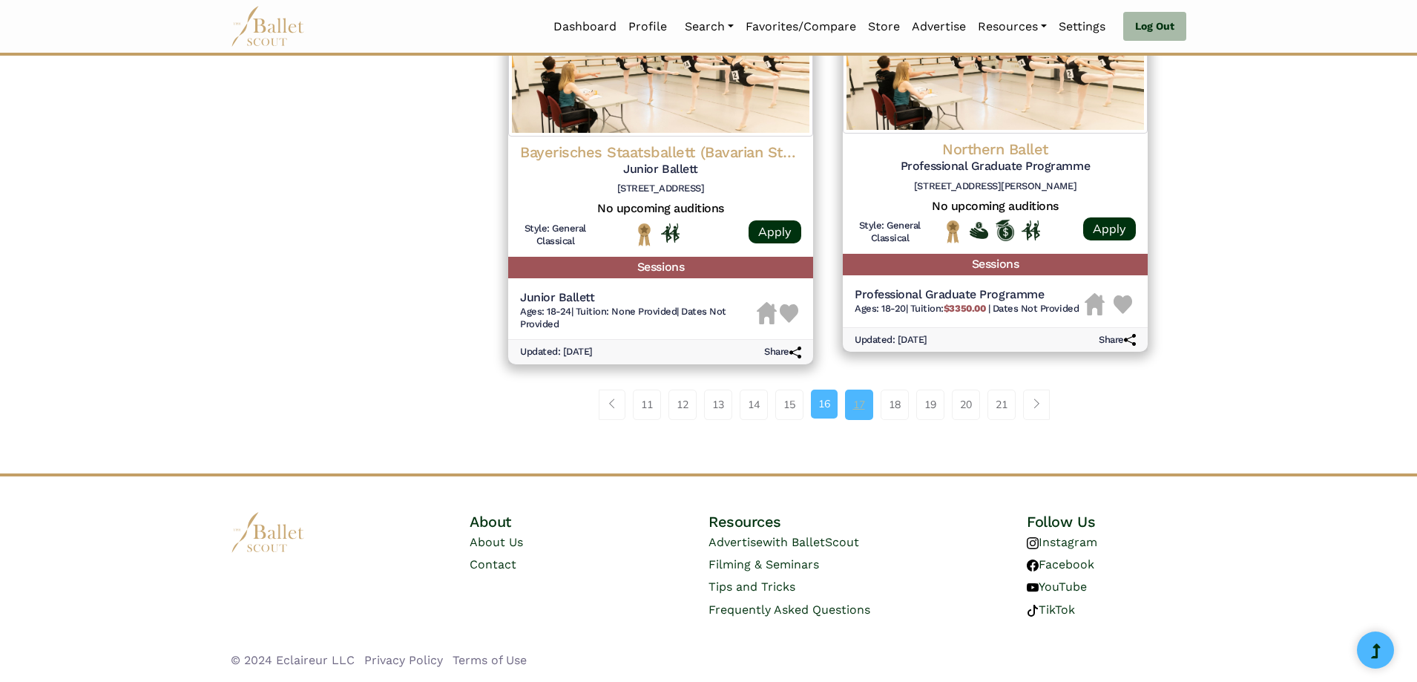
click at [857, 410] on link "17" at bounding box center [859, 404] width 28 height 30
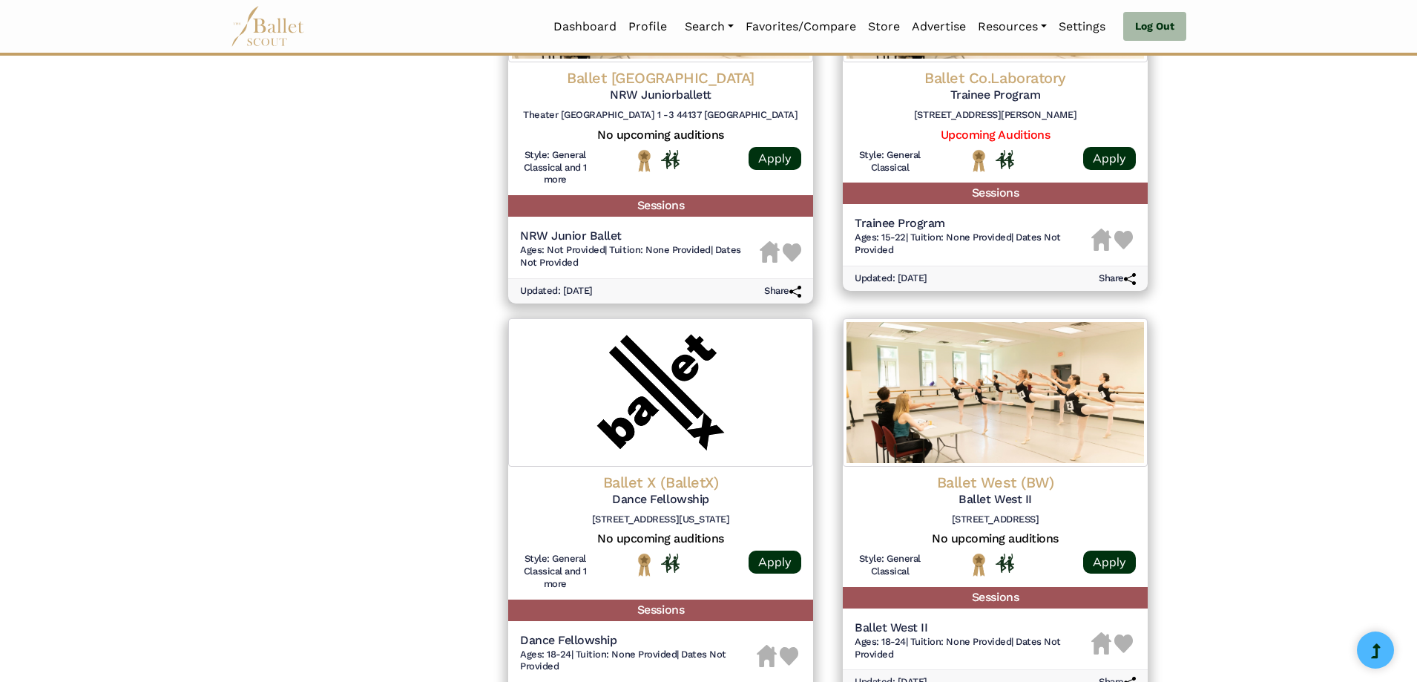
scroll to position [1706, 0]
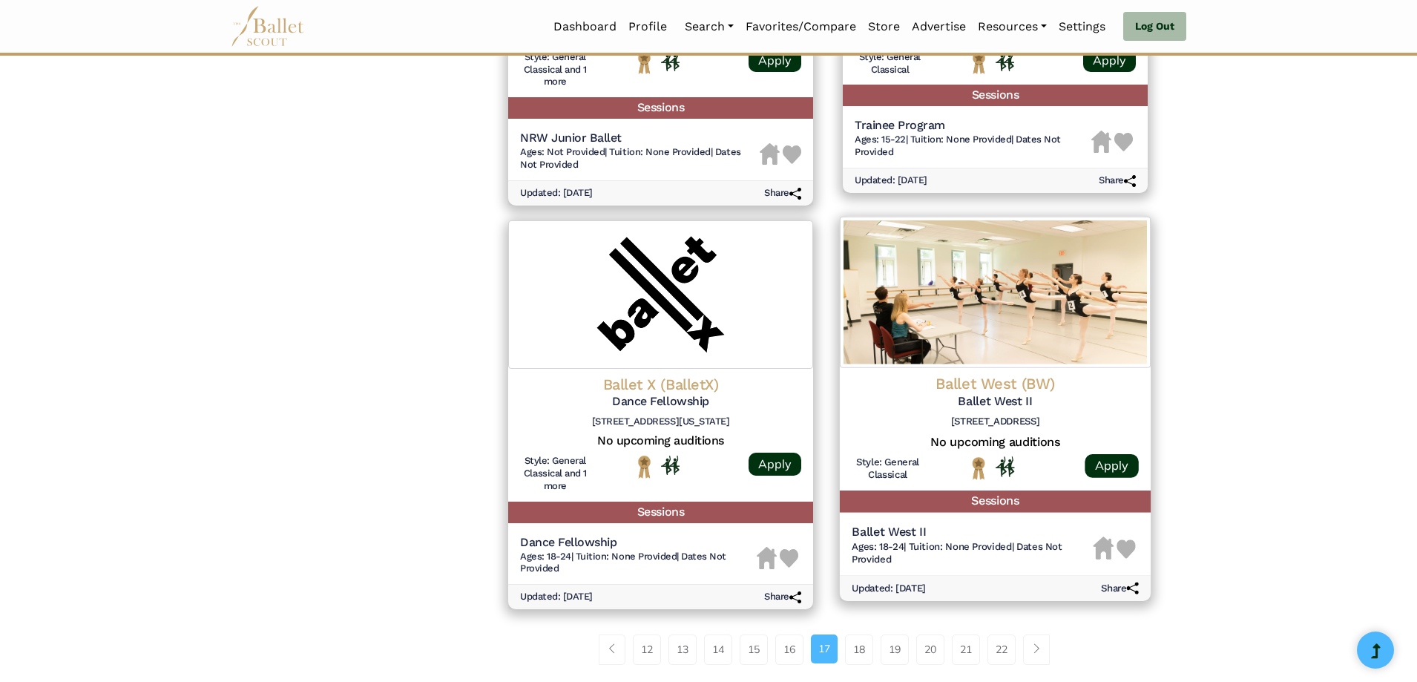
click at [1128, 547] on img at bounding box center [1126, 548] width 19 height 19
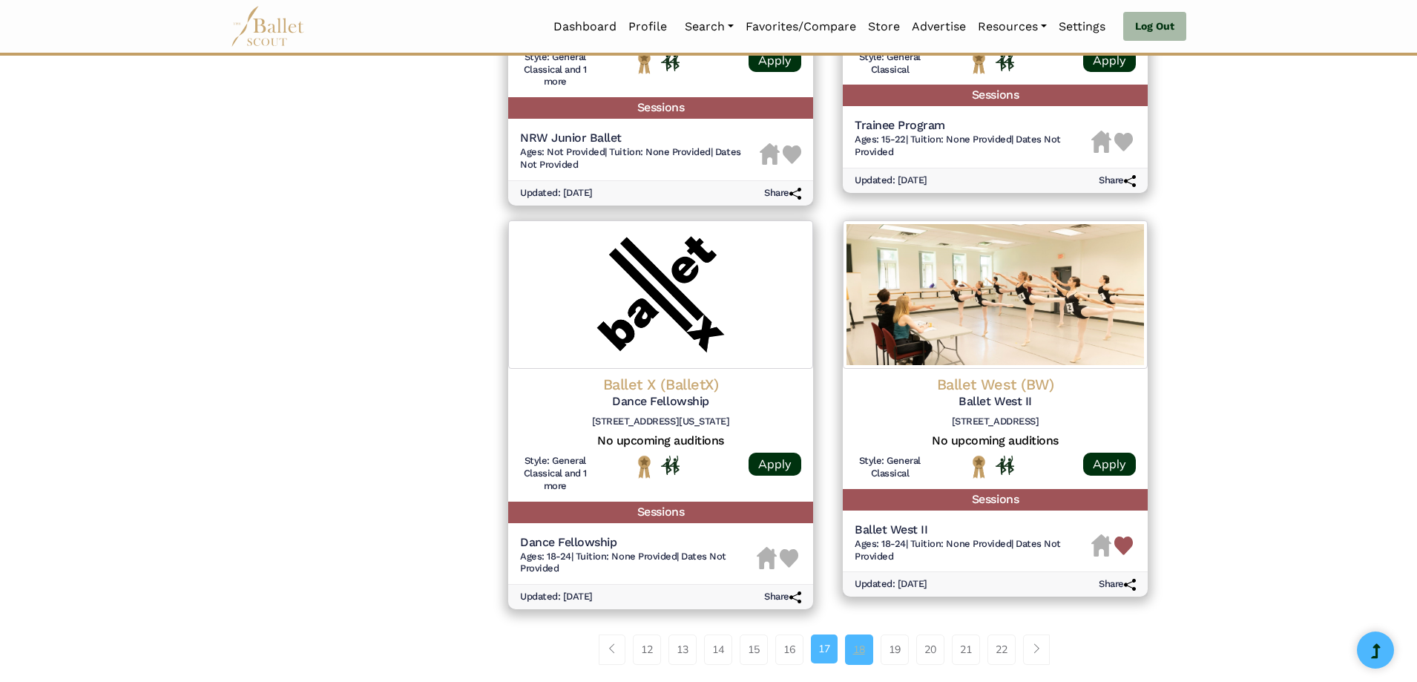
click at [861, 656] on link "18" at bounding box center [859, 649] width 28 height 30
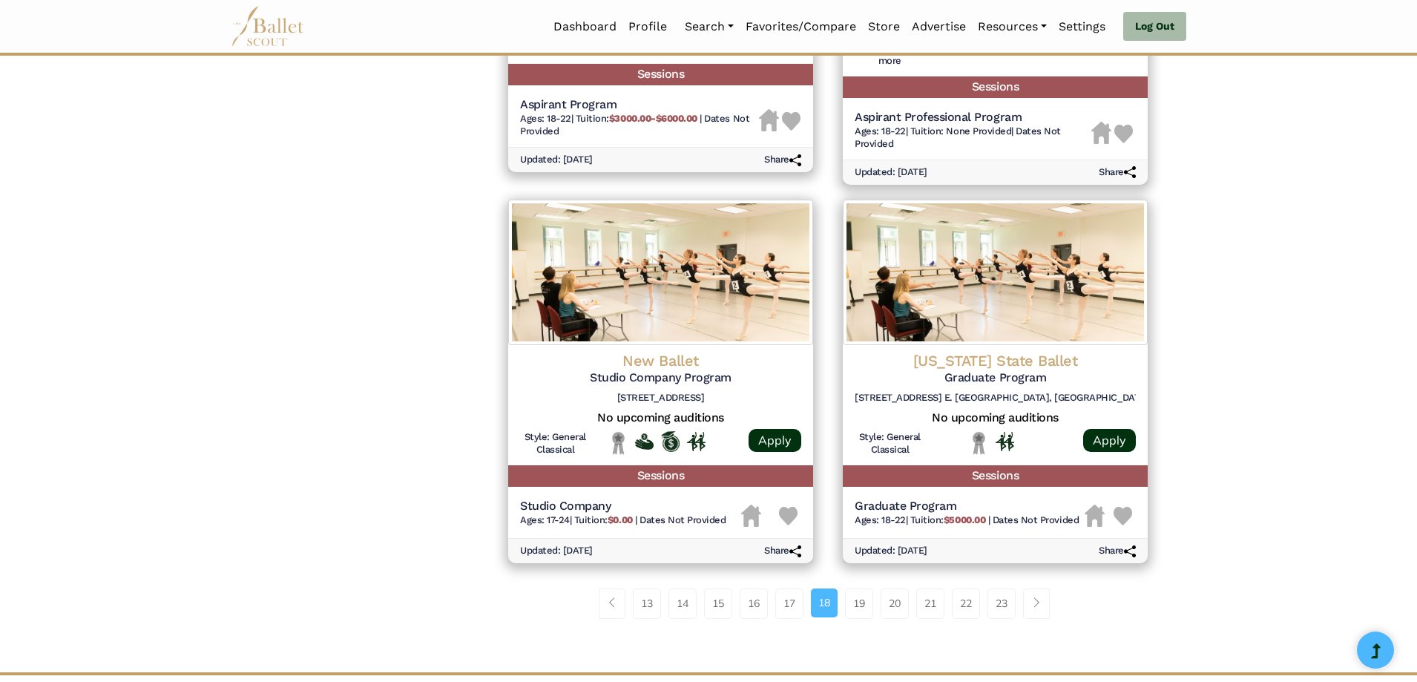
scroll to position [1780, 0]
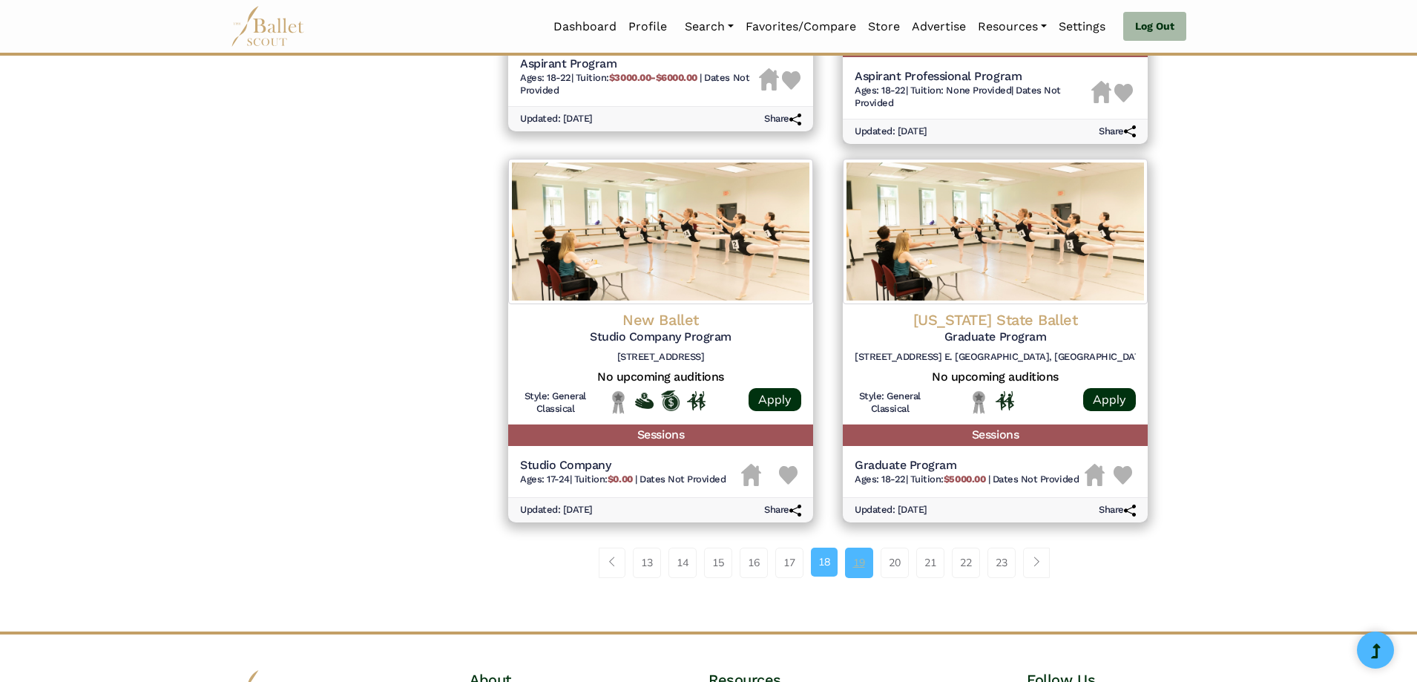
click at [863, 560] on link "19" at bounding box center [859, 562] width 28 height 30
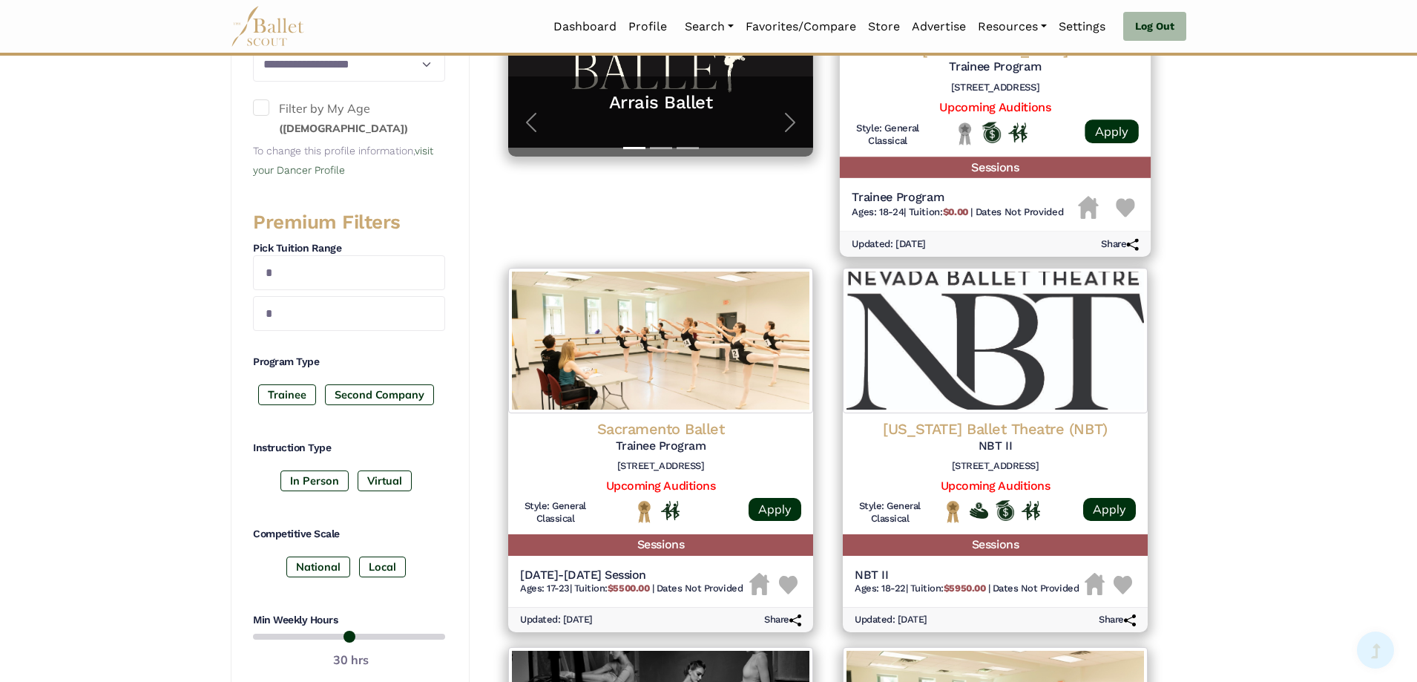
scroll to position [445, 0]
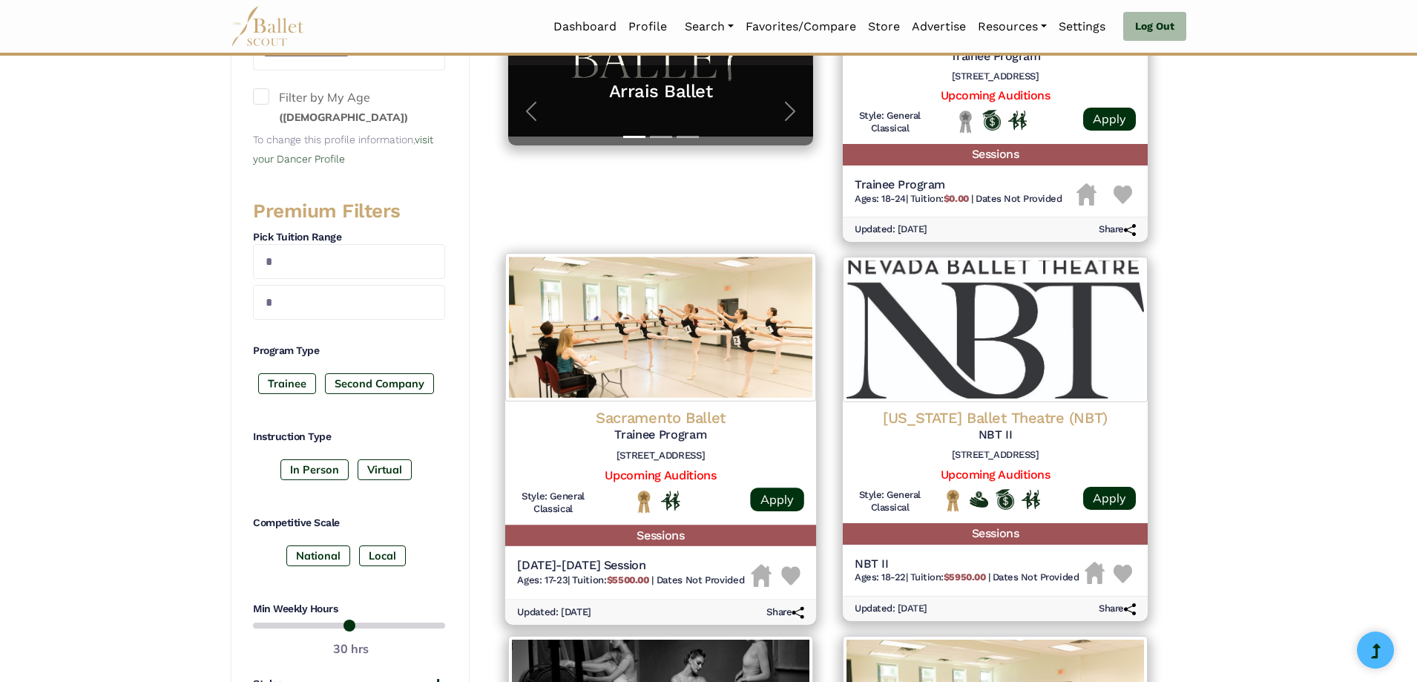
click at [789, 576] on img at bounding box center [790, 576] width 19 height 19
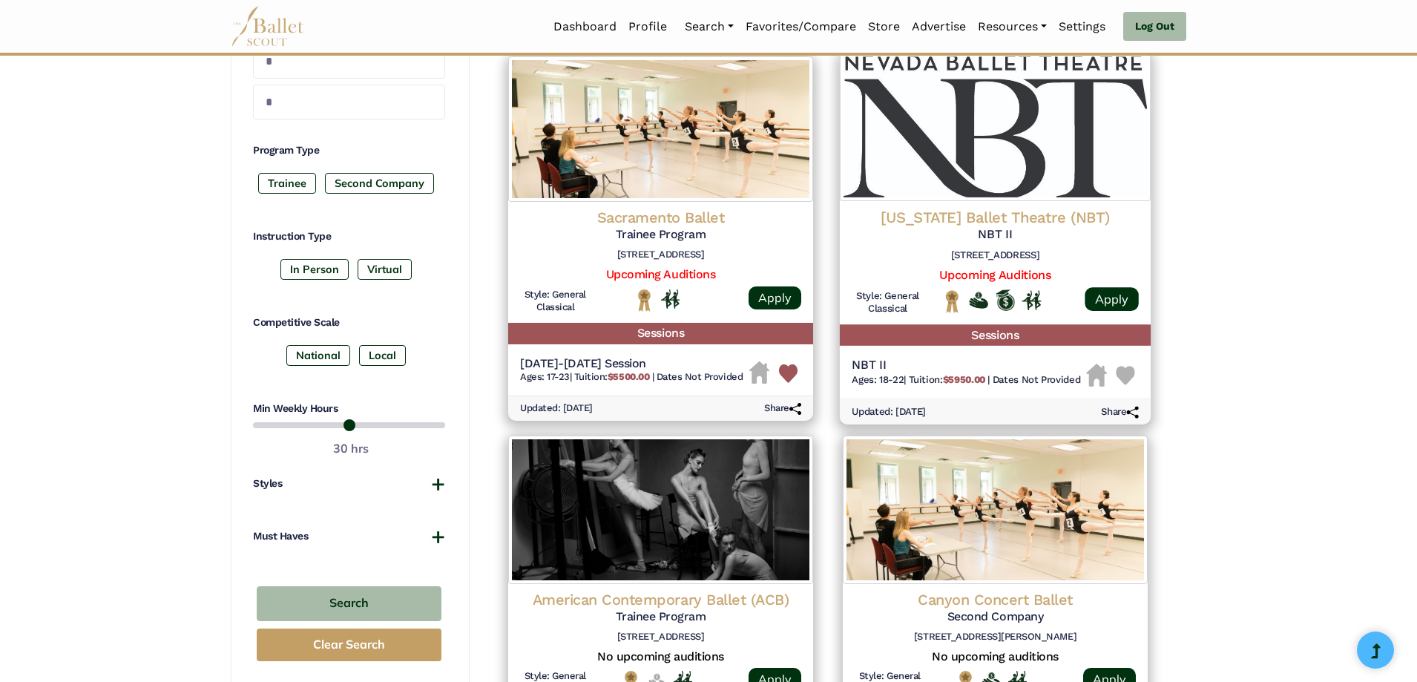
scroll to position [668, 0]
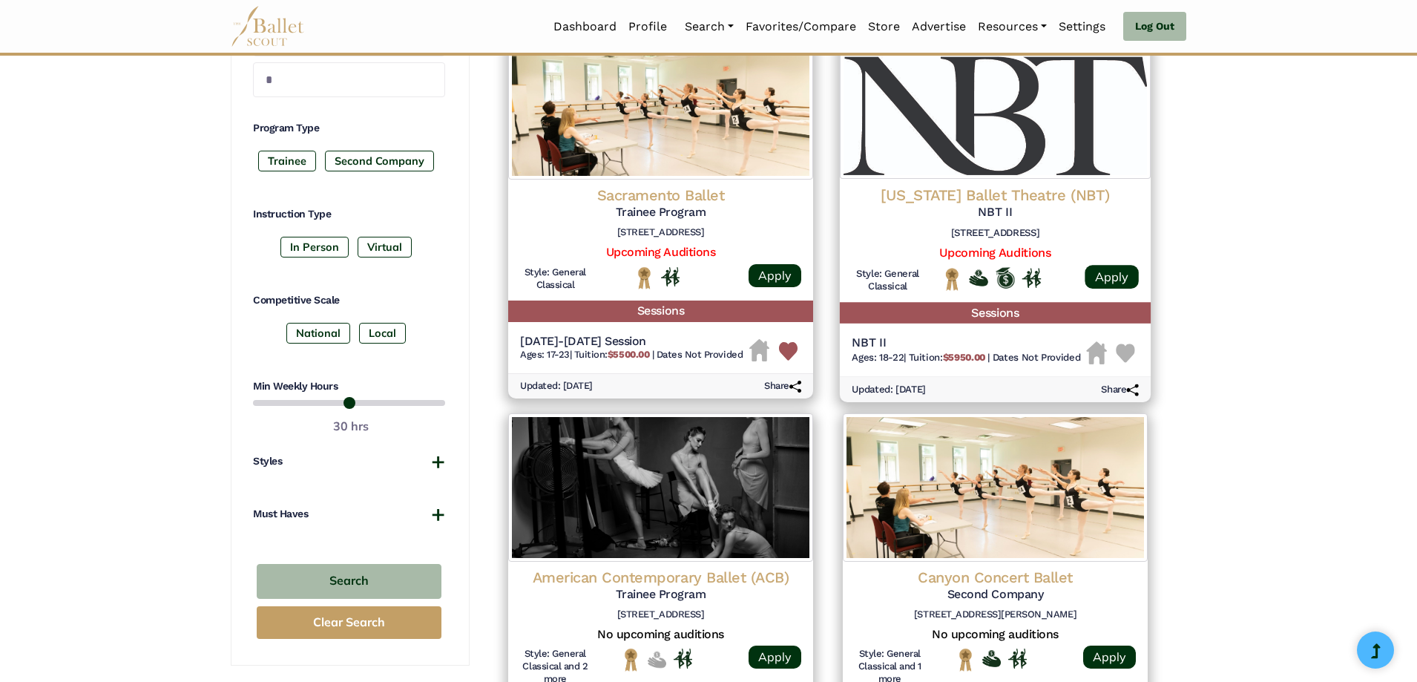
click at [1125, 352] on img at bounding box center [1125, 353] width 19 height 19
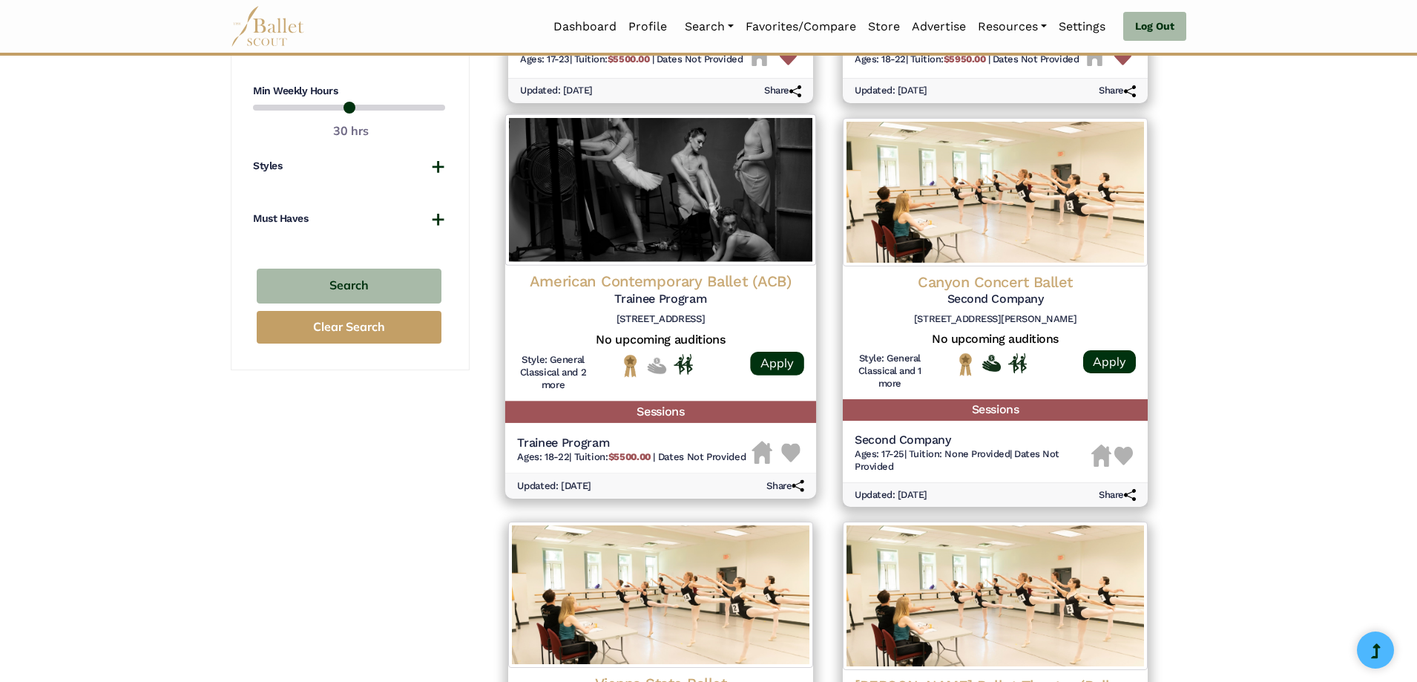
scroll to position [964, 0]
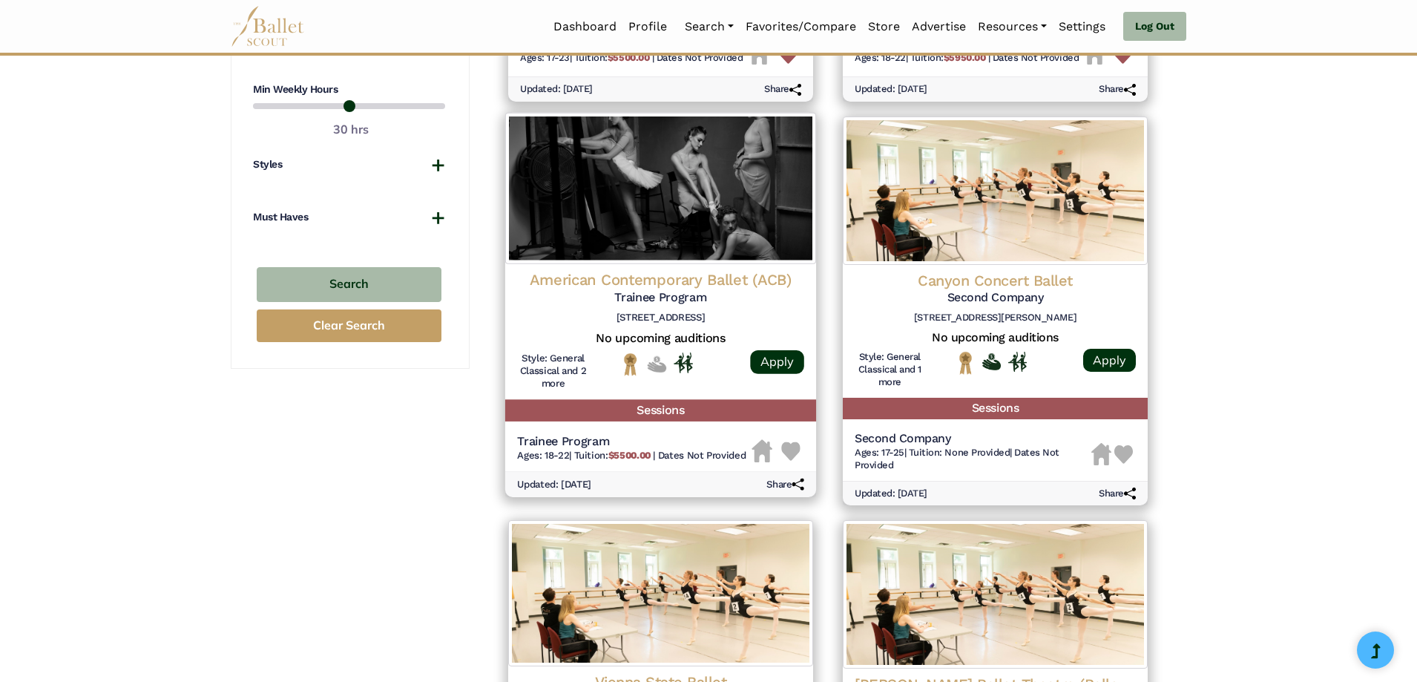
click at [789, 450] on img at bounding box center [790, 450] width 19 height 19
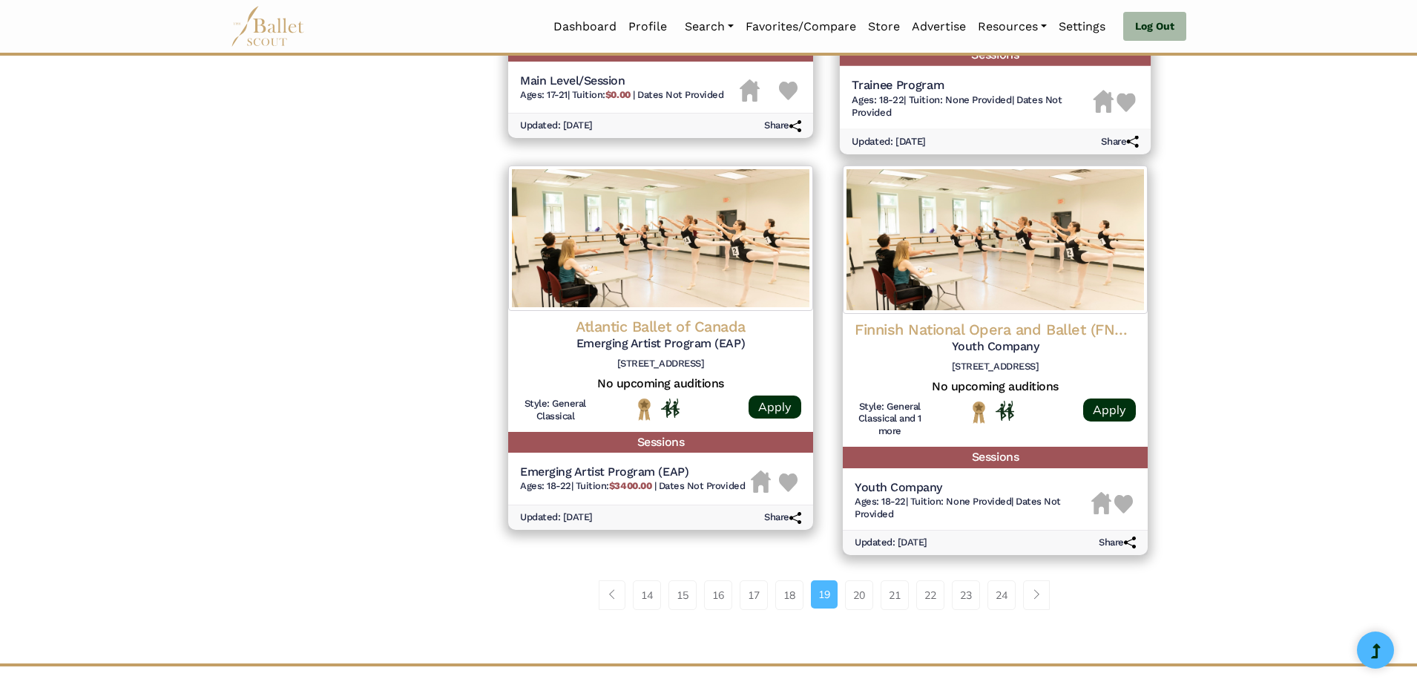
scroll to position [1780, 0]
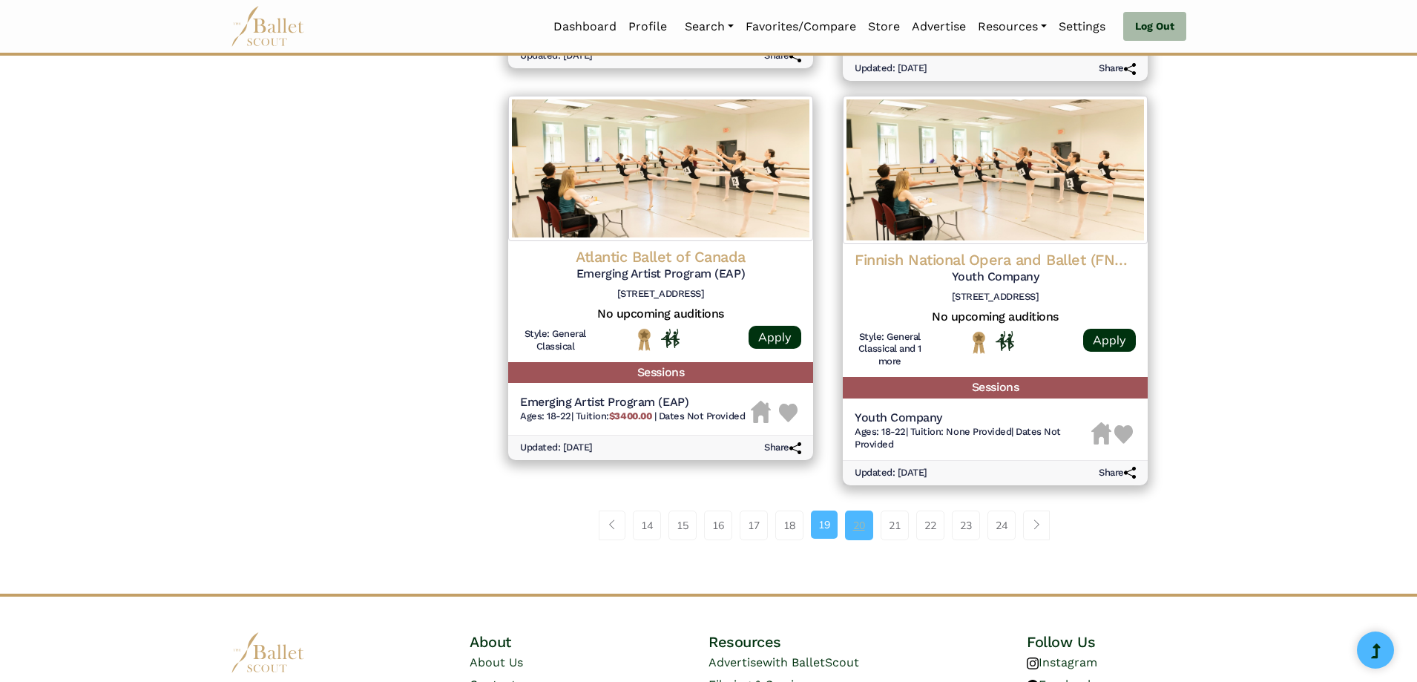
click at [864, 535] on link "20" at bounding box center [859, 525] width 28 height 30
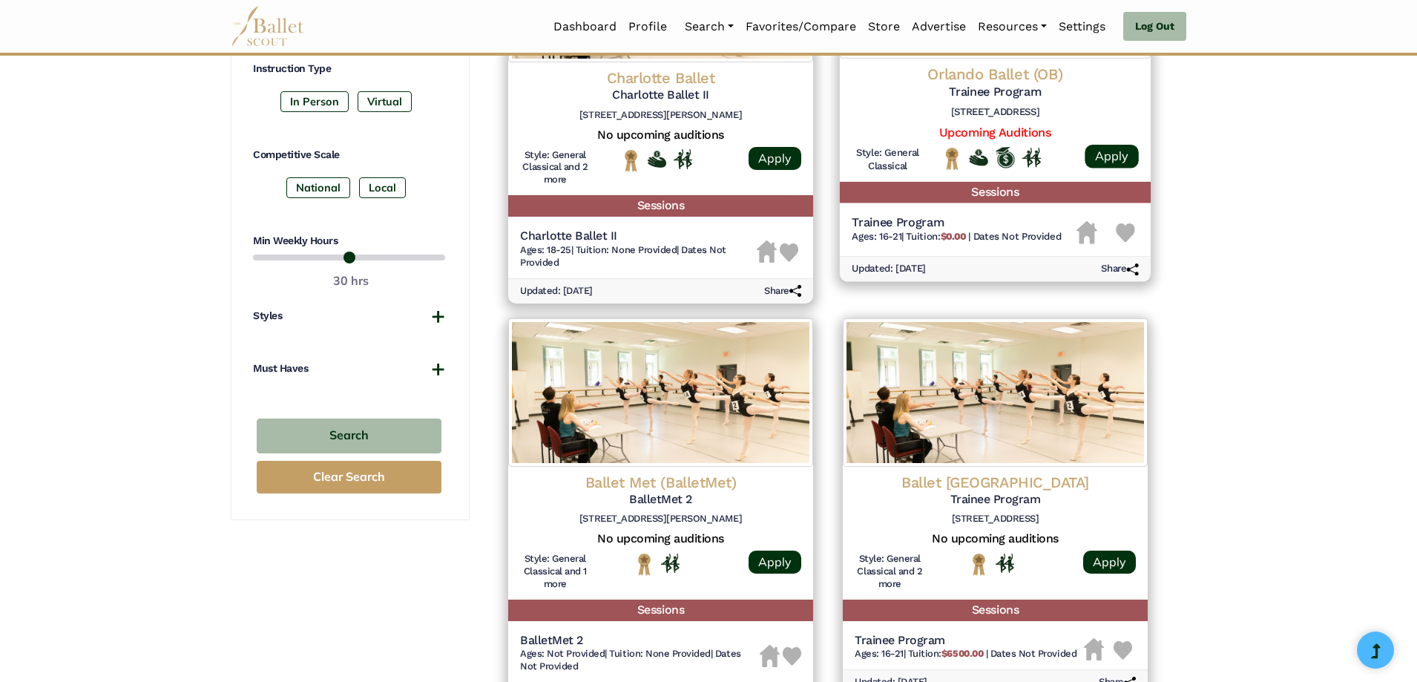
scroll to position [816, 0]
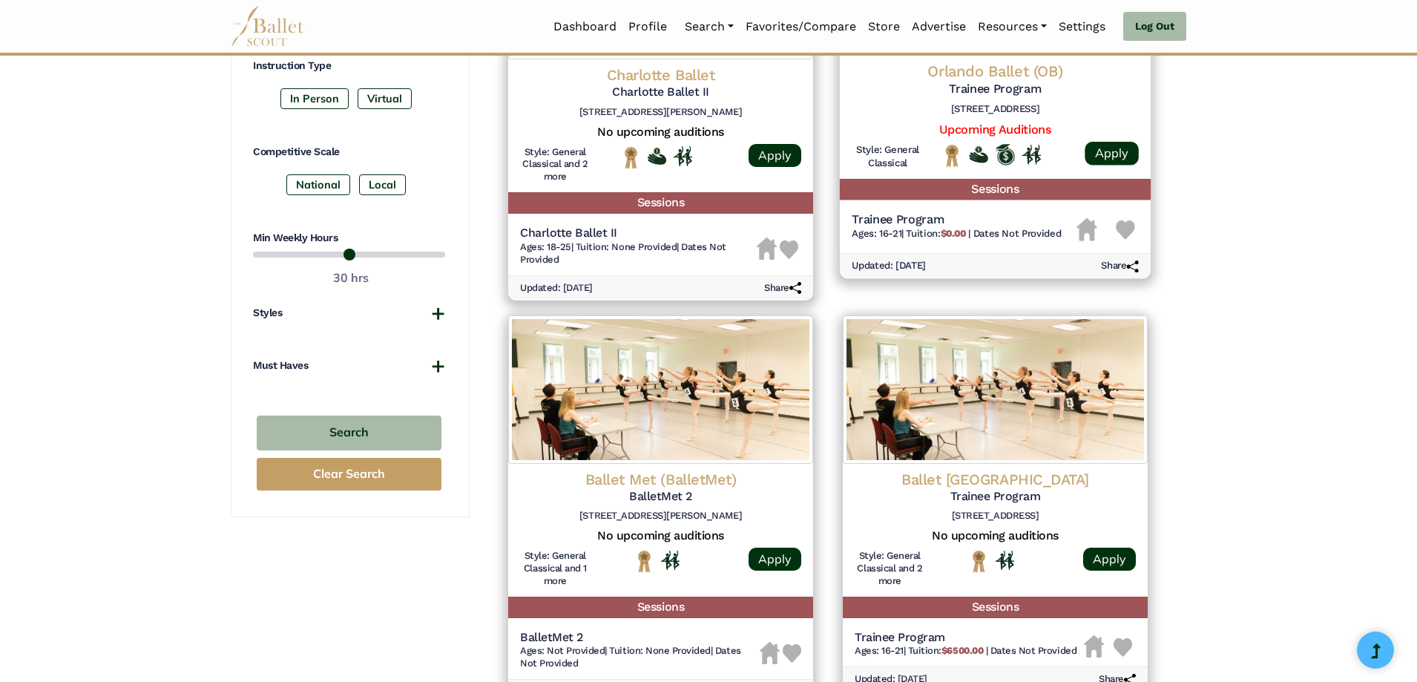
click at [1131, 234] on img at bounding box center [1125, 230] width 19 height 19
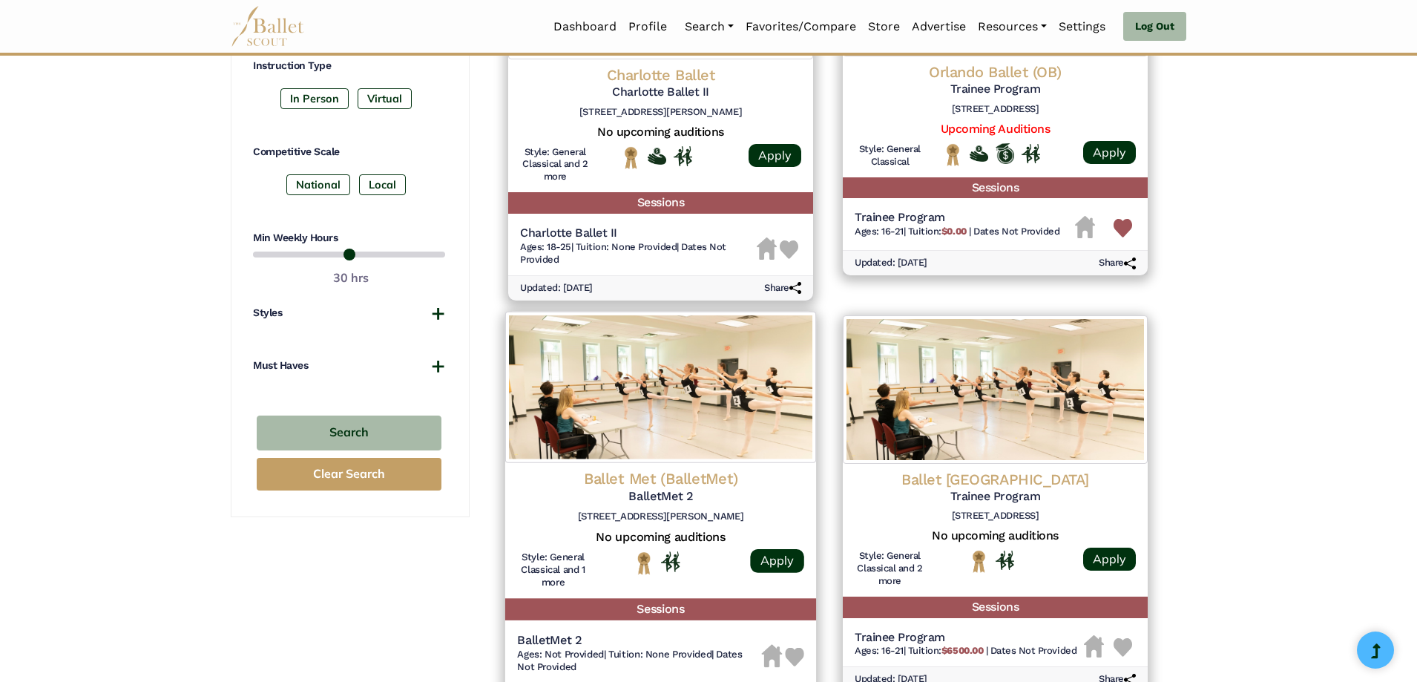
click at [792, 656] on img at bounding box center [794, 656] width 19 height 19
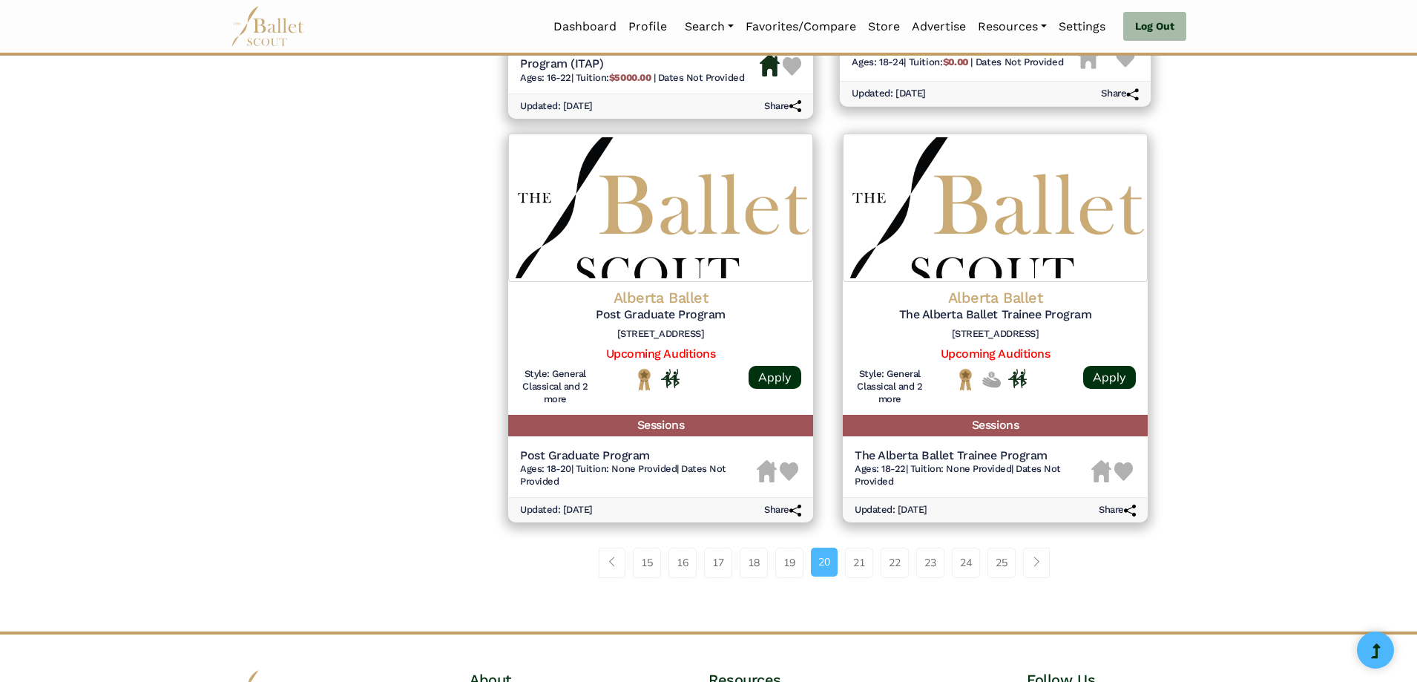
scroll to position [1954, 0]
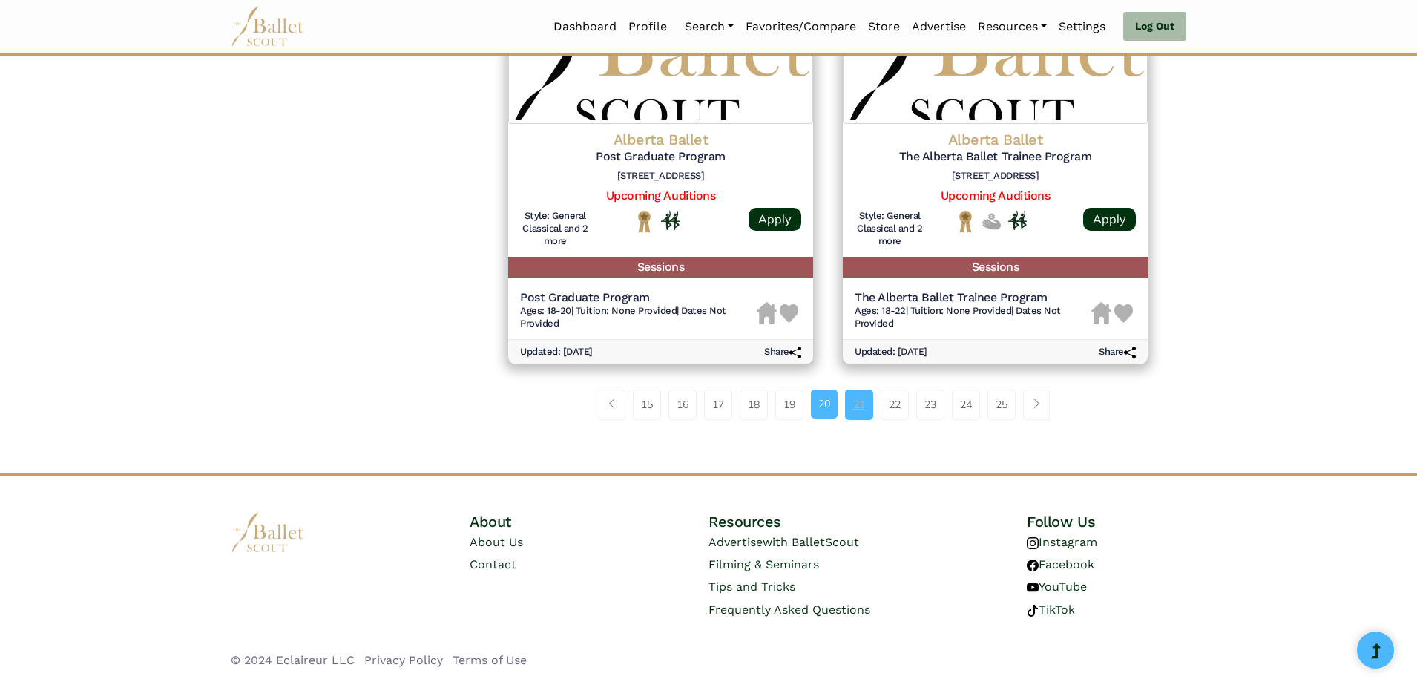
click at [864, 410] on link "21" at bounding box center [859, 404] width 28 height 30
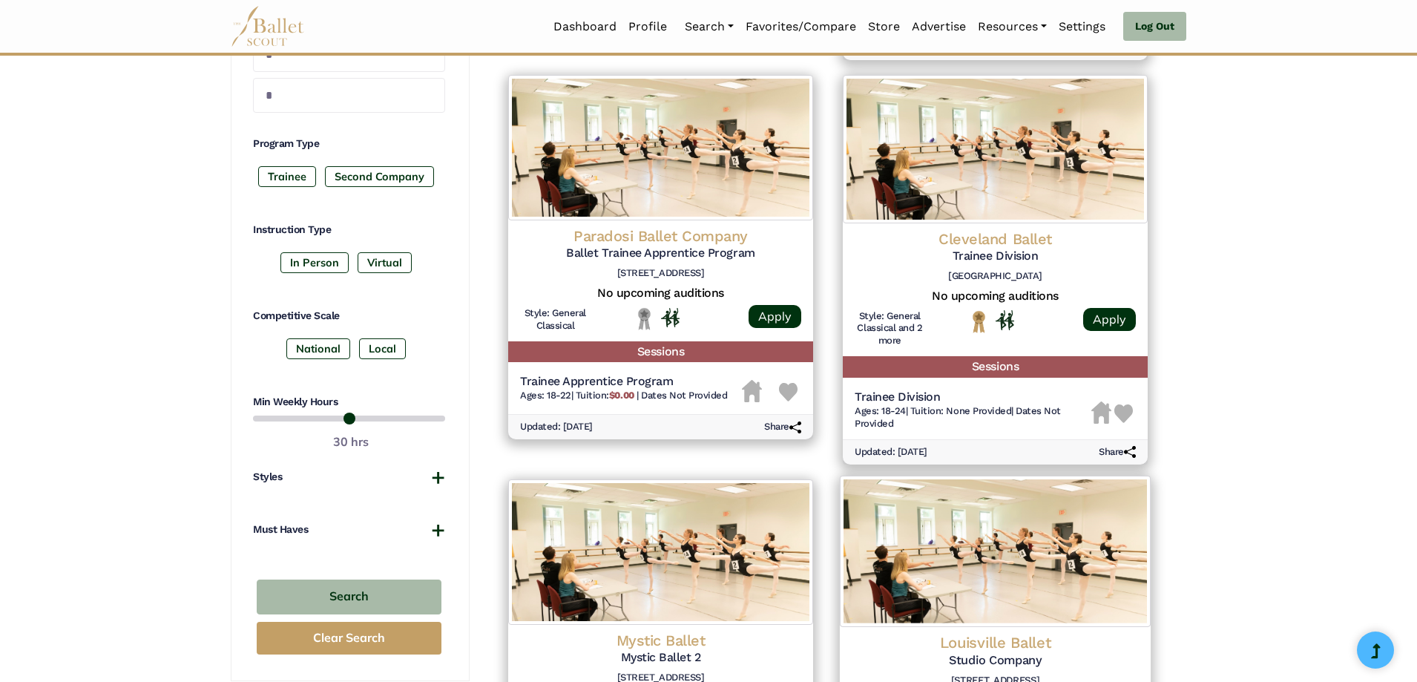
scroll to position [816, 0]
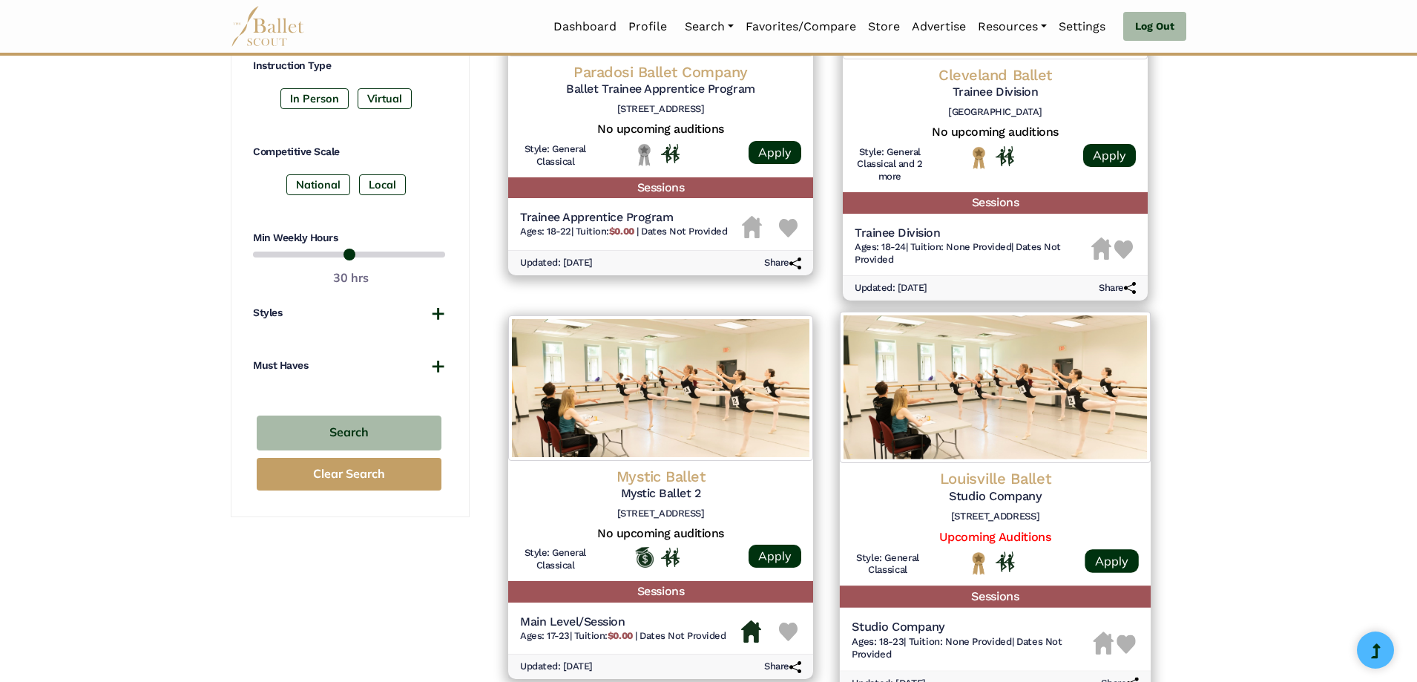
click at [1123, 645] on img at bounding box center [1126, 643] width 19 height 19
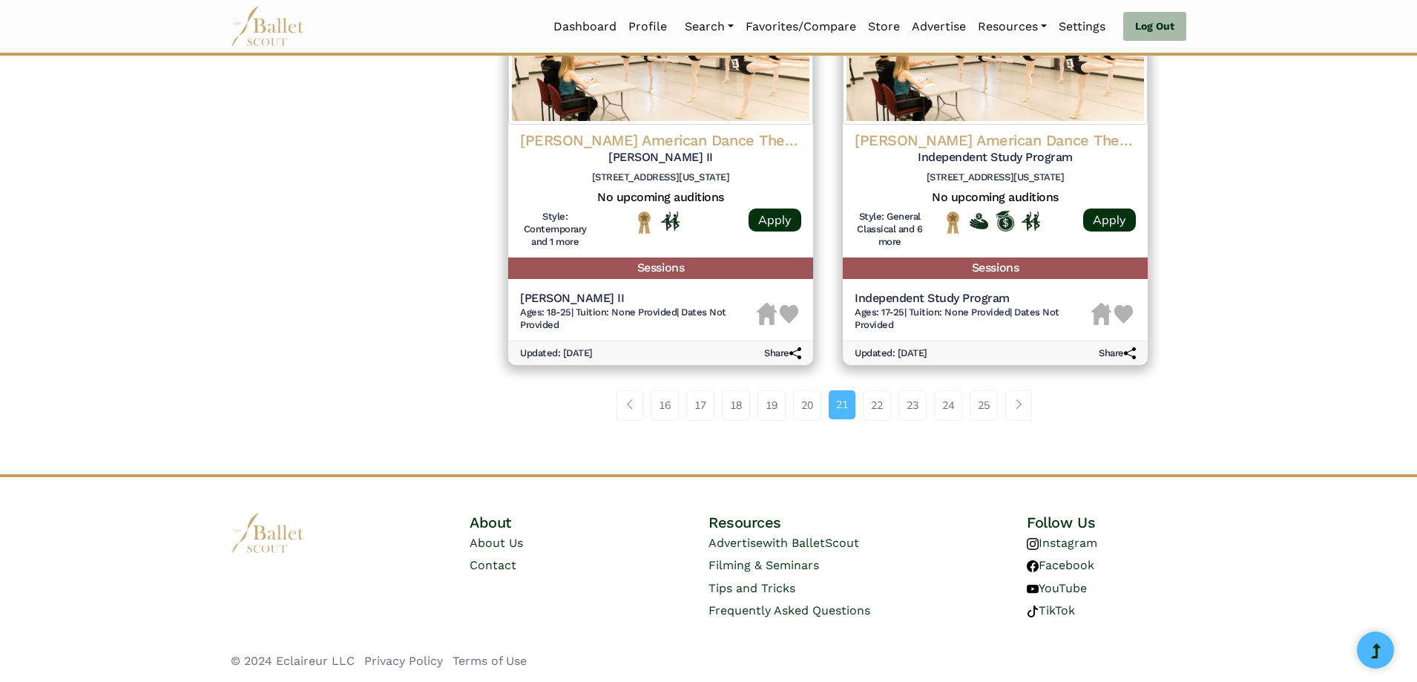
scroll to position [1926, 0]
click at [884, 411] on link "22" at bounding box center [877, 404] width 28 height 30
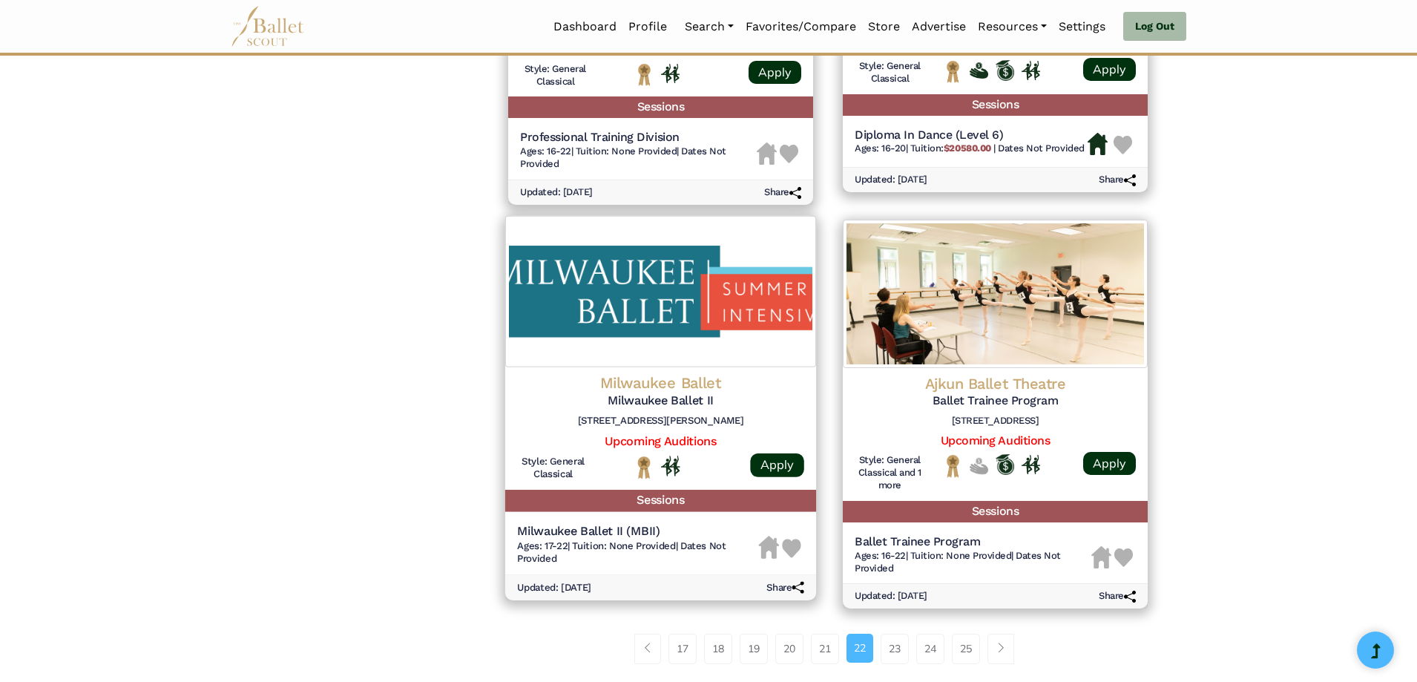
scroll to position [1706, 0]
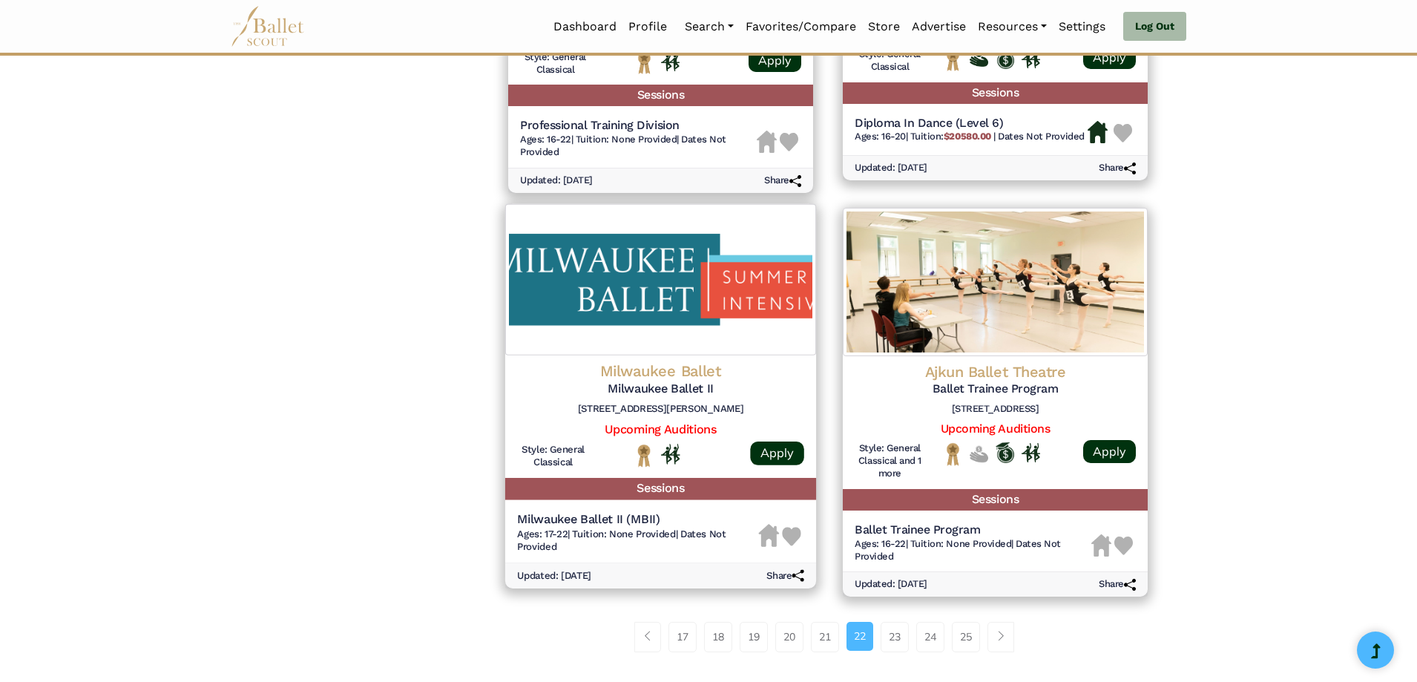
click at [799, 538] on img at bounding box center [791, 536] width 19 height 19
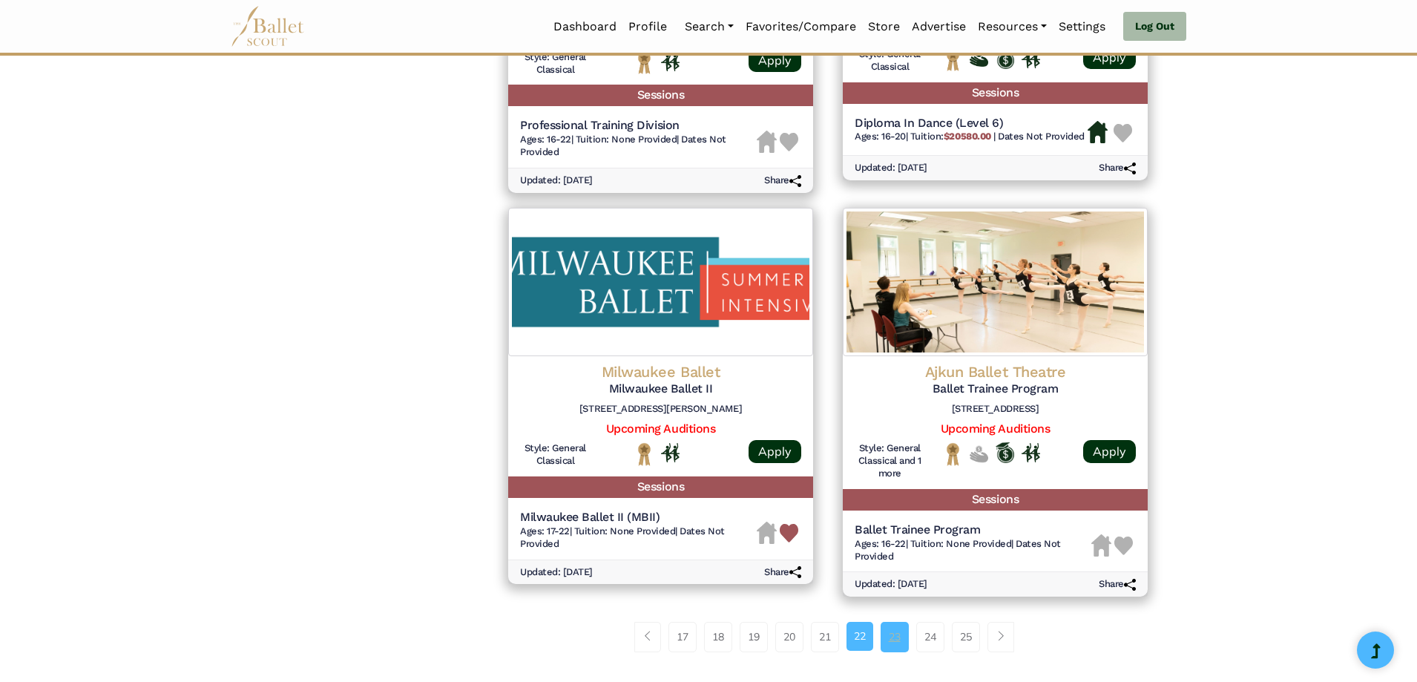
click at [894, 639] on link "23" at bounding box center [895, 637] width 28 height 30
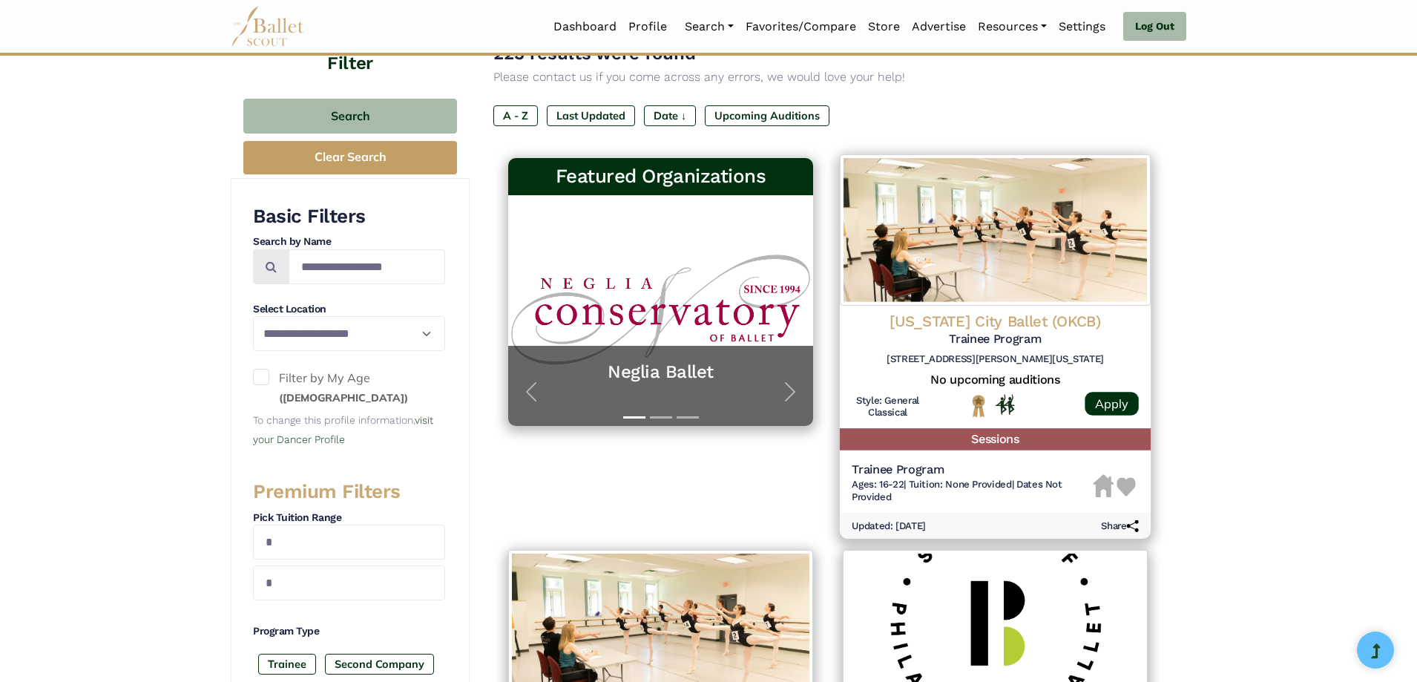
scroll to position [223, 0]
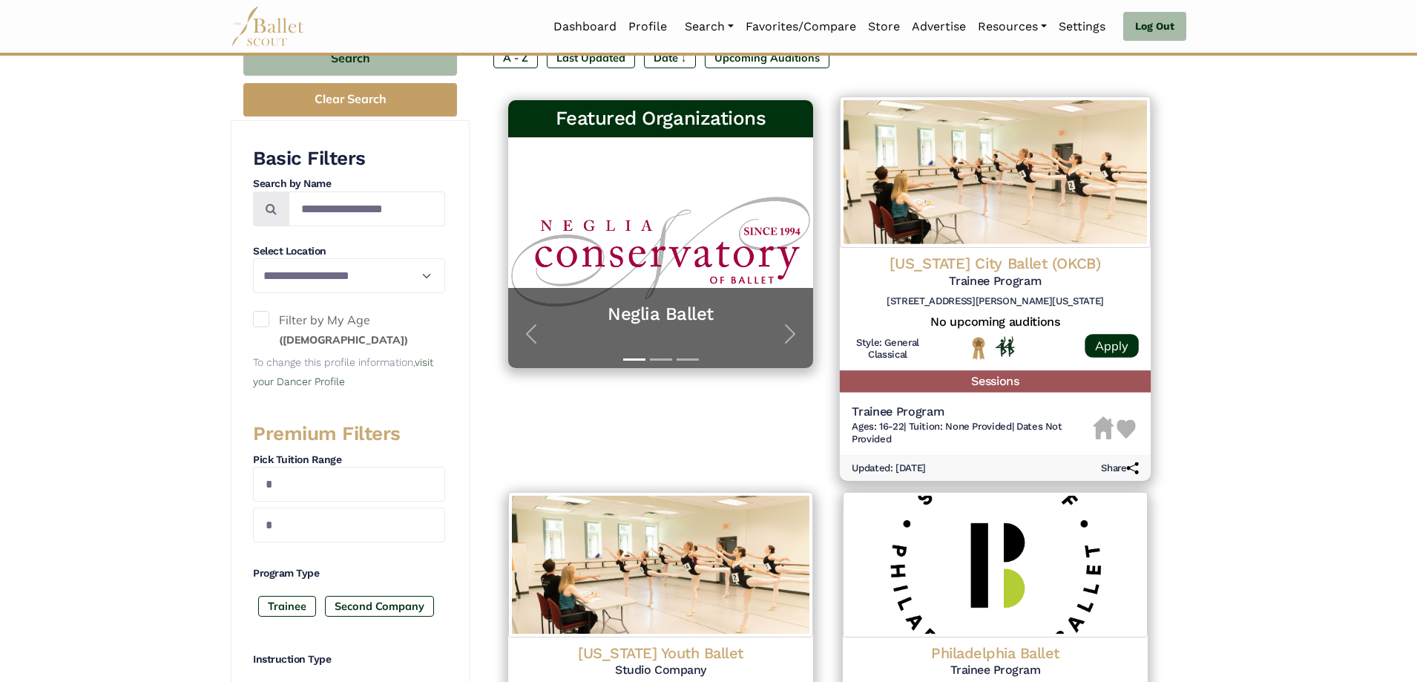
click at [1130, 425] on img at bounding box center [1126, 429] width 19 height 19
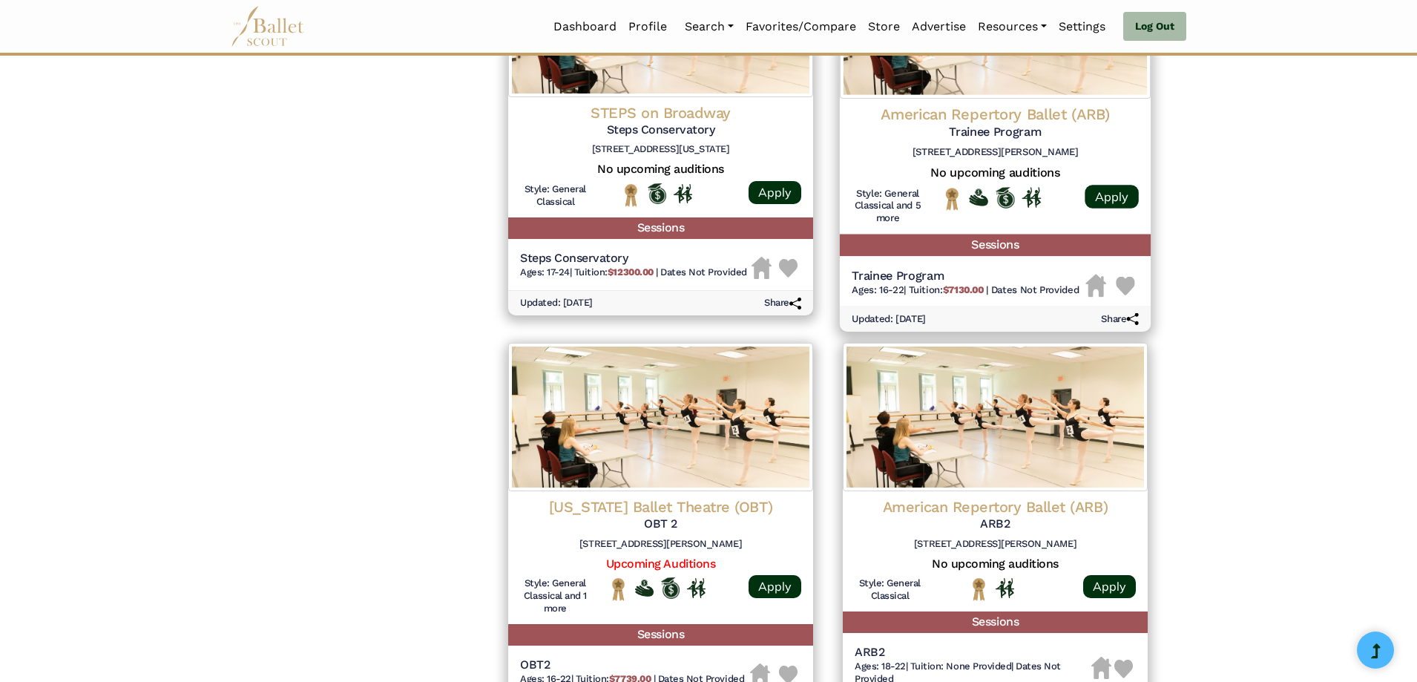
scroll to position [1558, 0]
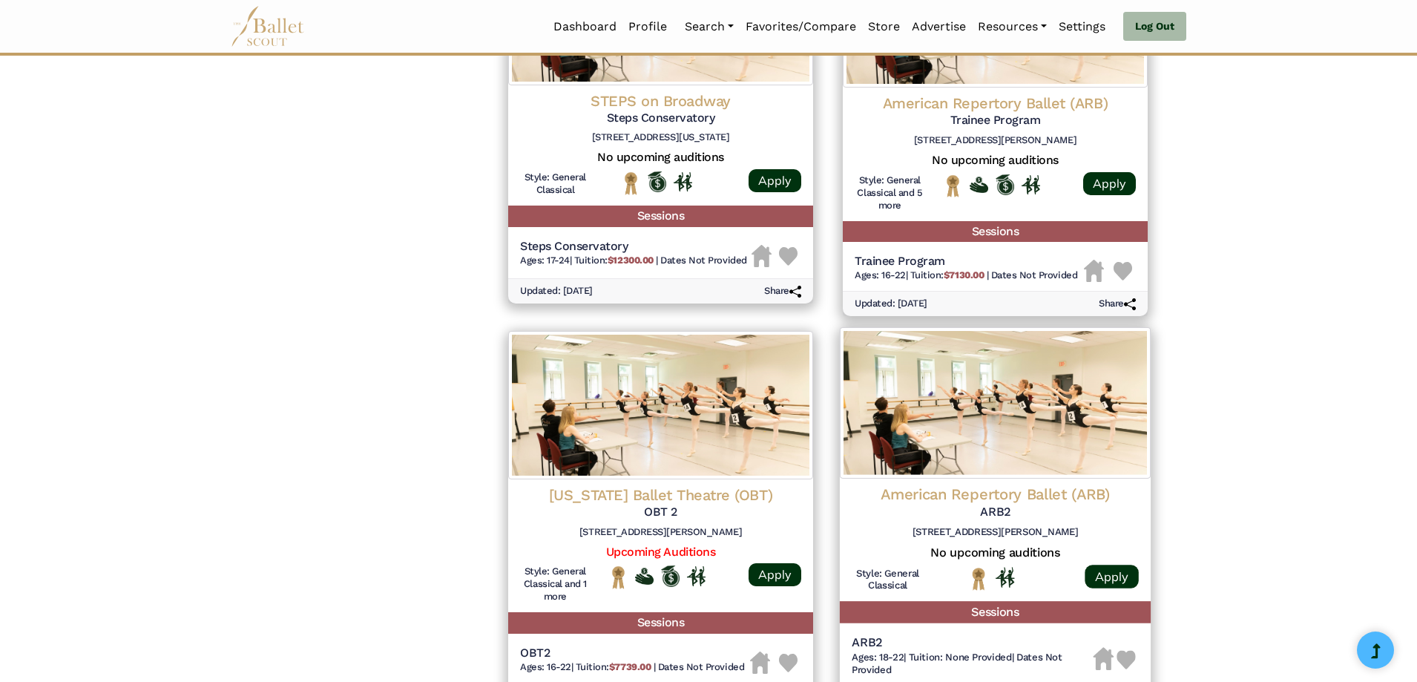
click at [1128, 659] on img at bounding box center [1126, 659] width 19 height 19
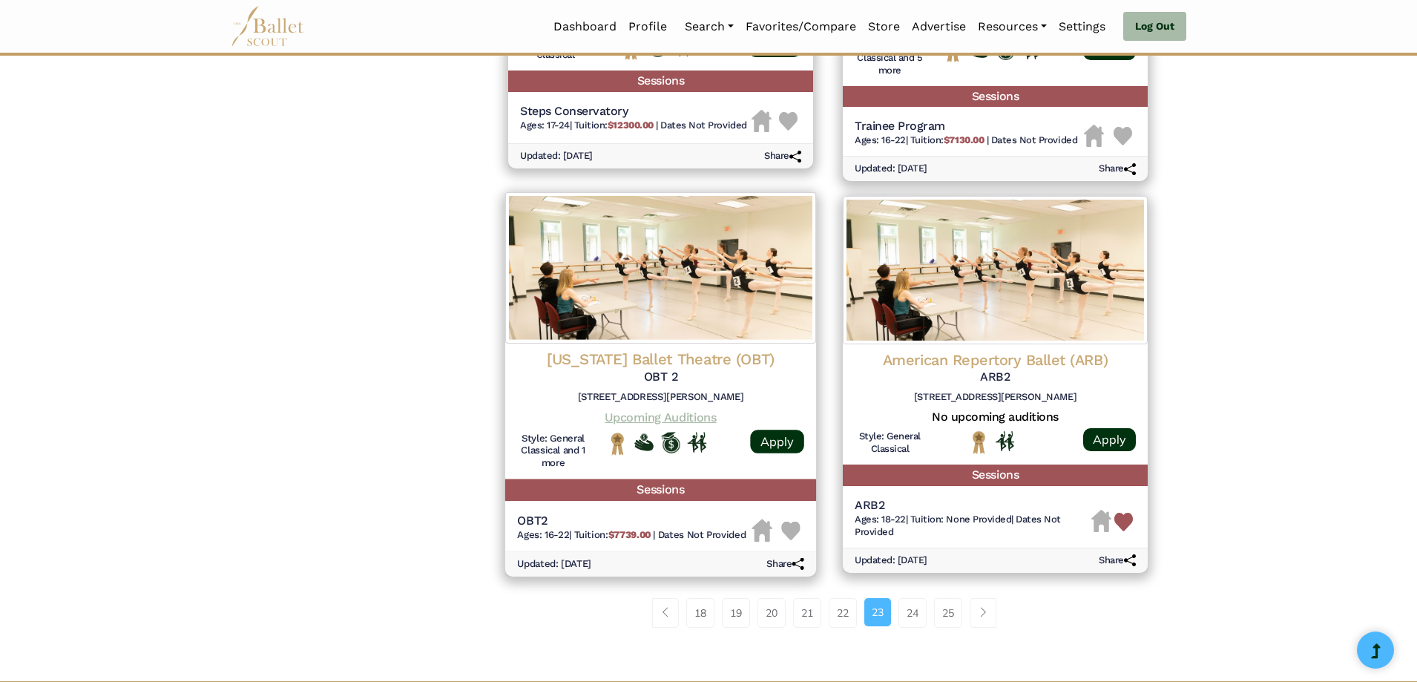
scroll to position [1706, 0]
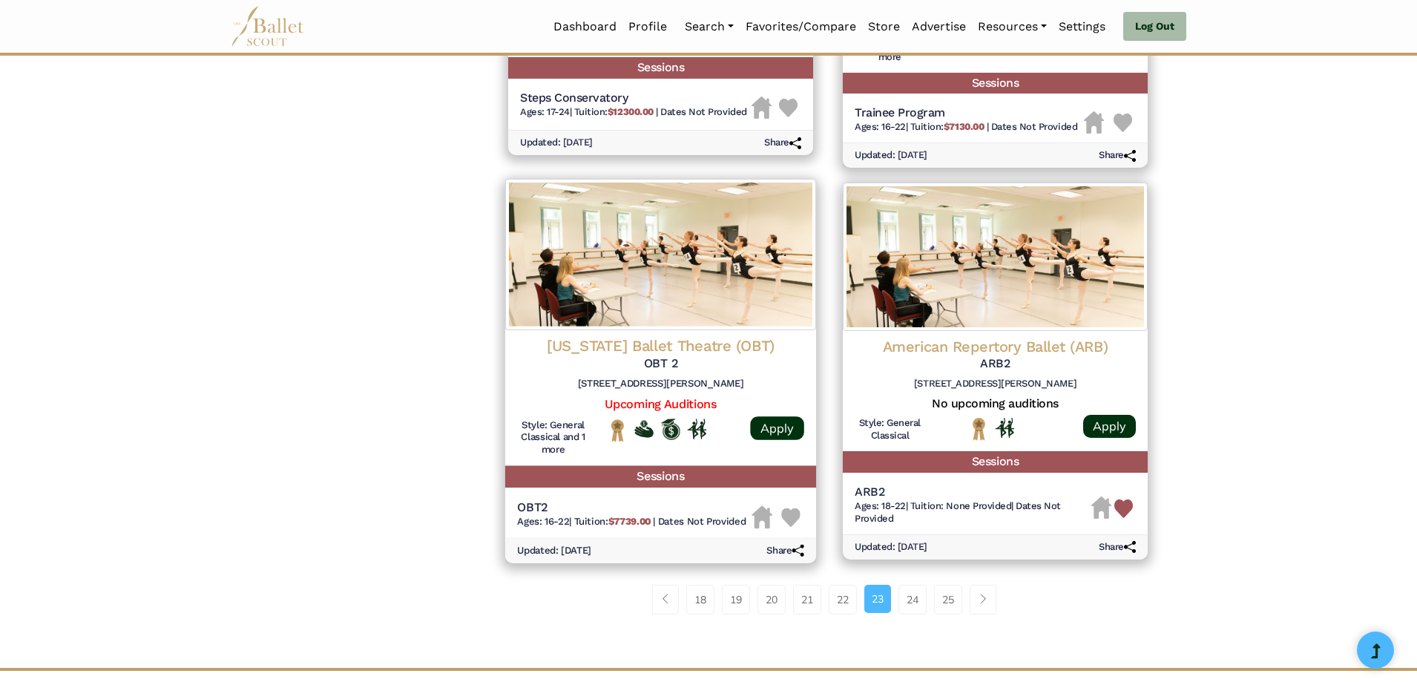
click at [787, 516] on img at bounding box center [790, 517] width 19 height 19
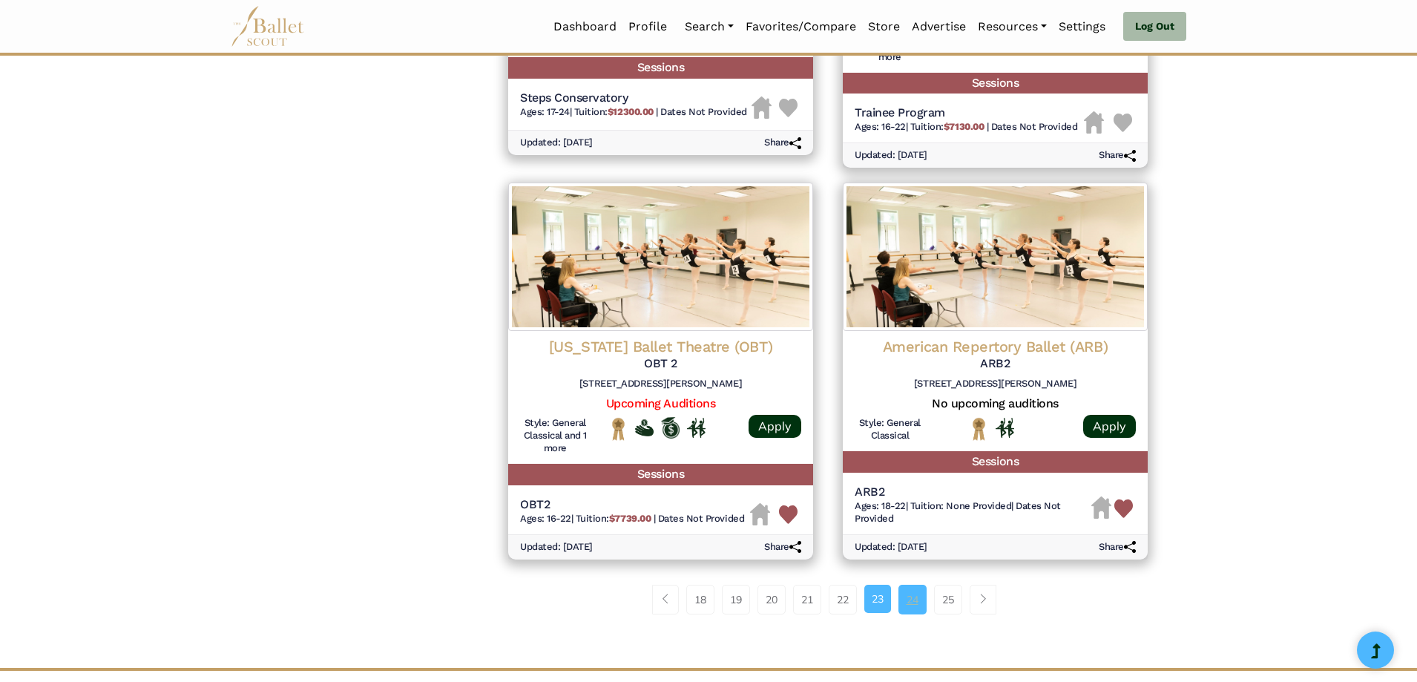
click at [921, 599] on link "24" at bounding box center [912, 600] width 28 height 30
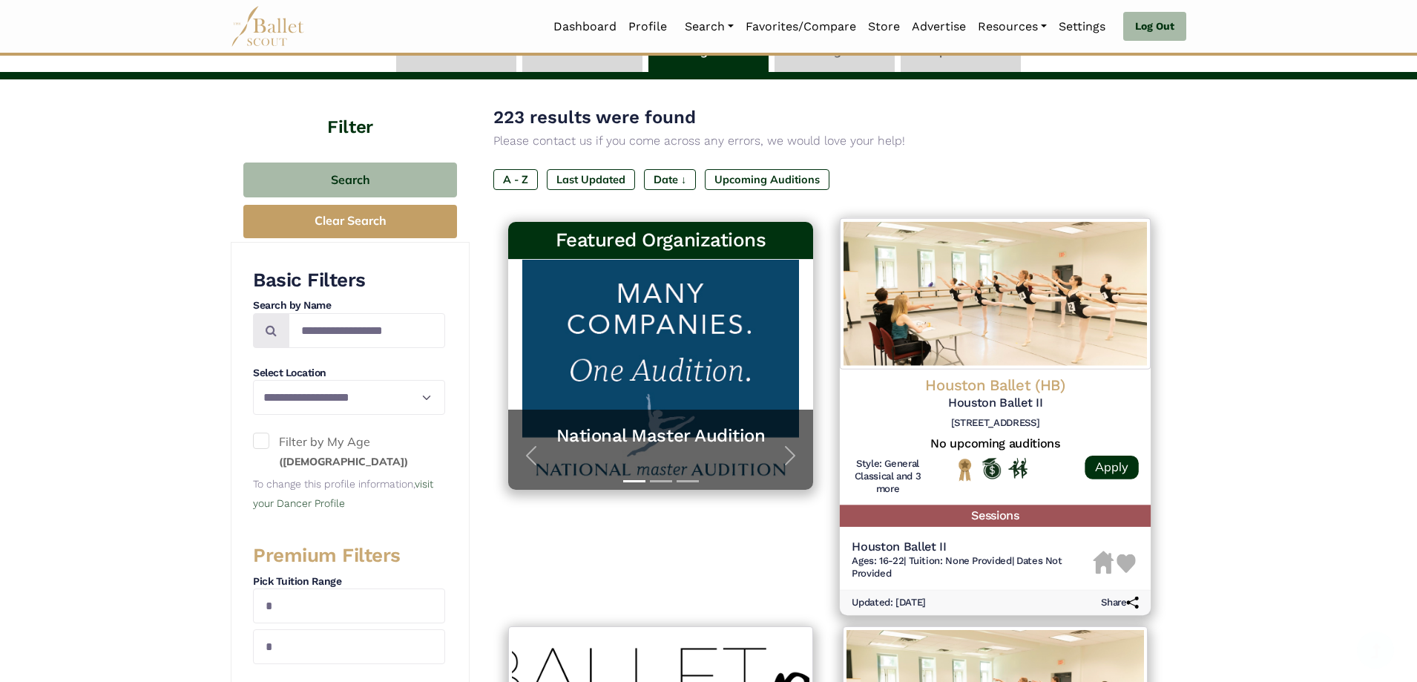
scroll to position [74, 0]
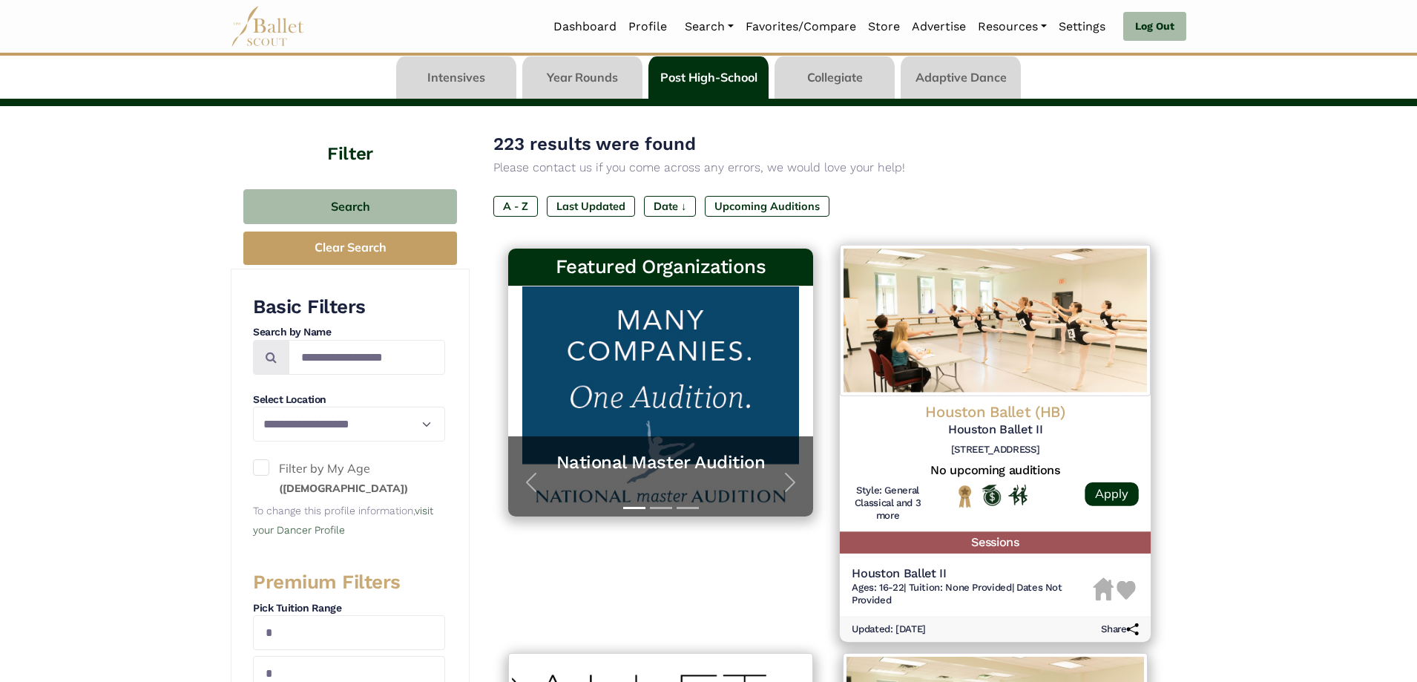
click at [1126, 583] on img at bounding box center [1126, 590] width 19 height 19
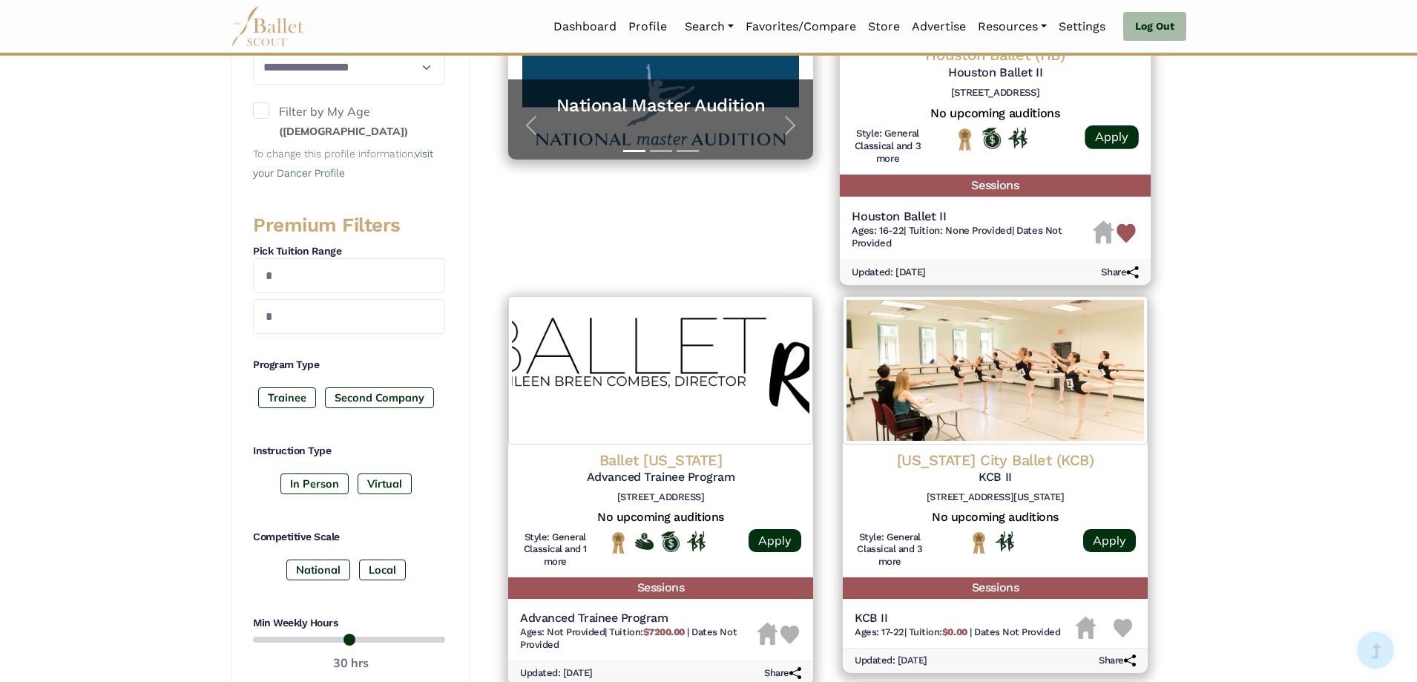
scroll to position [445, 0]
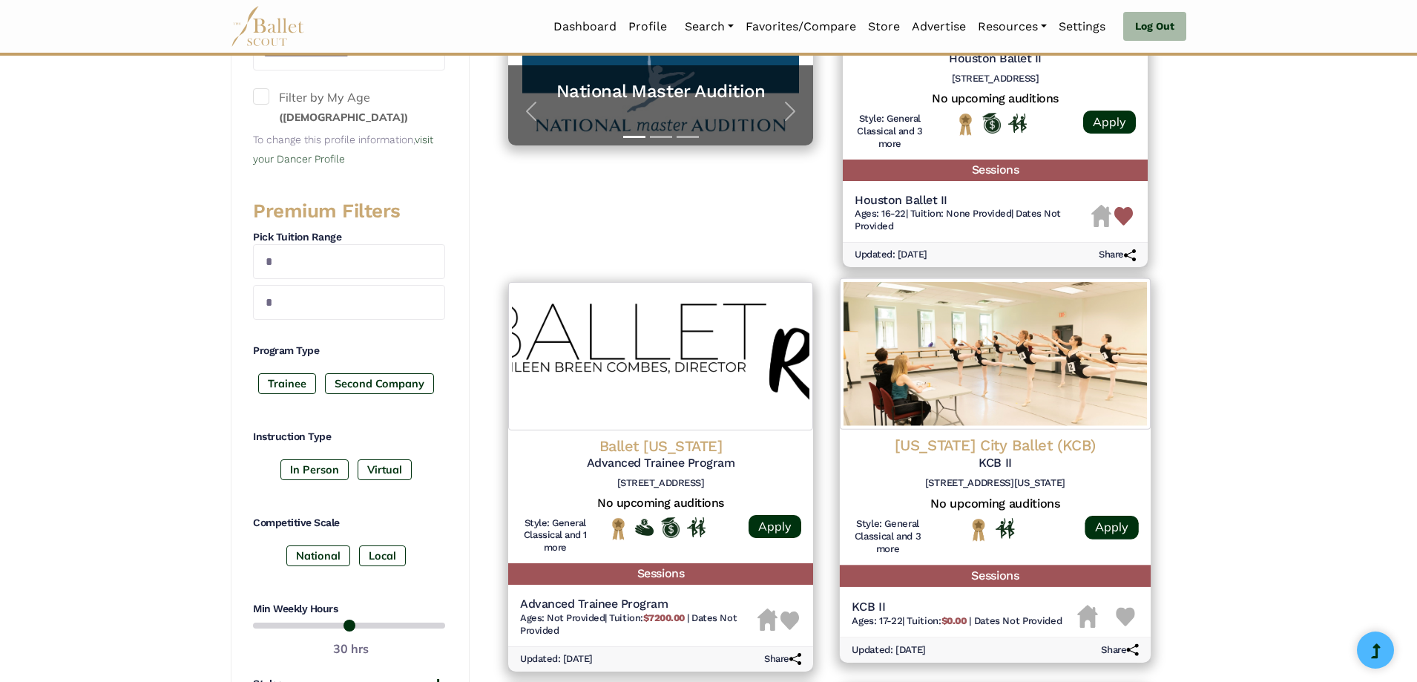
click at [1125, 619] on img at bounding box center [1125, 617] width 19 height 19
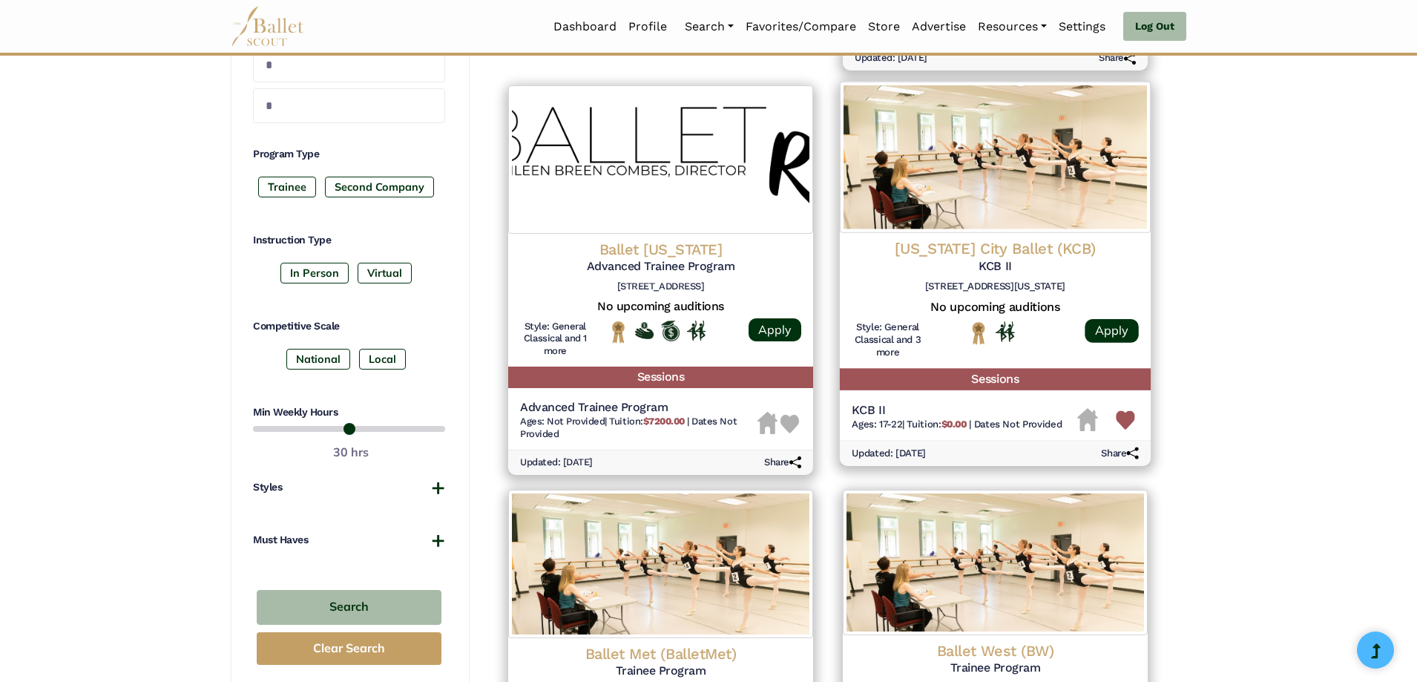
scroll to position [742, 0]
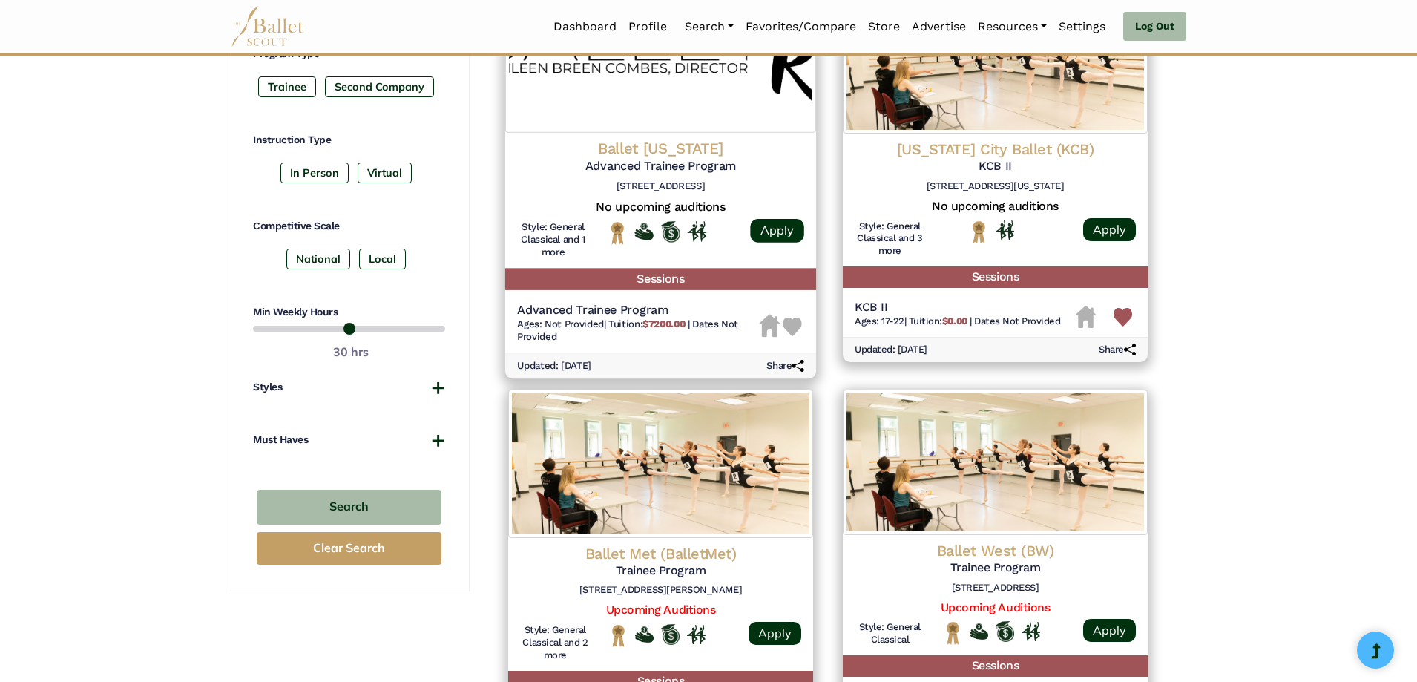
click at [792, 321] on img at bounding box center [792, 326] width 19 height 19
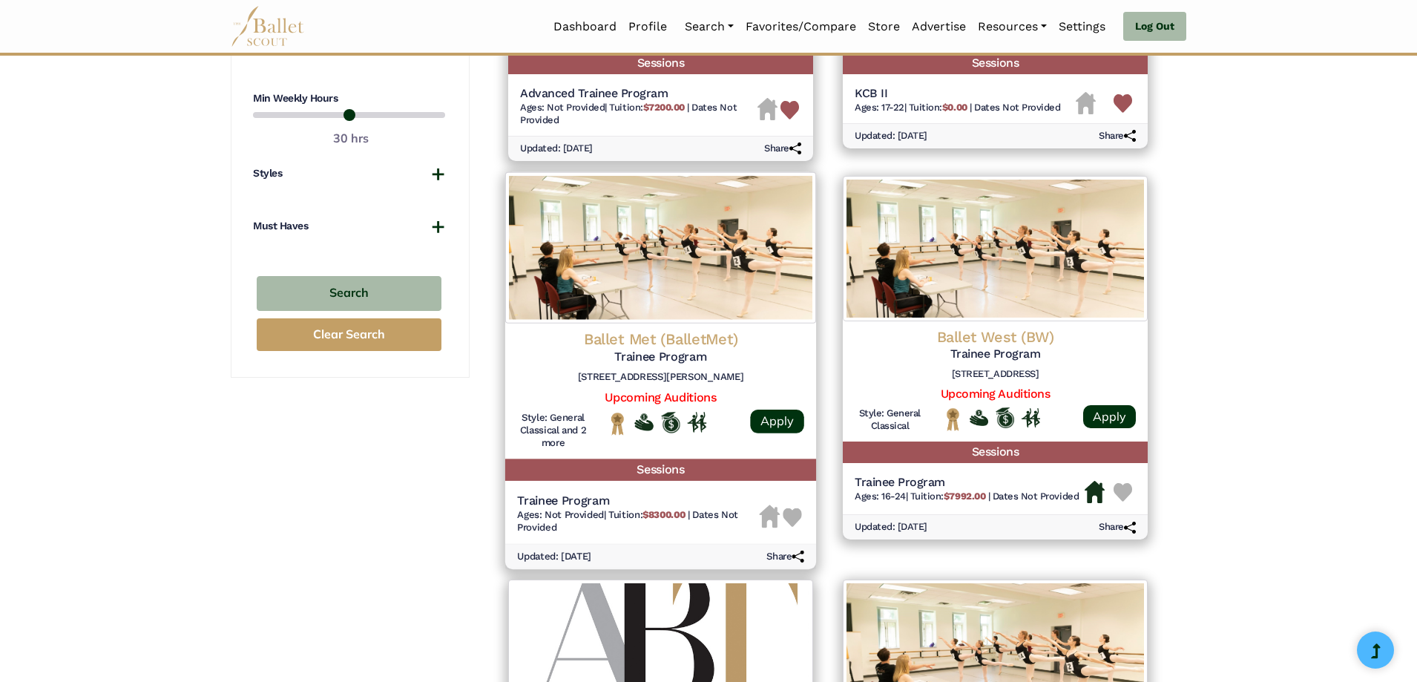
scroll to position [964, 0]
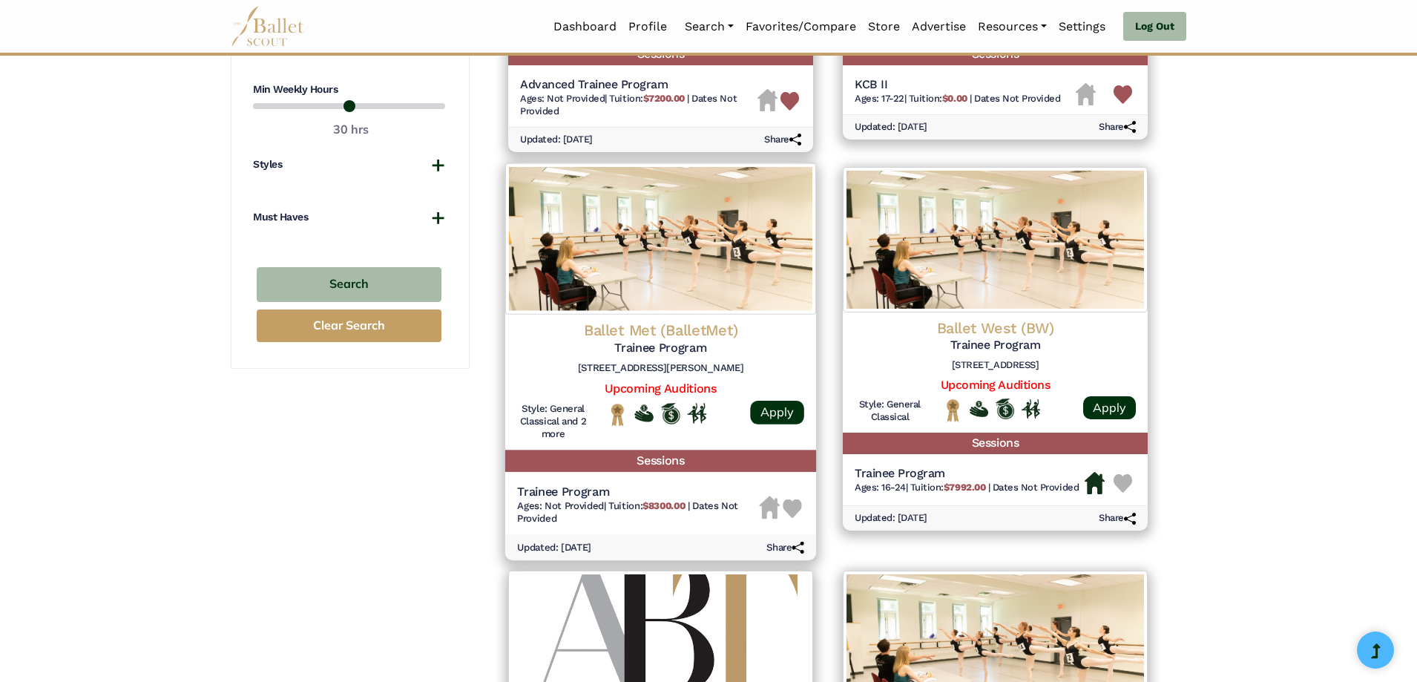
click at [794, 501] on img at bounding box center [792, 508] width 19 height 19
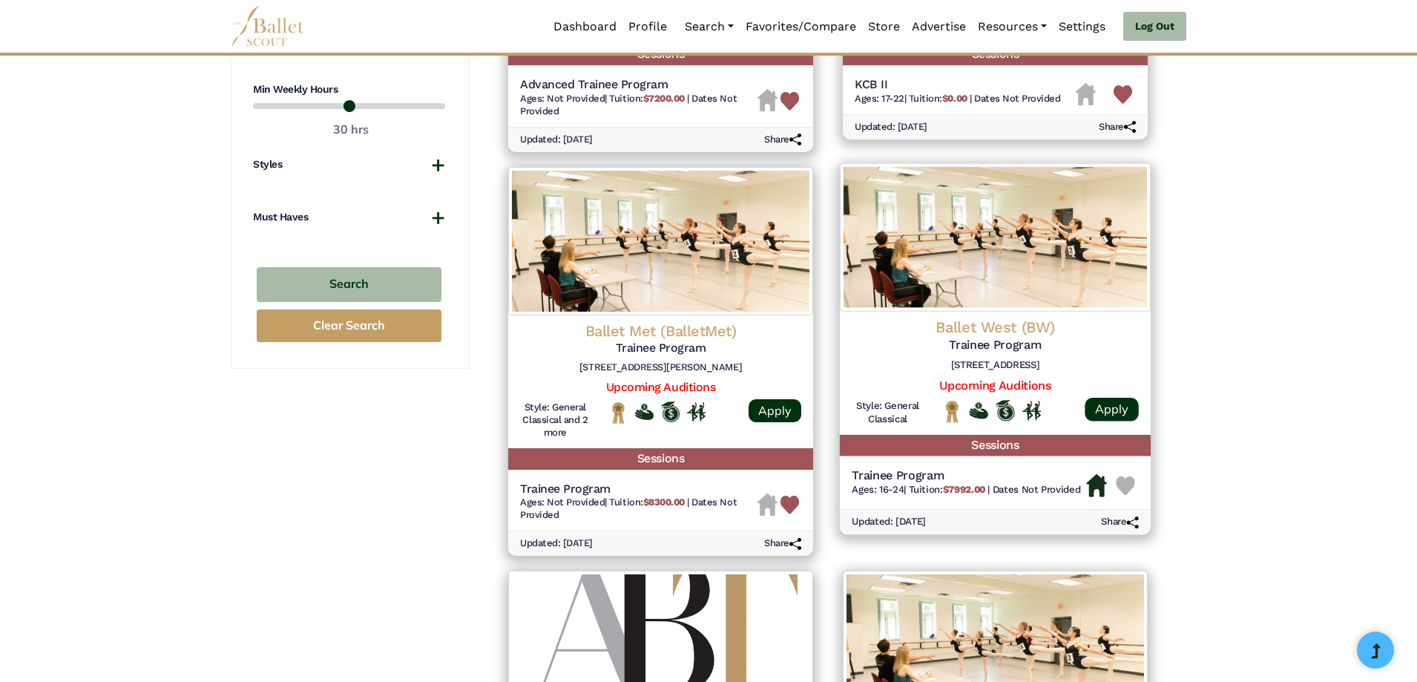
click at [1131, 481] on img at bounding box center [1125, 485] width 19 height 19
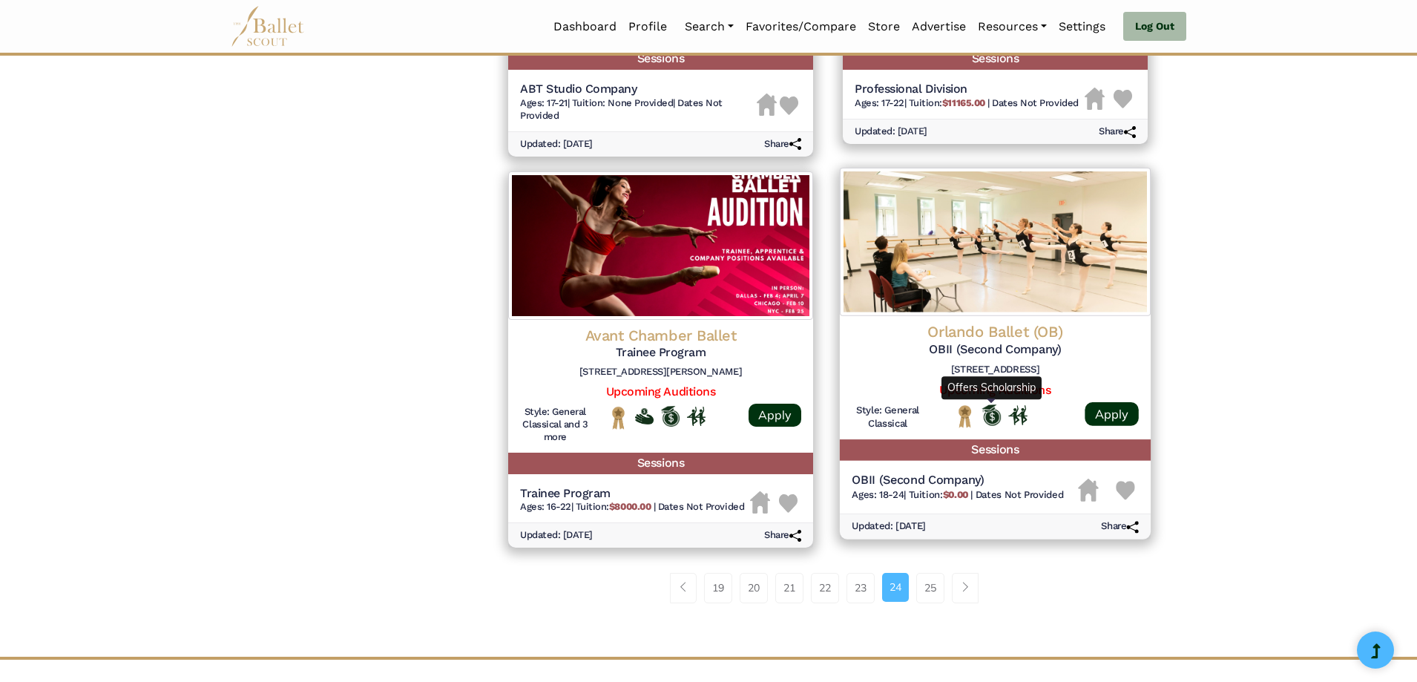
scroll to position [1780, 0]
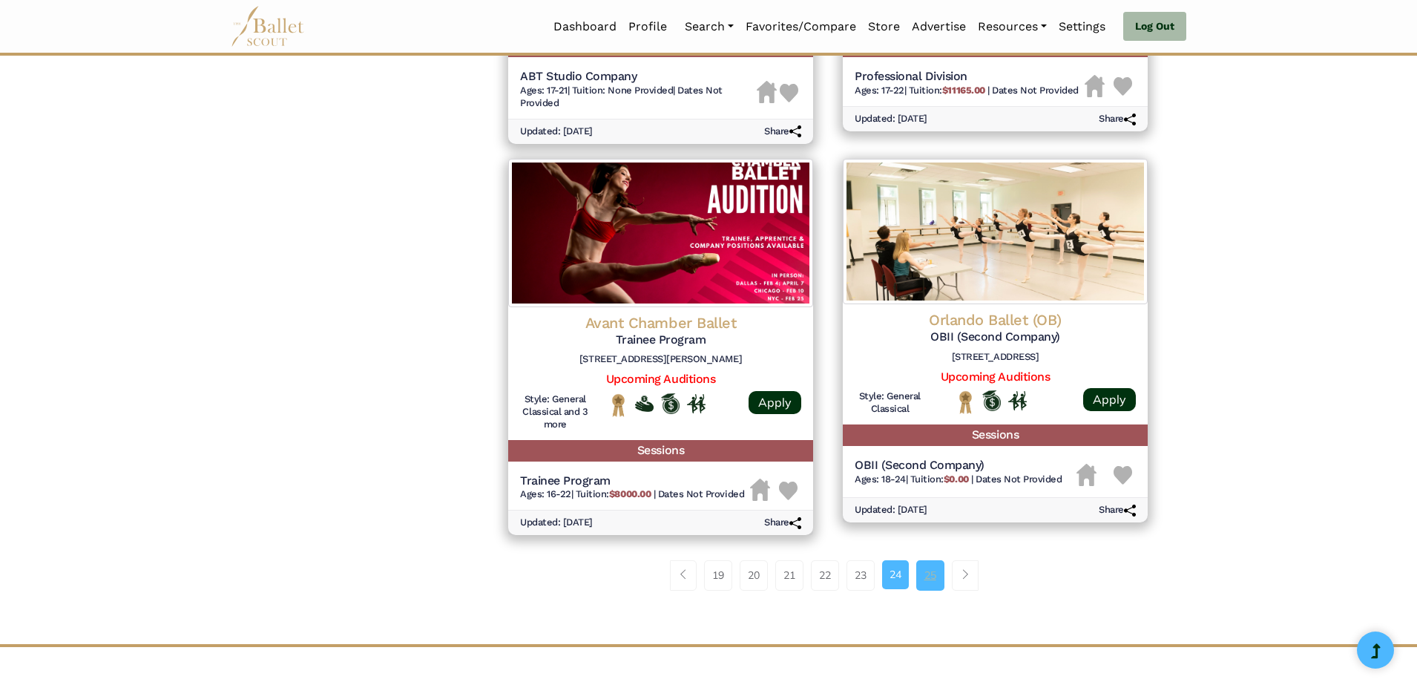
click at [931, 574] on link "25" at bounding box center [930, 575] width 28 height 30
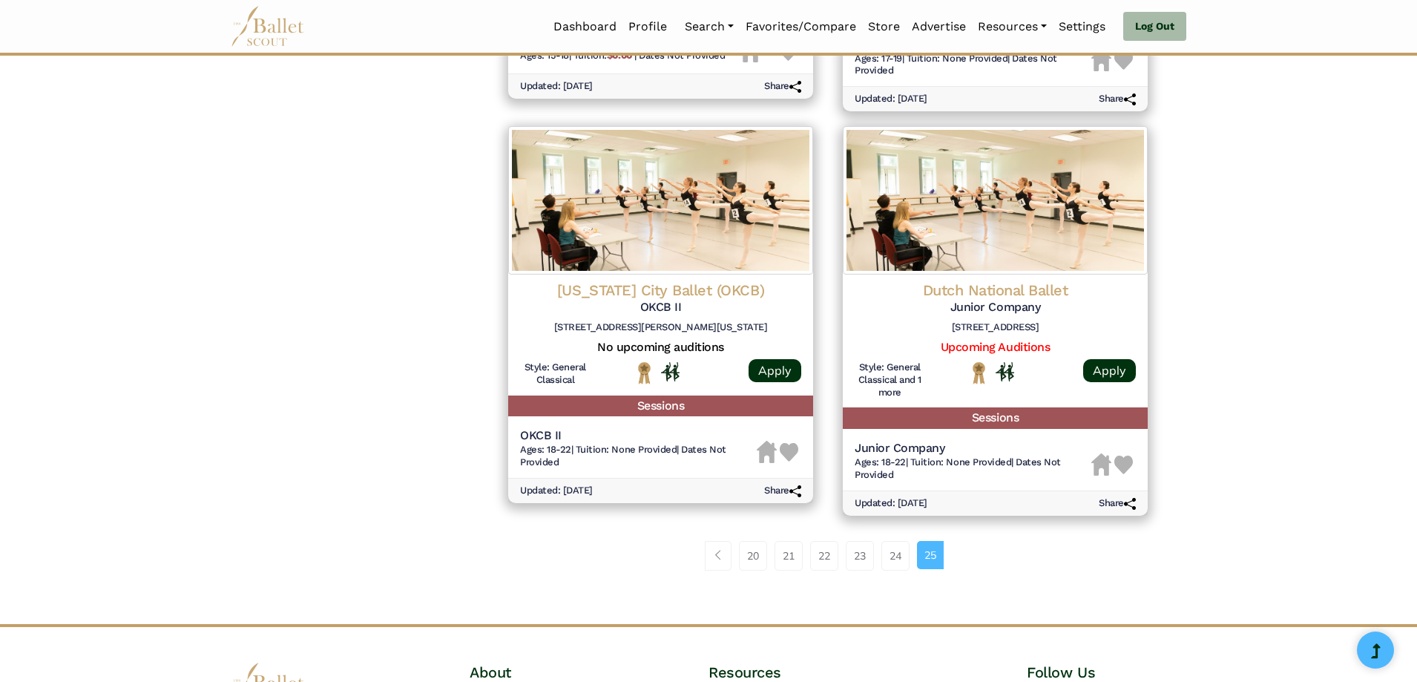
scroll to position [1410, 0]
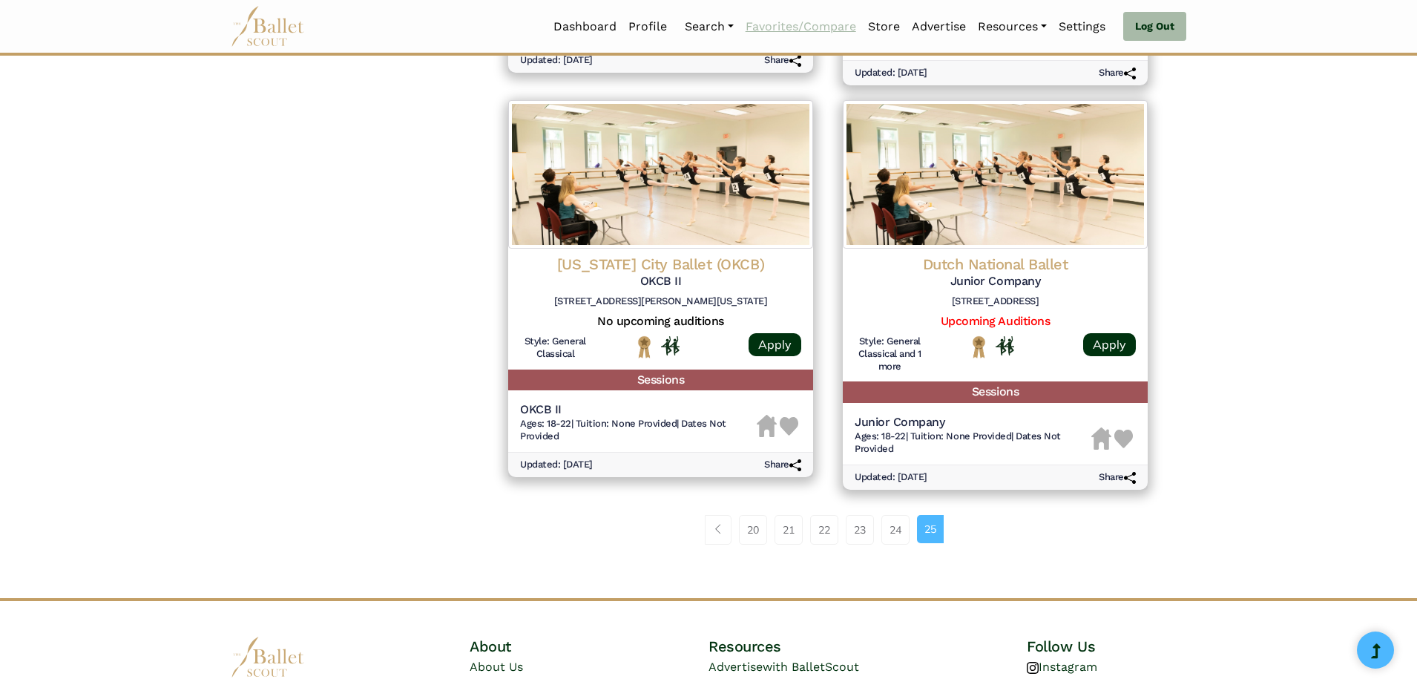
click at [775, 27] on link "Favorites/Compare" at bounding box center [801, 26] width 122 height 31
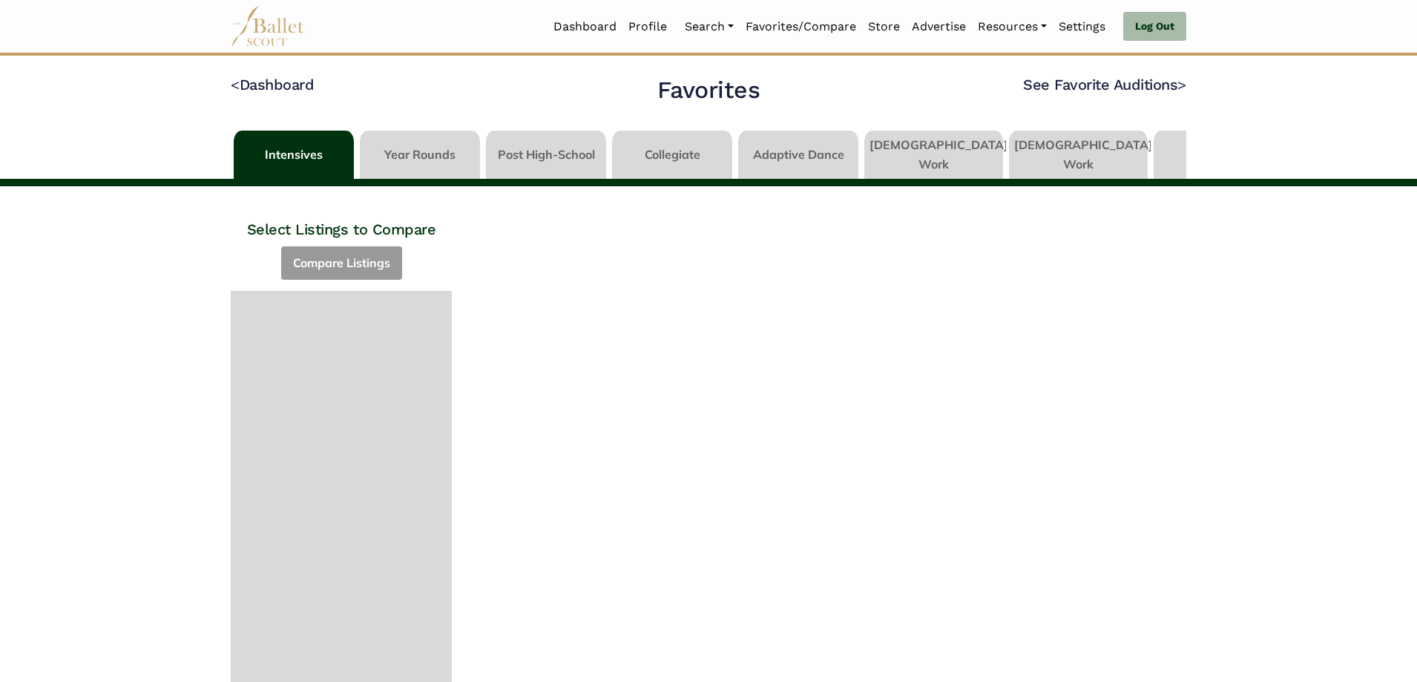
click at [338, 260] on div "Select Listings to Compare Compare Listings Compare Listings" at bounding box center [341, 488] width 245 height 605
click at [1116, 83] on link "See Favorite Auditions >" at bounding box center [1104, 85] width 163 height 18
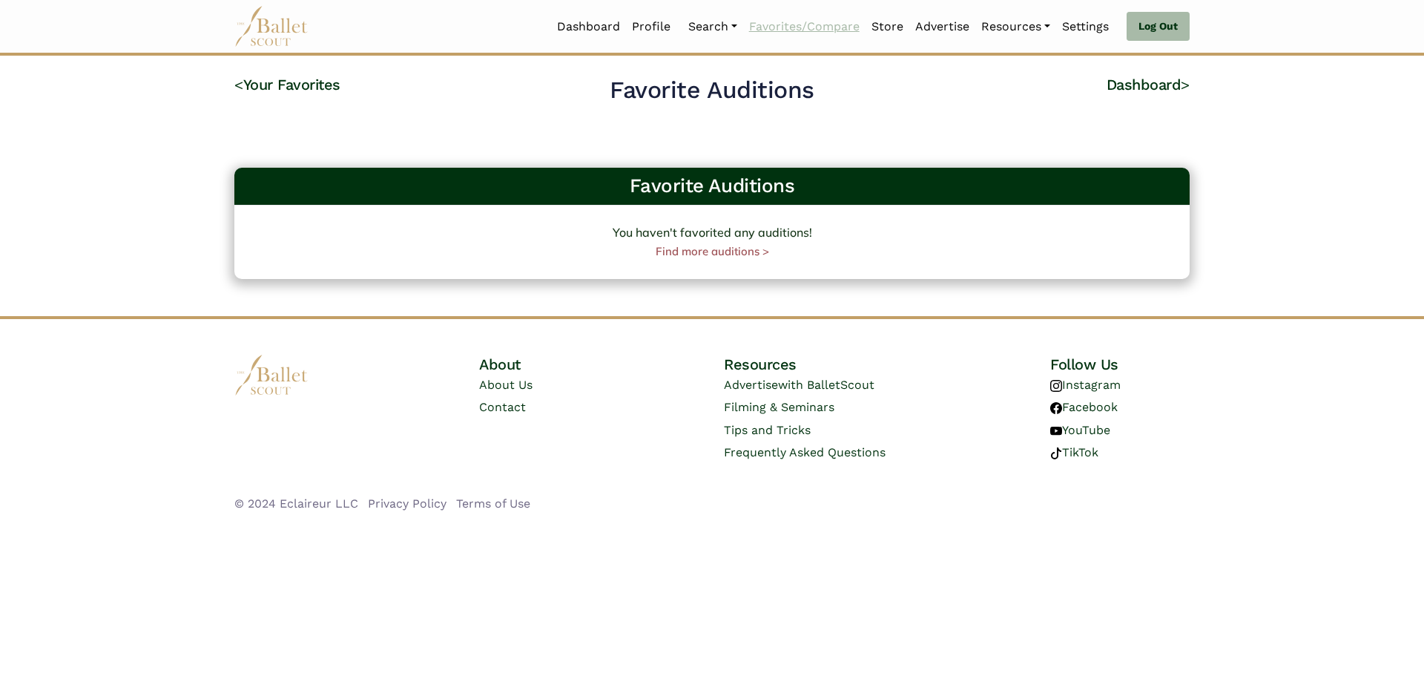
click at [786, 28] on link "Favorites/Compare" at bounding box center [804, 26] width 122 height 31
click at [301, 86] on link "< Your Favorites" at bounding box center [287, 85] width 106 height 18
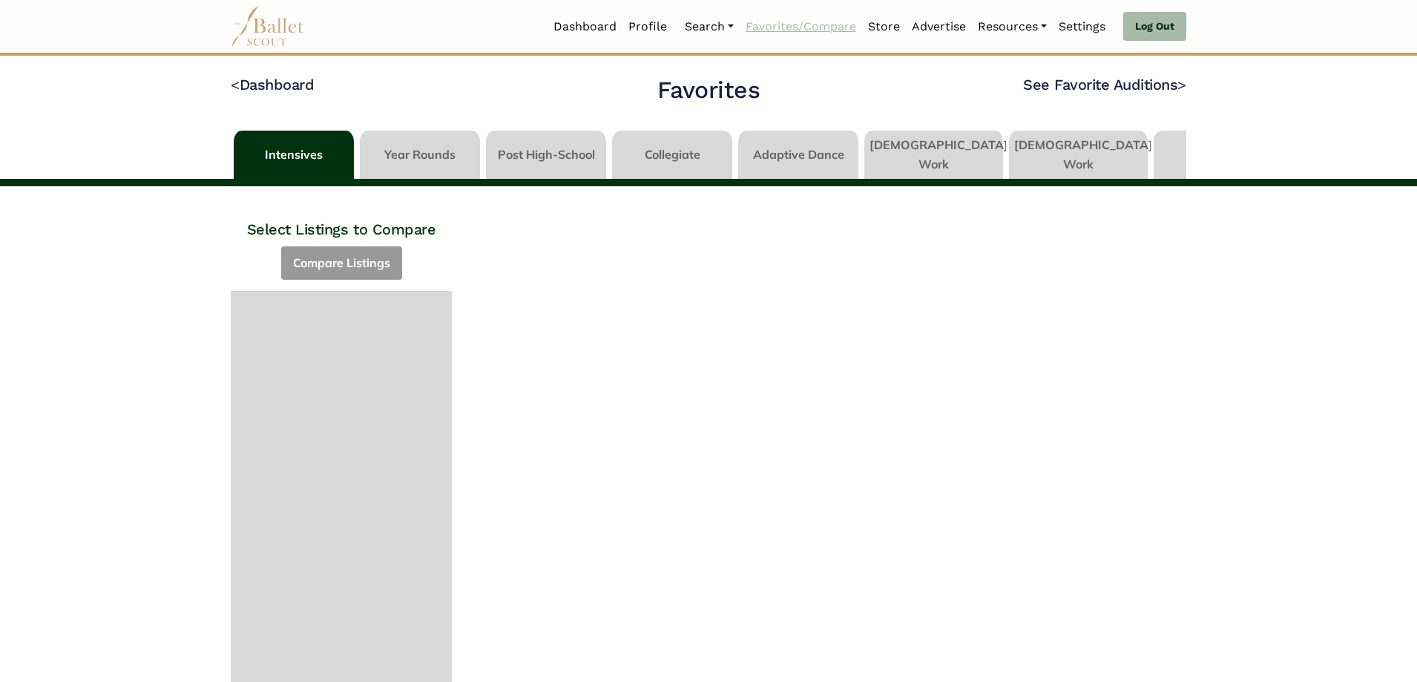
click at [820, 27] on link "Favorites/Compare" at bounding box center [801, 26] width 122 height 31
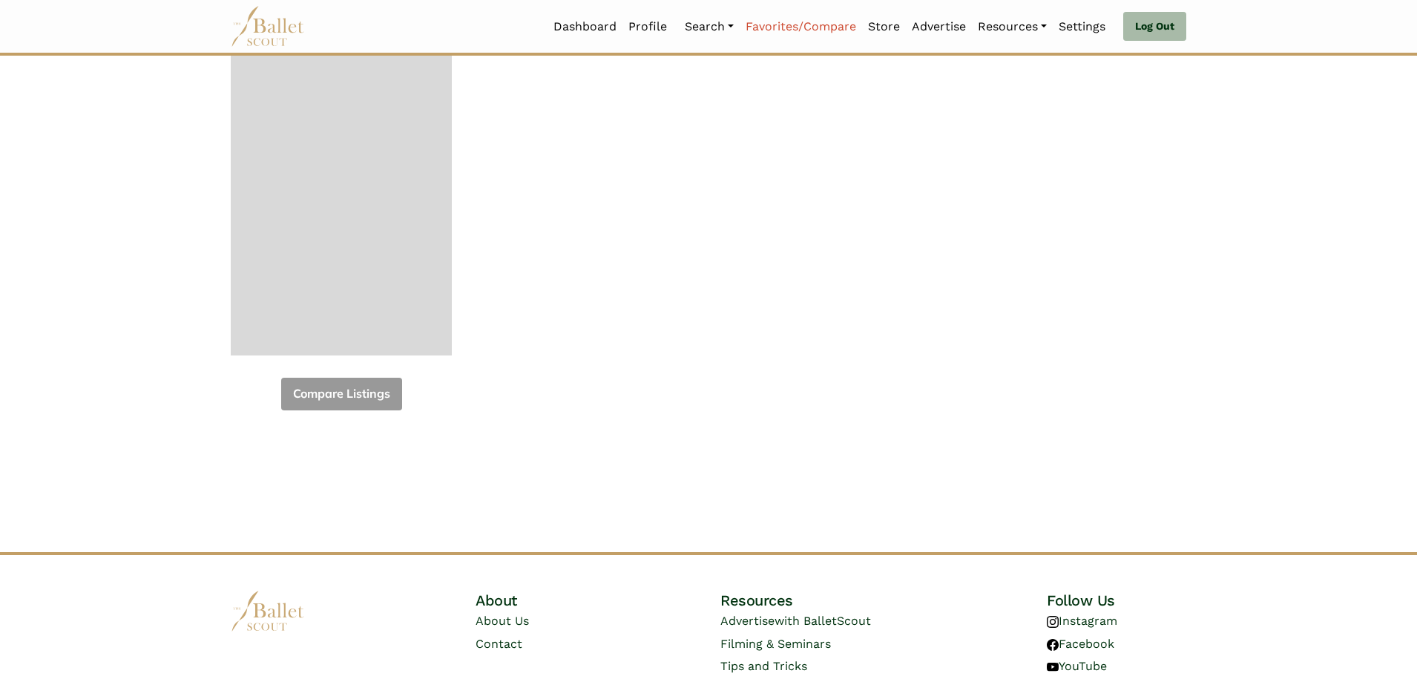
scroll to position [445, 0]
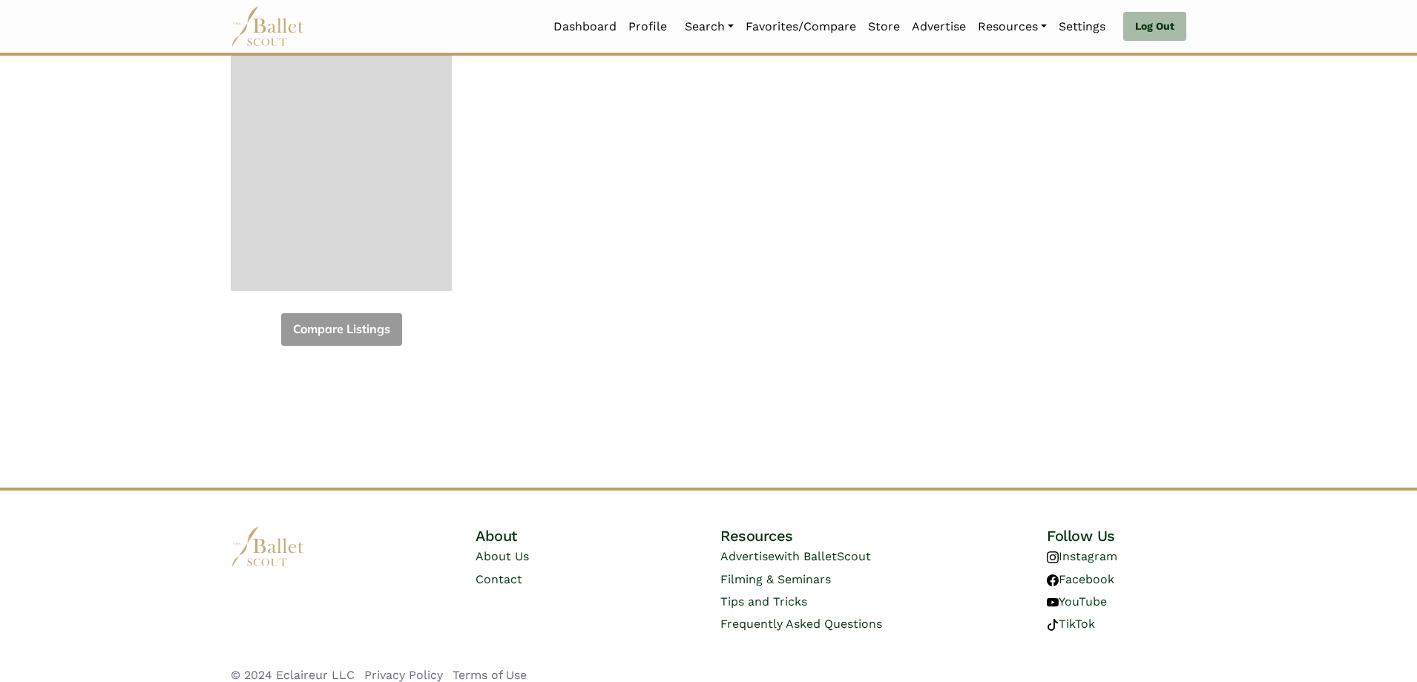
click at [332, 331] on div "Compare Listings" at bounding box center [341, 96] width 221 height 501
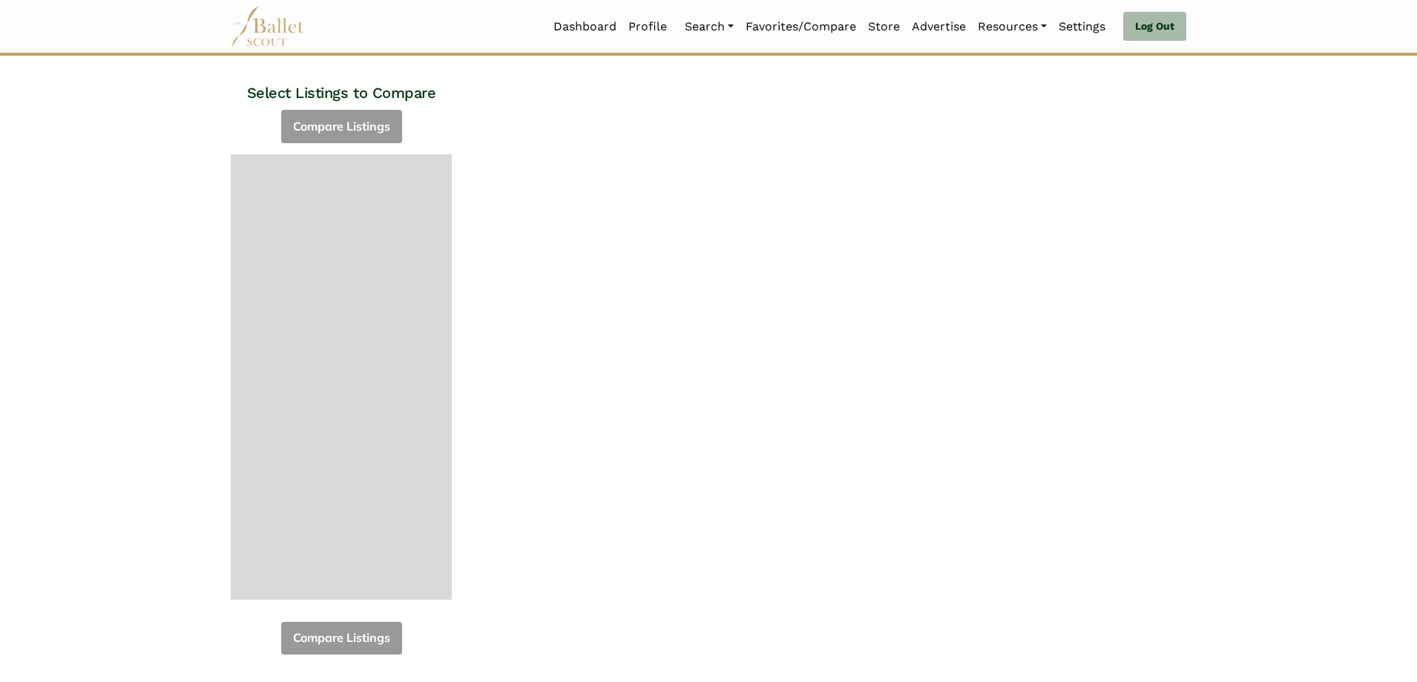
scroll to position [74, 0]
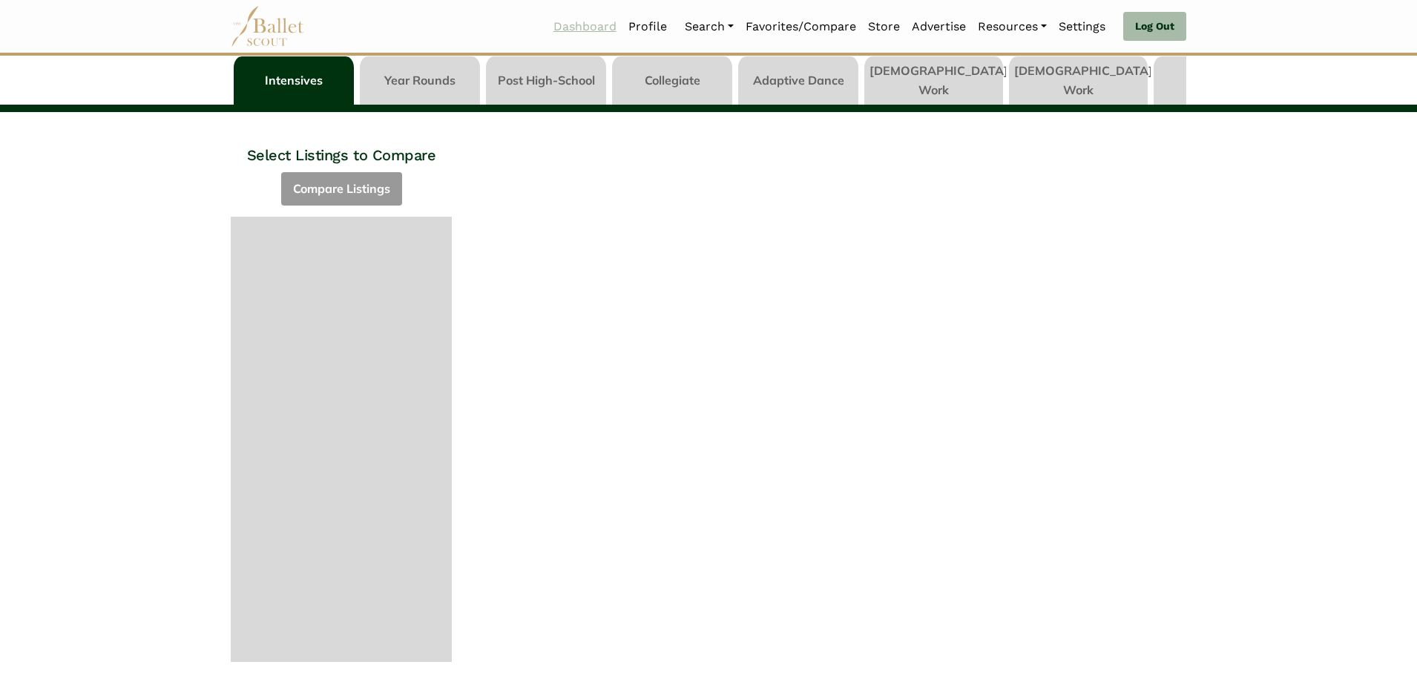
click at [587, 21] on link "Dashboard" at bounding box center [584, 26] width 75 height 31
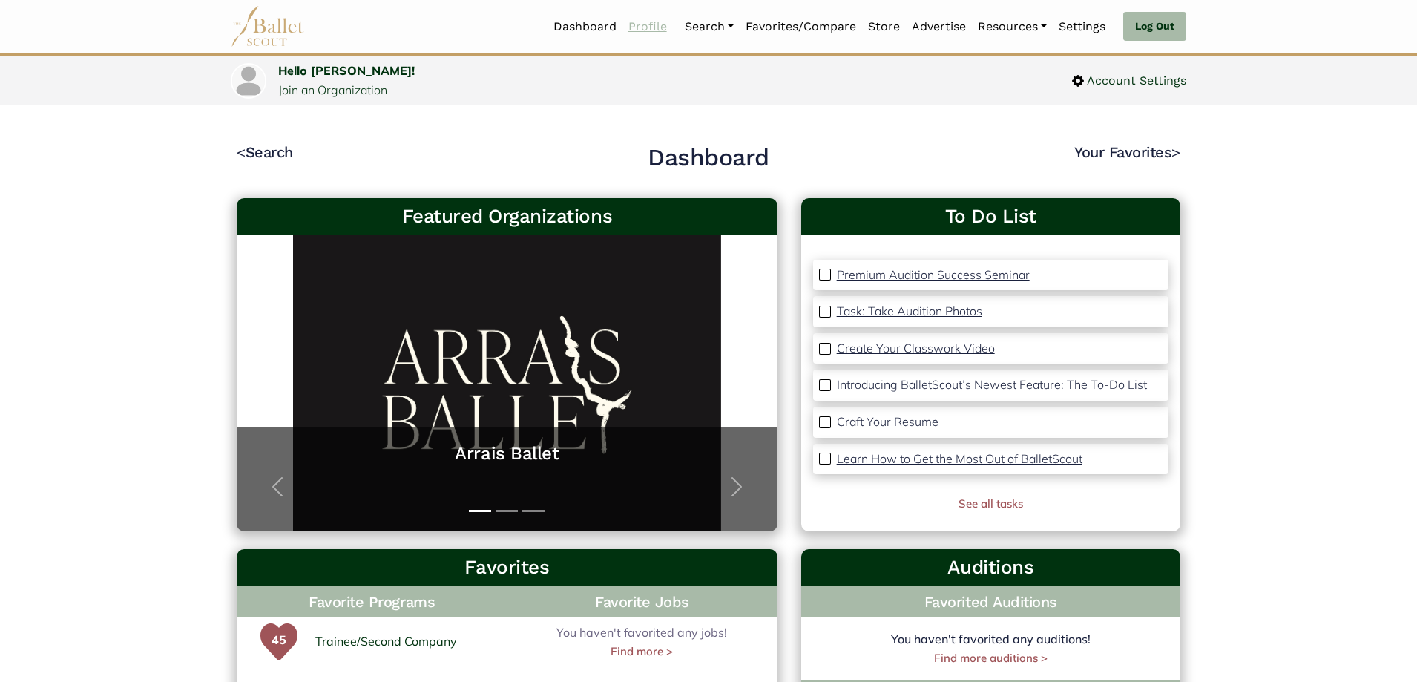
click at [645, 26] on link "Profile" at bounding box center [647, 26] width 50 height 31
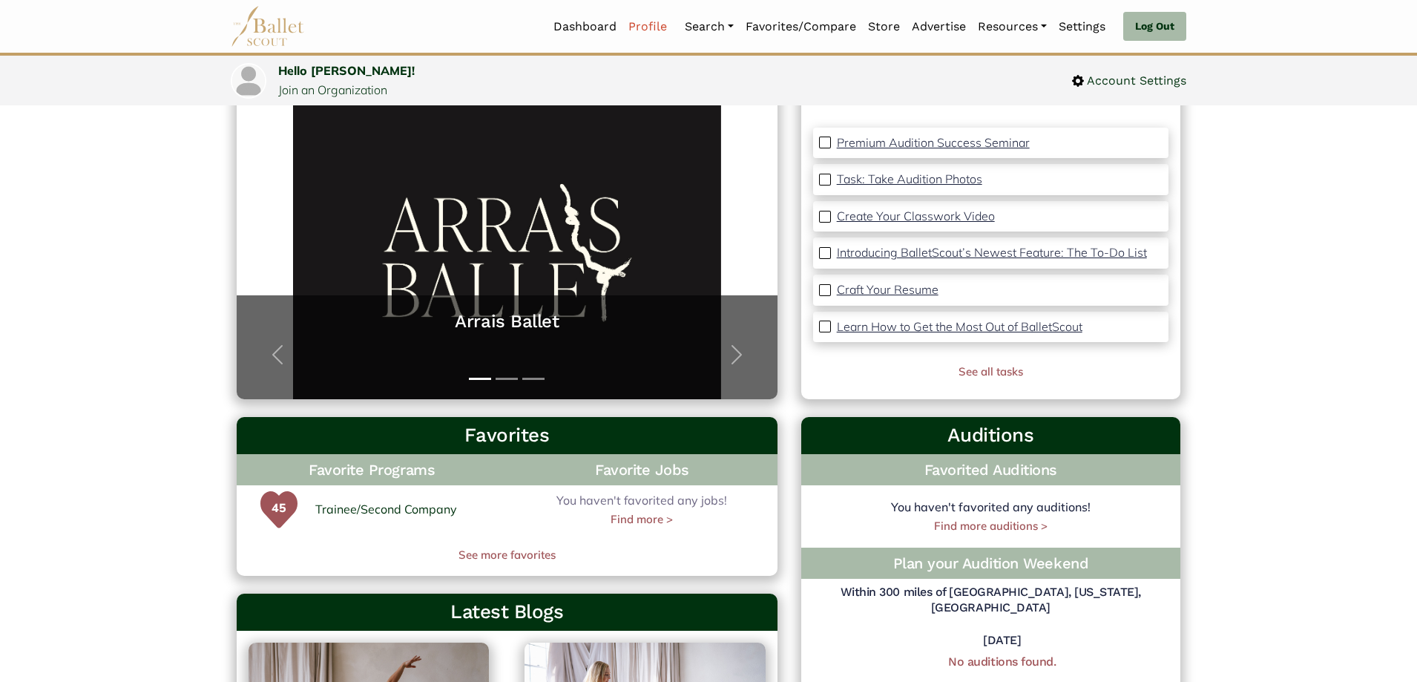
scroll to position [223, 0]
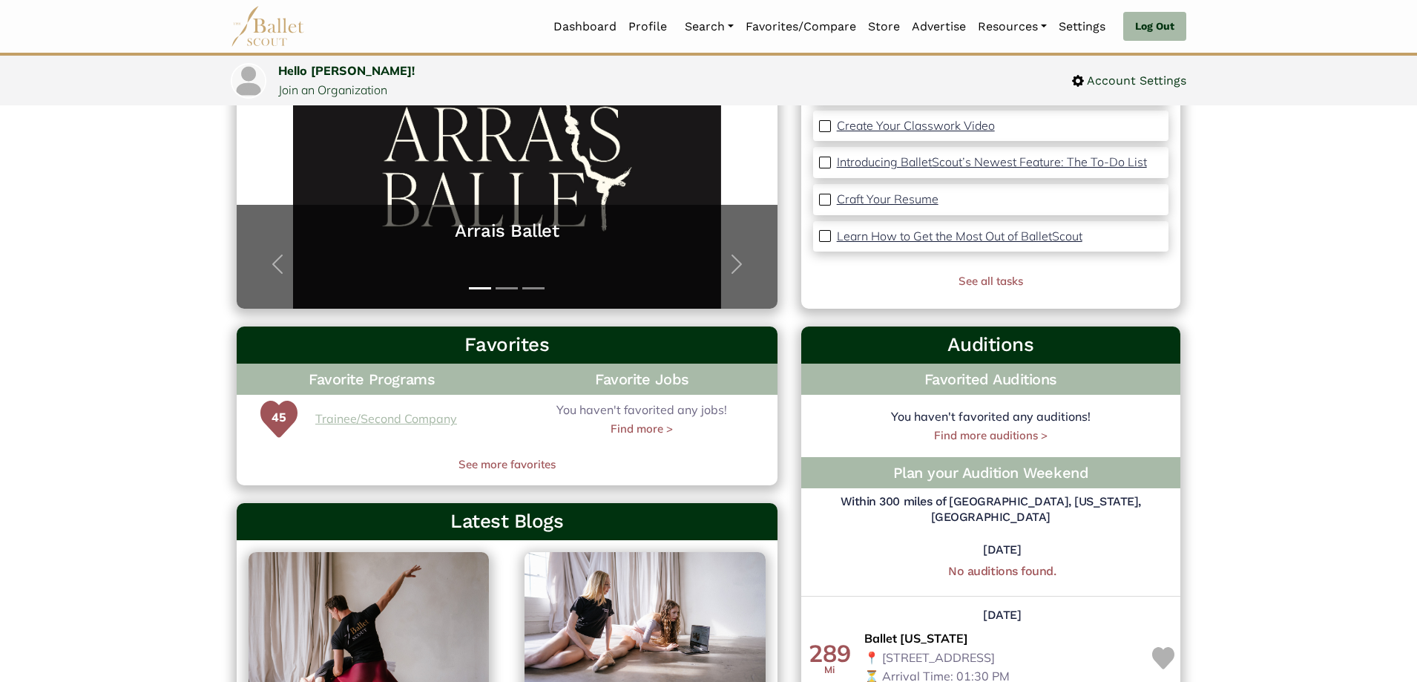
click at [437, 418] on link "Trainee/Second Company" at bounding box center [386, 419] width 142 height 19
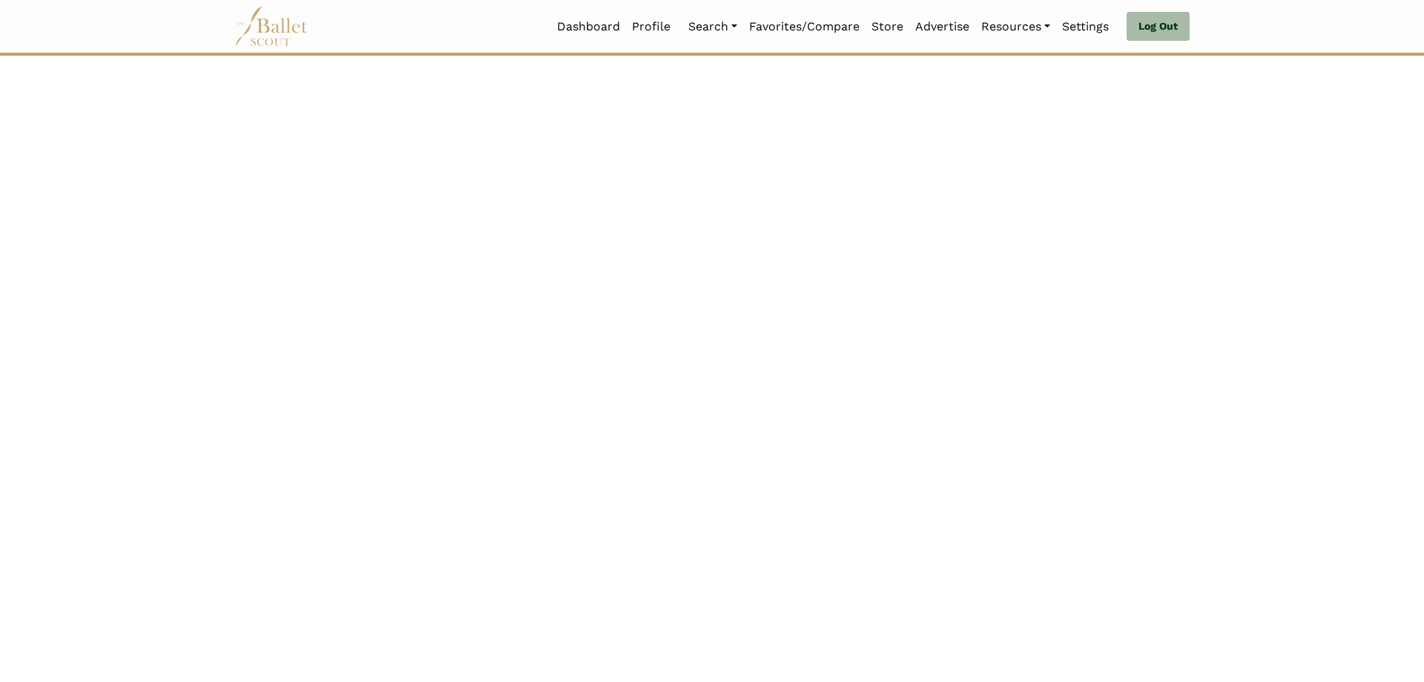
click at [512, 109] on html "Loading... Please Wait Dashboard Profile Organizations" at bounding box center [712, 54] width 1424 height 109
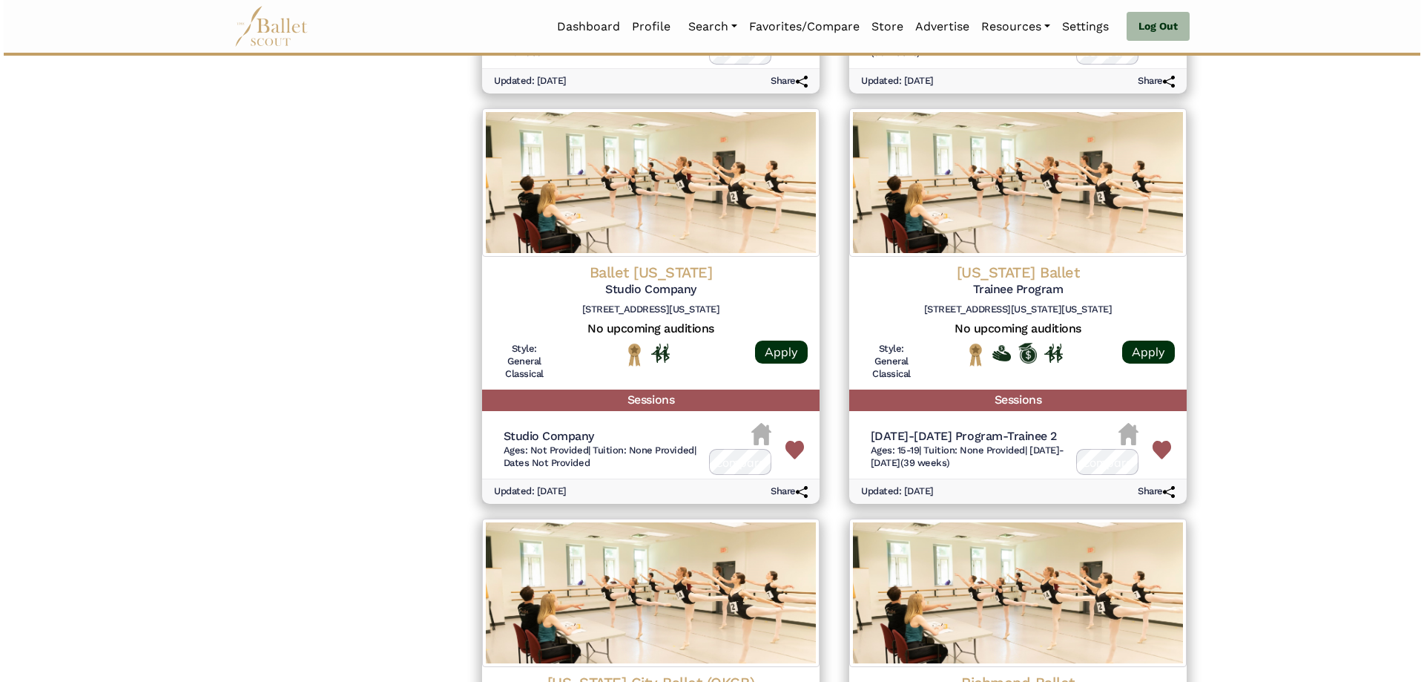
scroll to position [2522, 0]
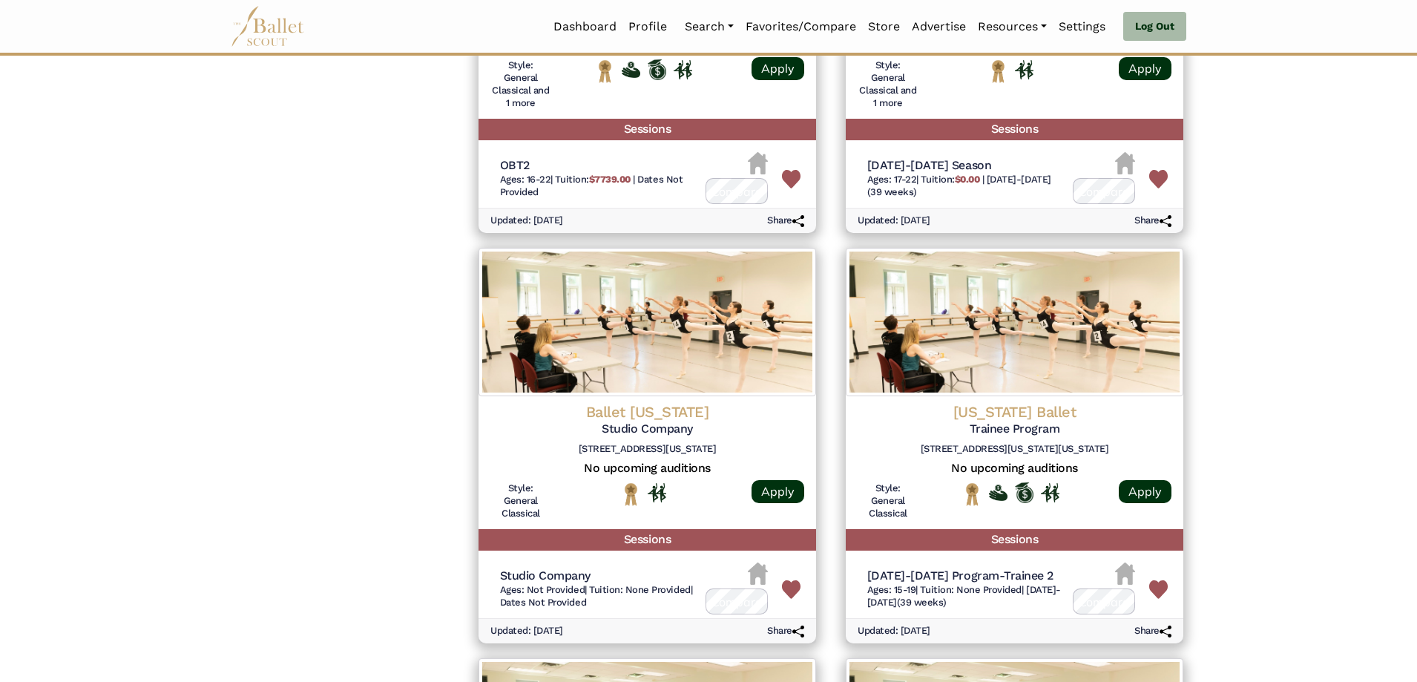
click at [678, 421] on h5 "Studio Company" at bounding box center [647, 429] width 314 height 16
